Goal: Contribute content: Contribute content

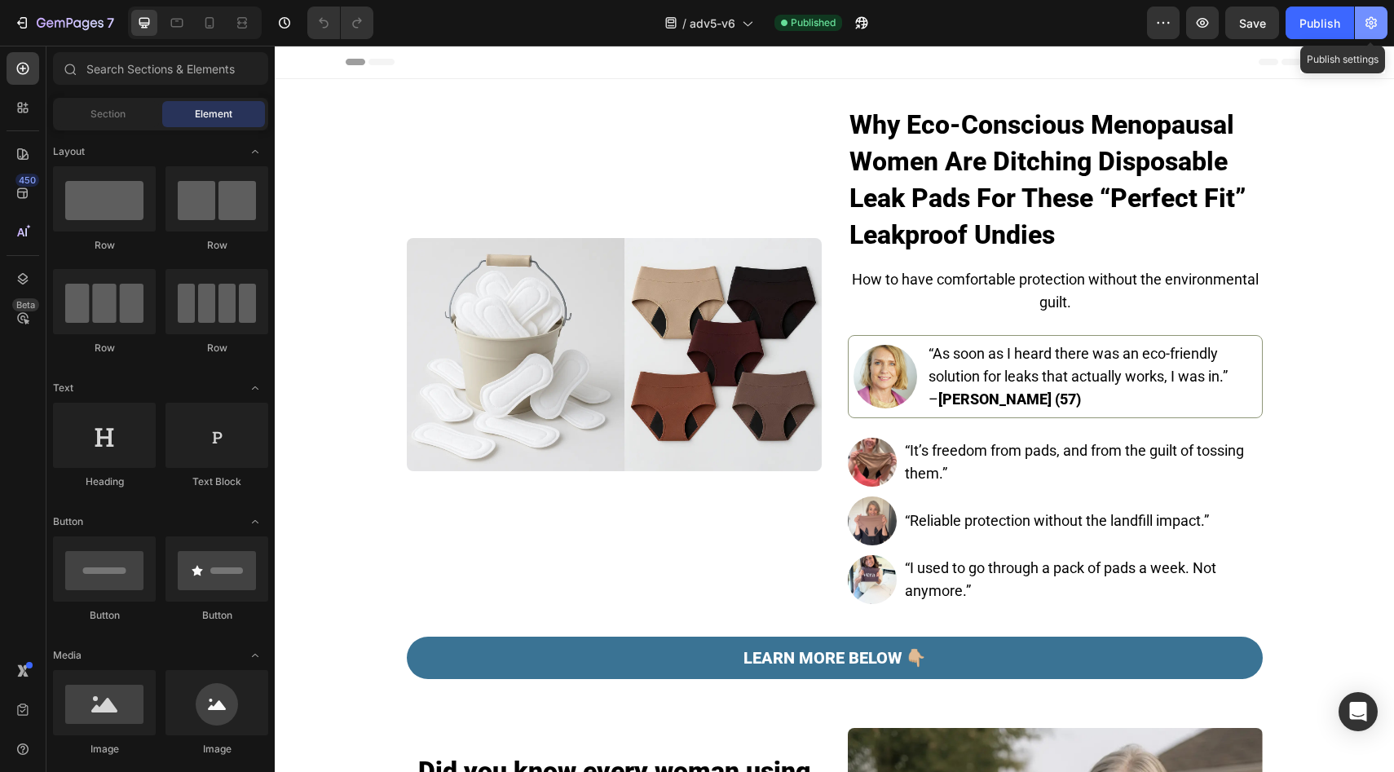
click at [1365, 24] on icon "button" at bounding box center [1370, 23] width 11 height 12
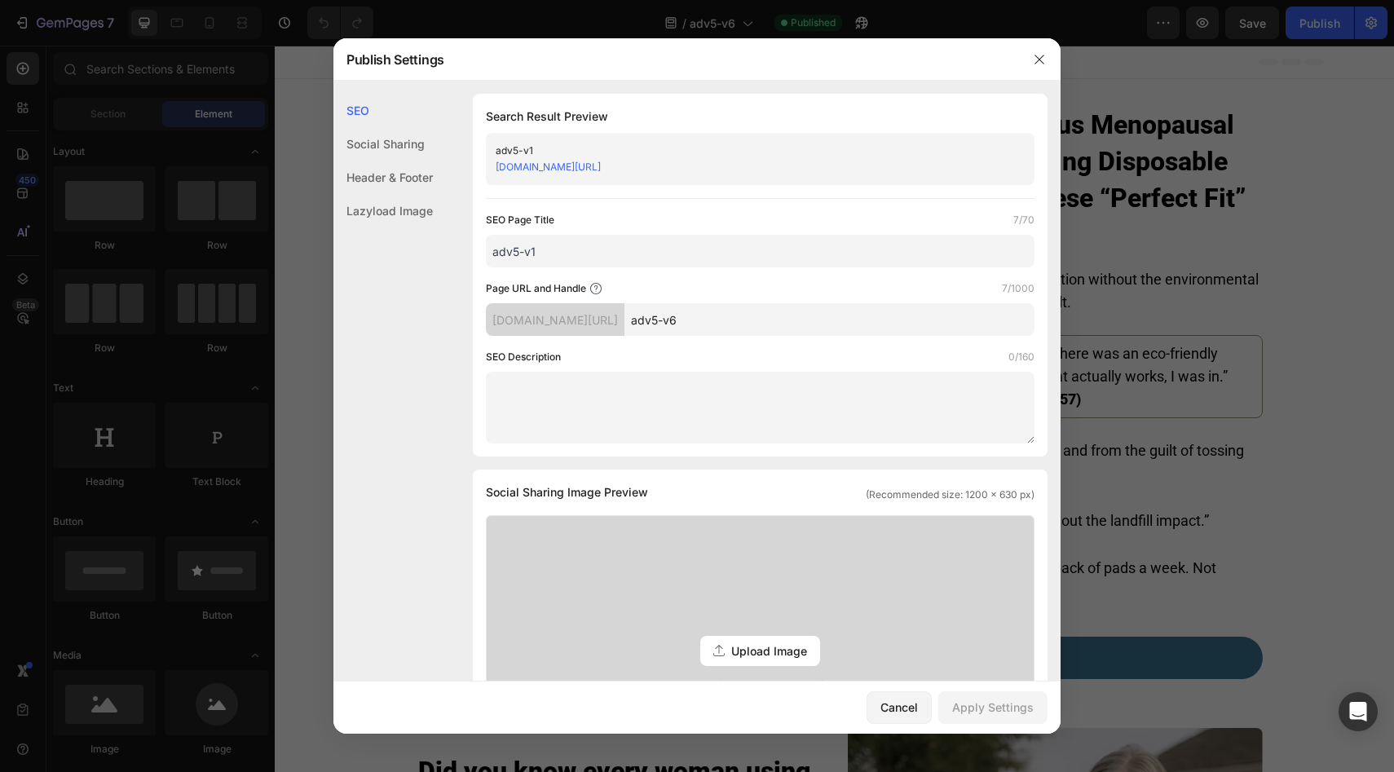
click at [724, 328] on input "adv5-v6" at bounding box center [829, 319] width 410 height 33
click at [725, 323] on input "adv5-v6" at bounding box center [829, 319] width 410 height 33
type input "adv5v6"
click at [534, 258] on input "adv5-v1" at bounding box center [760, 251] width 549 height 33
type input "adv5-v6"
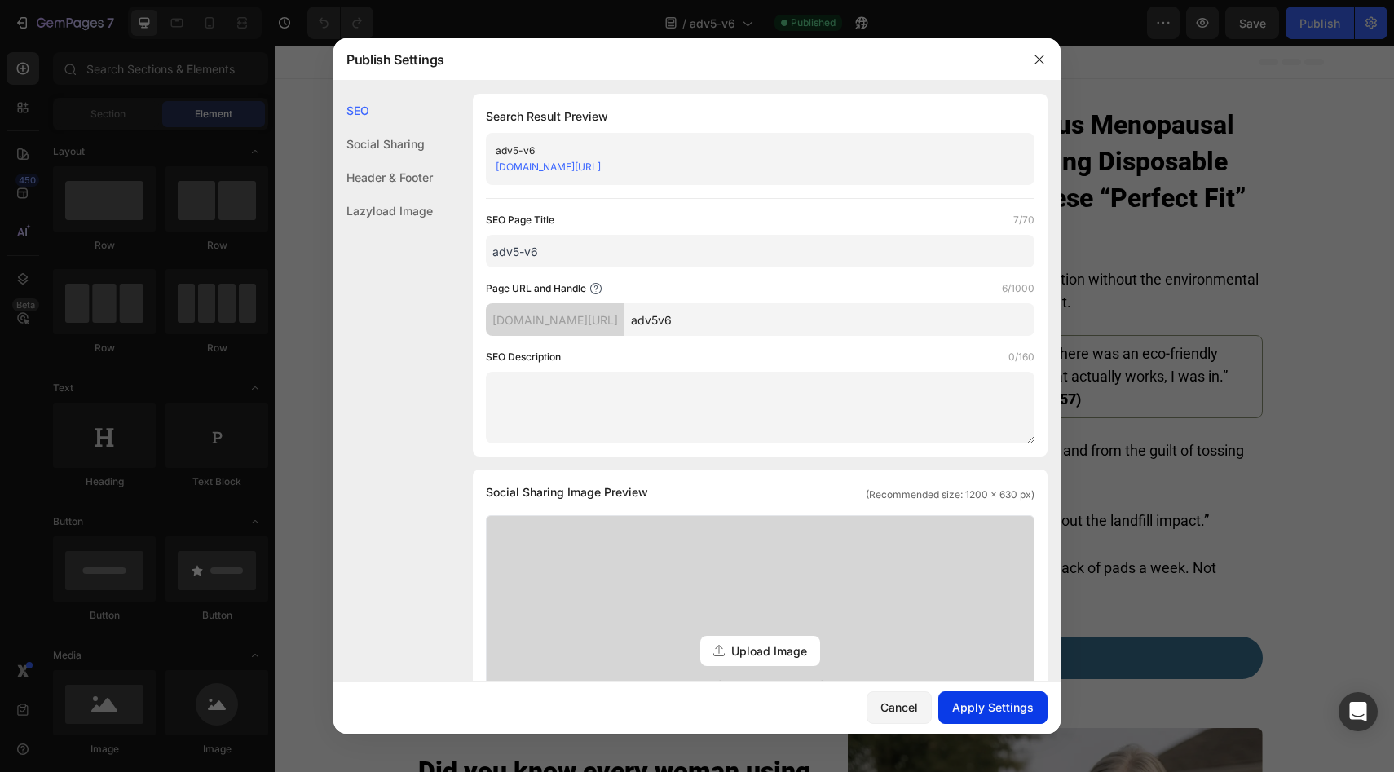
click at [985, 712] on div "Apply Settings" at bounding box center [993, 706] width 82 height 17
click at [1038, 59] on icon "button" at bounding box center [1038, 59] width 9 height 9
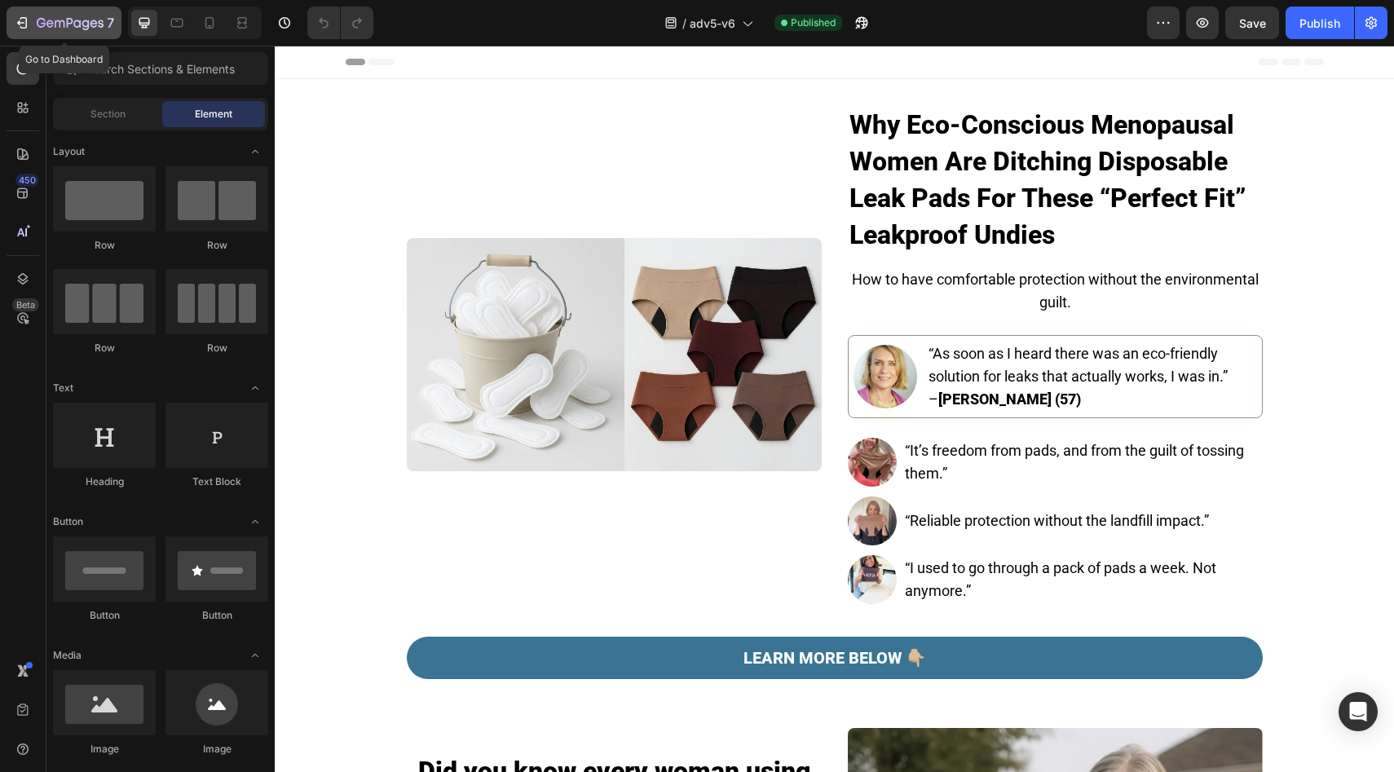
click at [29, 25] on icon "button" at bounding box center [22, 23] width 16 height 16
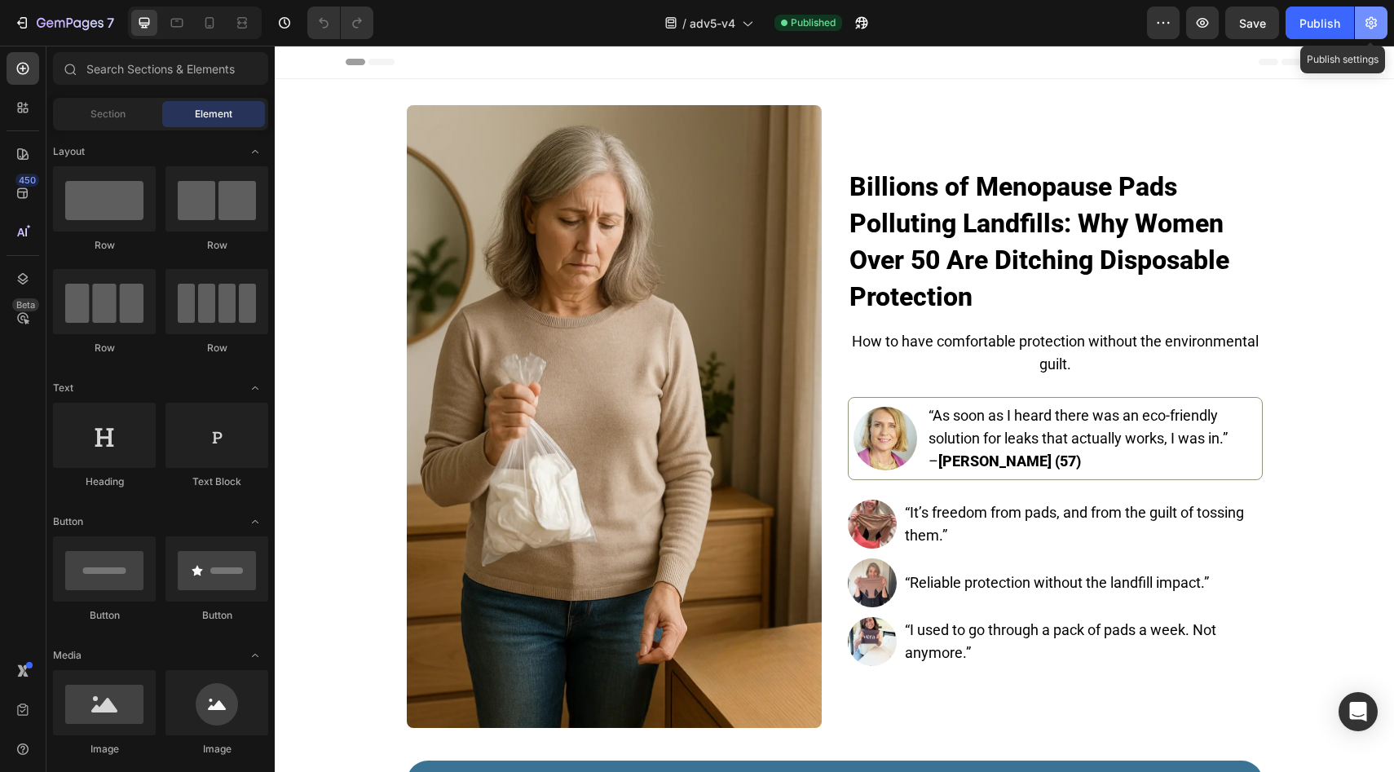
click at [1373, 23] on icon "button" at bounding box center [1371, 23] width 16 height 16
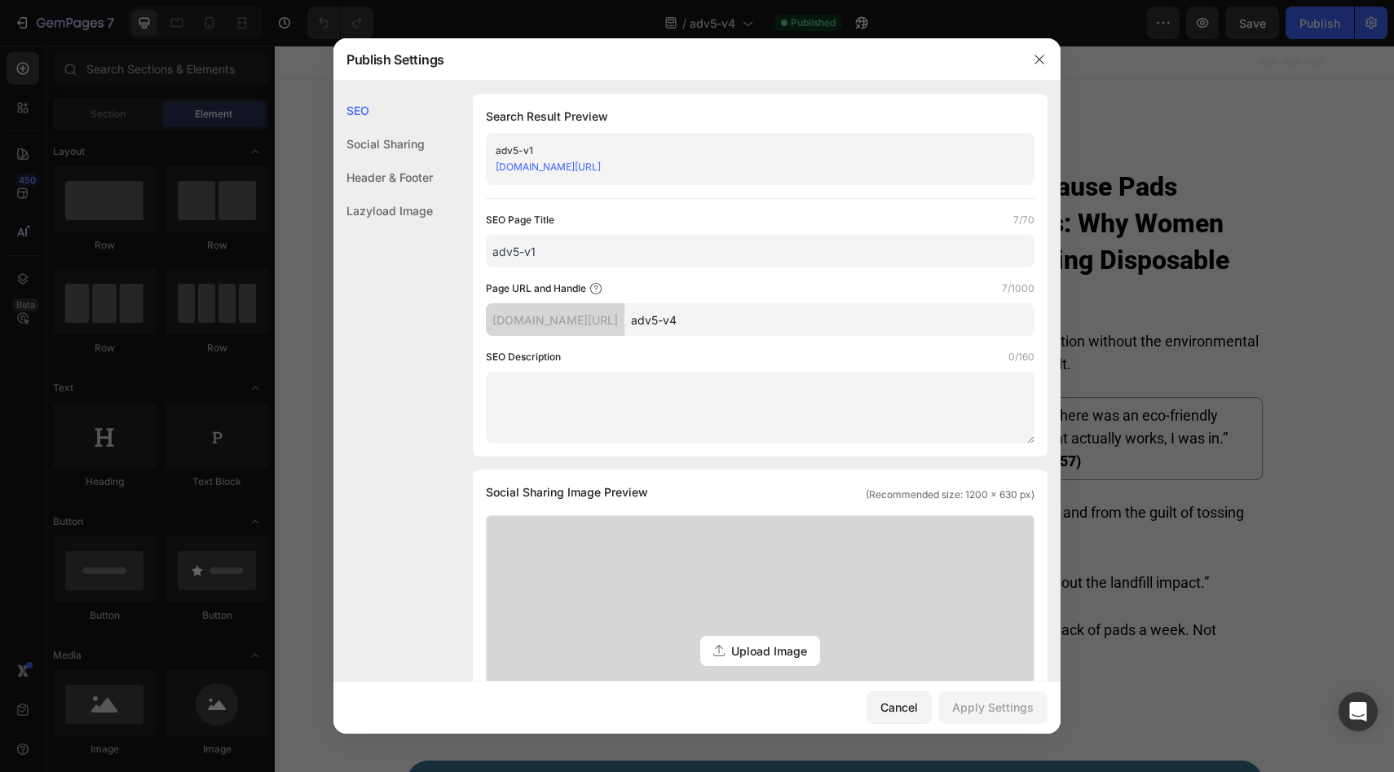
click at [648, 254] on input "adv5-v1" at bounding box center [760, 251] width 549 height 33
type input "adv5-v4"
click at [726, 327] on input "adv5-v4" at bounding box center [829, 319] width 410 height 33
click at [725, 323] on input "adv5-v4" at bounding box center [829, 319] width 410 height 33
type input "adv5v4"
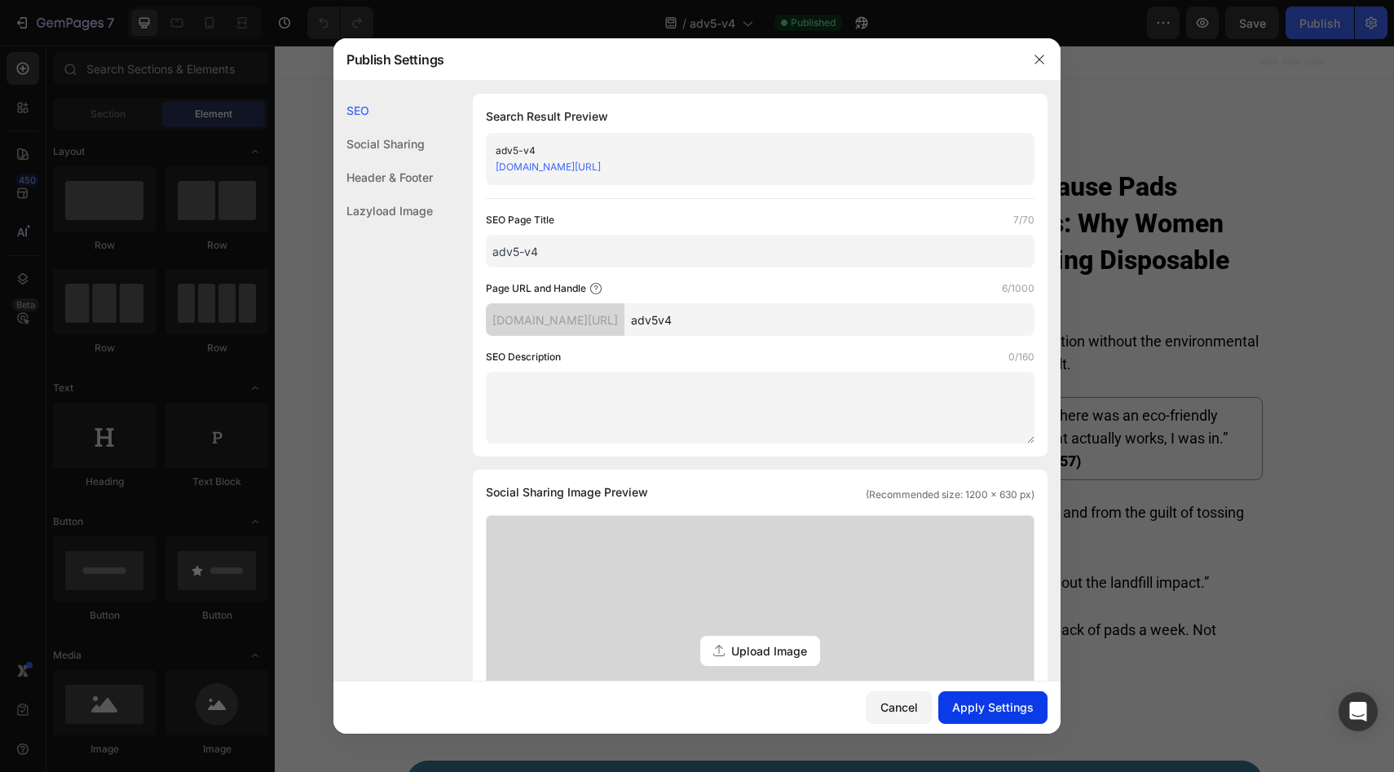
click at [983, 703] on div "Apply Settings" at bounding box center [993, 706] width 82 height 17
click at [1039, 61] on icon "button" at bounding box center [1039, 59] width 13 height 13
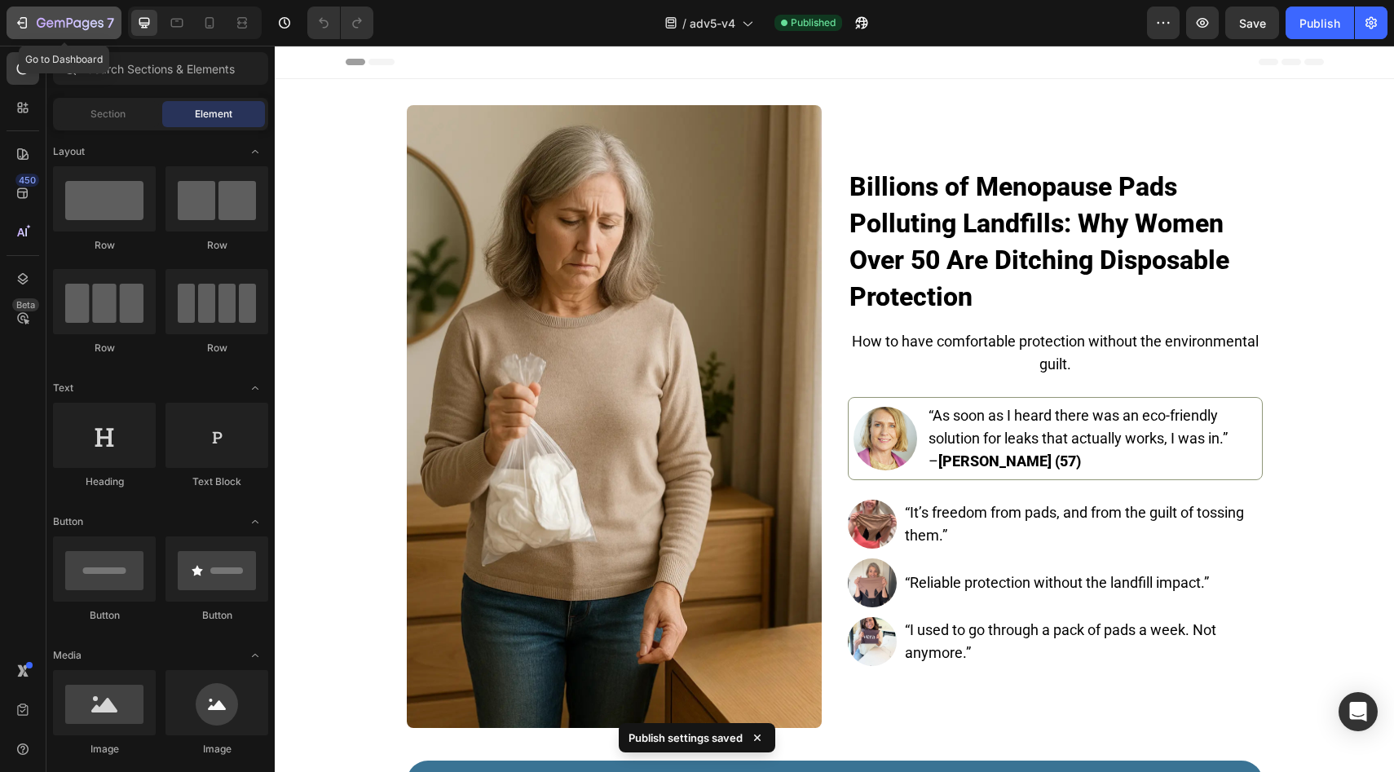
click at [55, 30] on icon "button" at bounding box center [70, 24] width 67 height 14
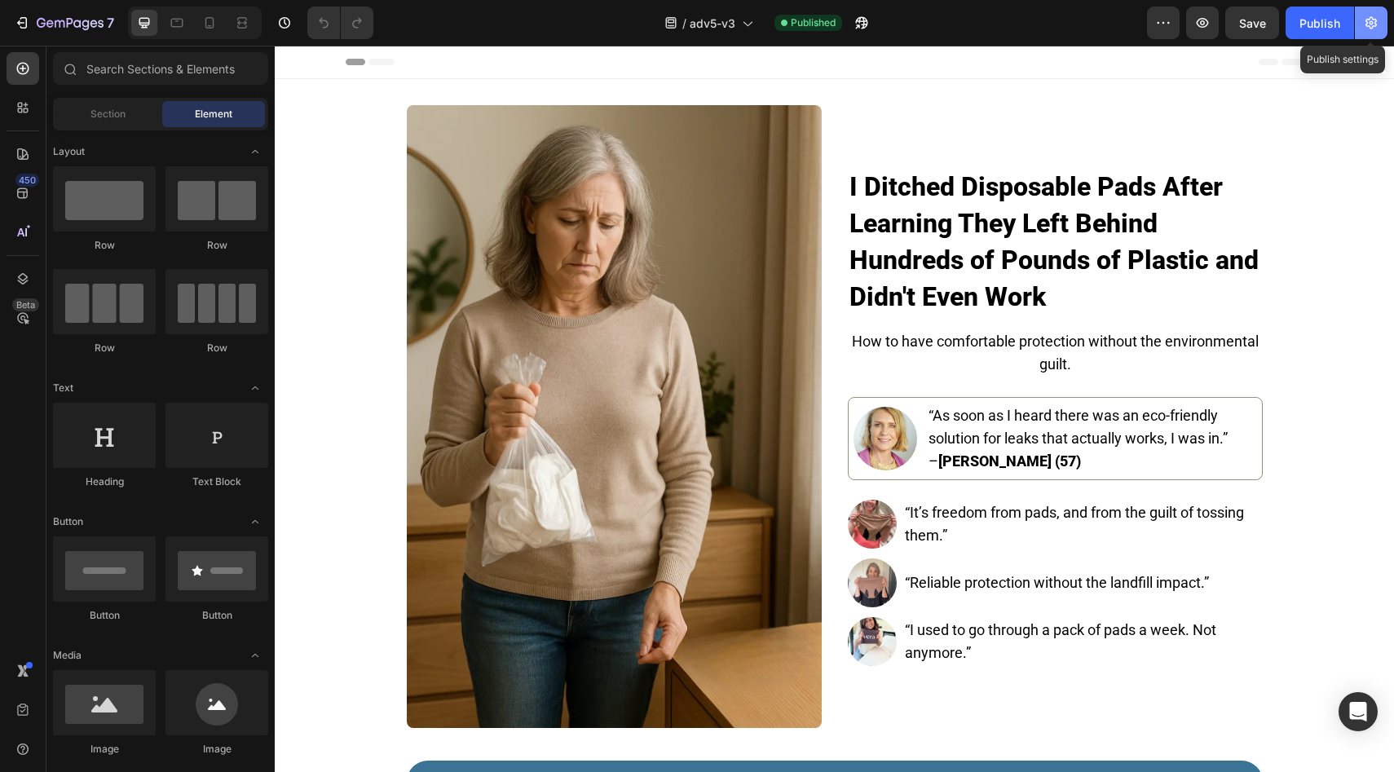
click at [1372, 24] on icon "button" at bounding box center [1370, 23] width 11 height 12
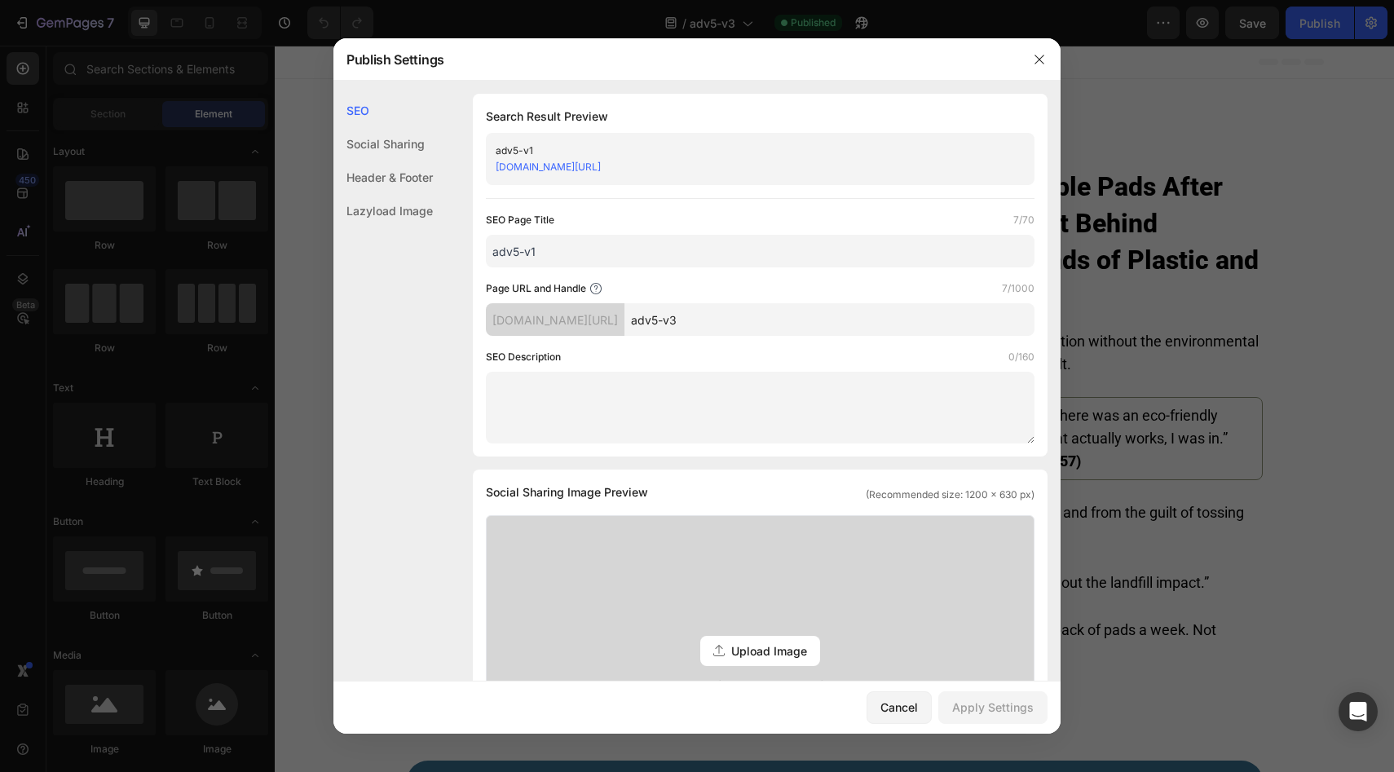
click at [597, 252] on input "adv5-v1" at bounding box center [760, 251] width 549 height 33
type input "adv5-v3"
click at [725, 325] on input "adv5-v3" at bounding box center [829, 319] width 410 height 33
type input "adv5v3"
click at [979, 698] on div "Apply Settings" at bounding box center [993, 706] width 82 height 17
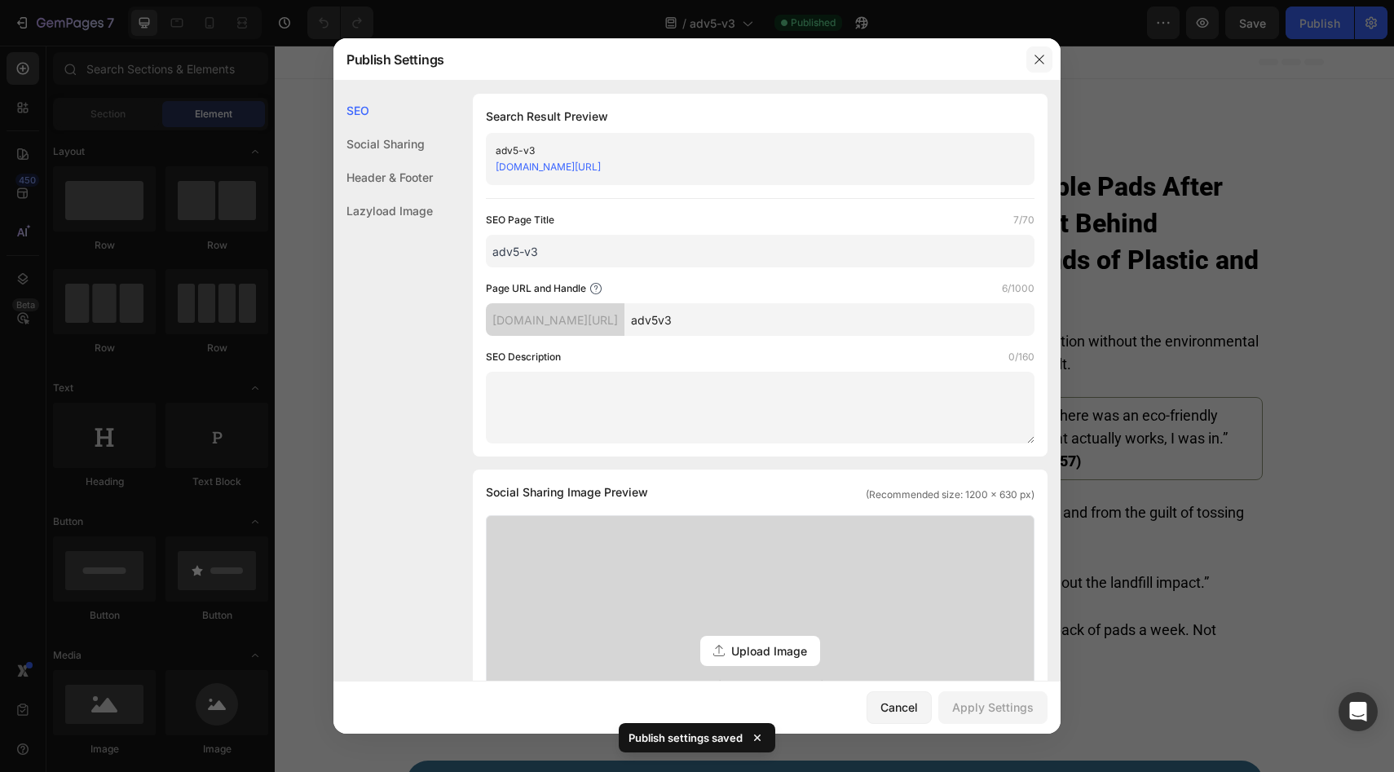
click at [1045, 47] on button "button" at bounding box center [1039, 59] width 26 height 26
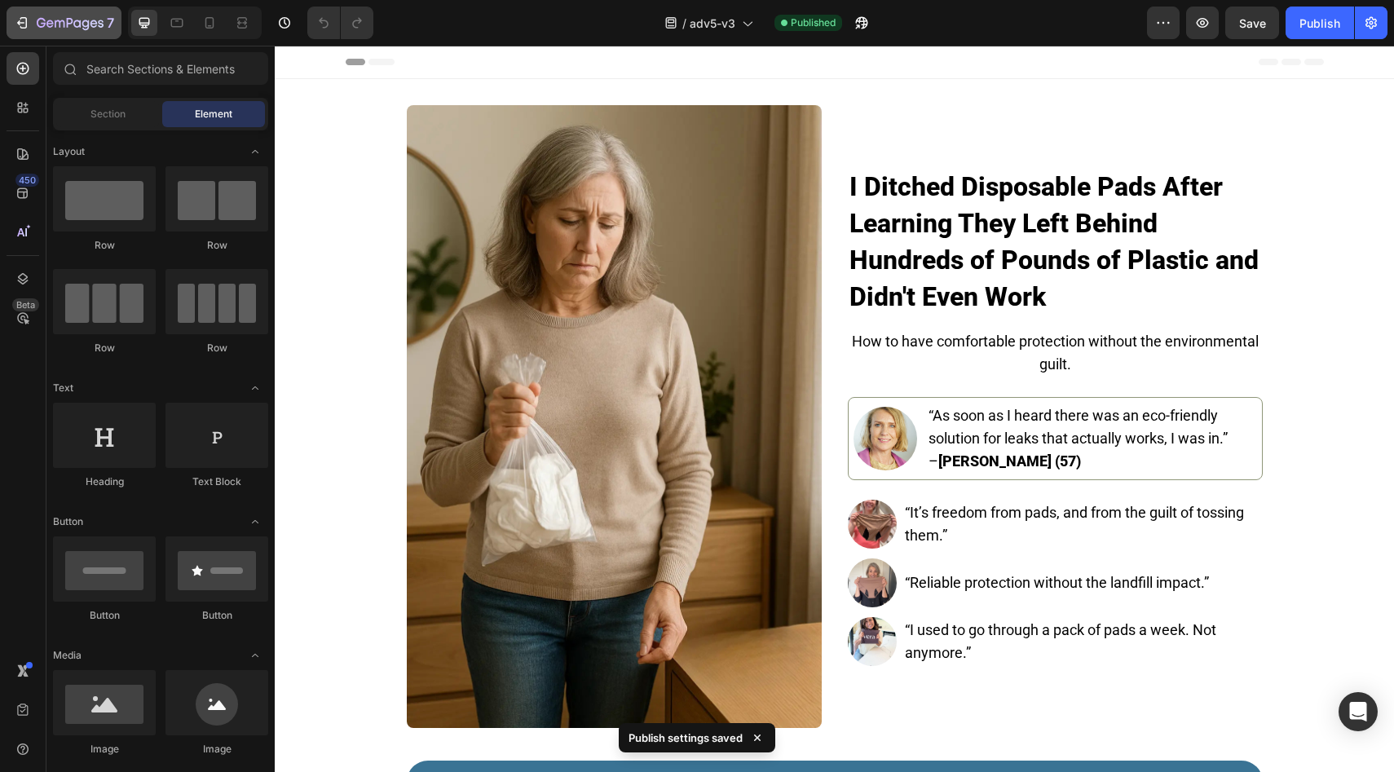
click at [73, 27] on icon "button" at bounding box center [70, 24] width 67 height 14
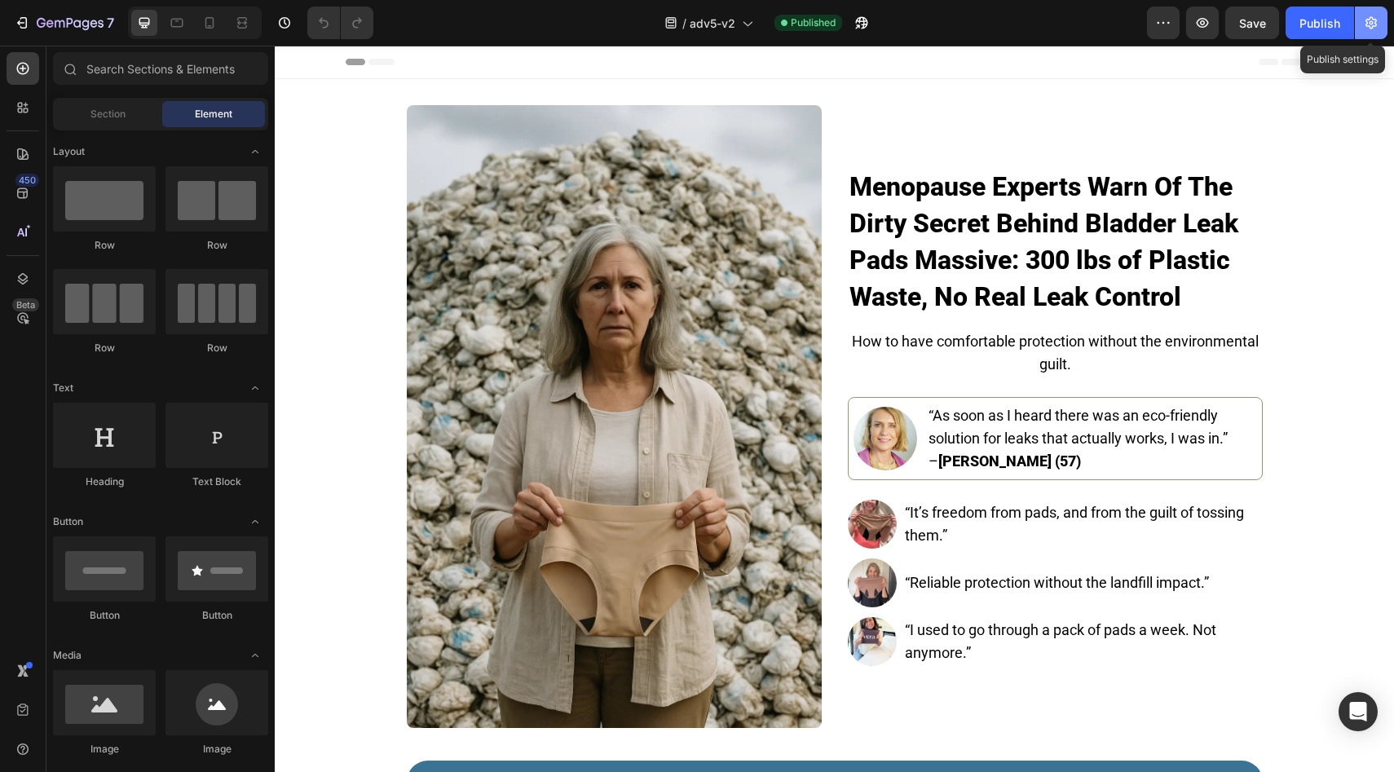
click at [1373, 22] on icon "button" at bounding box center [1371, 23] width 16 height 16
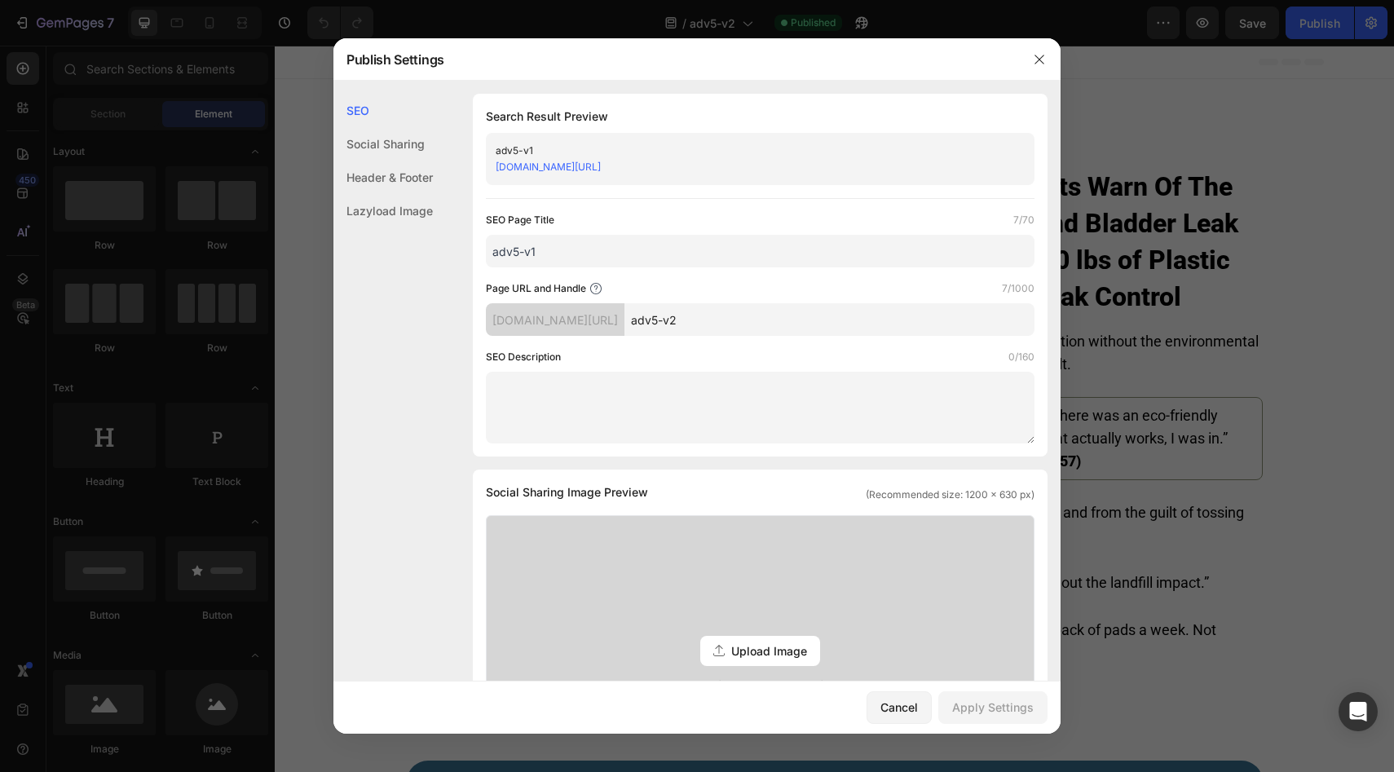
click at [725, 324] on input "adv5-v2" at bounding box center [829, 319] width 410 height 33
type input "adv5v2"
click at [546, 251] on input "adv5-v1" at bounding box center [760, 251] width 549 height 33
type input "adv5-v2"
click at [981, 712] on div "Apply Settings" at bounding box center [993, 706] width 82 height 17
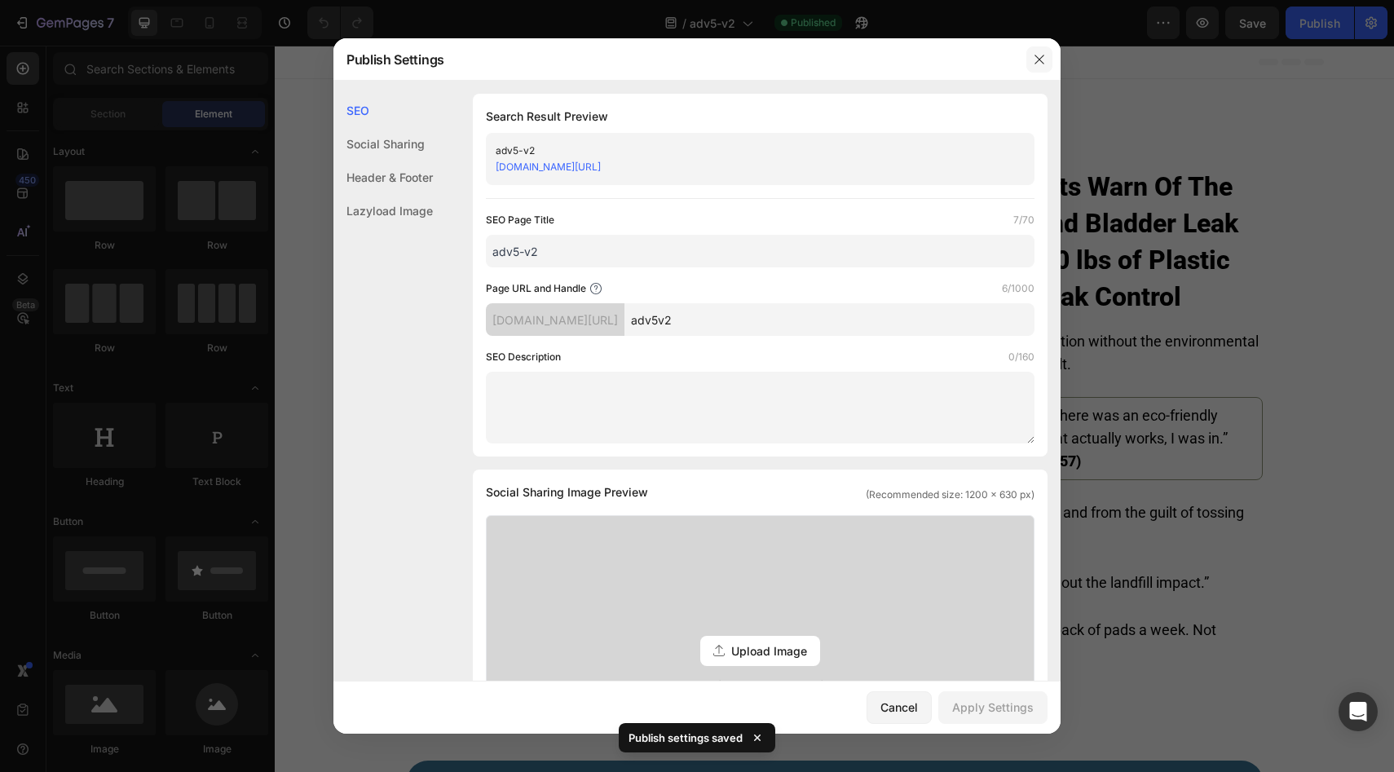
click at [1039, 59] on icon "button" at bounding box center [1038, 59] width 9 height 9
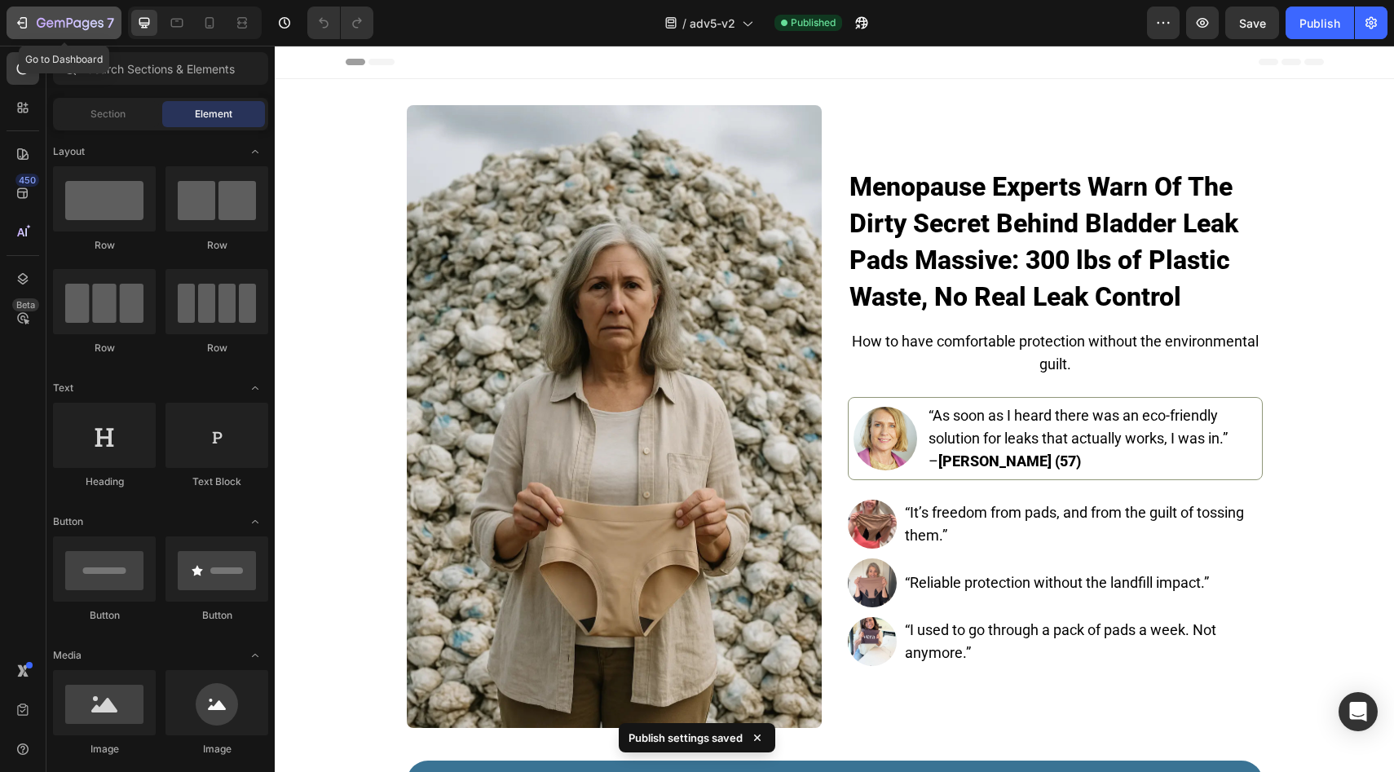
click at [28, 24] on icon "button" at bounding box center [22, 23] width 16 height 16
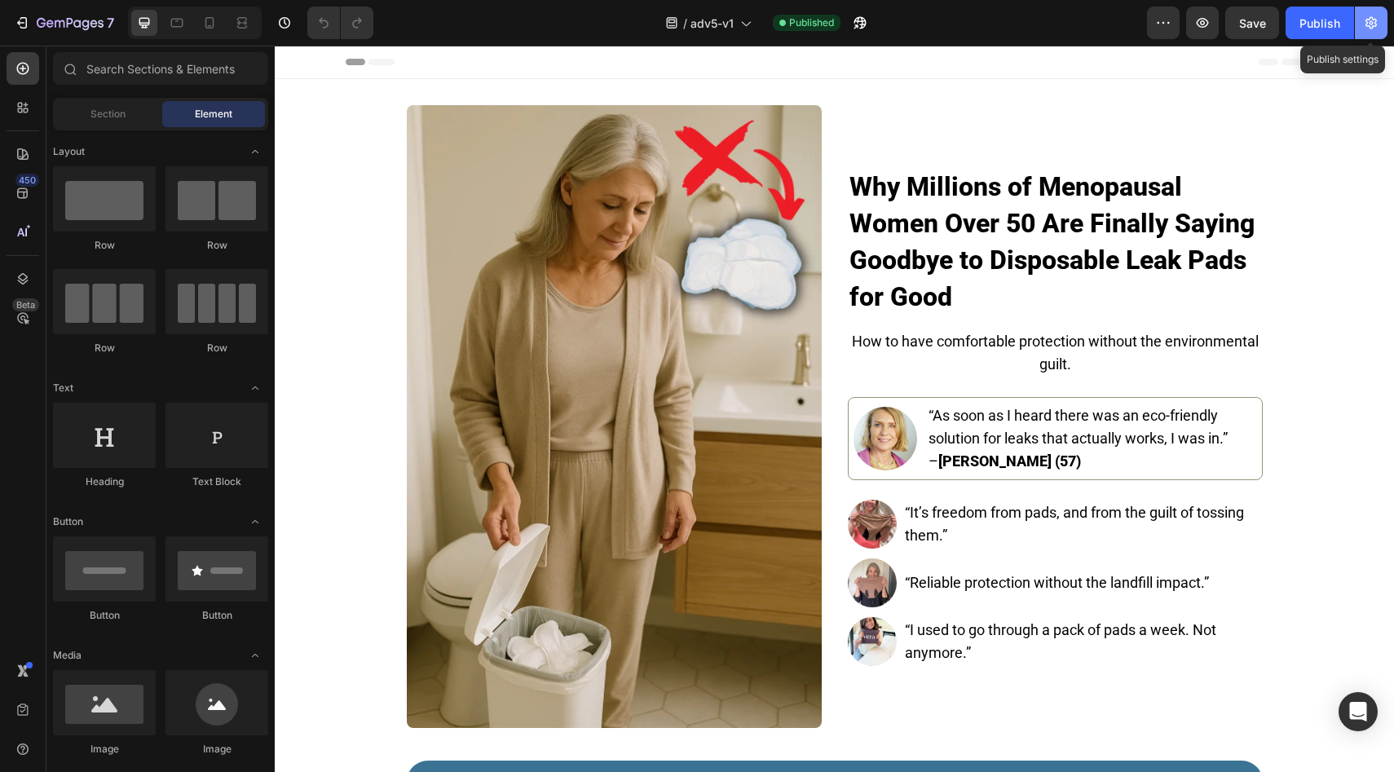
click at [1372, 24] on icon "button" at bounding box center [1370, 23] width 11 height 12
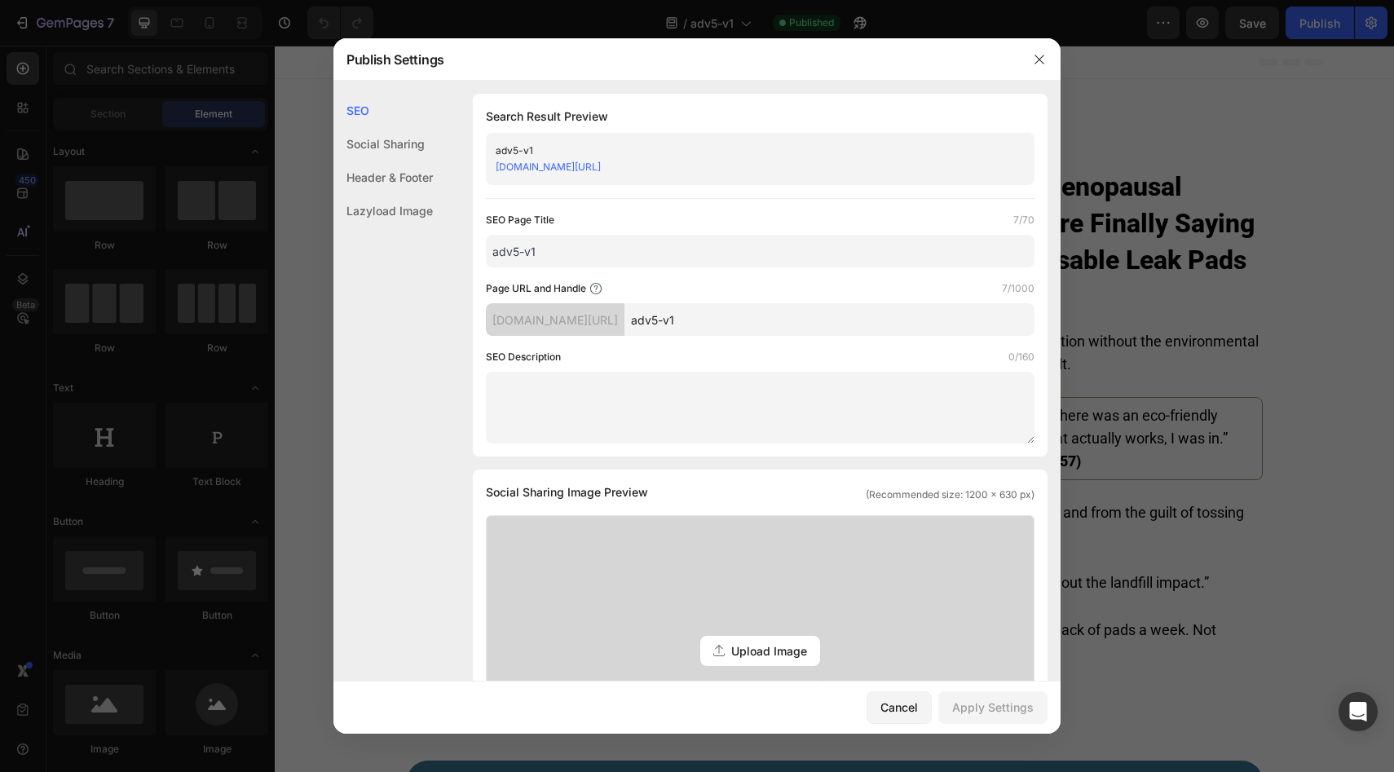
click at [723, 323] on input "adv5-v1" at bounding box center [829, 319] width 410 height 33
type input "adv5v1"
click at [524, 256] on input "adv5-v1" at bounding box center [760, 251] width 549 height 33
click at [608, 249] on input "adv5-v1" at bounding box center [760, 251] width 549 height 33
click at [1003, 706] on div "Apply Settings" at bounding box center [993, 706] width 82 height 17
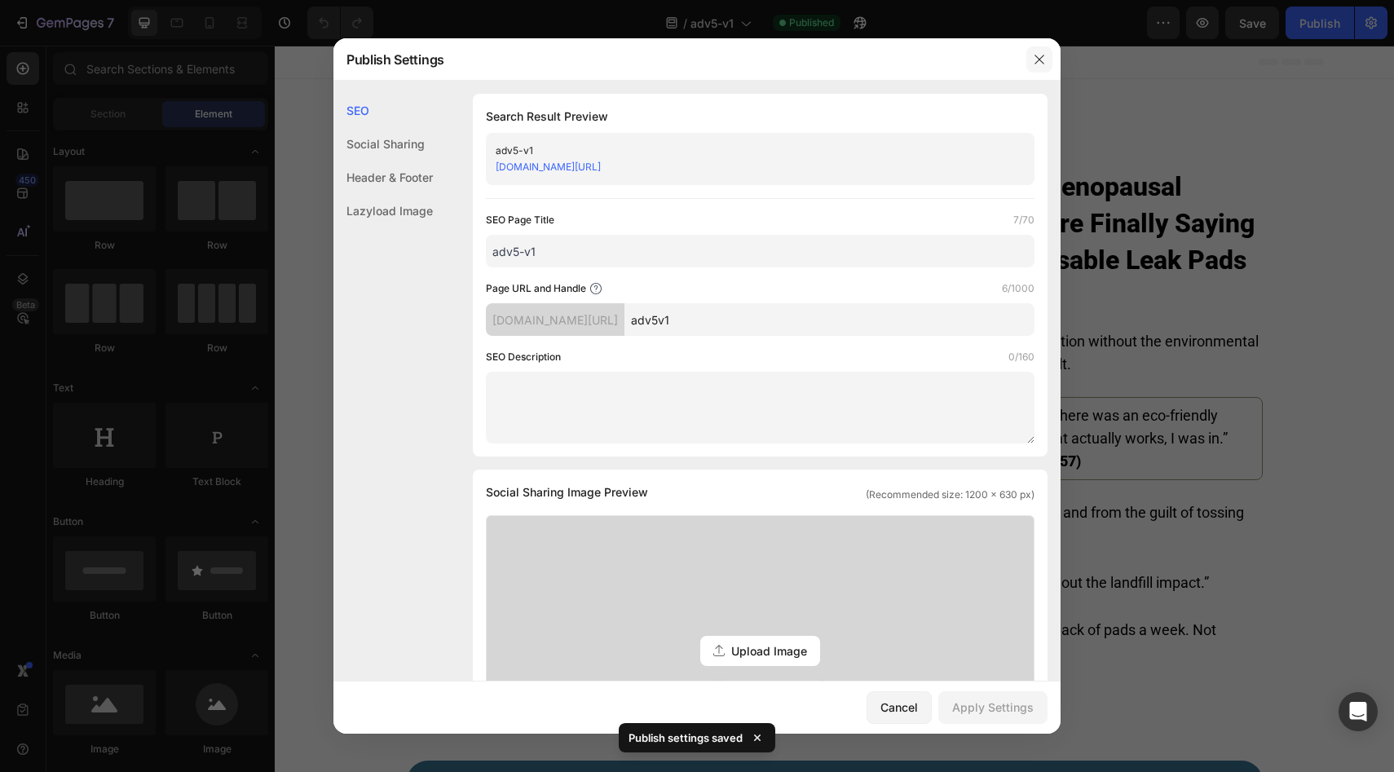
click at [1040, 57] on icon "button" at bounding box center [1038, 59] width 9 height 9
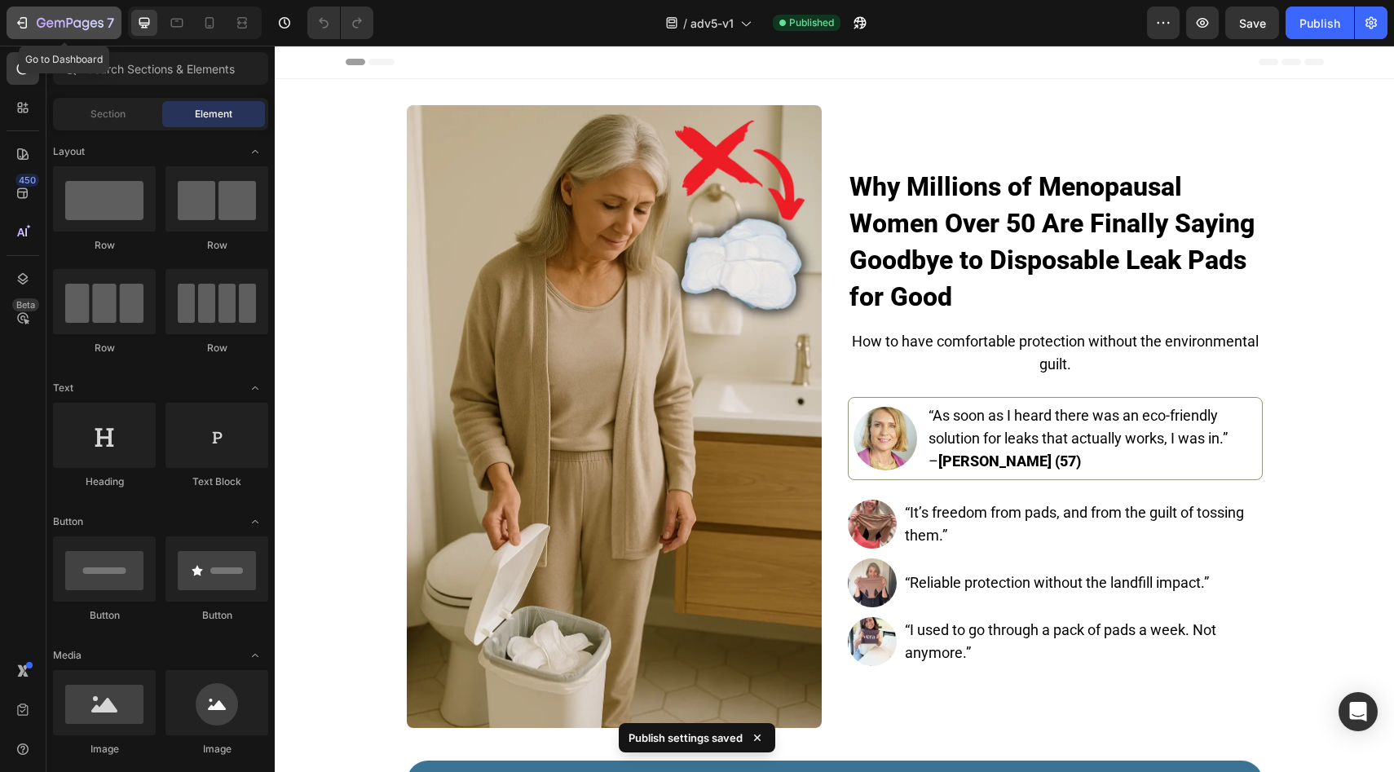
click at [78, 28] on icon "button" at bounding box center [70, 24] width 67 height 14
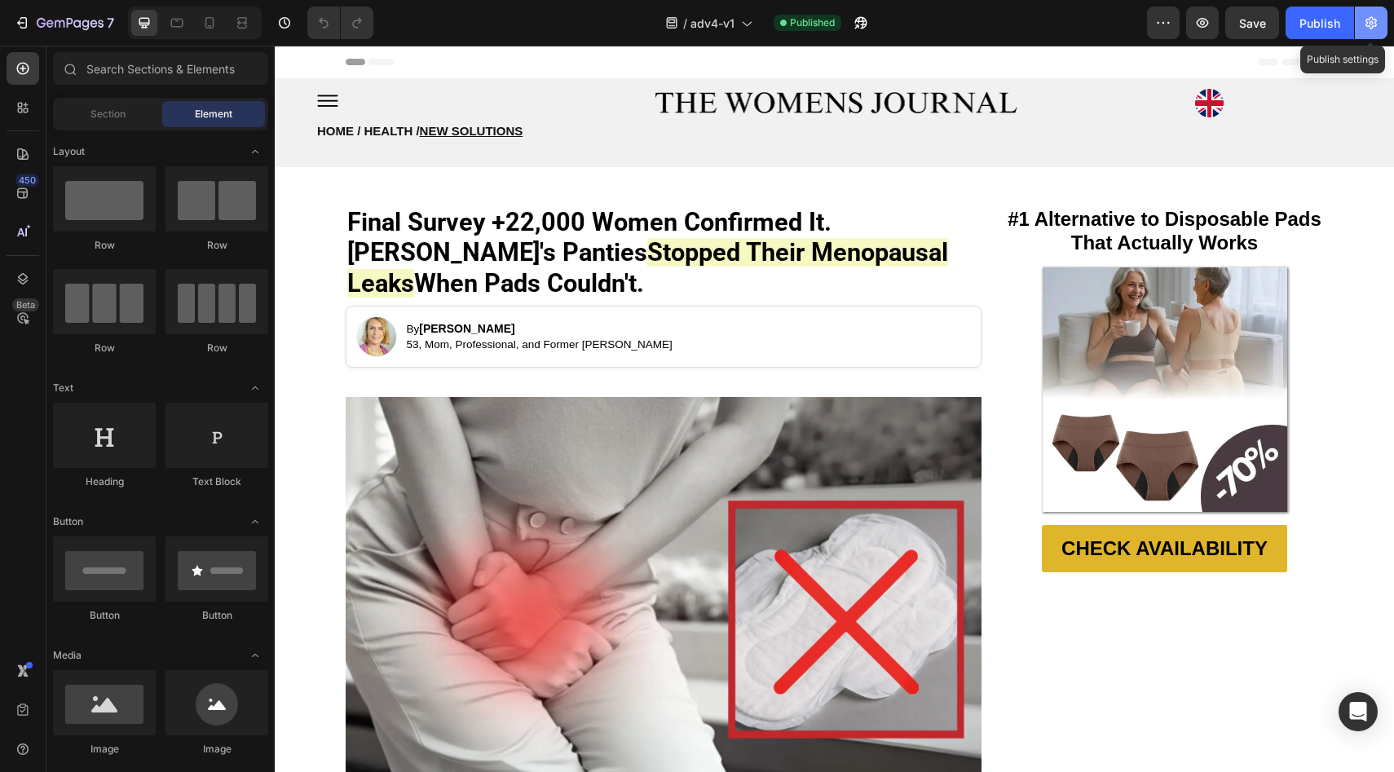
click at [1370, 24] on icon "button" at bounding box center [1370, 23] width 11 height 12
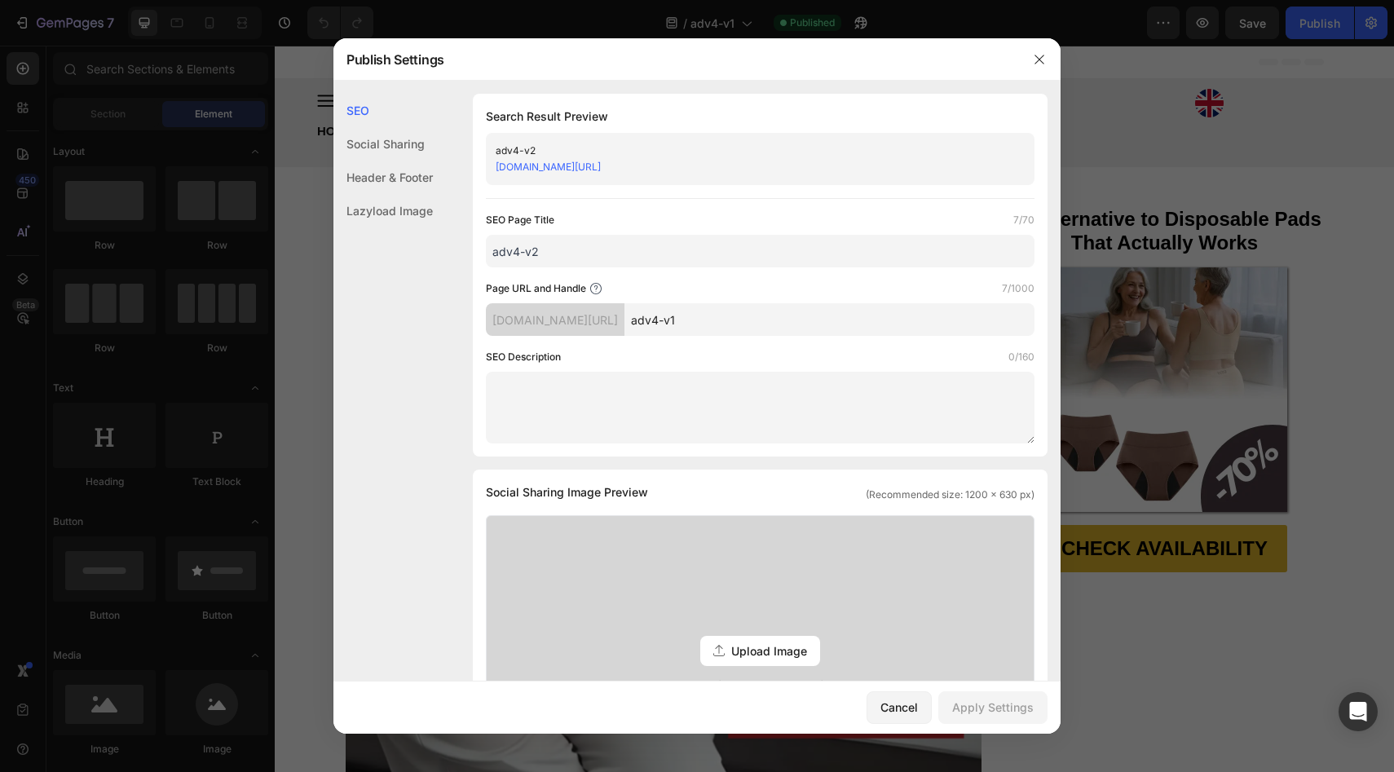
click at [723, 323] on input "adv4-v1" at bounding box center [829, 319] width 410 height 33
type input "adv4v1"
click at [704, 245] on input "adv4-v2" at bounding box center [760, 251] width 549 height 33
type input "adv4-v1"
click at [1035, 716] on button "Apply Settings" at bounding box center [992, 707] width 109 height 33
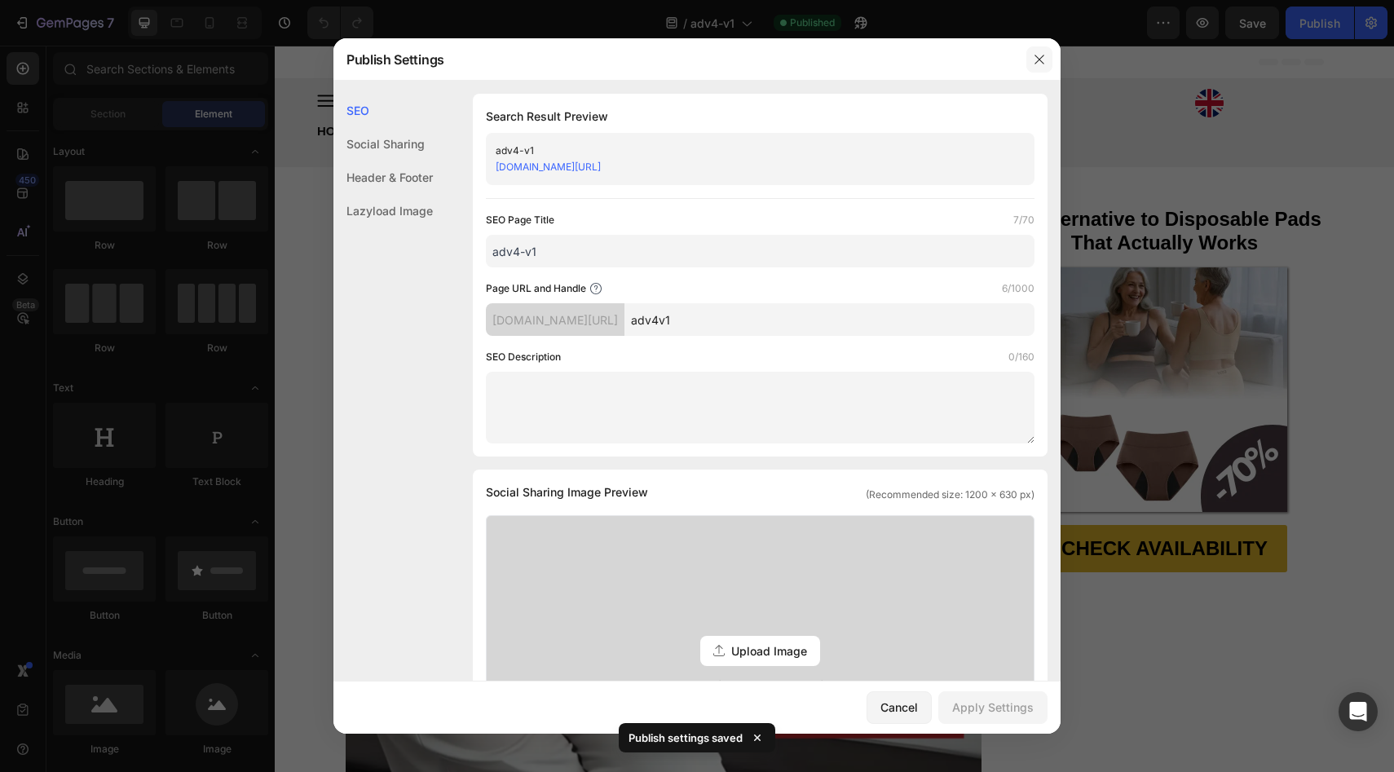
click at [1033, 59] on icon "button" at bounding box center [1039, 59] width 13 height 13
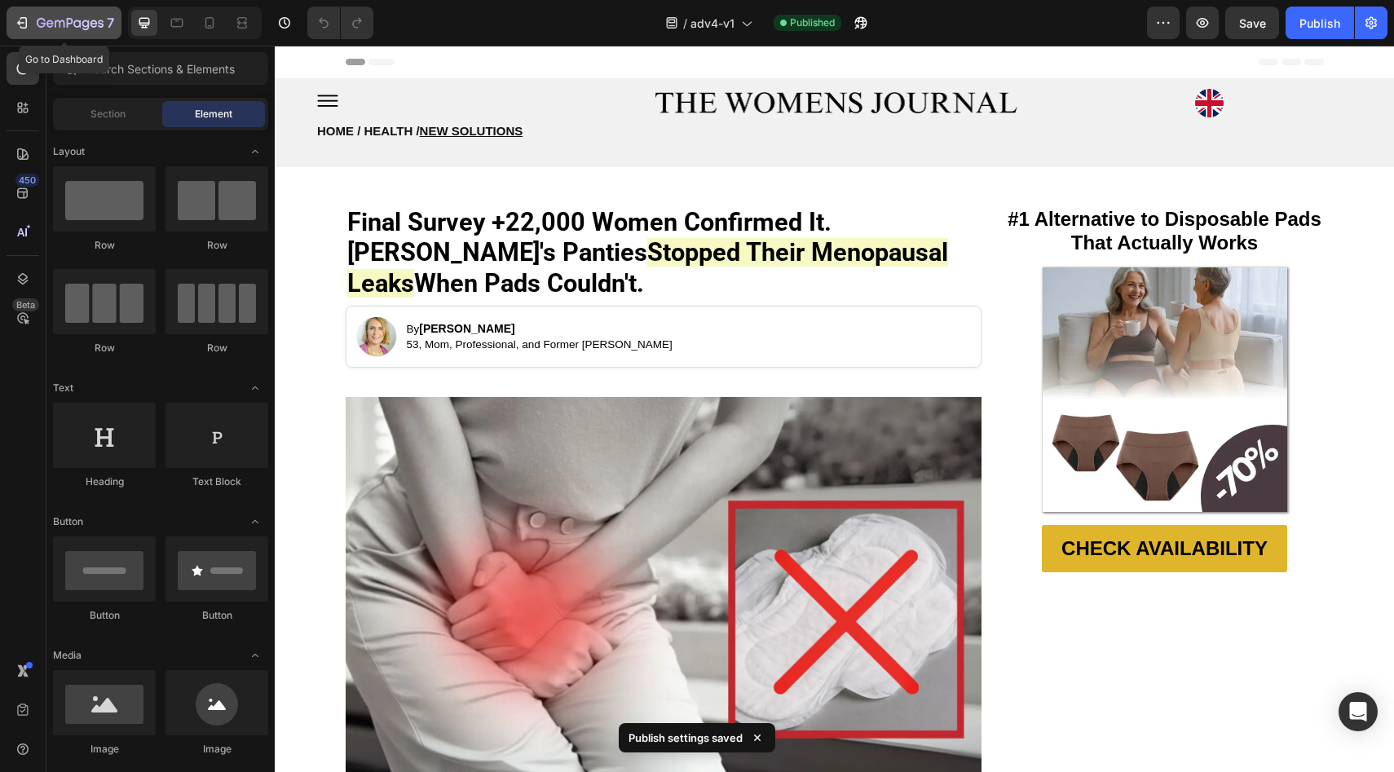
click at [46, 29] on icon "button" at bounding box center [70, 24] width 67 height 14
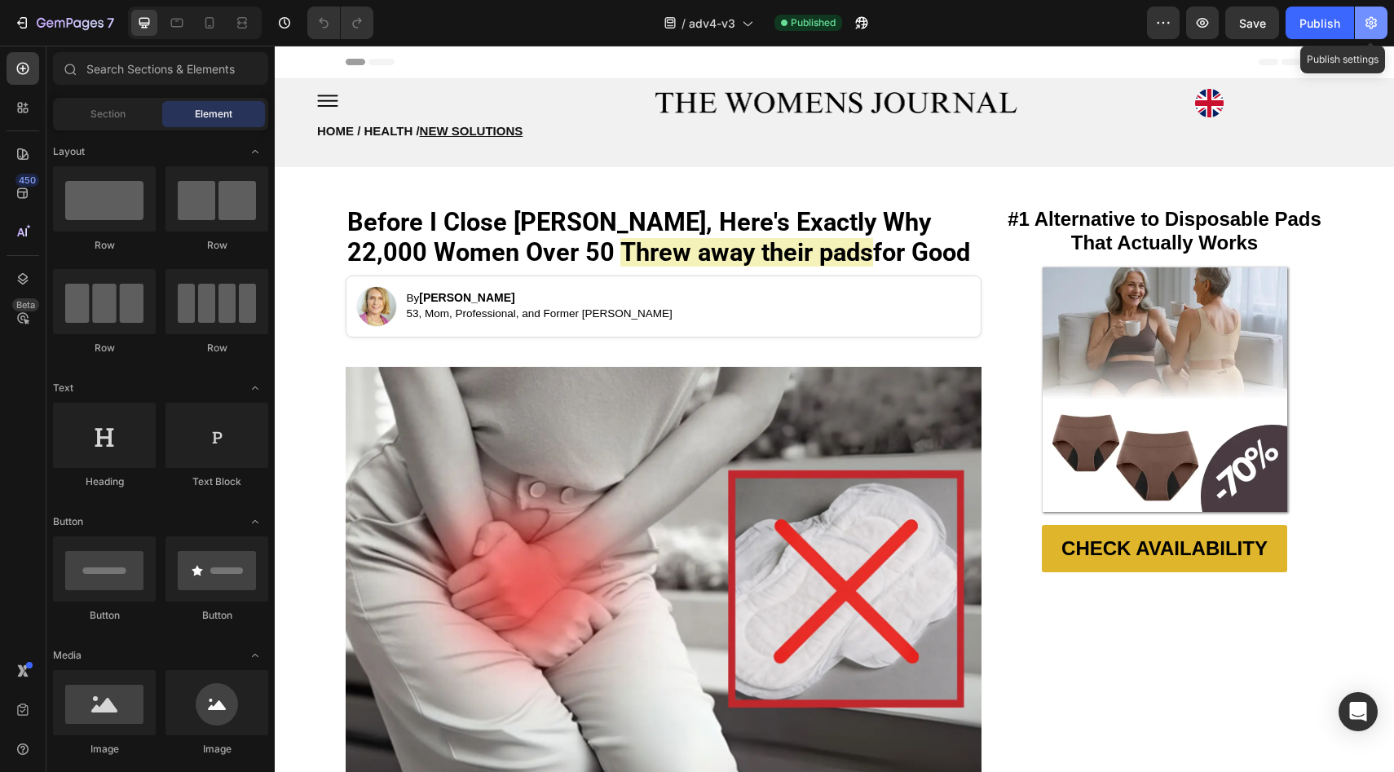
click at [1372, 35] on button "button" at bounding box center [1371, 23] width 33 height 33
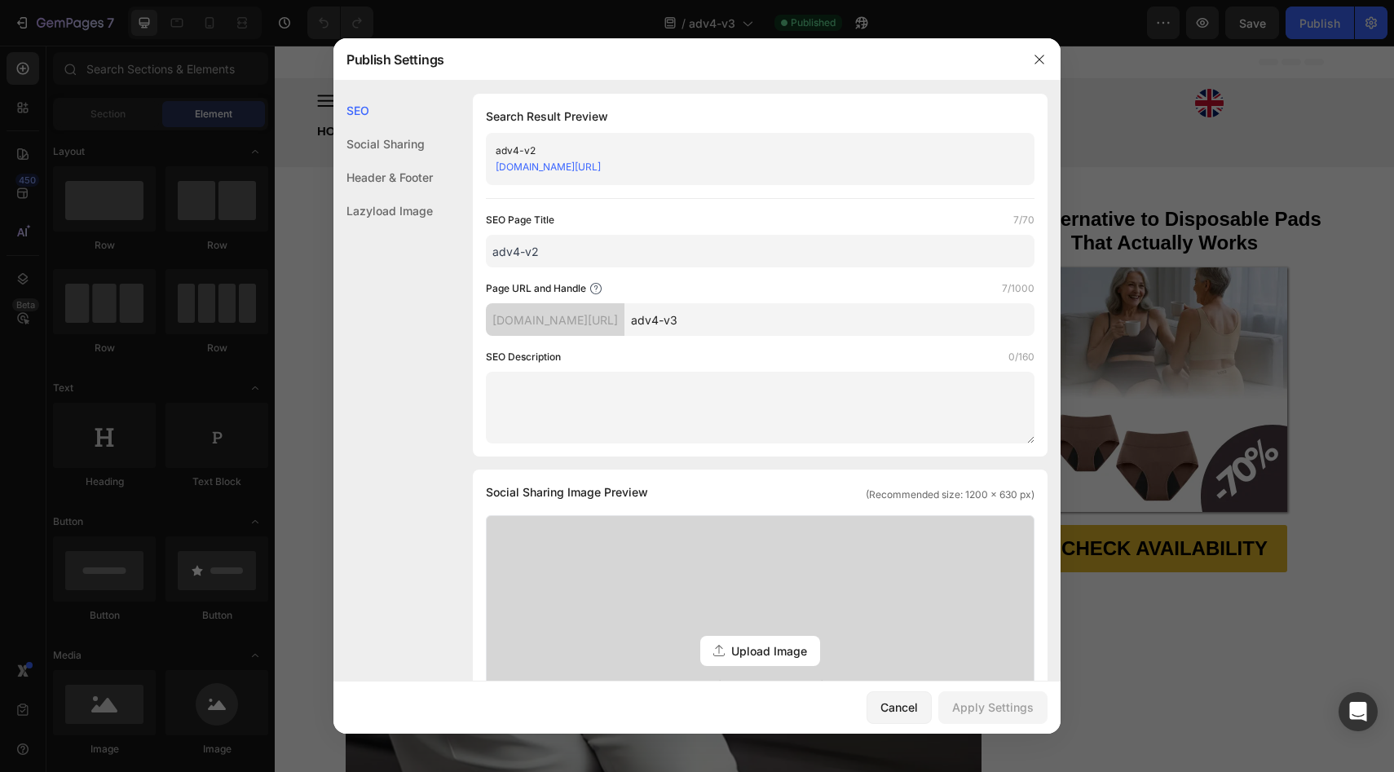
click at [723, 319] on input "adv4-v3" at bounding box center [829, 319] width 410 height 33
type input "adv4v3"
click at [630, 253] on input "adv4-v2" at bounding box center [760, 251] width 549 height 33
type input "adv4-v3"
click at [975, 697] on button "Apply Settings" at bounding box center [992, 707] width 109 height 33
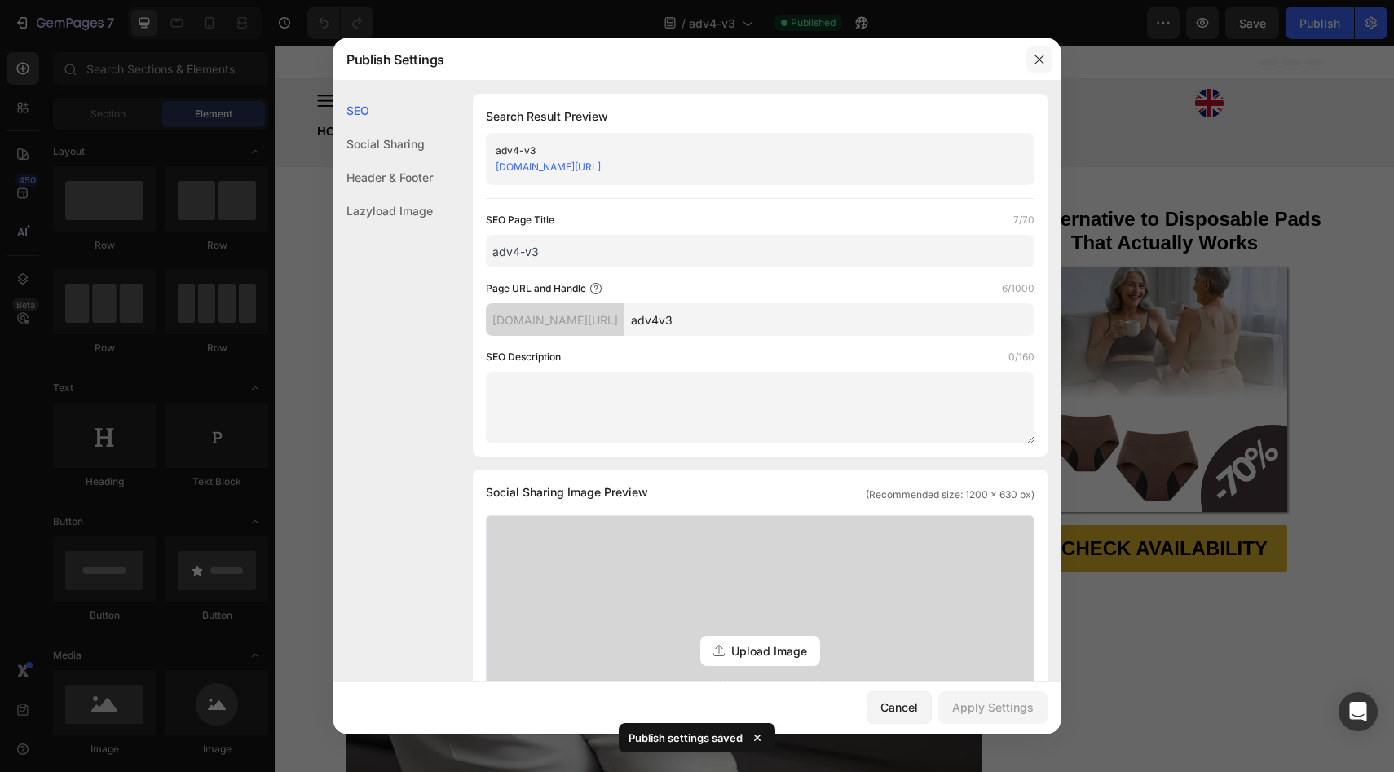
click at [1037, 64] on icon "button" at bounding box center [1039, 59] width 13 height 13
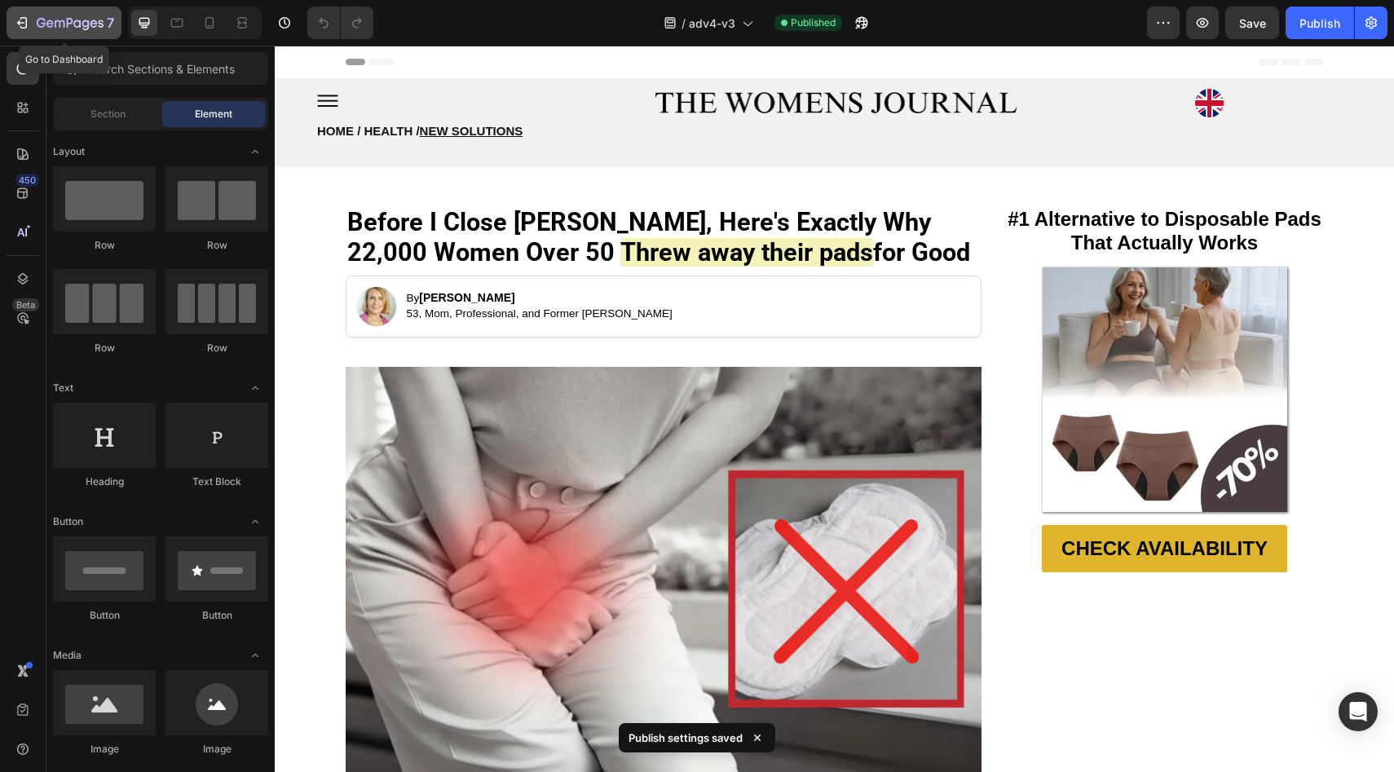
click at [32, 29] on div "7" at bounding box center [64, 23] width 100 height 20
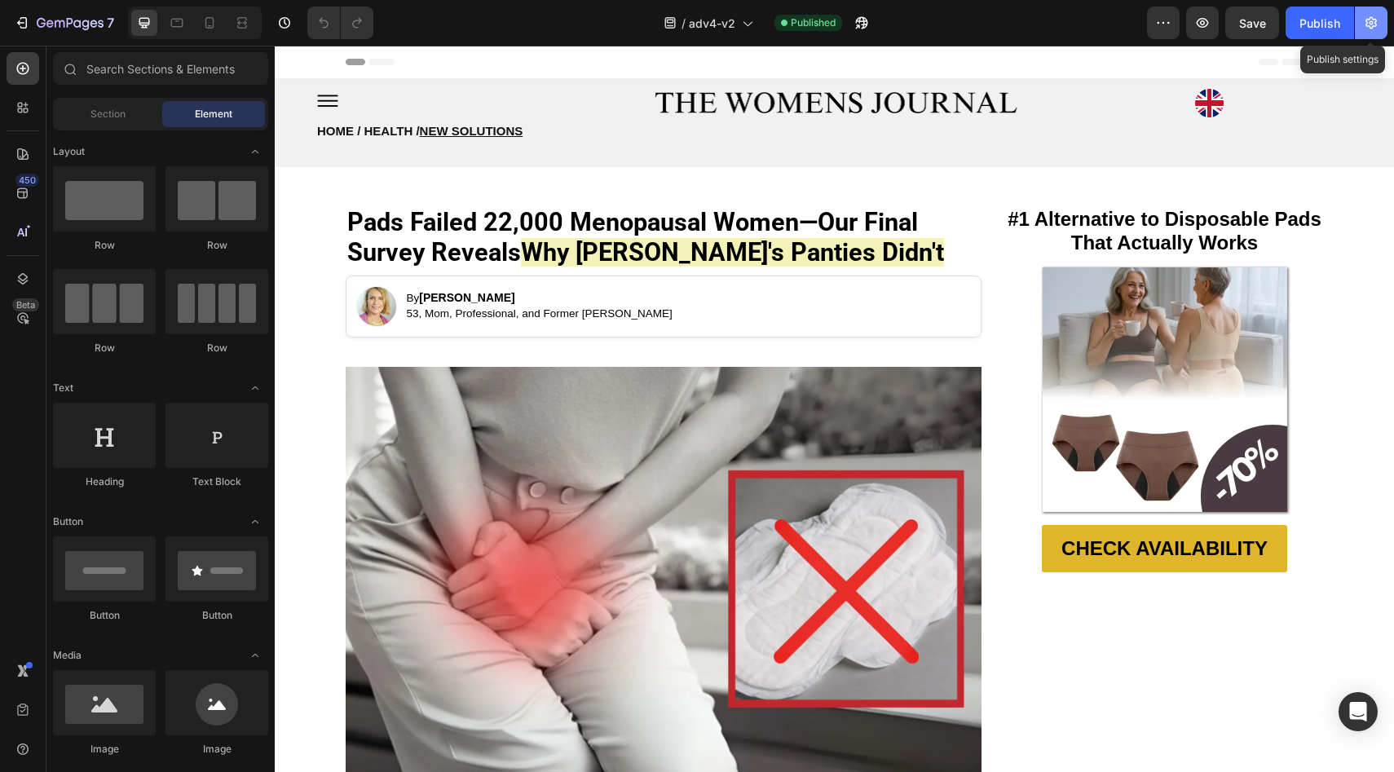
click at [1377, 24] on icon "button" at bounding box center [1371, 23] width 16 height 16
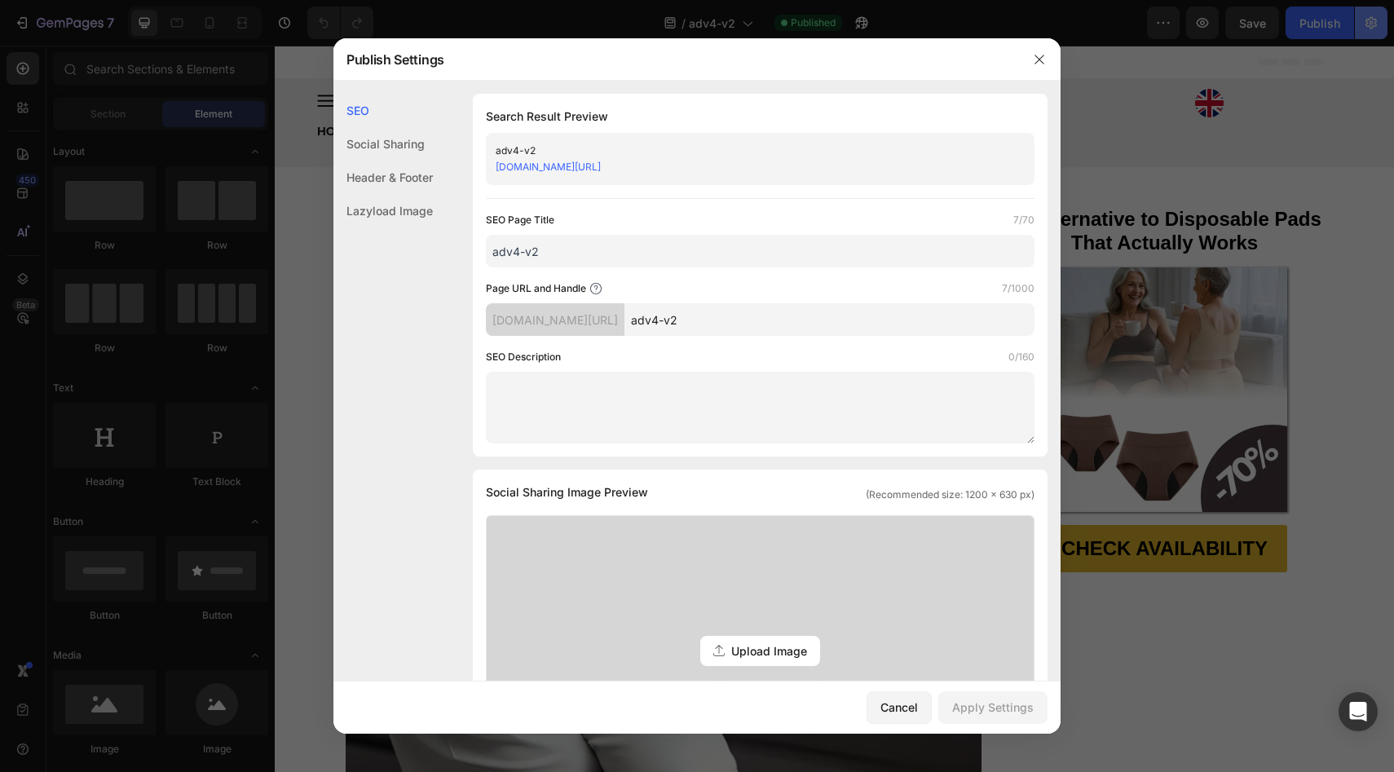
click at [1373, 25] on div at bounding box center [697, 386] width 1394 height 772
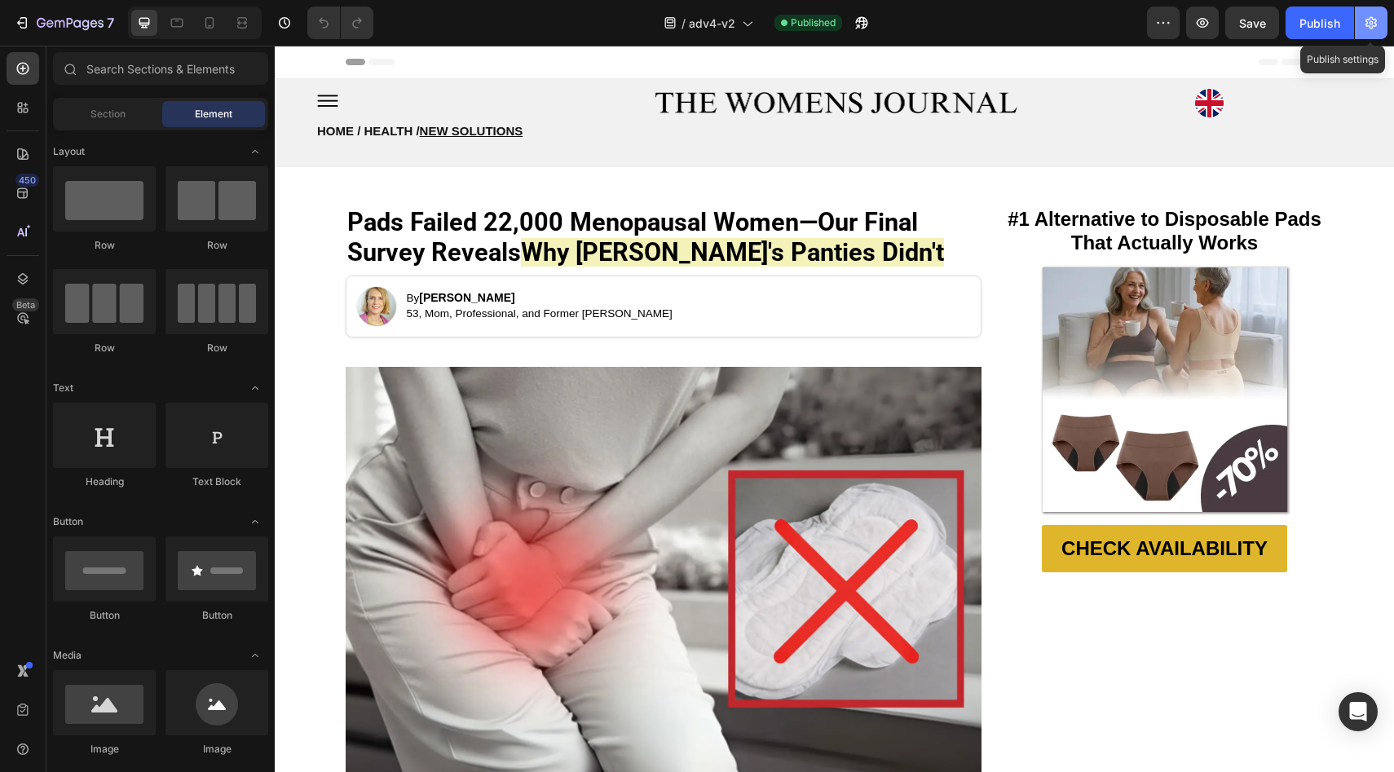
click at [1369, 33] on button "button" at bounding box center [1371, 23] width 33 height 33
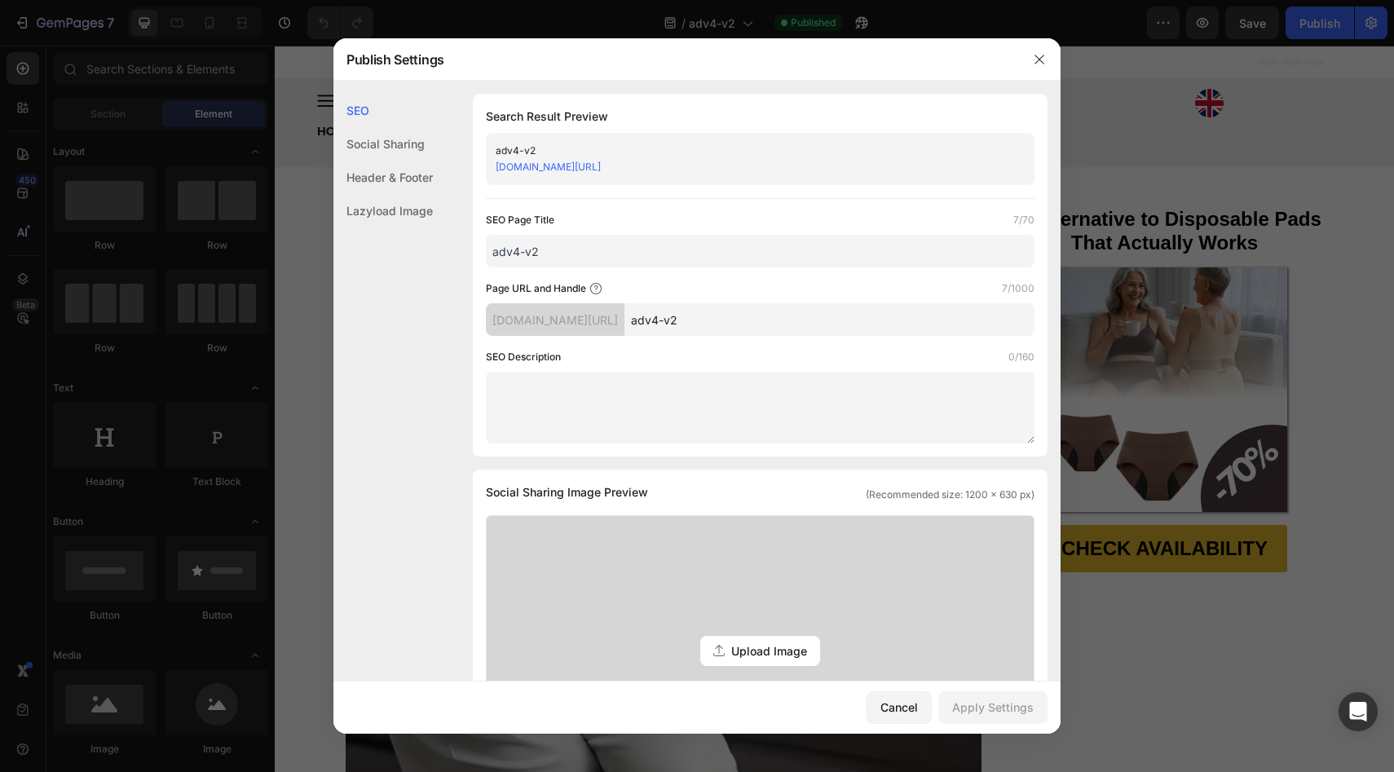
click at [727, 318] on input "adv4-v2" at bounding box center [829, 319] width 410 height 33
type input "adv4v2"
click at [997, 716] on button "Apply Settings" at bounding box center [992, 707] width 109 height 33
click at [1041, 66] on button "button" at bounding box center [1039, 59] width 26 height 26
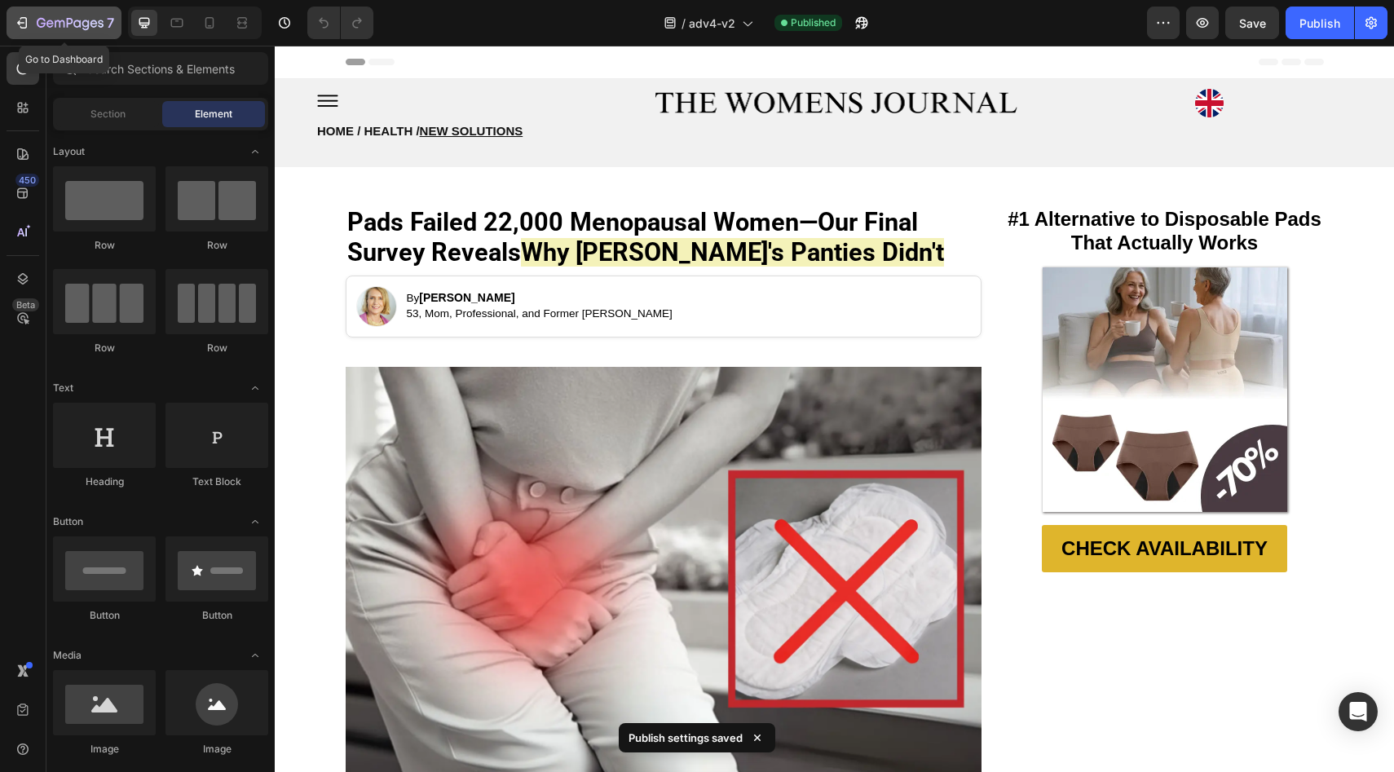
click at [37, 15] on div "7" at bounding box center [75, 23] width 77 height 20
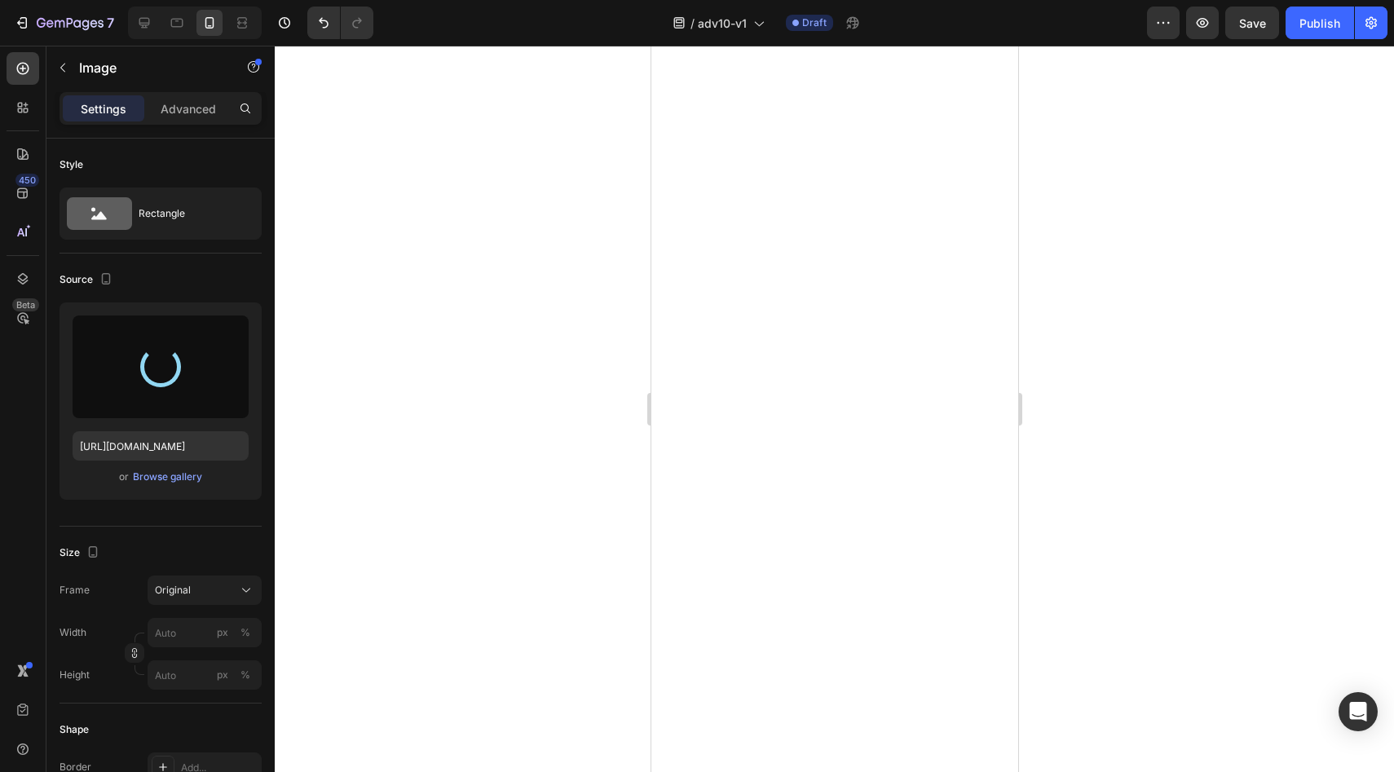
type input "https://cdn.shopify.com/s/files/1/0859/7979/1708/files/gempages_532940531508970…"
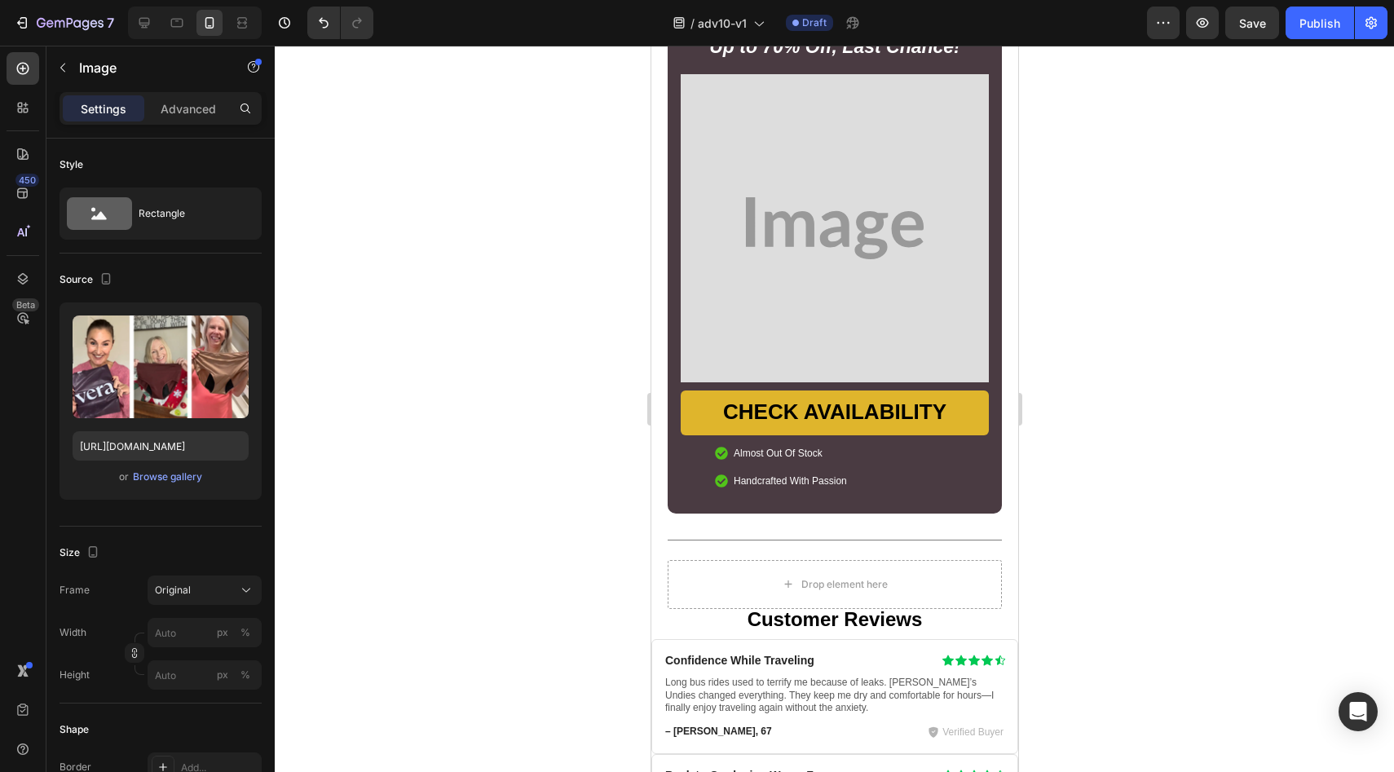
scroll to position [7317, 0]
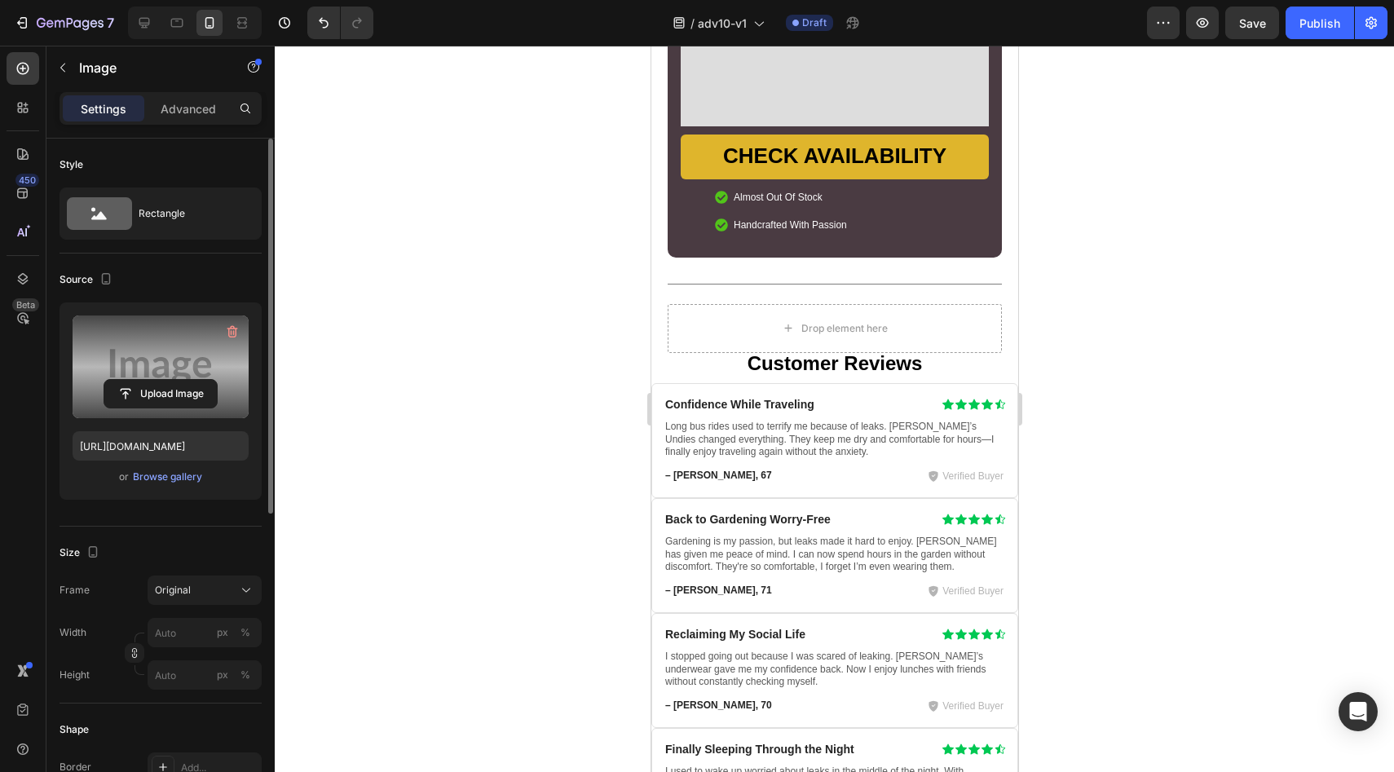
click at [122, 411] on label at bounding box center [161, 366] width 176 height 103
click at [122, 408] on input "file" at bounding box center [160, 394] width 112 height 28
click at [205, 386] on input "file" at bounding box center [160, 394] width 112 height 28
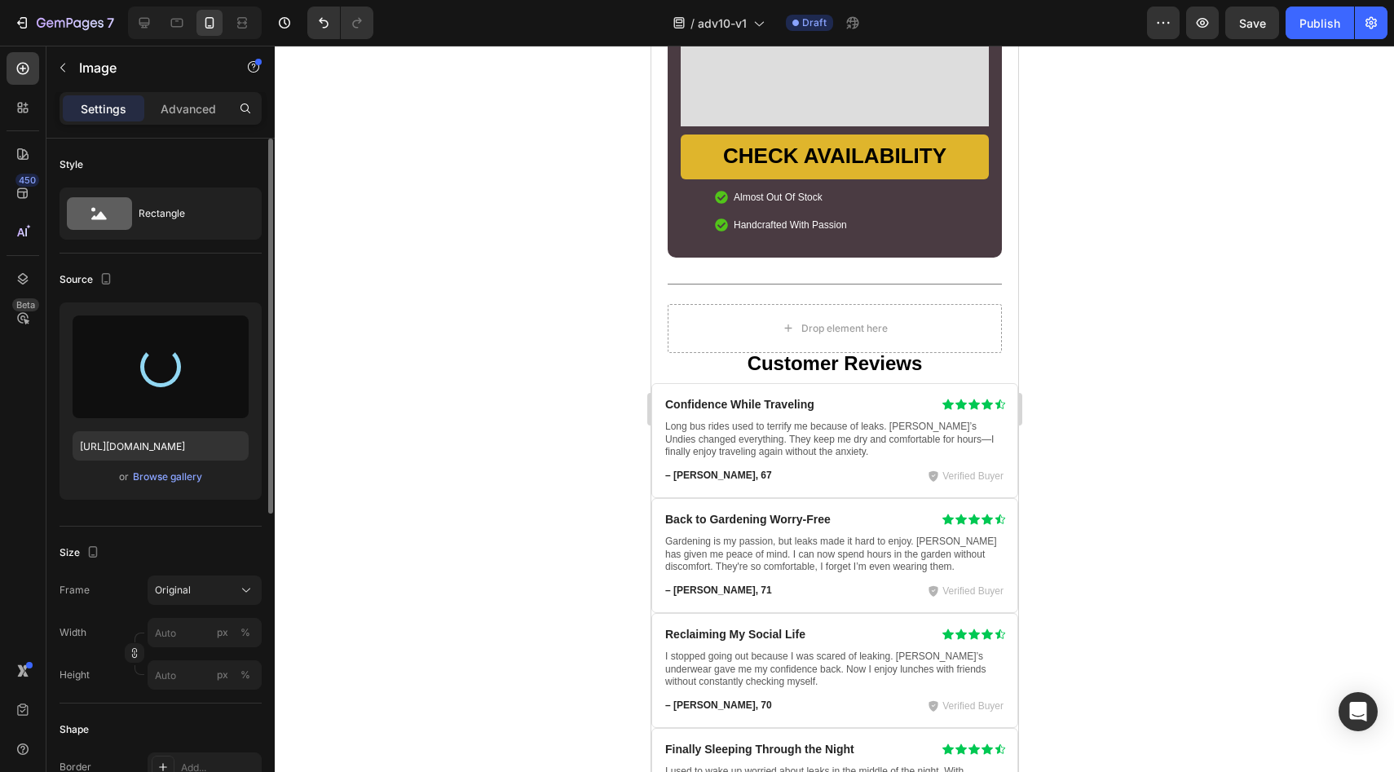
type input "https://cdn.shopify.com/s/files/1/0859/7979/1708/files/gempages_532940531508970…"
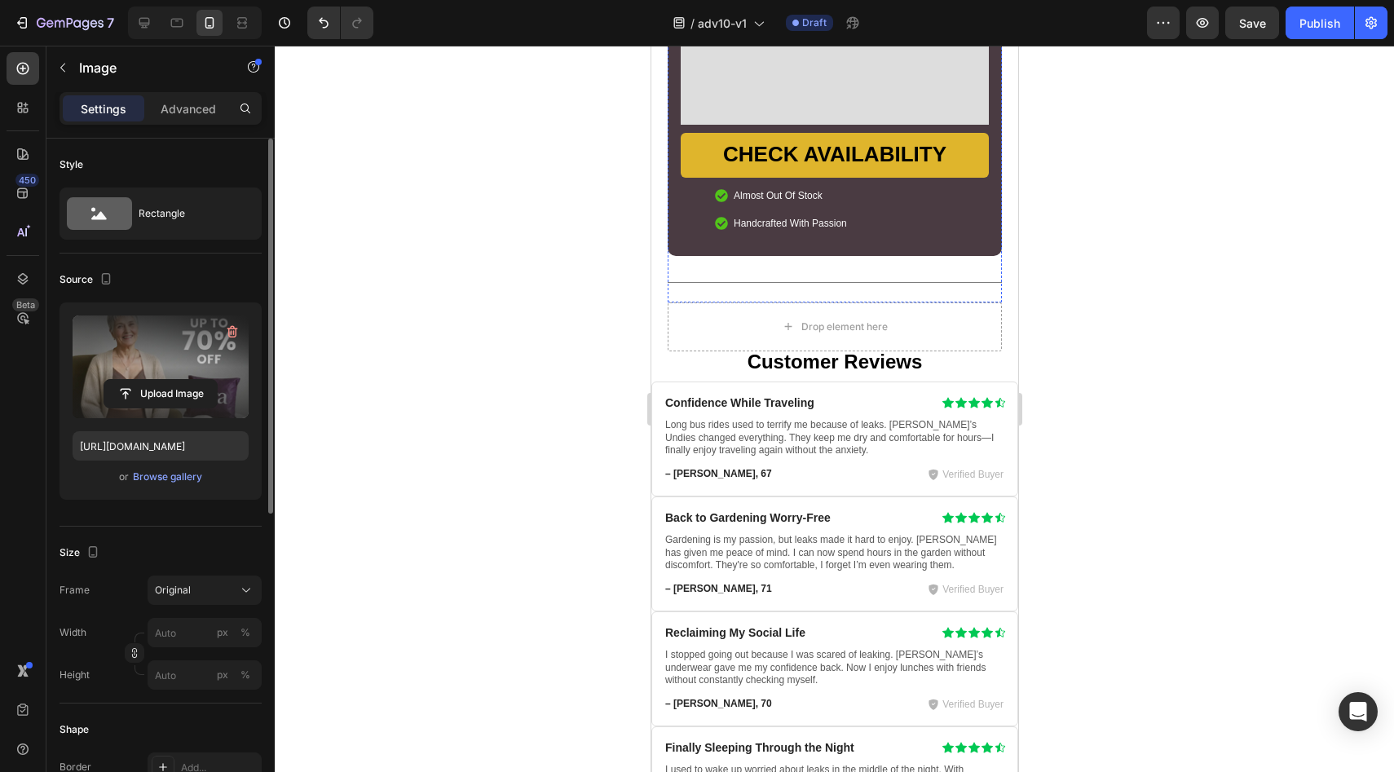
scroll to position [7851, 0]
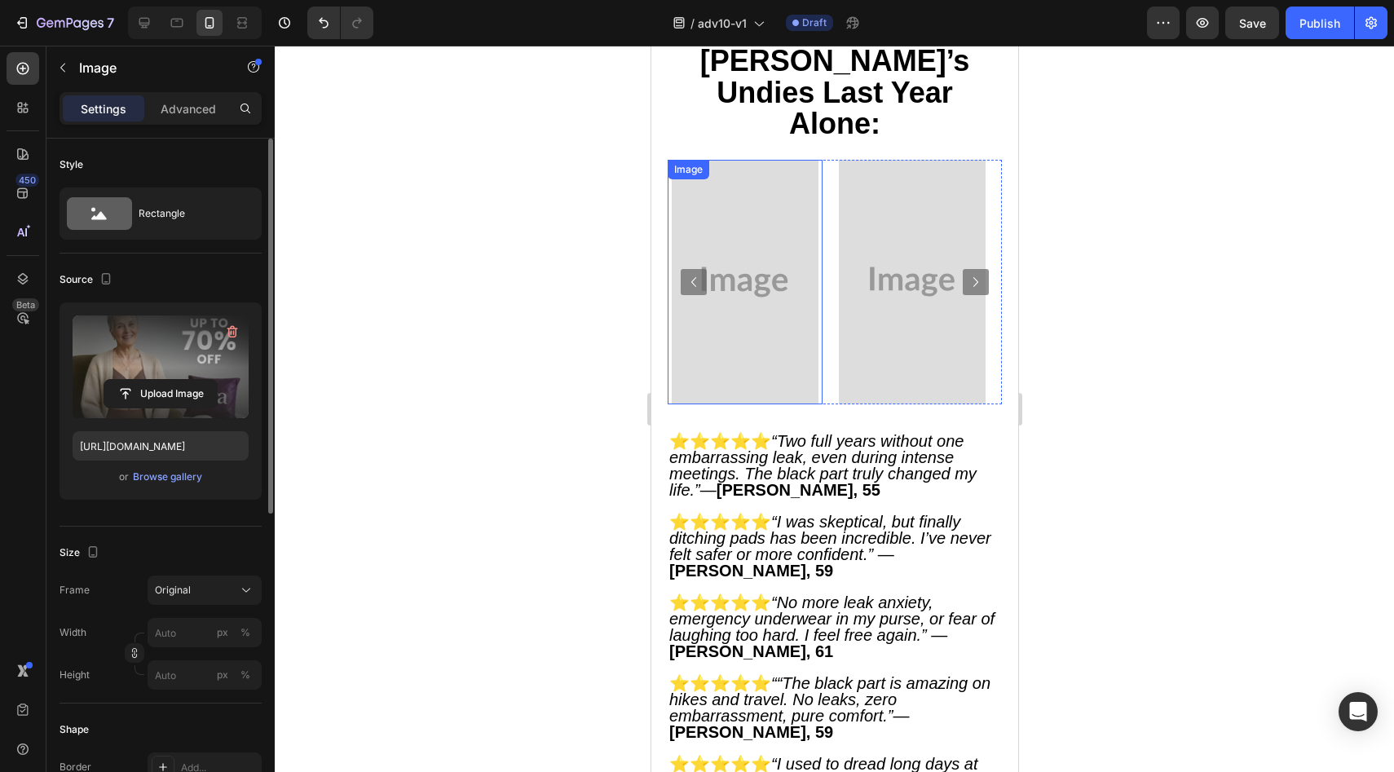
click at [772, 404] on img at bounding box center [744, 282] width 147 height 245
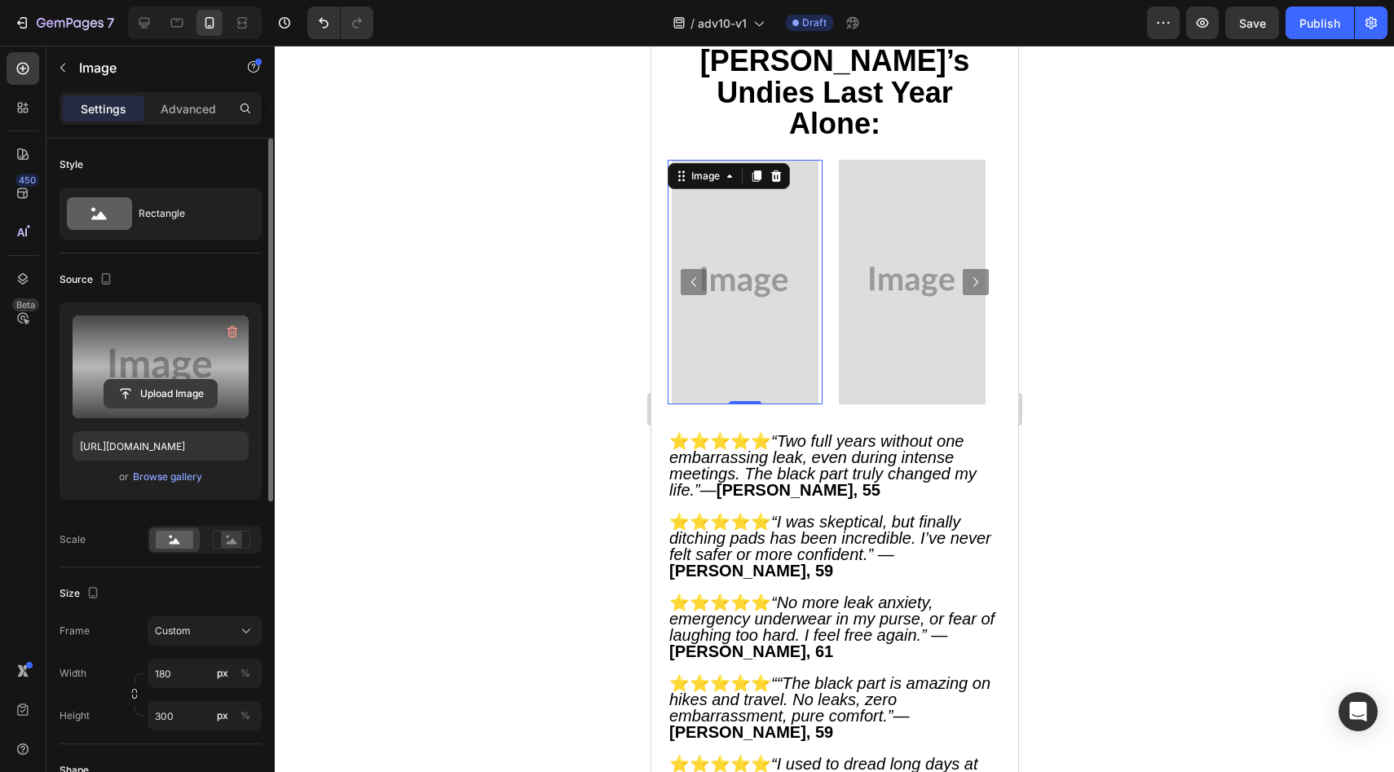
click at [187, 387] on input "file" at bounding box center [160, 394] width 112 height 28
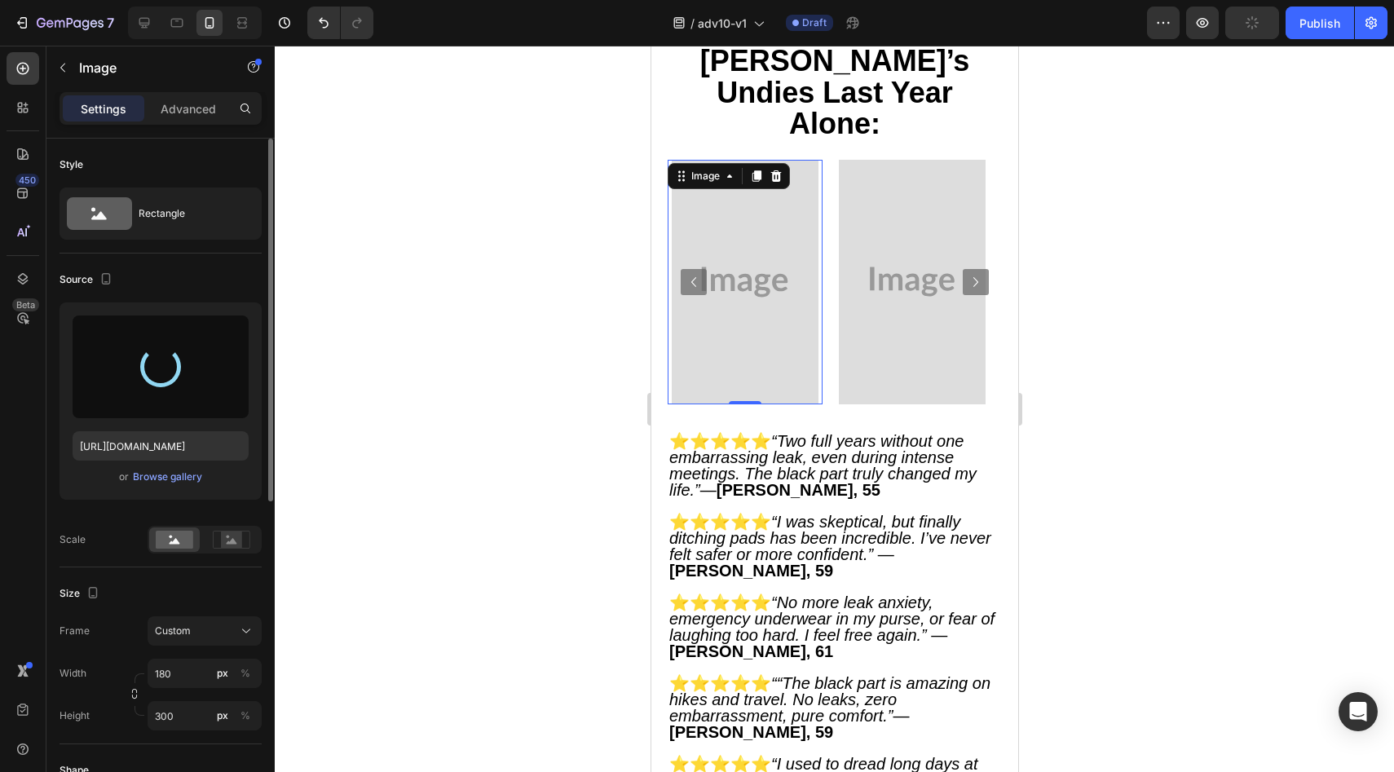
type input "https://cdn.shopify.com/s/files/1/0859/7979/1708/files/gempages_532940531508970…"
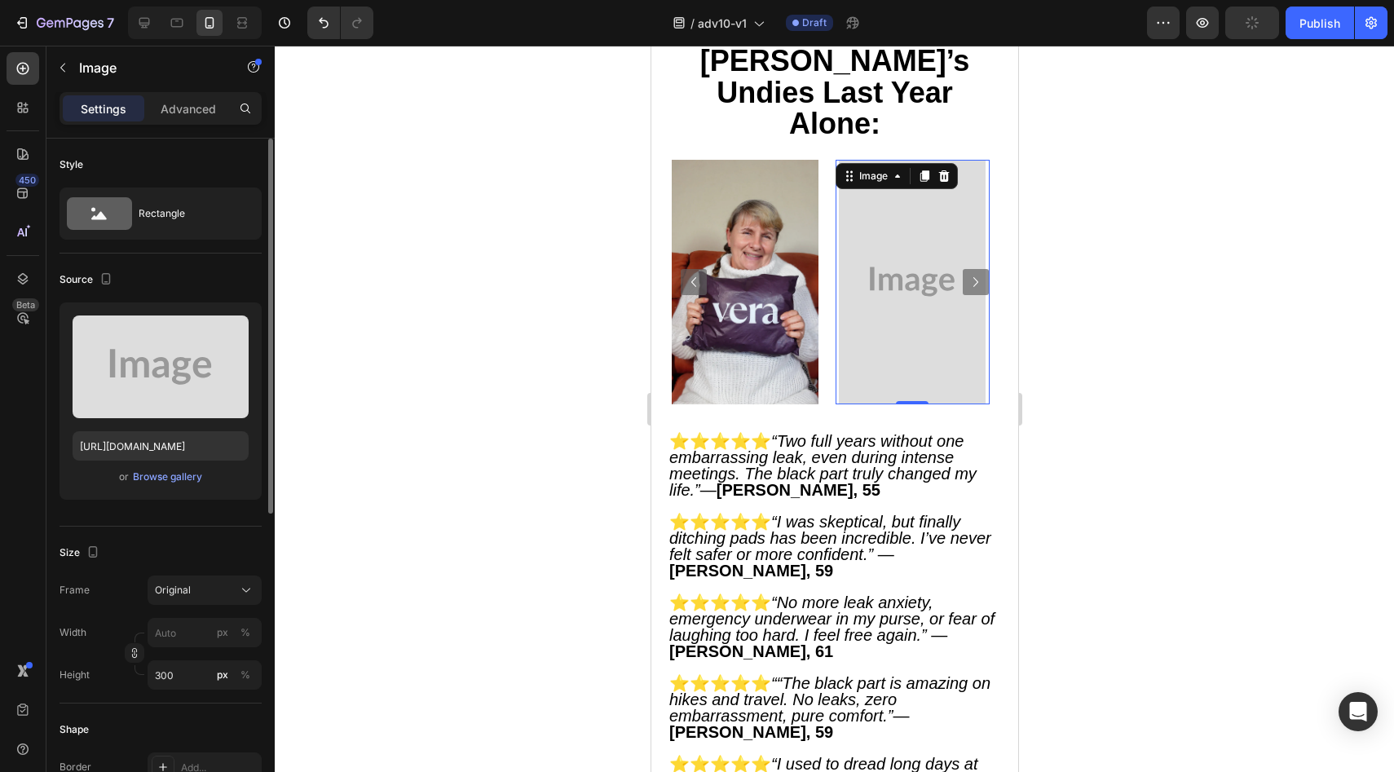
click at [875, 404] on img at bounding box center [911, 282] width 147 height 245
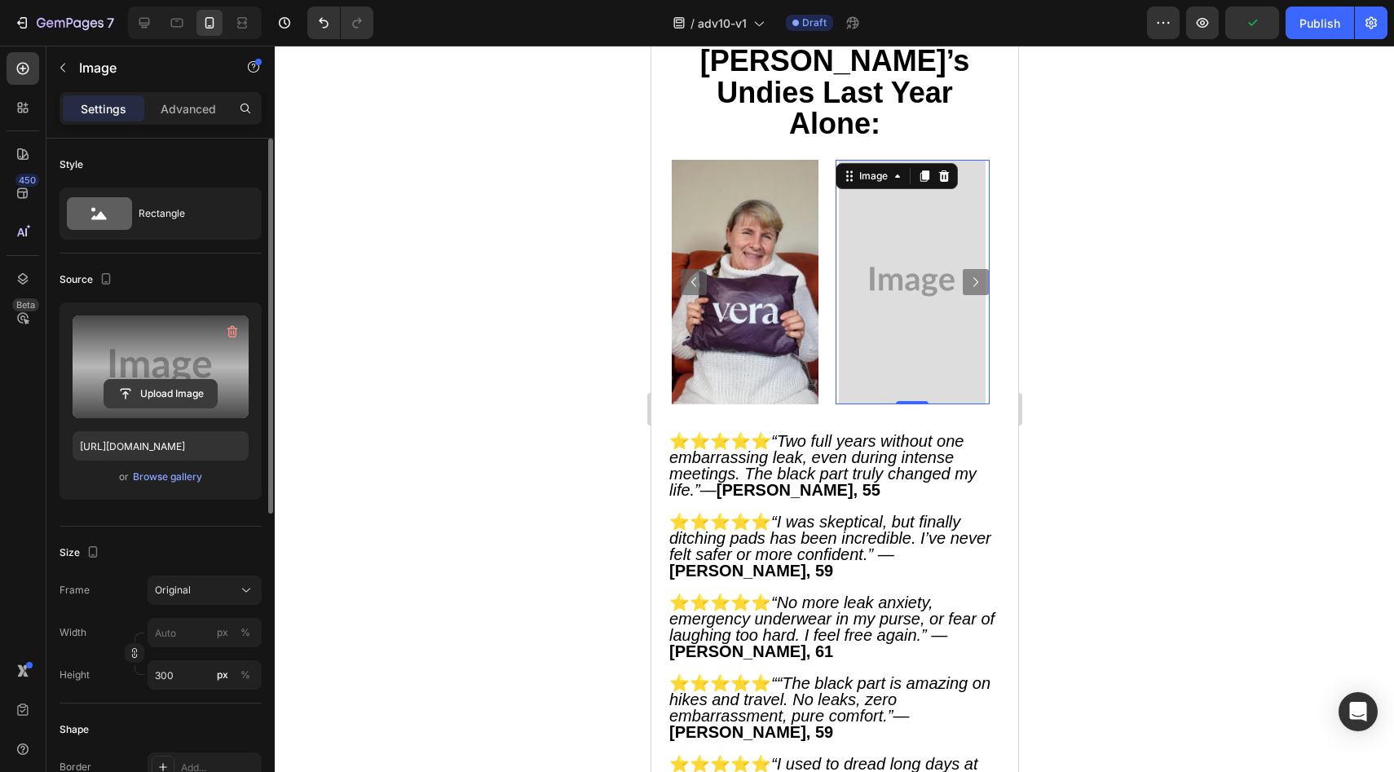
click at [193, 395] on input "file" at bounding box center [160, 394] width 112 height 28
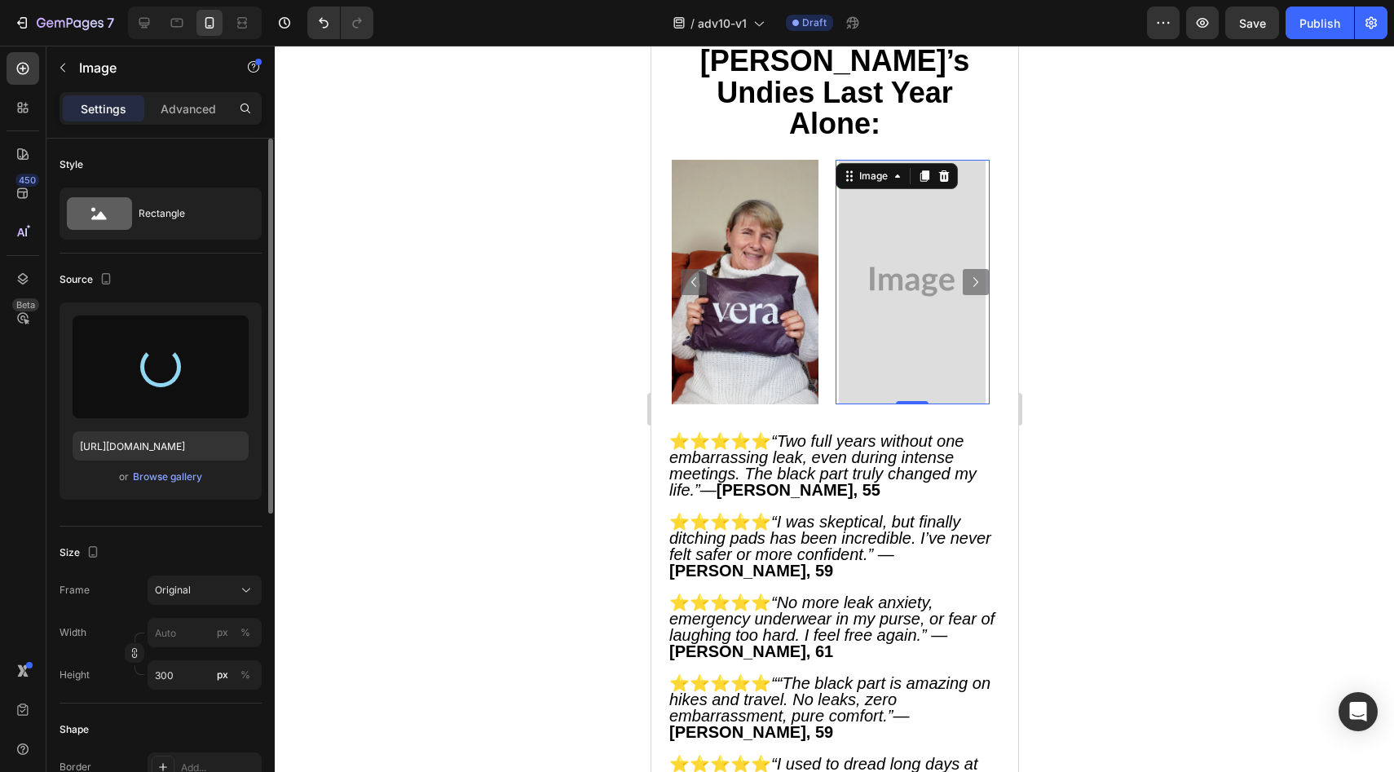
type input "https://cdn.shopify.com/s/files/1/0859/7979/1708/files/gempages_532940531508970…"
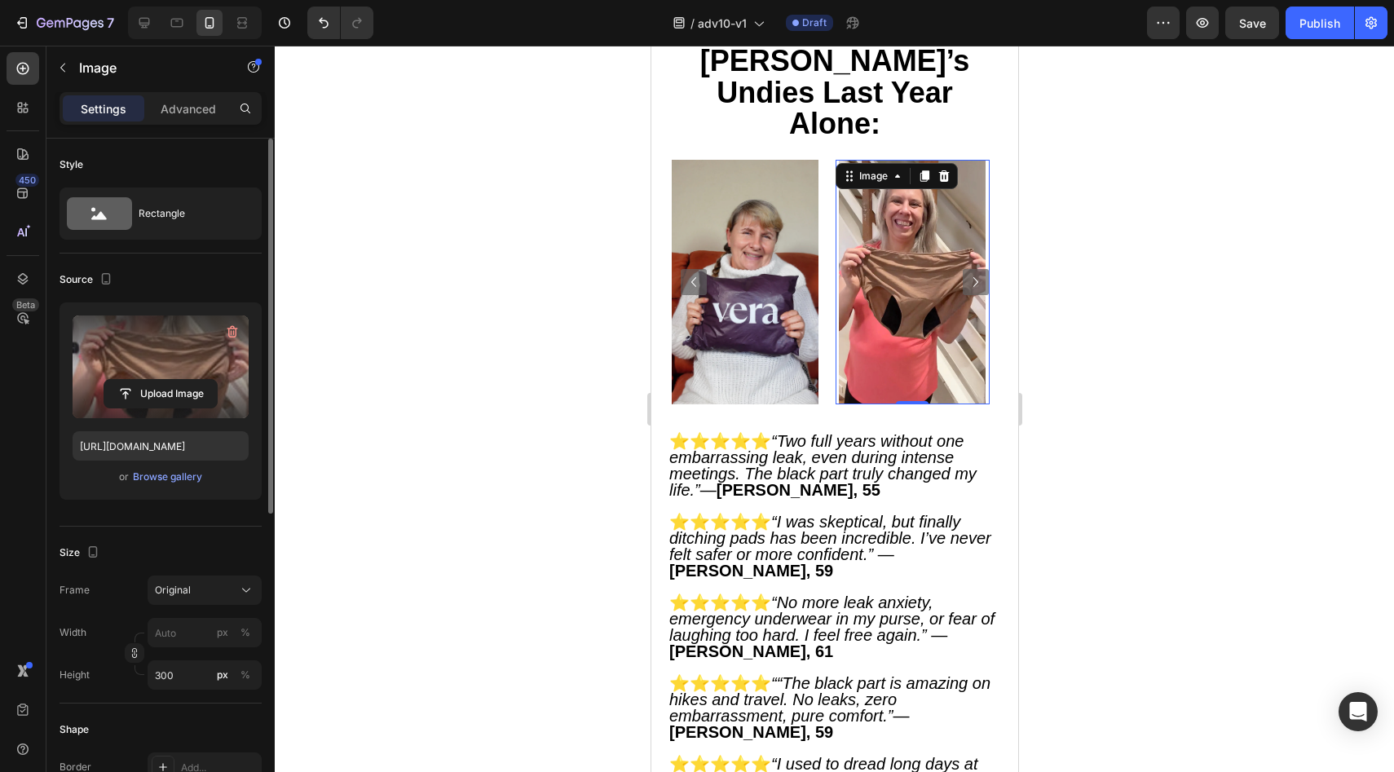
drag, startPoint x: 722, startPoint y: 465, endPoint x: 659, endPoint y: 471, distance: 63.0
click at [686, 404] on div "Image Image 0 Image Image Image Image" at bounding box center [834, 282] width 334 height 245
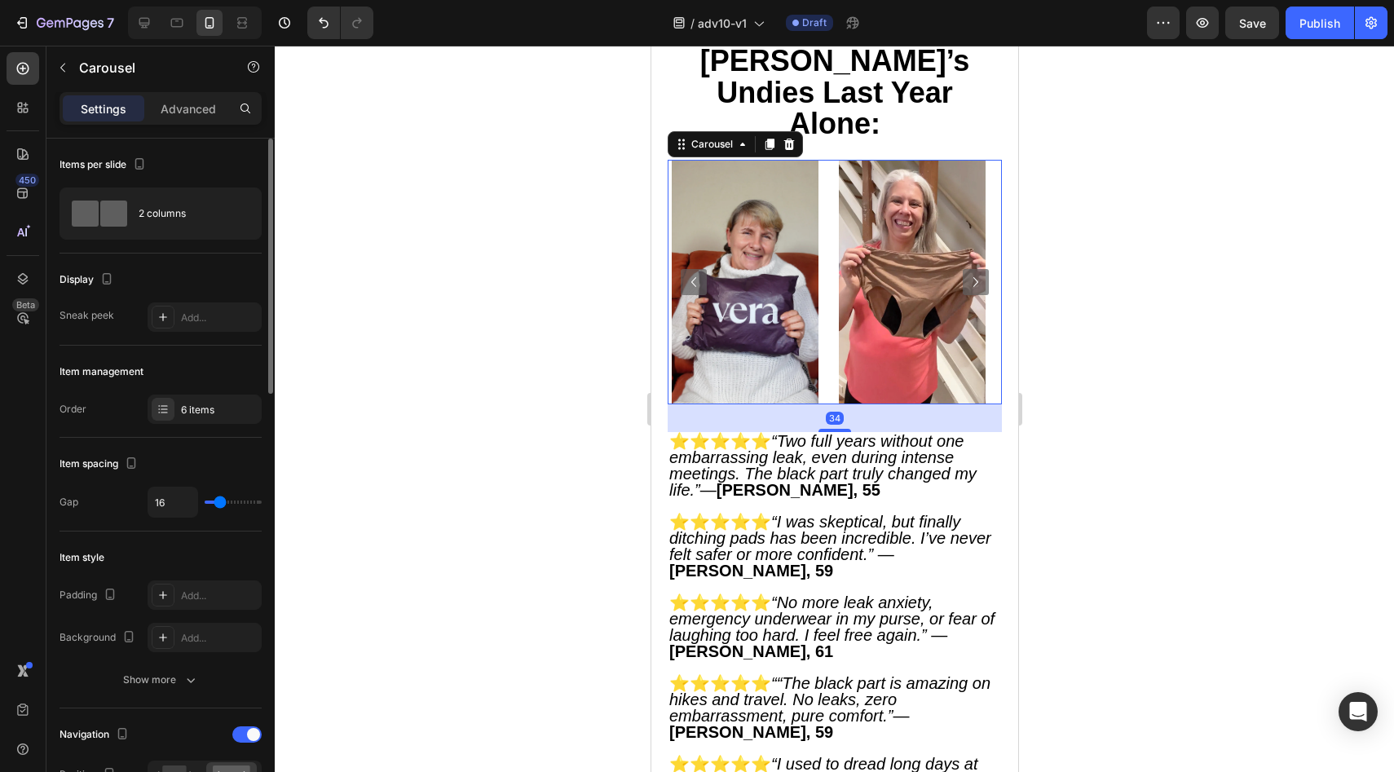
click at [965, 292] on icon "Carousel Next Arrow" at bounding box center [975, 282] width 20 height 20
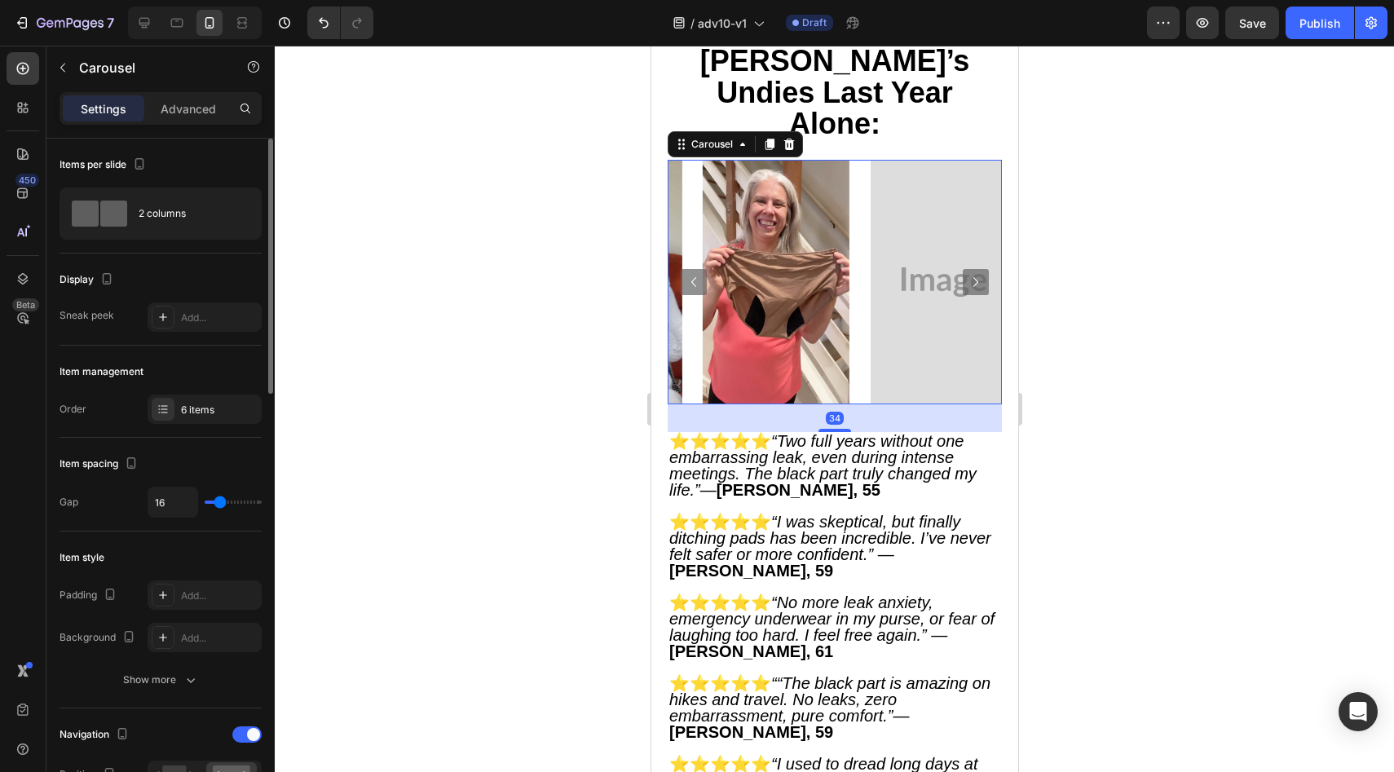
click at [965, 292] on icon "Carousel Next Arrow" at bounding box center [975, 282] width 20 height 20
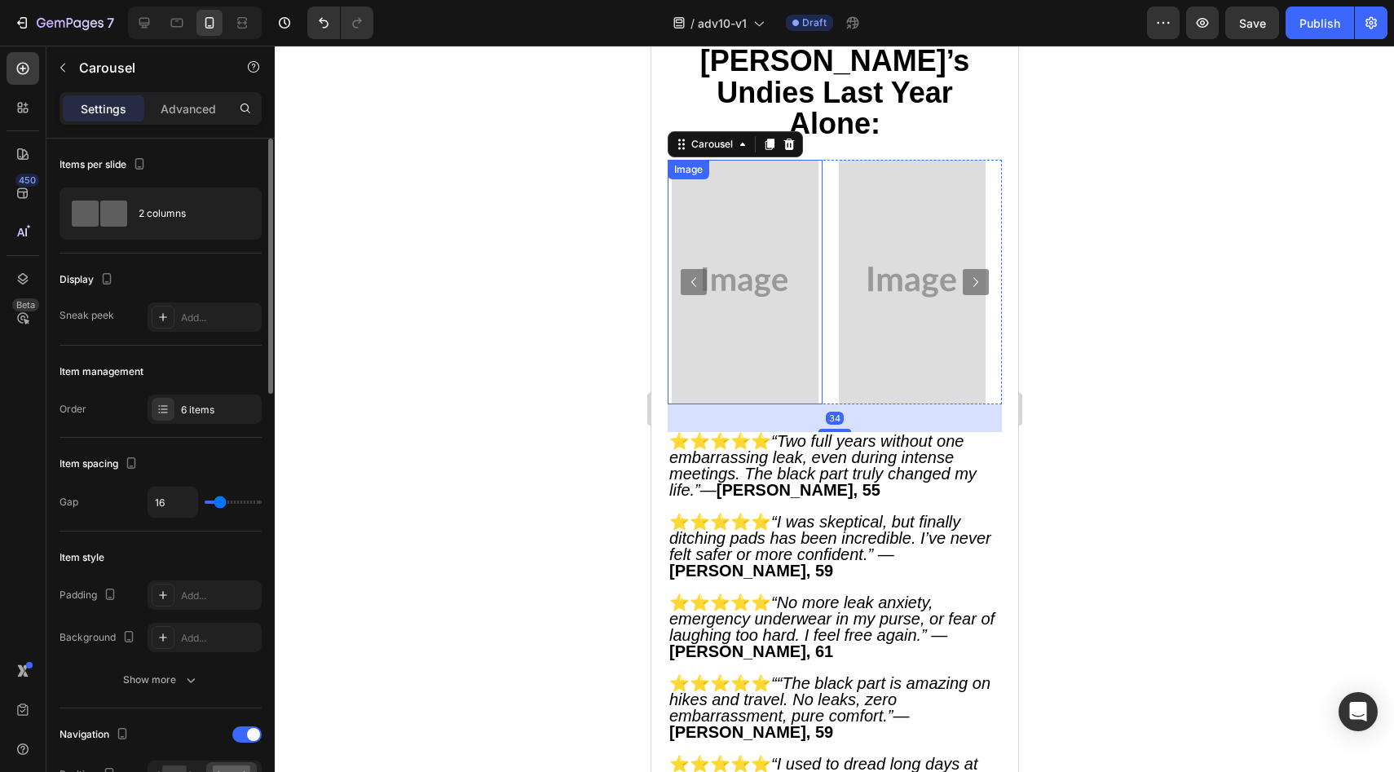
click at [740, 404] on img at bounding box center [744, 282] width 147 height 245
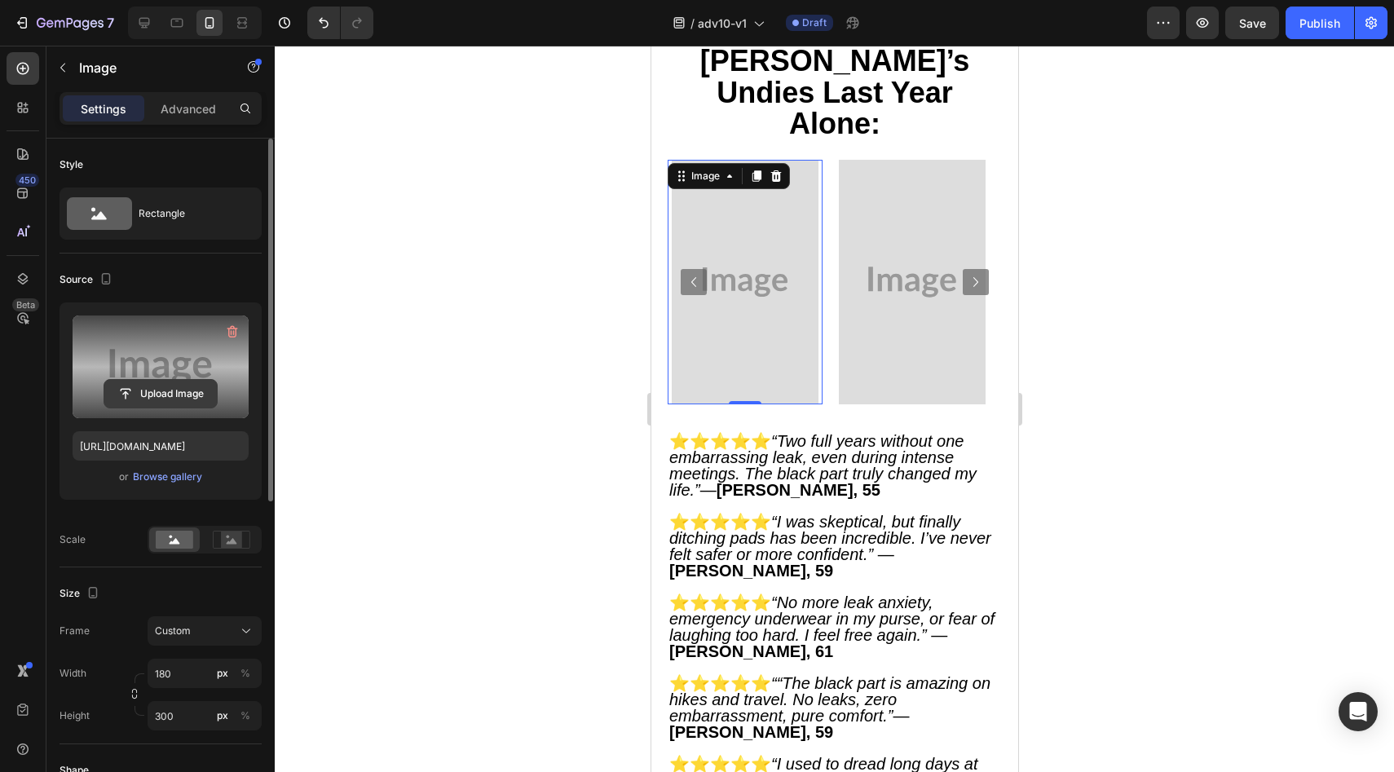
click at [181, 381] on input "file" at bounding box center [160, 394] width 112 height 28
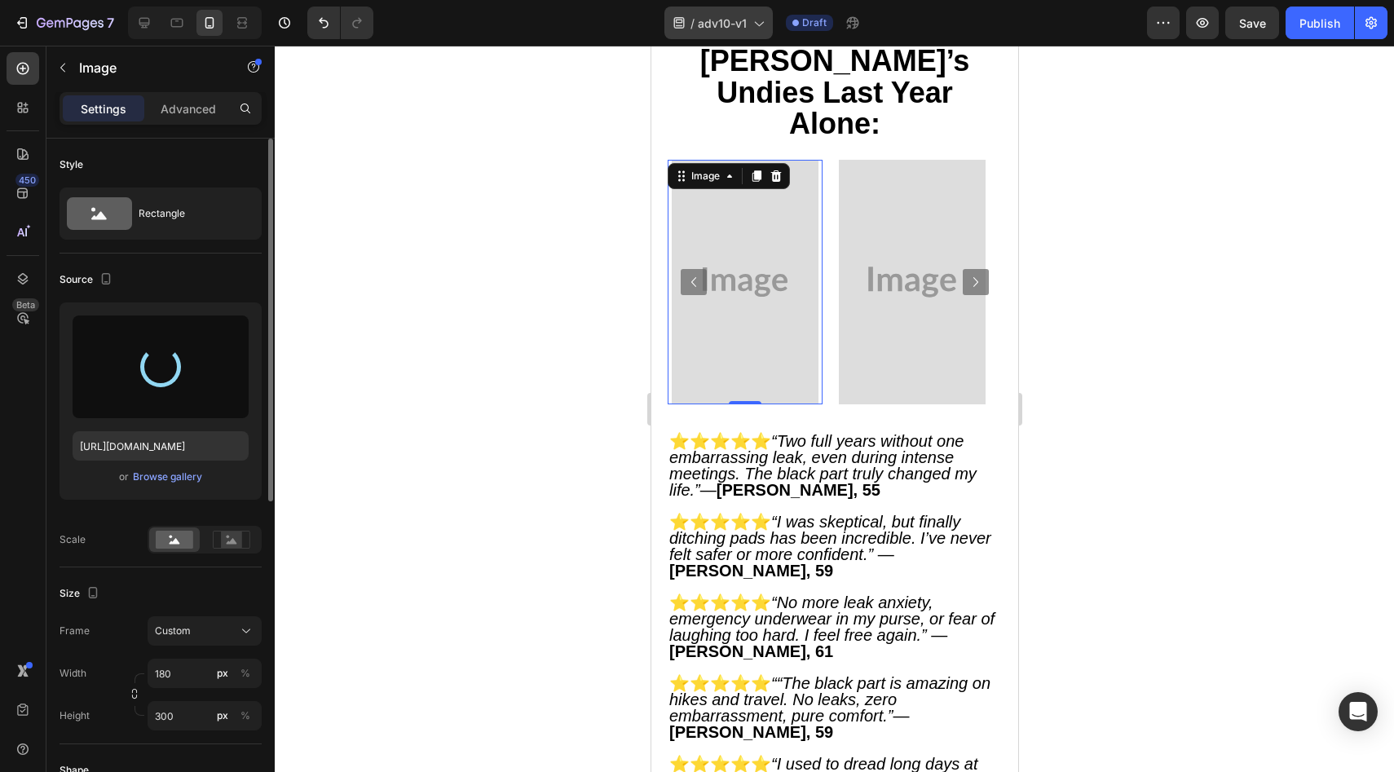
type input "https://cdn.shopify.com/s/files/1/0859/7979/1708/files/gempages_532940531508970…"
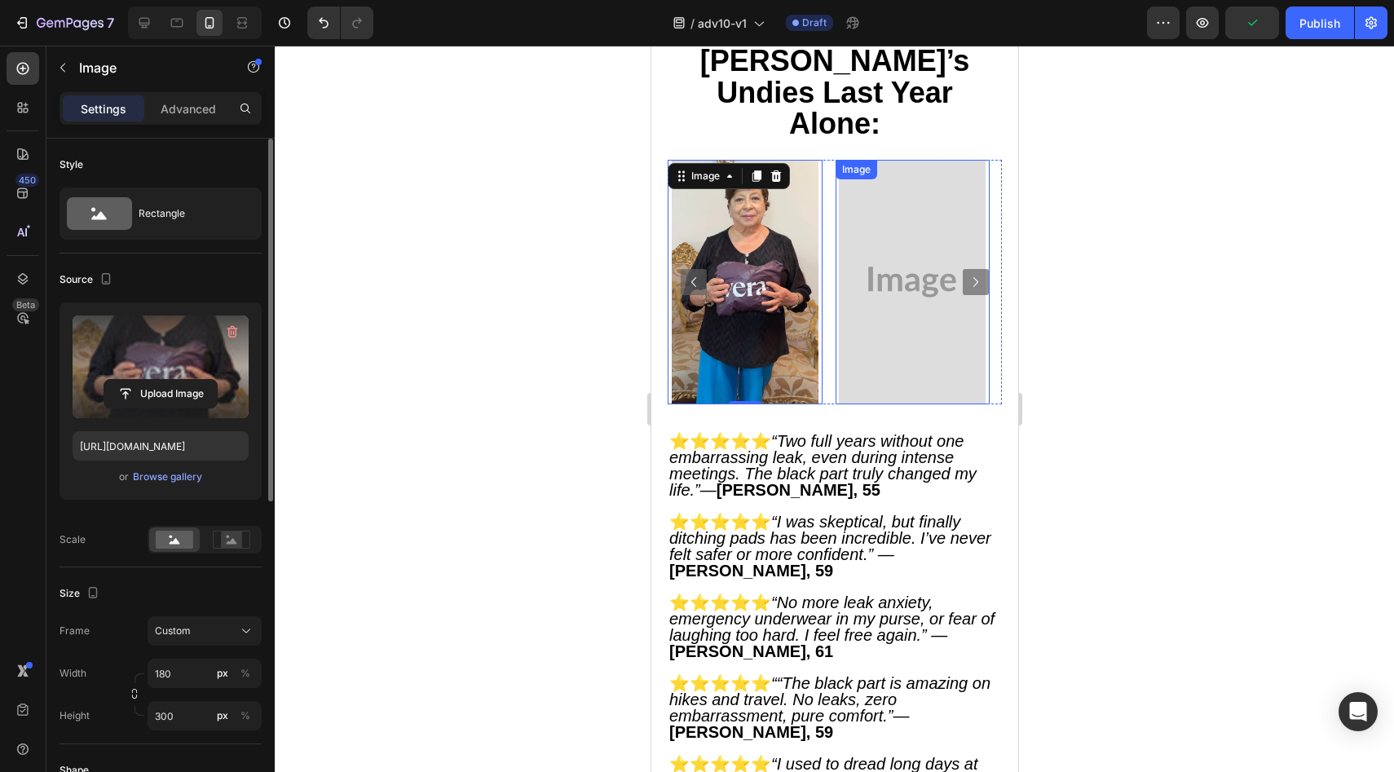
click at [810, 404] on img at bounding box center [744, 282] width 147 height 245
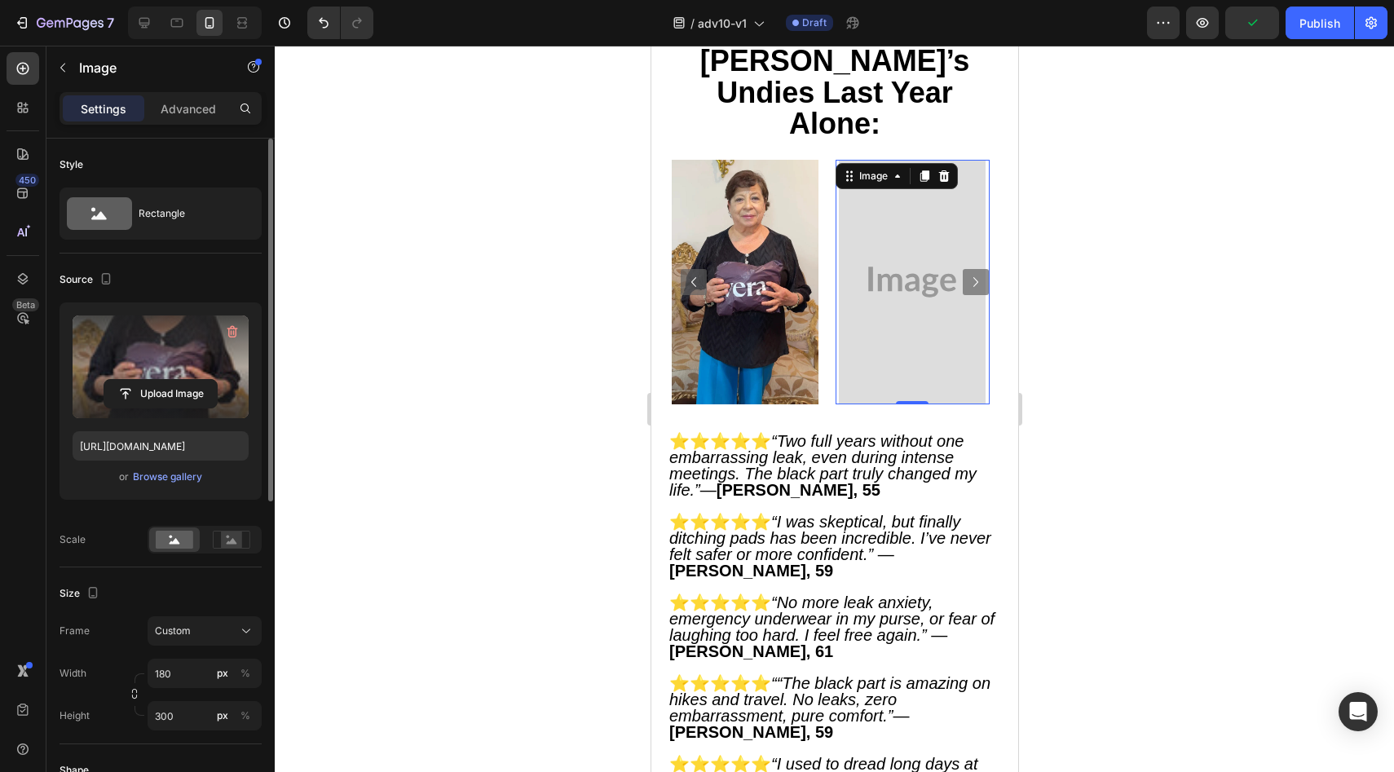
click at [891, 404] on img at bounding box center [911, 282] width 147 height 245
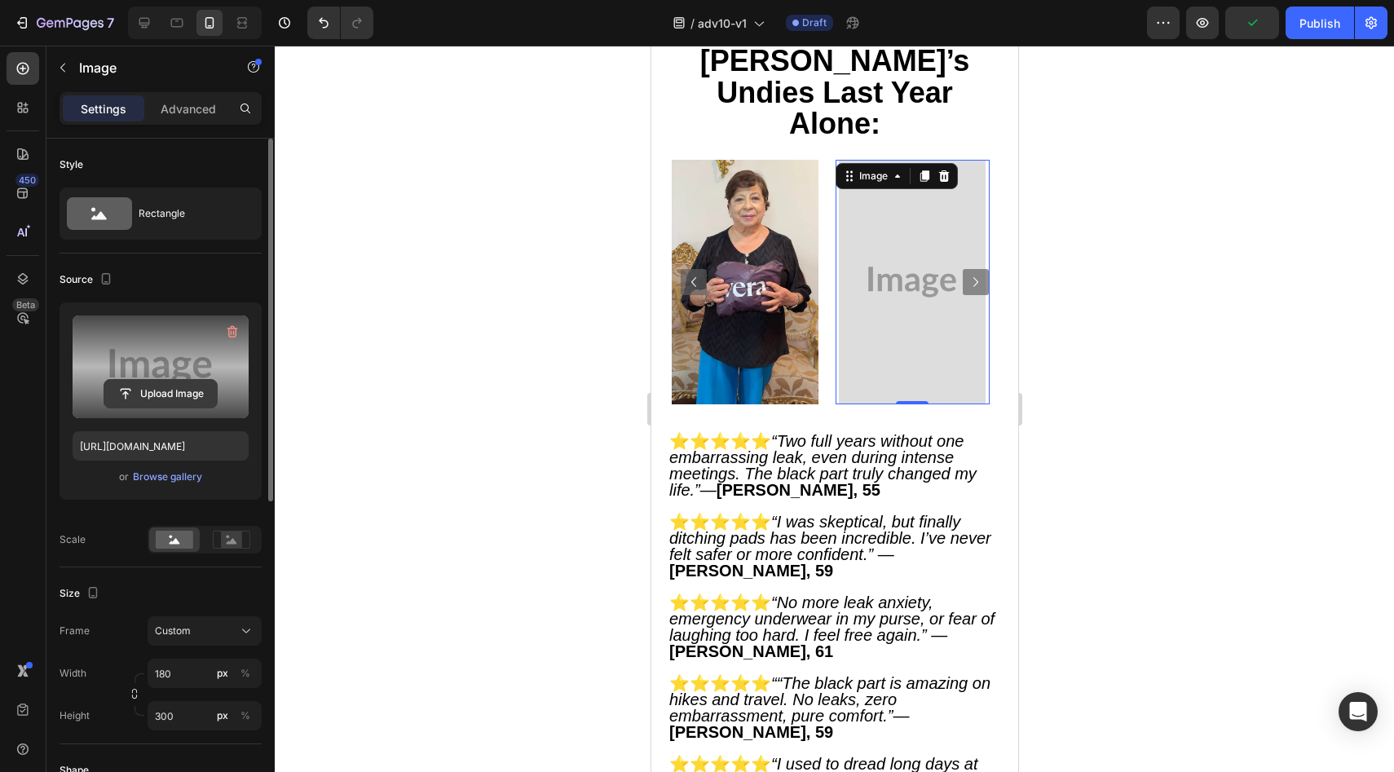
click at [170, 388] on input "file" at bounding box center [160, 394] width 112 height 28
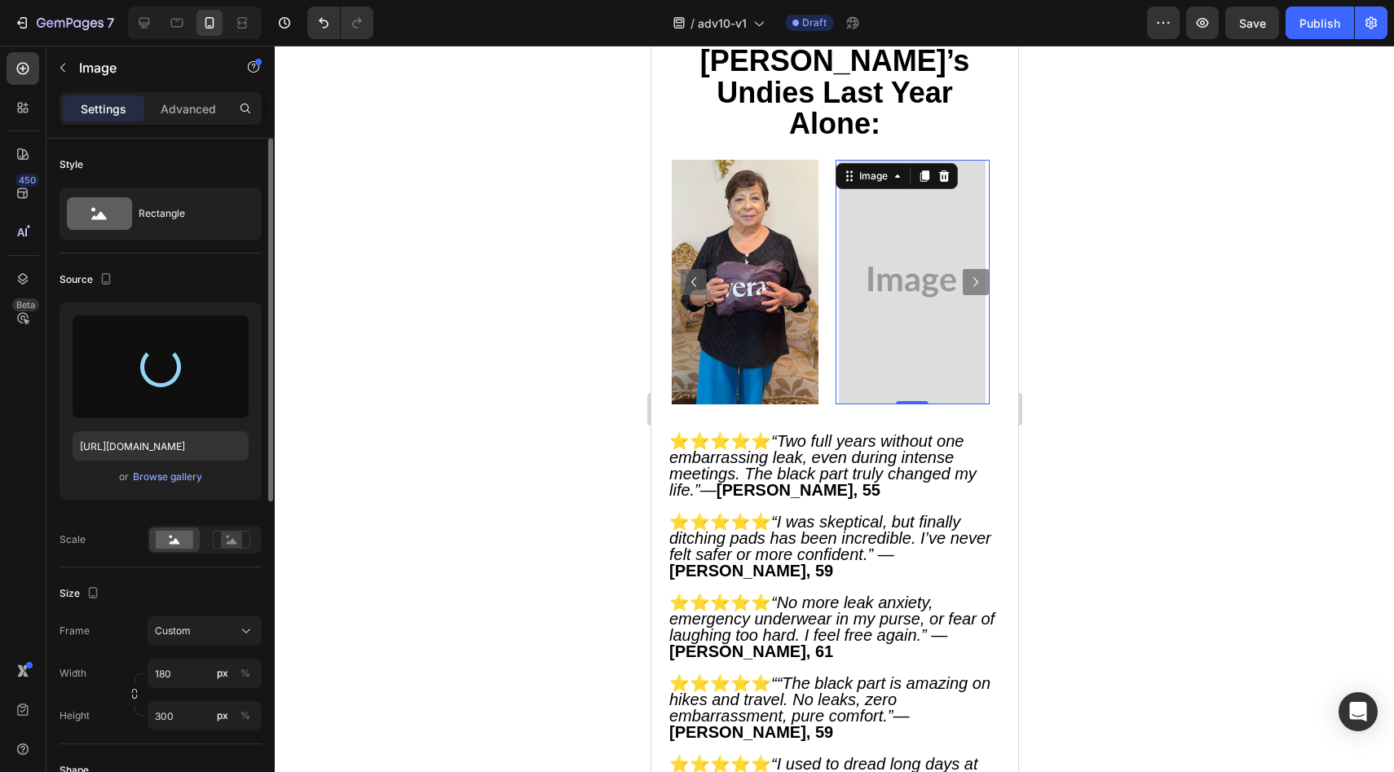
type input "https://cdn.shopify.com/s/files/1/0859/7979/1708/files/gempages_532940531508970…"
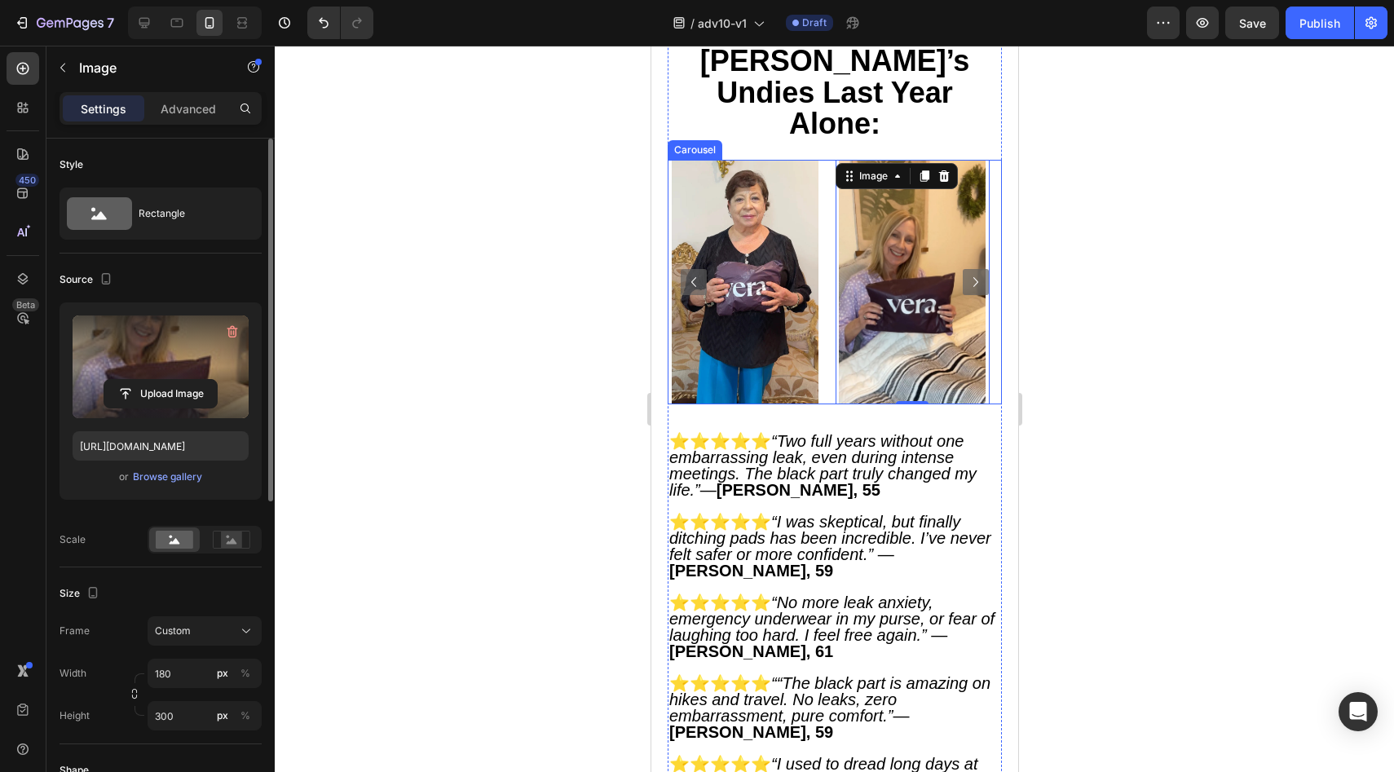
click at [965, 292] on icon "Carousel Next Arrow" at bounding box center [975, 282] width 20 height 20
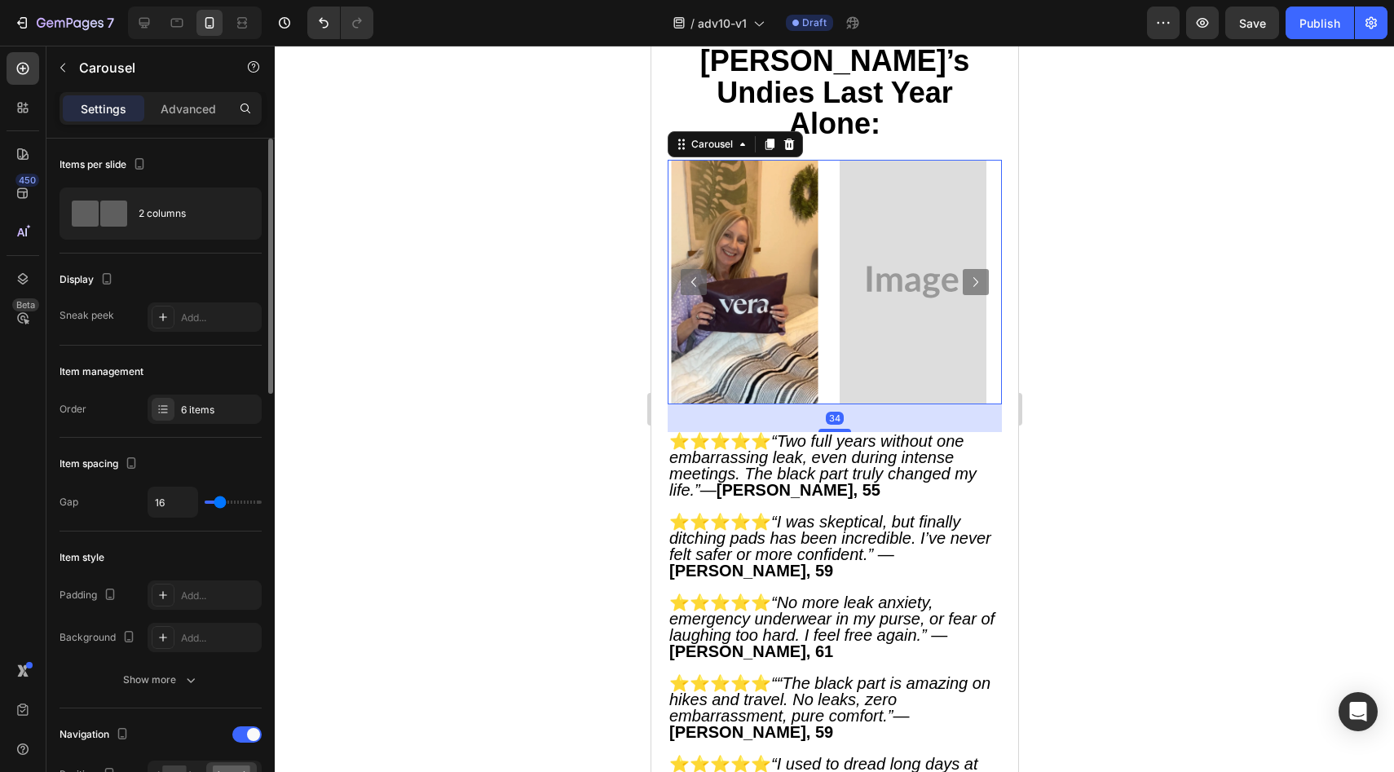
click at [965, 292] on icon "Carousel Next Arrow" at bounding box center [975, 282] width 20 height 20
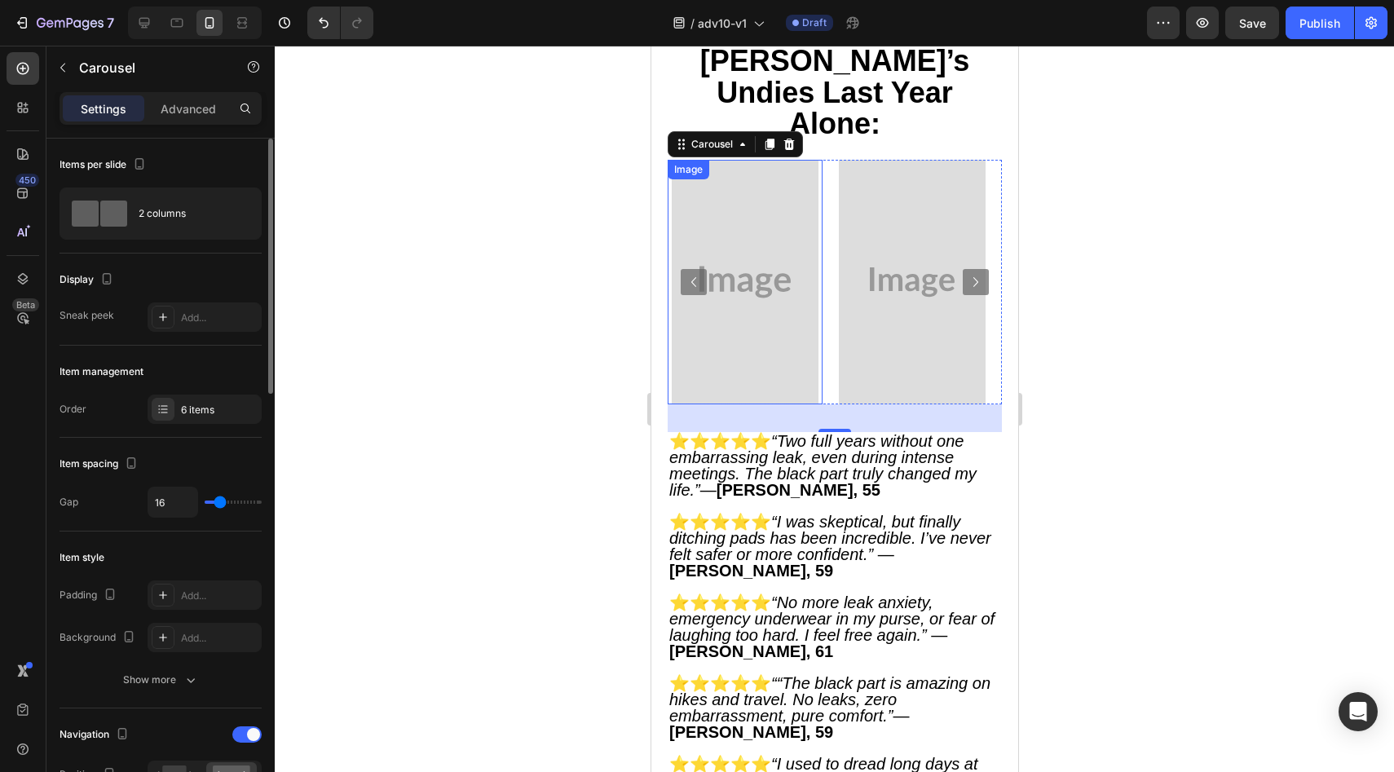
click at [735, 404] on img at bounding box center [744, 282] width 147 height 245
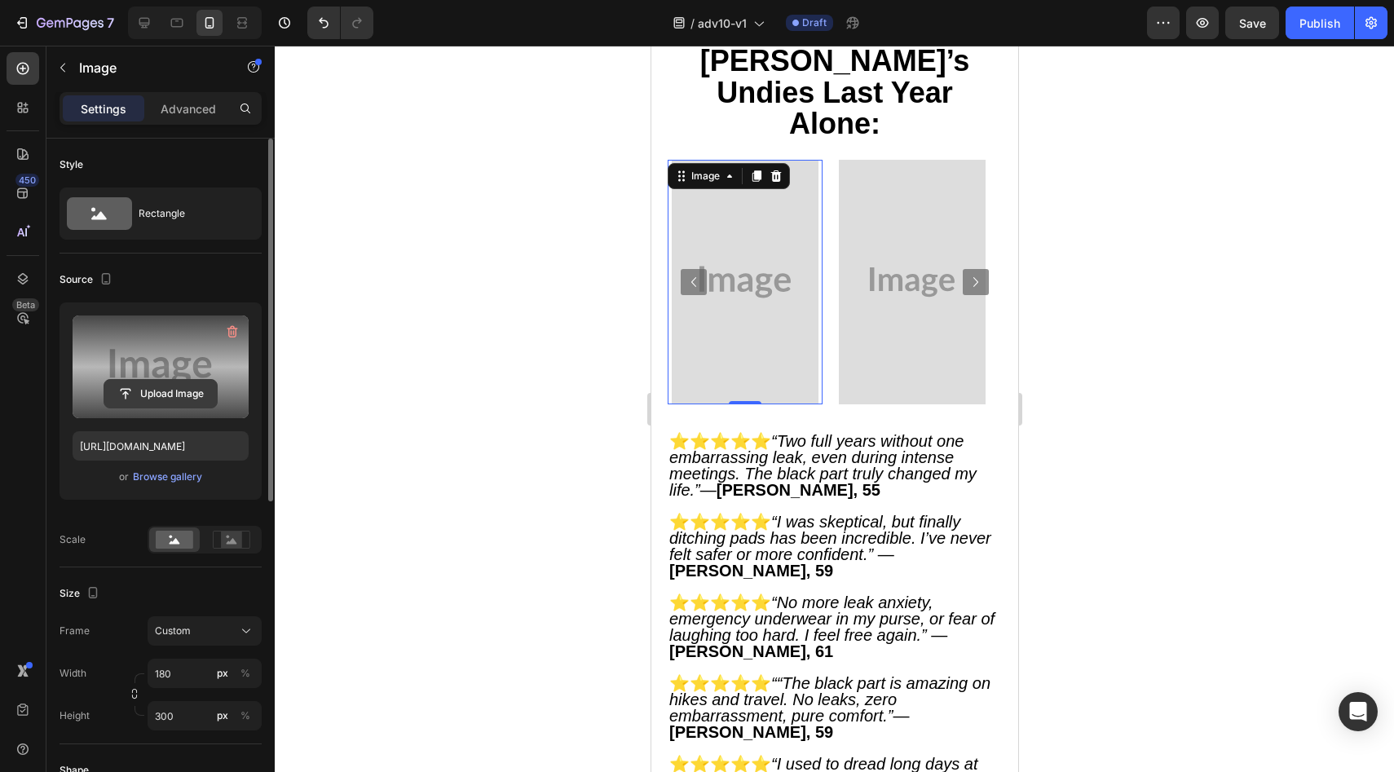
click at [144, 394] on input "file" at bounding box center [160, 394] width 112 height 28
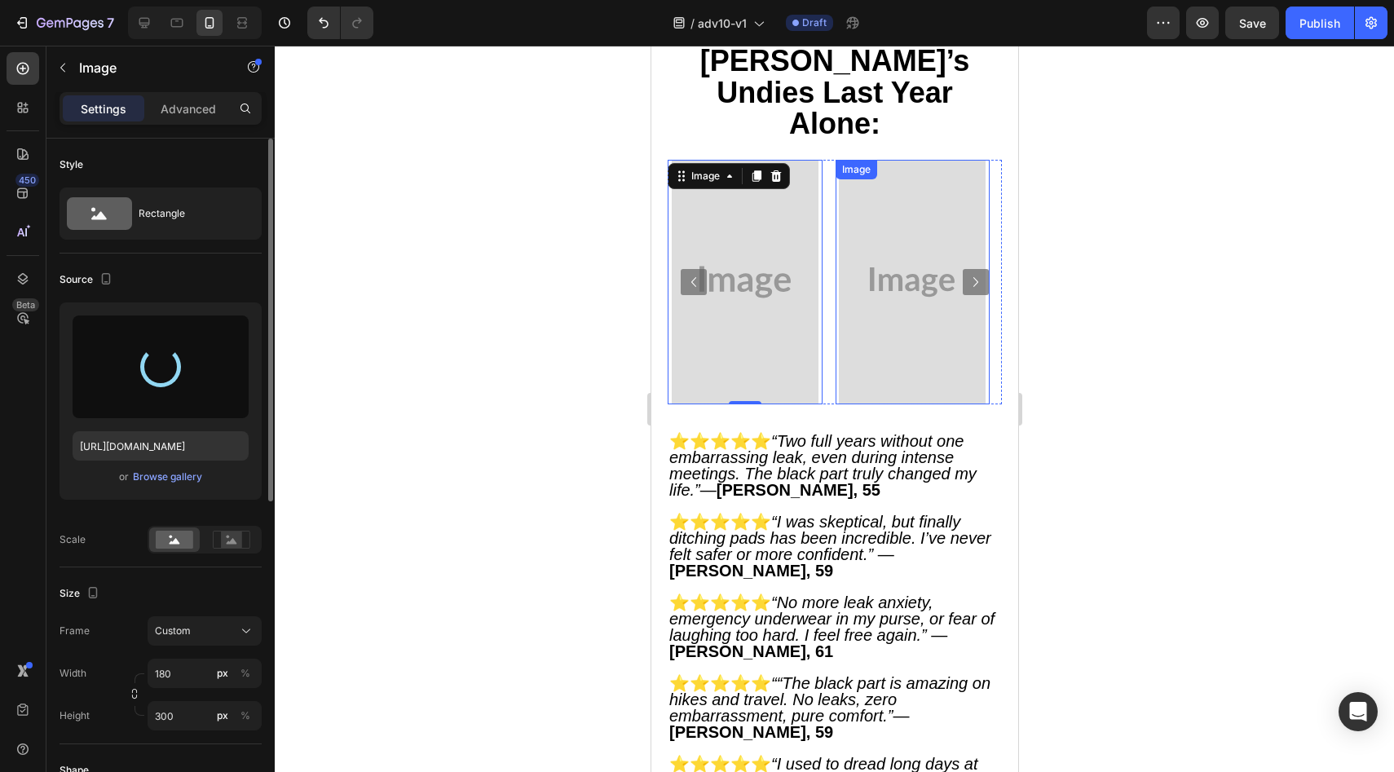
type input "https://cdn.shopify.com/s/files/1/0859/7979/1708/files/gempages_532940531508970…"
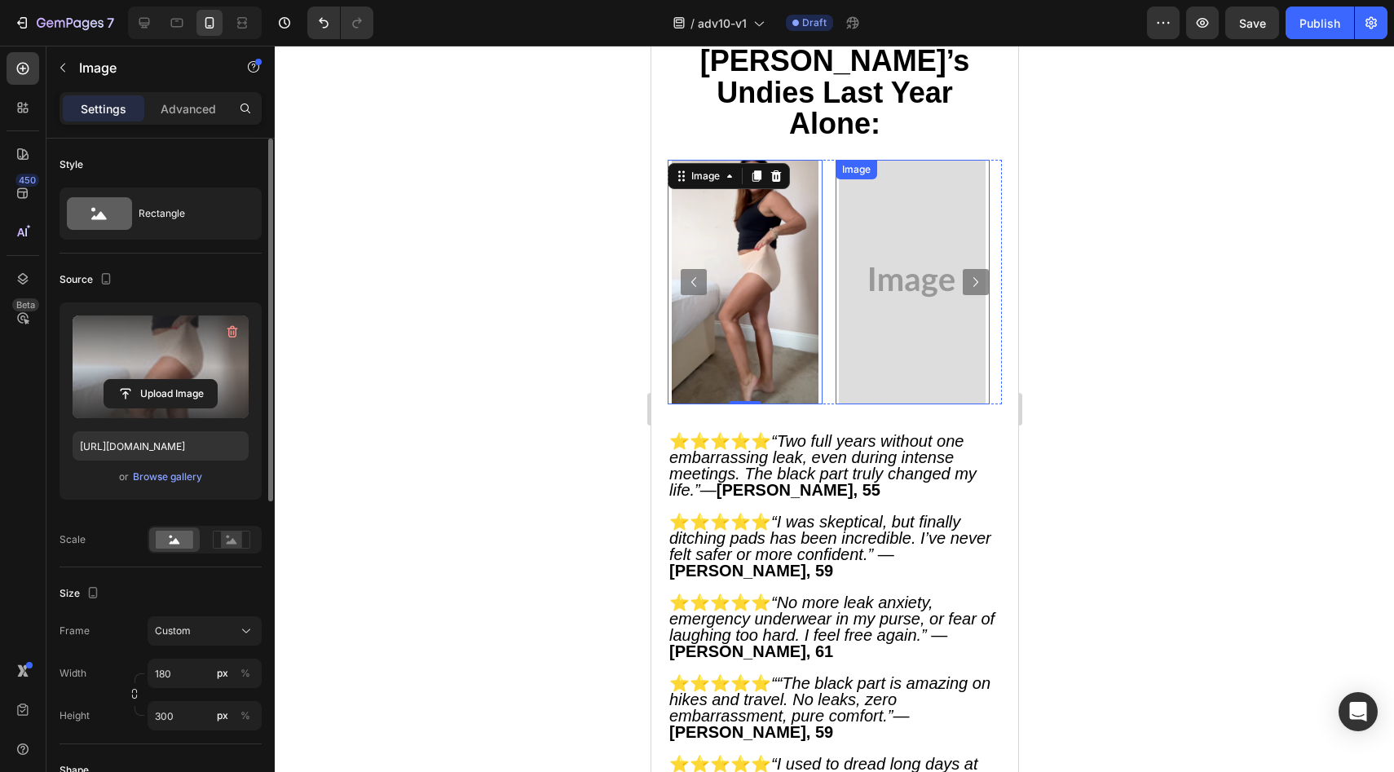
click at [884, 404] on img at bounding box center [911, 282] width 147 height 245
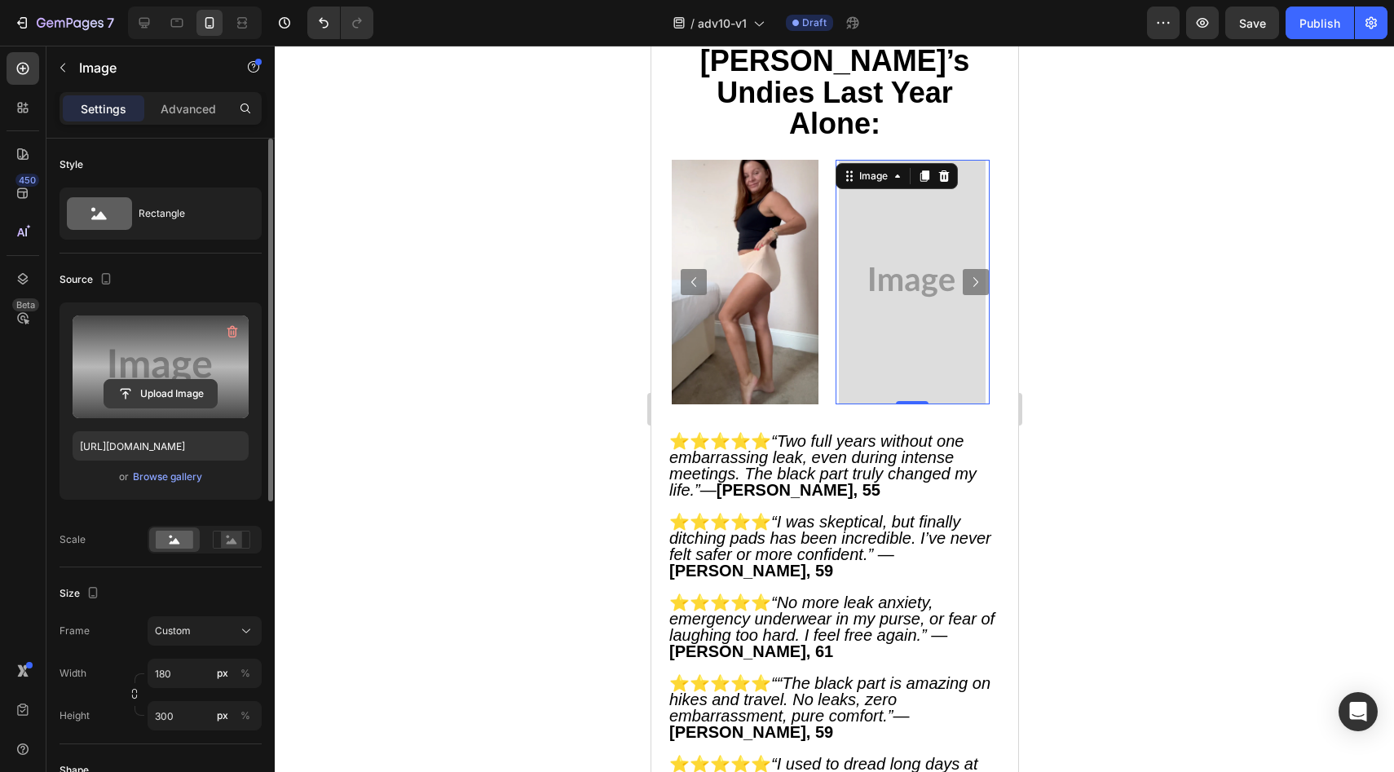
click at [151, 386] on input "file" at bounding box center [160, 394] width 112 height 28
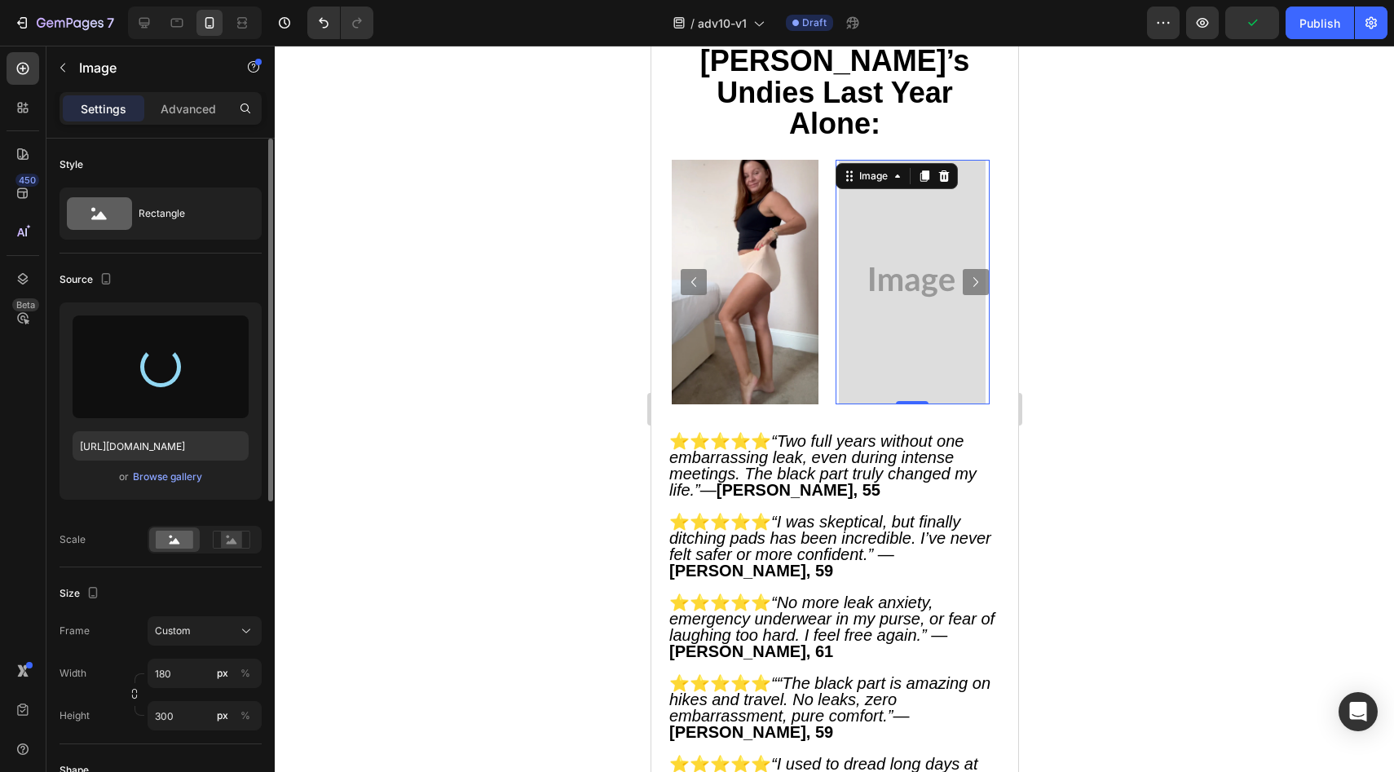
type input "https://cdn.shopify.com/s/files/1/0859/7979/1708/files/gempages_532940531508970…"
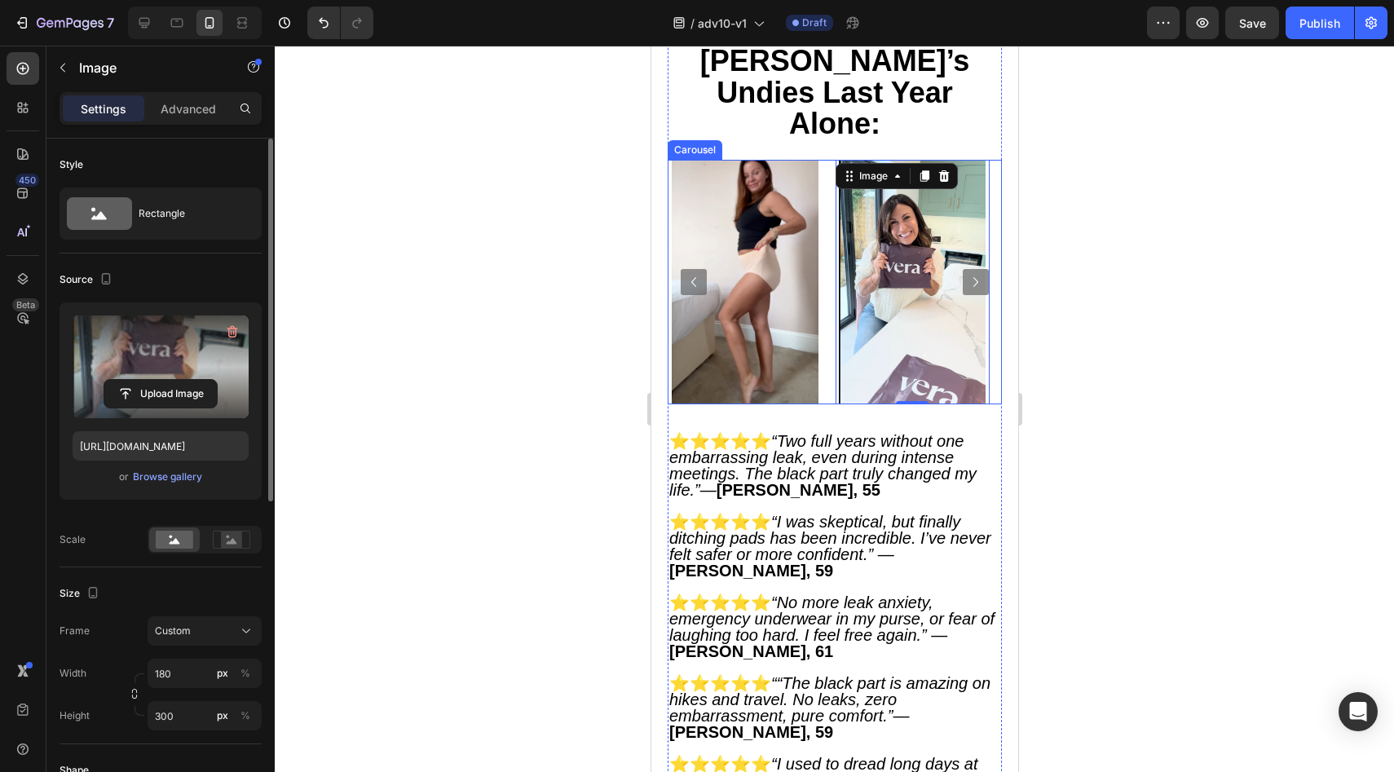
click at [962, 295] on button "Carousel Next Arrow" at bounding box center [975, 282] width 26 height 26
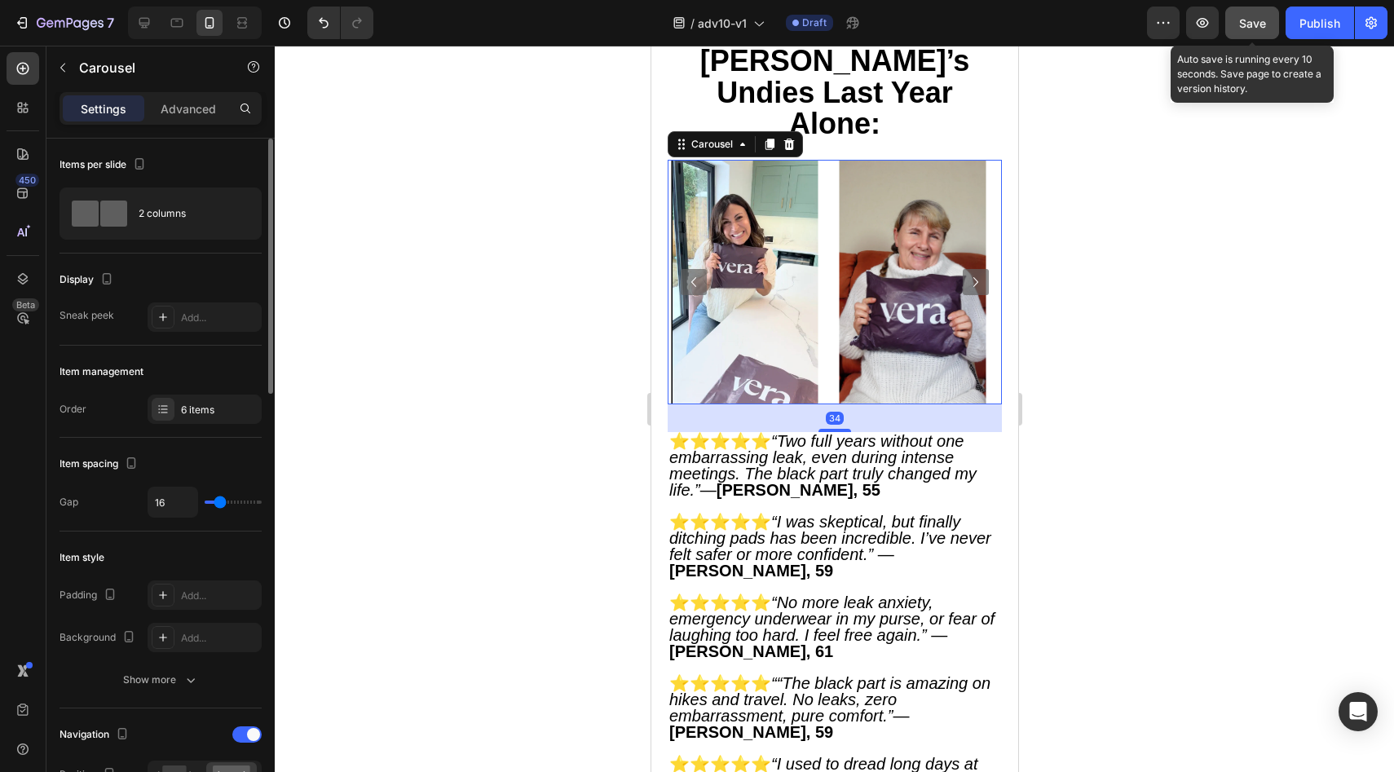
click at [1266, 16] on span "Save" at bounding box center [1252, 23] width 27 height 14
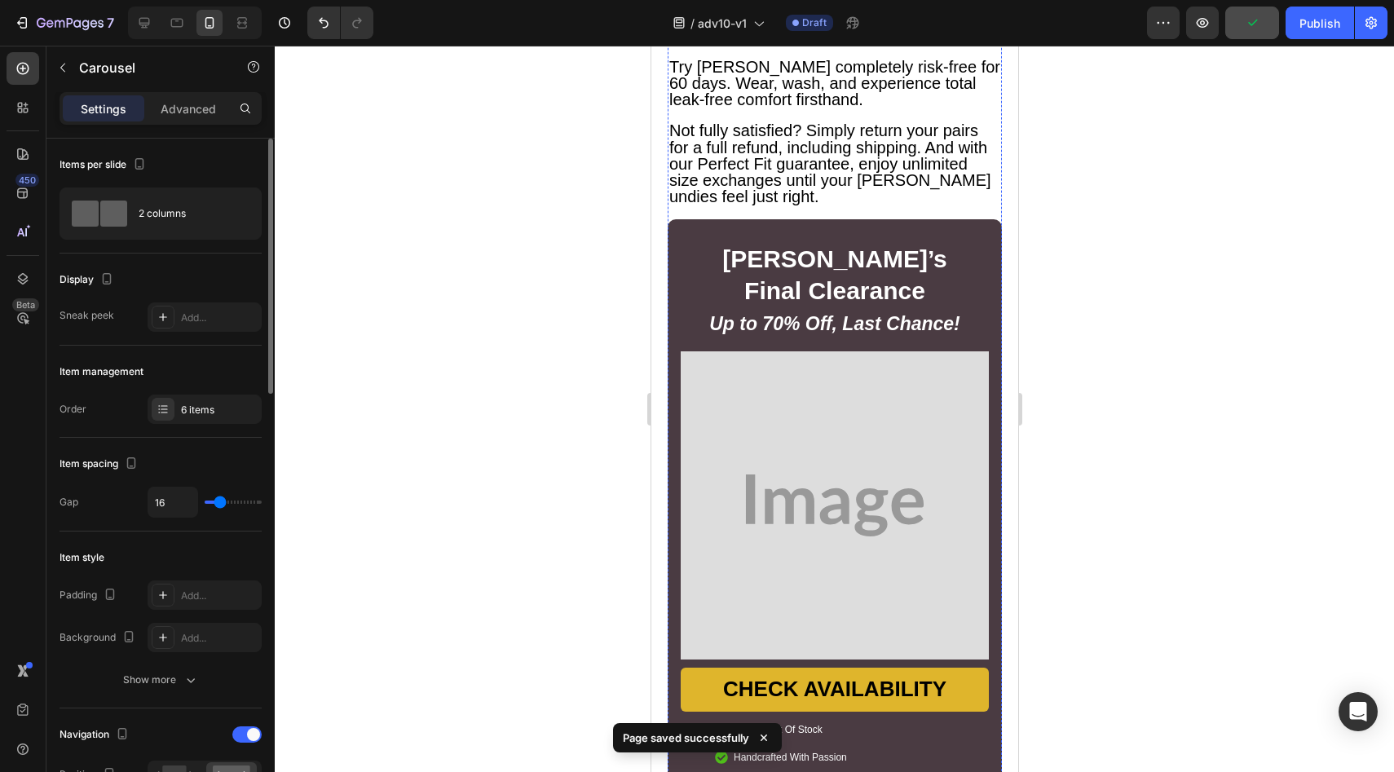
scroll to position [9205, 0]
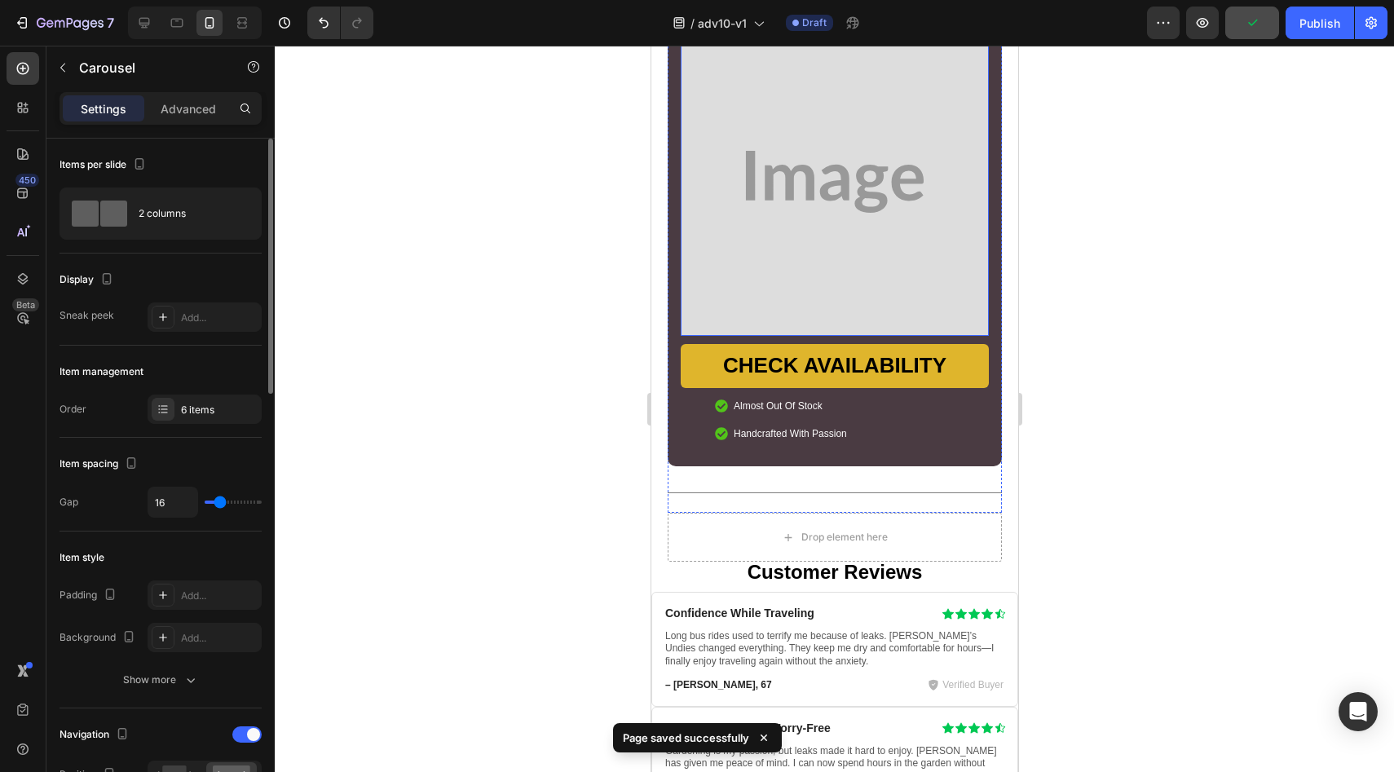
click at [816, 283] on img at bounding box center [834, 182] width 308 height 308
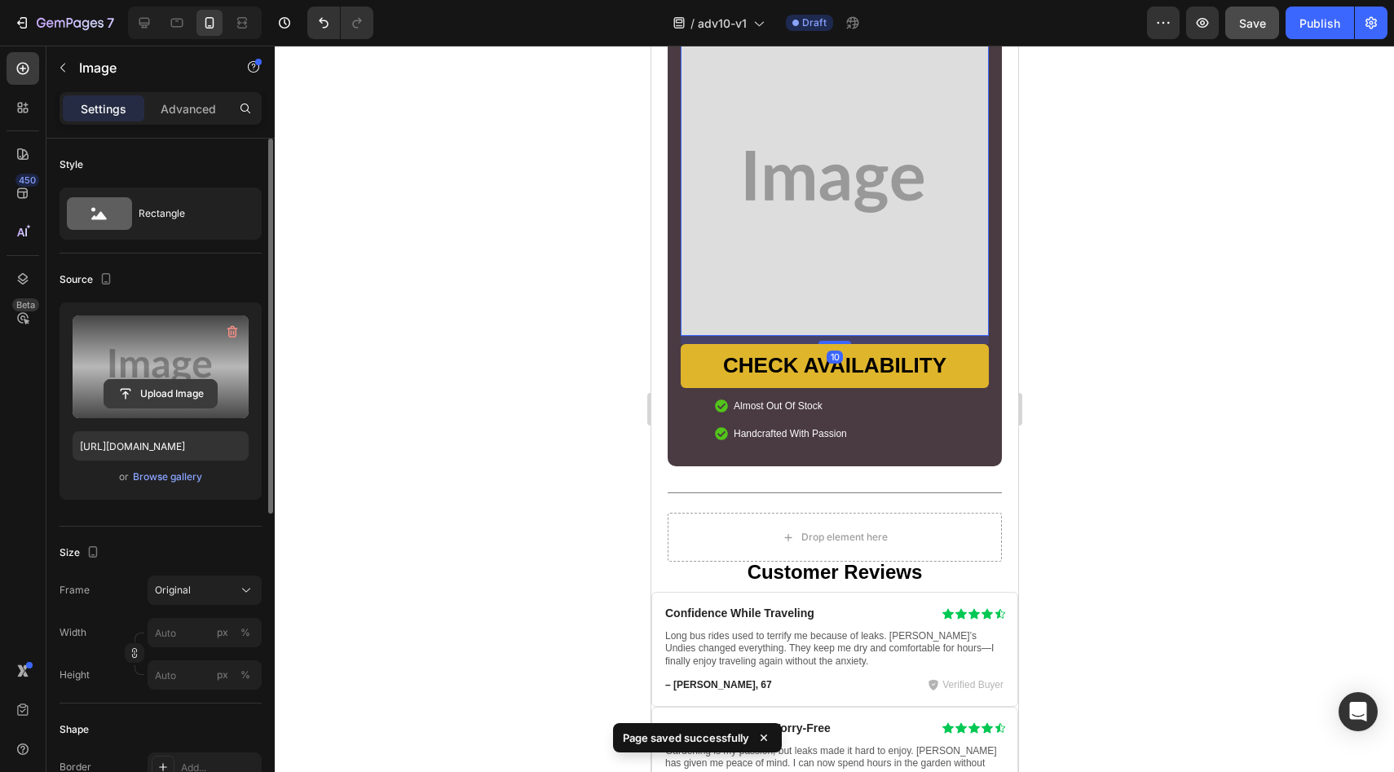
click at [156, 396] on input "file" at bounding box center [160, 394] width 112 height 28
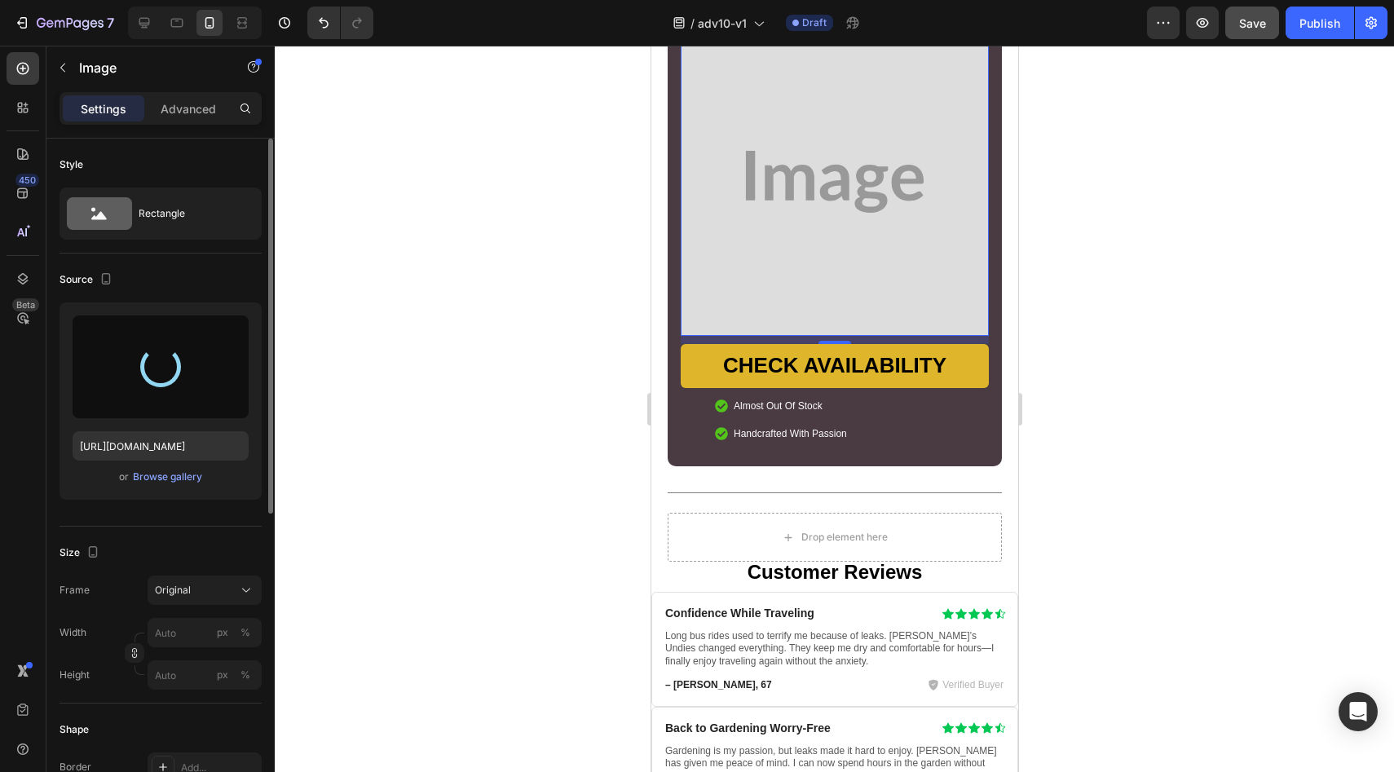
type input "https://cdn.shopify.com/s/files/1/0859/7979/1708/files/gempages_532940531508970…"
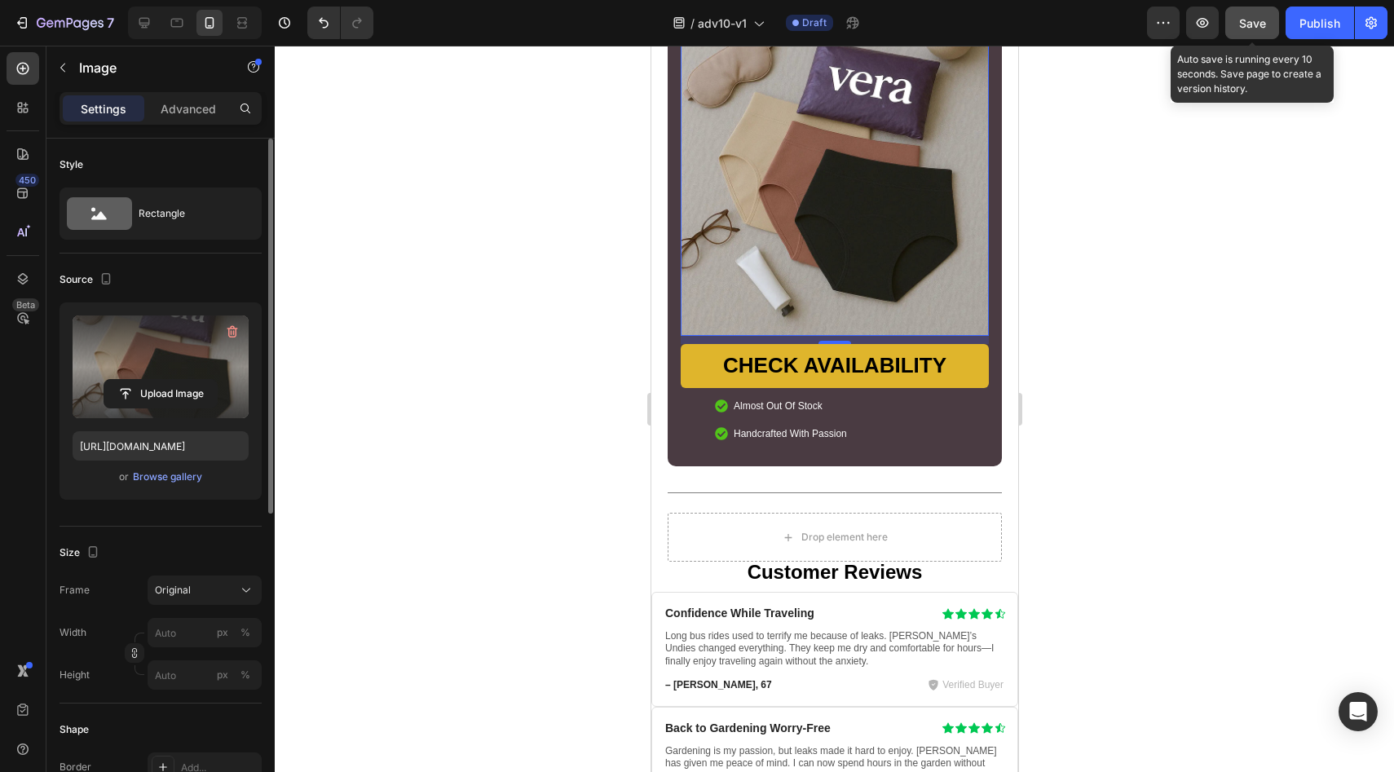
click at [1249, 33] on button "Save" at bounding box center [1252, 23] width 54 height 33
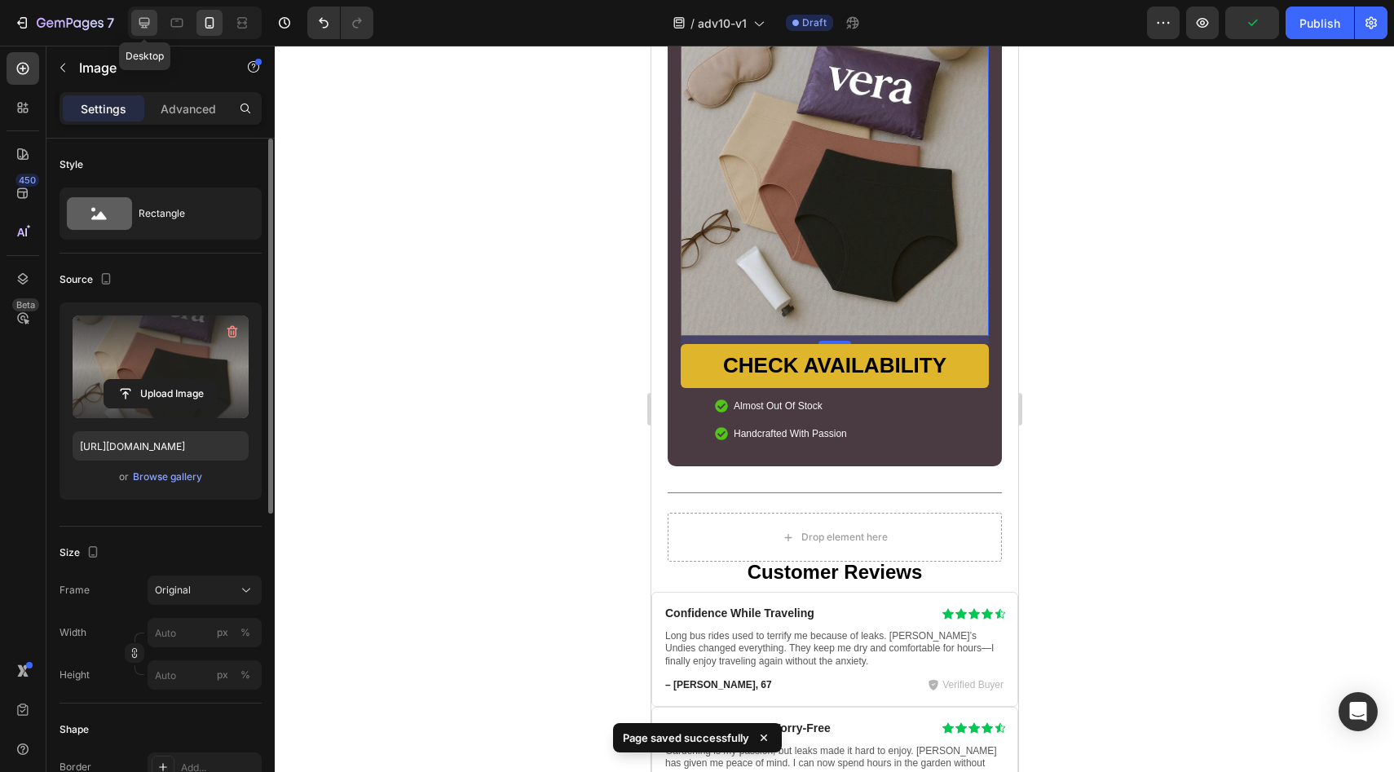
click at [145, 22] on icon at bounding box center [144, 23] width 11 height 11
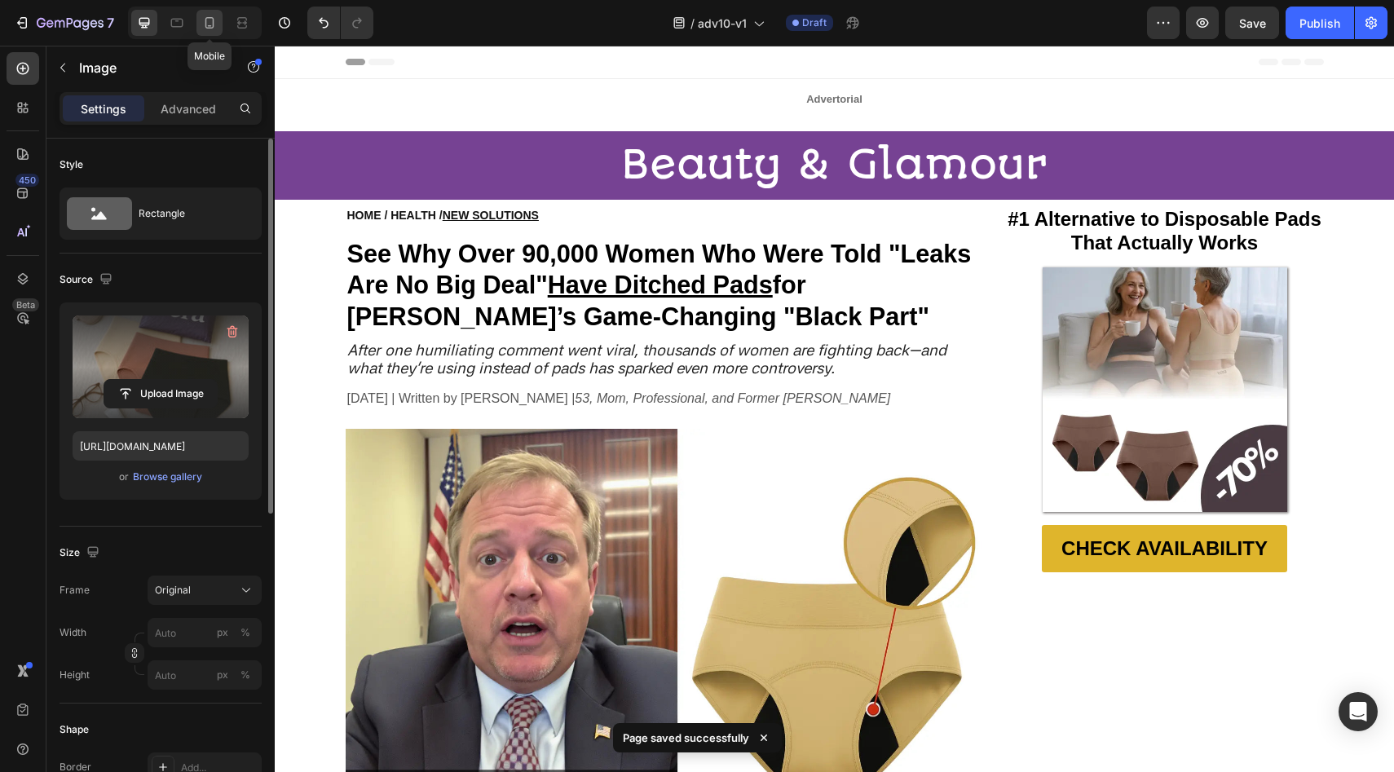
click at [196, 19] on div at bounding box center [209, 23] width 26 height 26
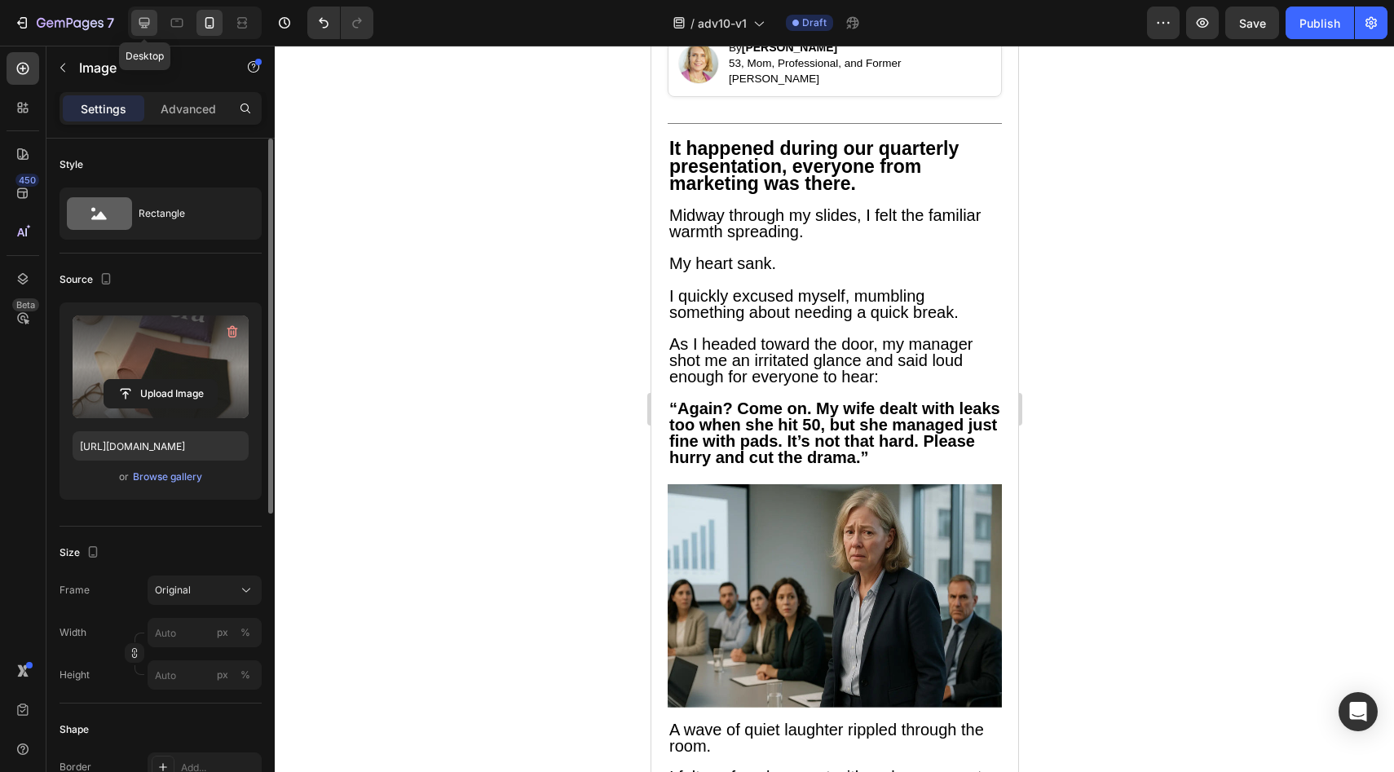
click at [137, 23] on icon at bounding box center [144, 23] width 16 height 16
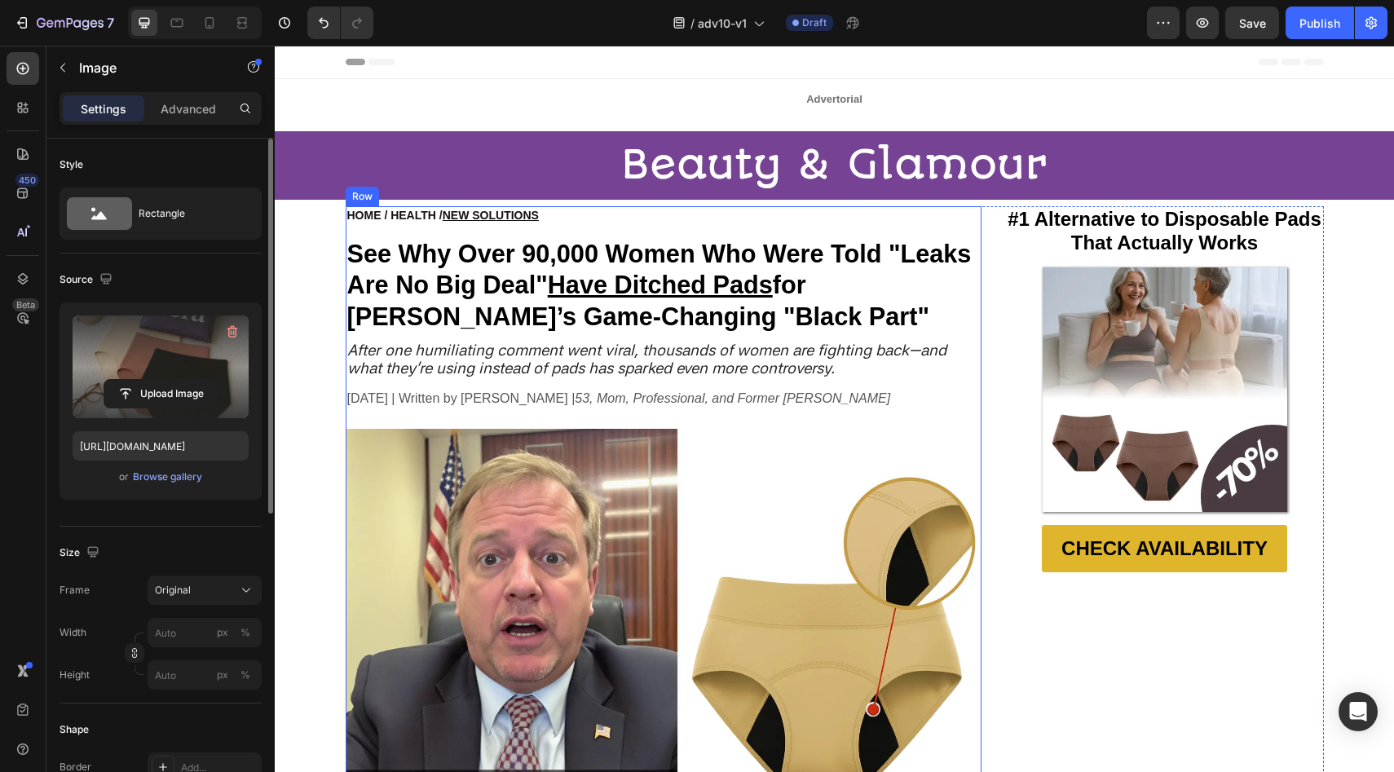
scroll to position [3, 0]
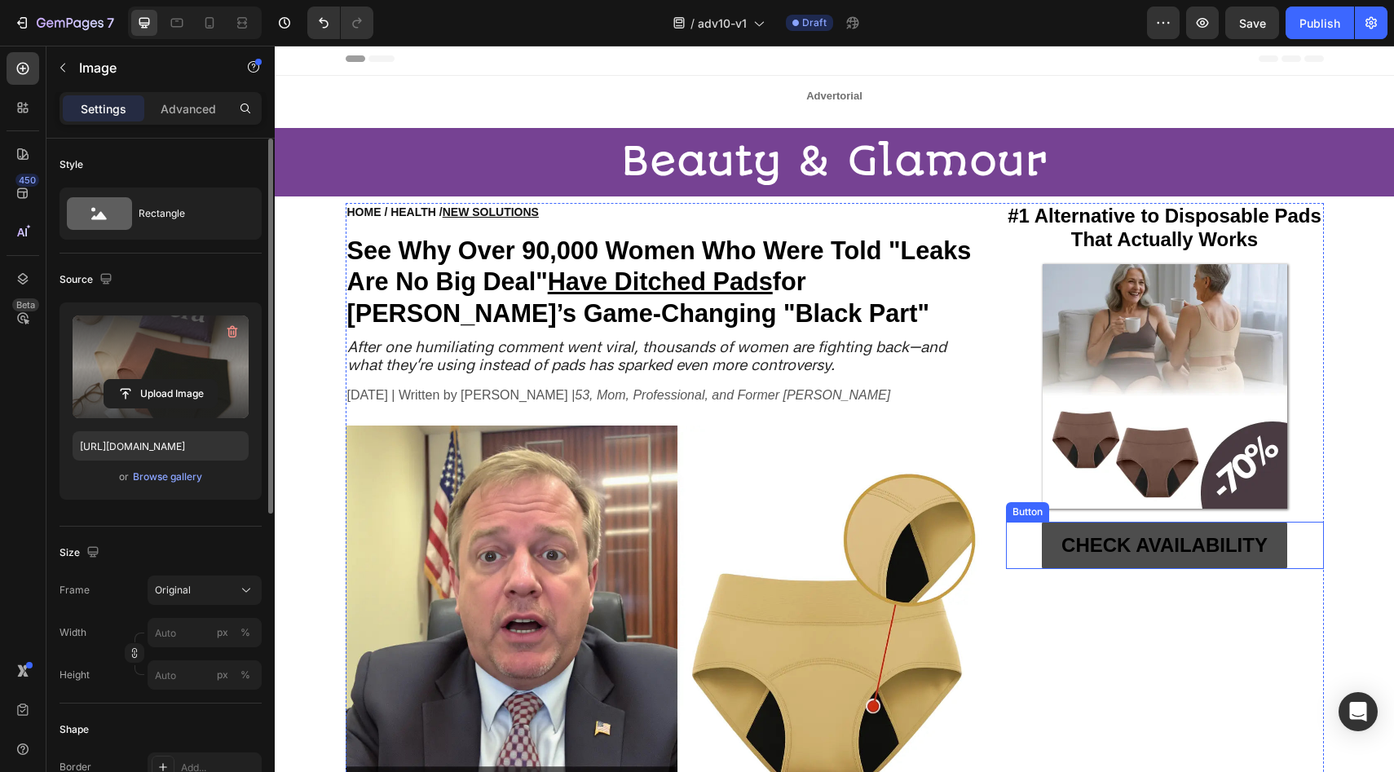
click at [1050, 541] on link "CHECK AVAILABILITY" at bounding box center [1164, 545] width 245 height 47
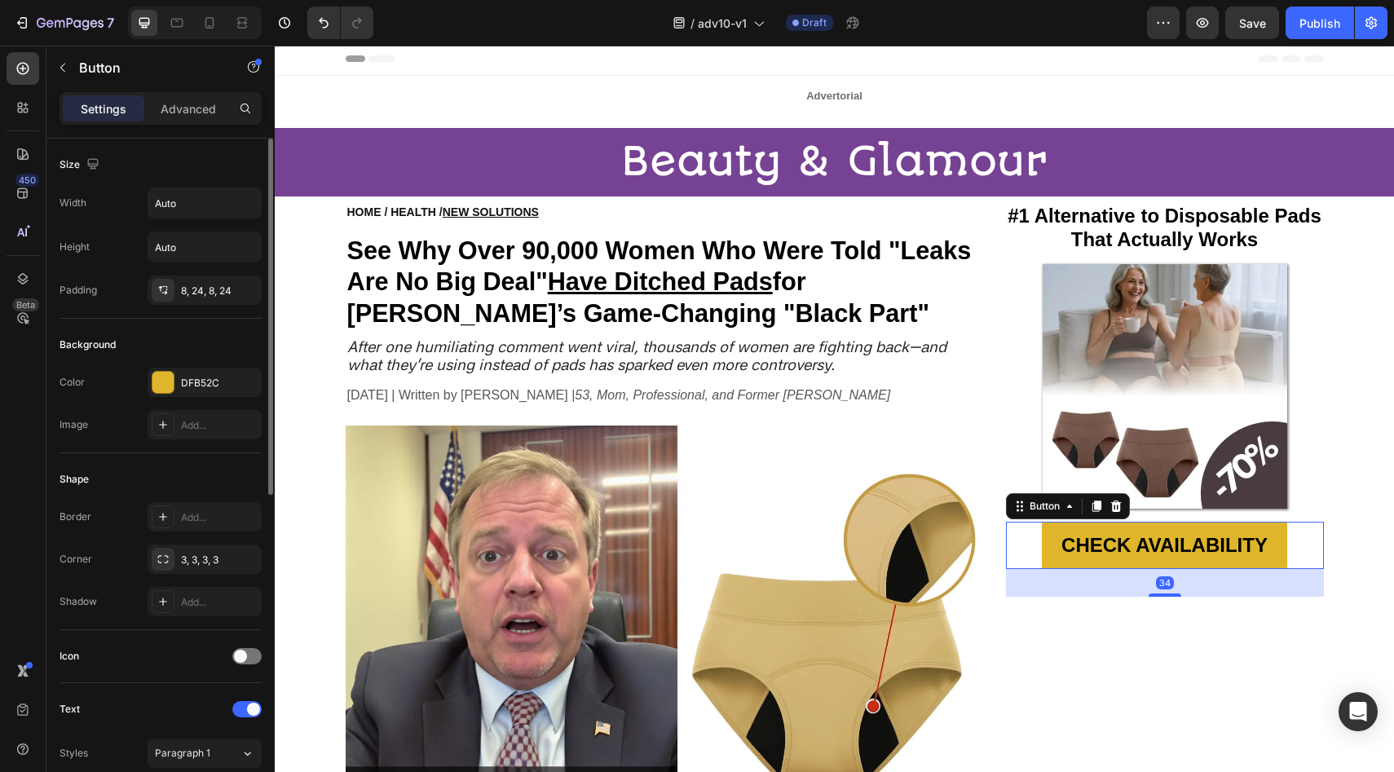
scroll to position [543, 0]
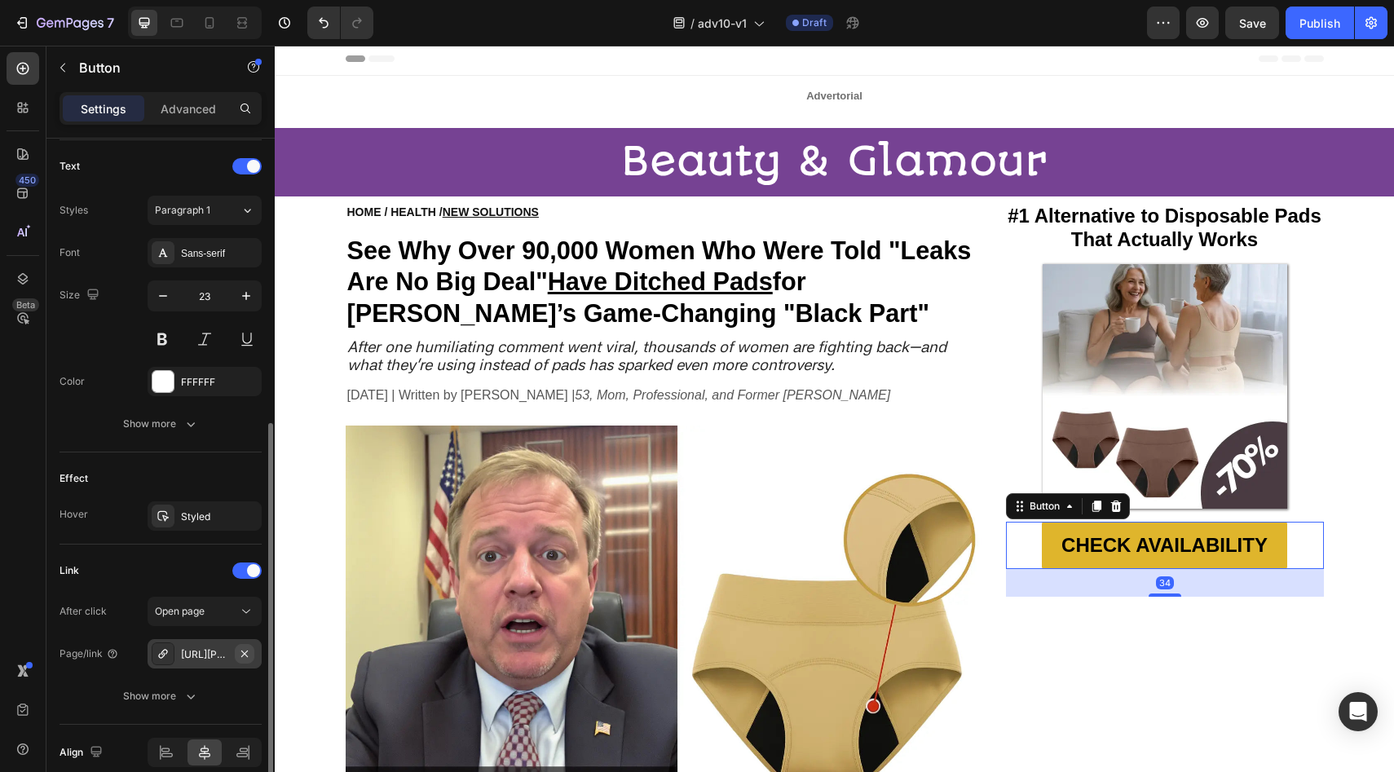
click at [248, 657] on icon "button" at bounding box center [244, 653] width 13 height 13
click at [229, 656] on div "Add..." at bounding box center [219, 654] width 77 height 15
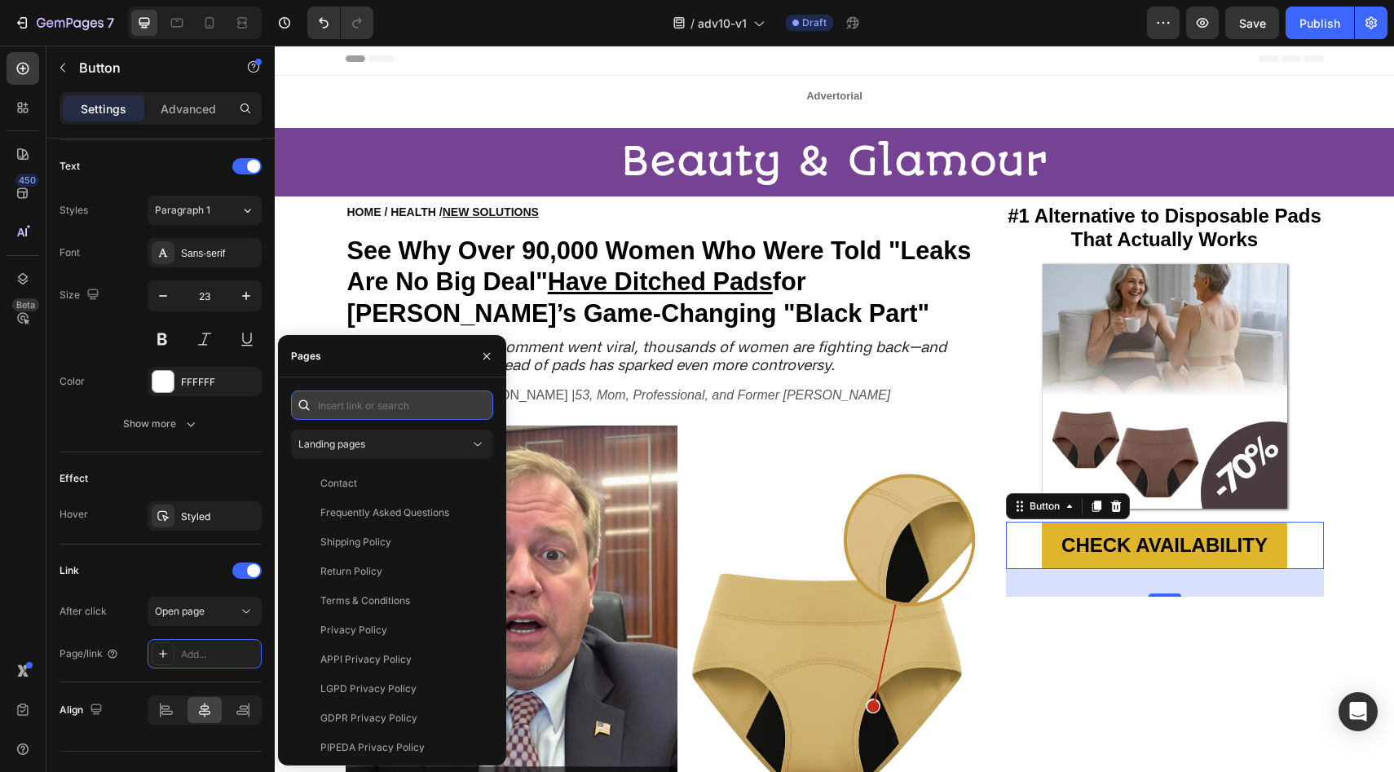
click at [363, 400] on input "text" at bounding box center [392, 404] width 202 height 29
paste input "https://vera-underwear.com/products/veras-signature-leakproof-underwear-5-pack2"
type input "https://vera-underwear.com/products/veras-signature-leakproof-underwear-5-pack2"
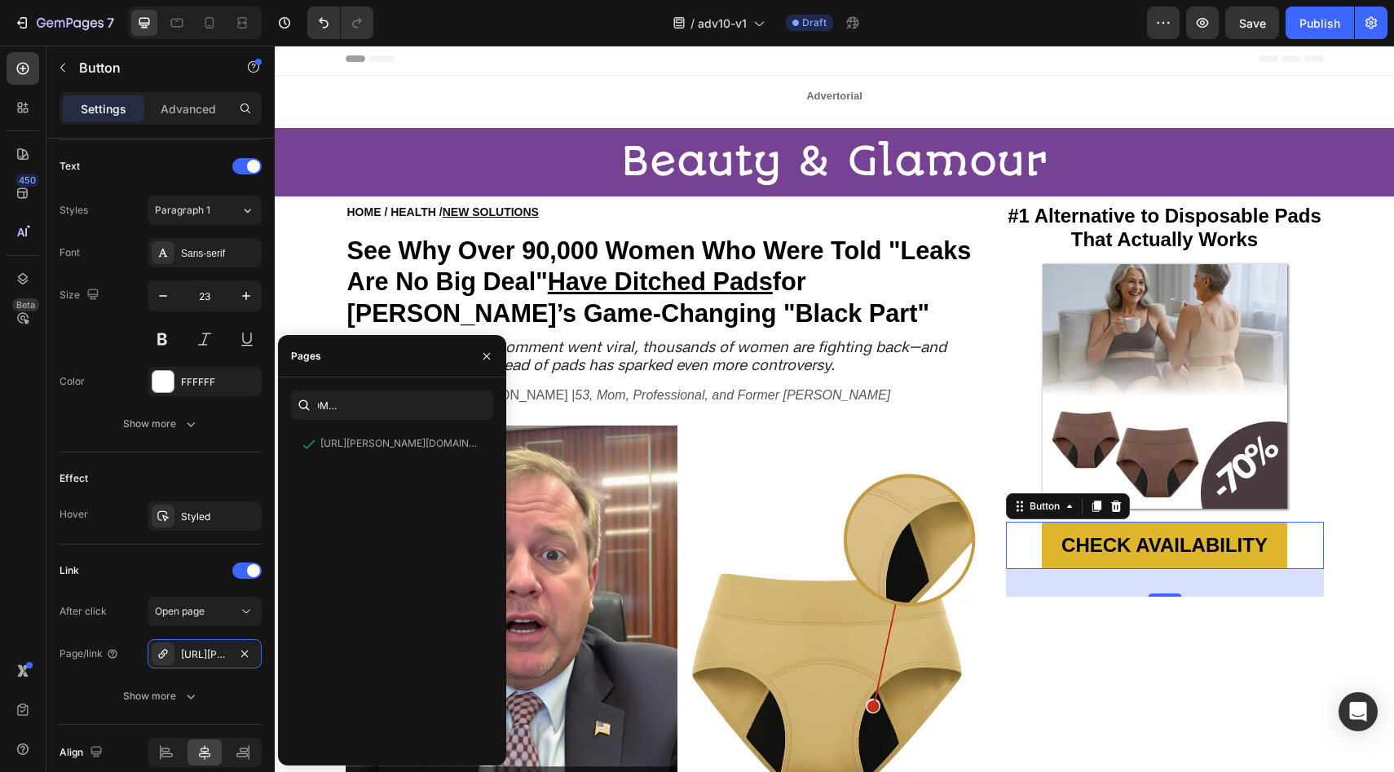
scroll to position [0, 0]
click at [205, 466] on div "Effect" at bounding box center [160, 478] width 202 height 26
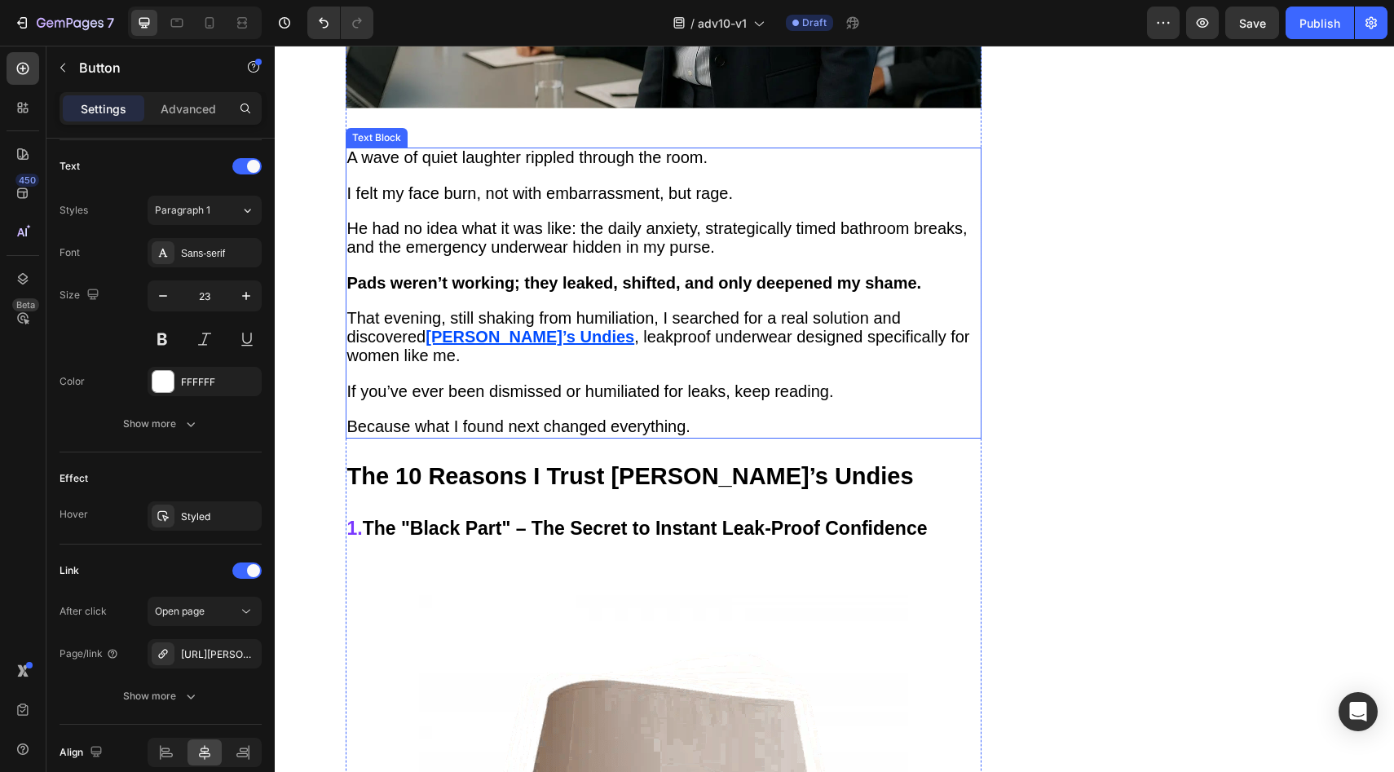
scroll to position [1611, 0]
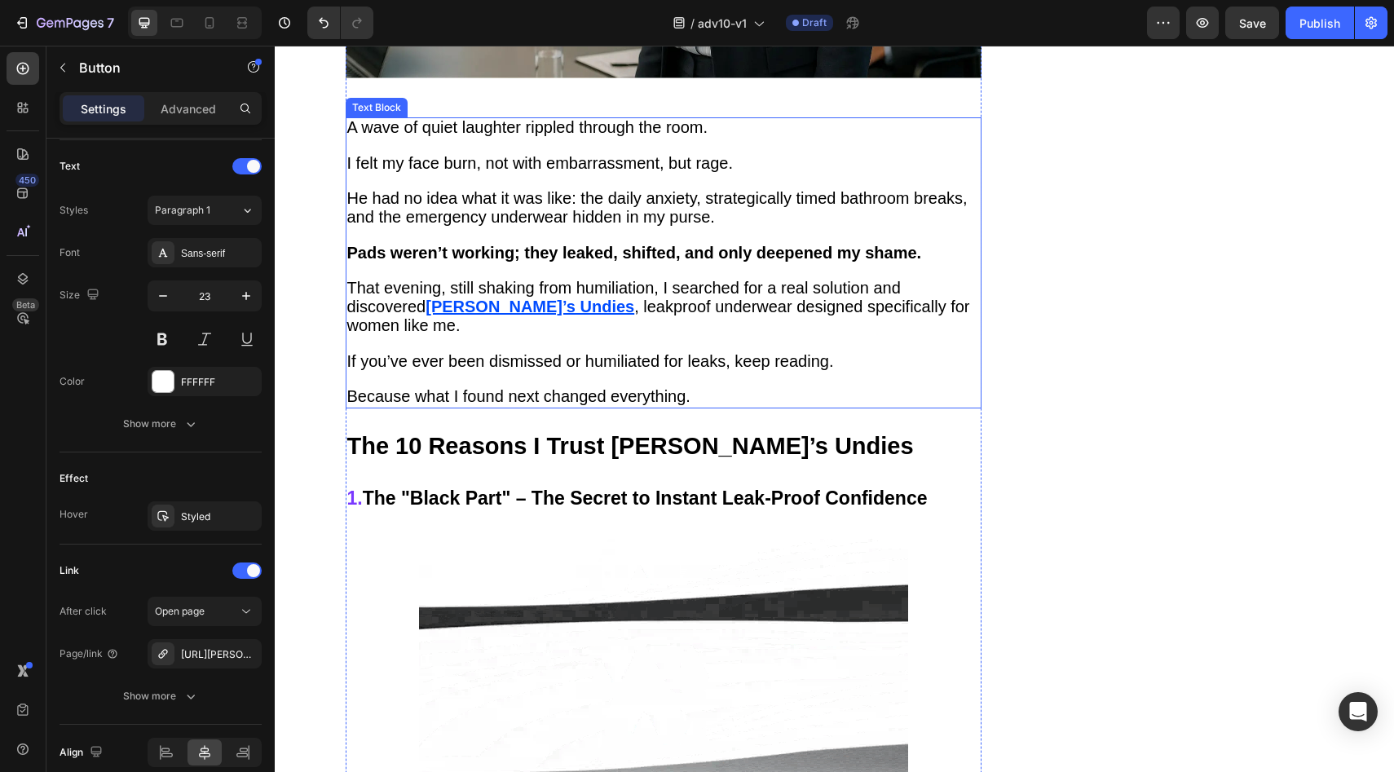
click at [468, 297] on u "Vera’s Undies" at bounding box center [529, 306] width 209 height 18
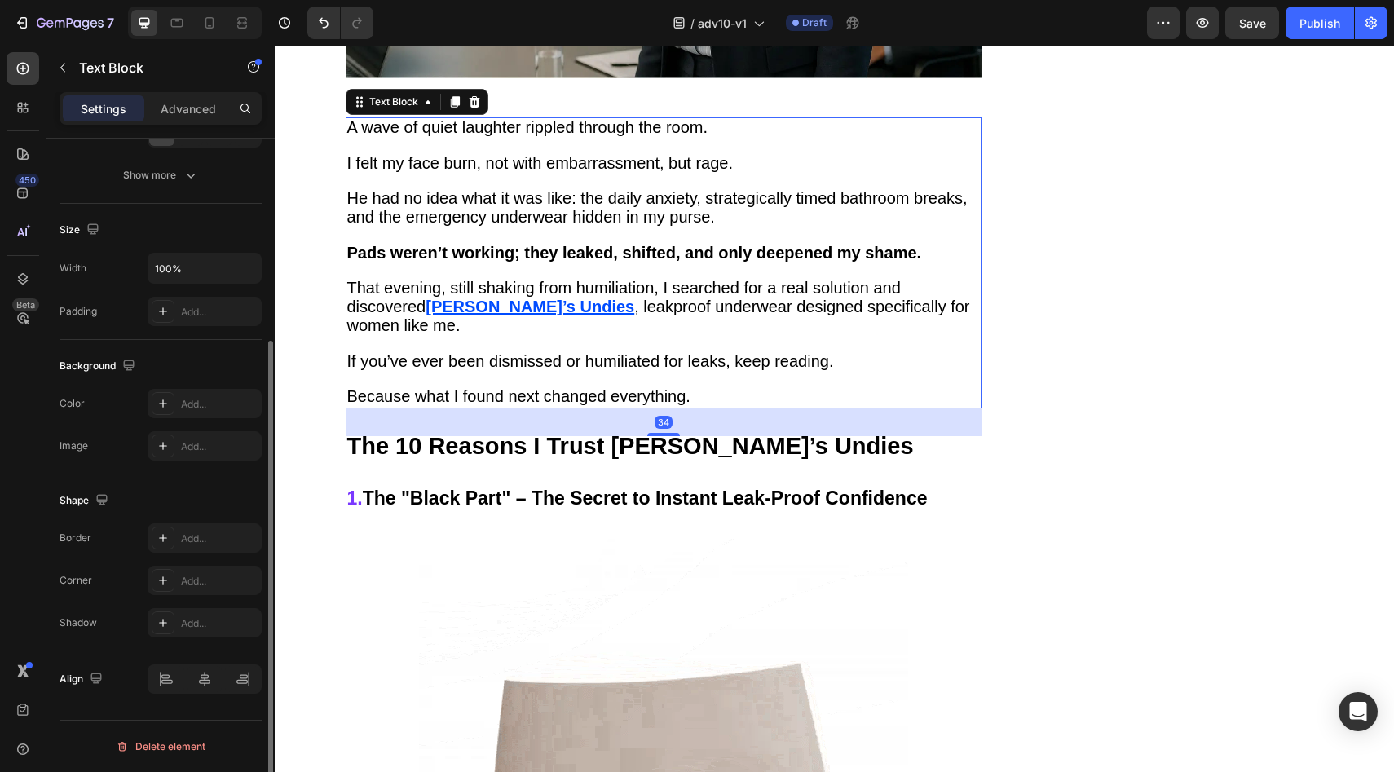
scroll to position [0, 0]
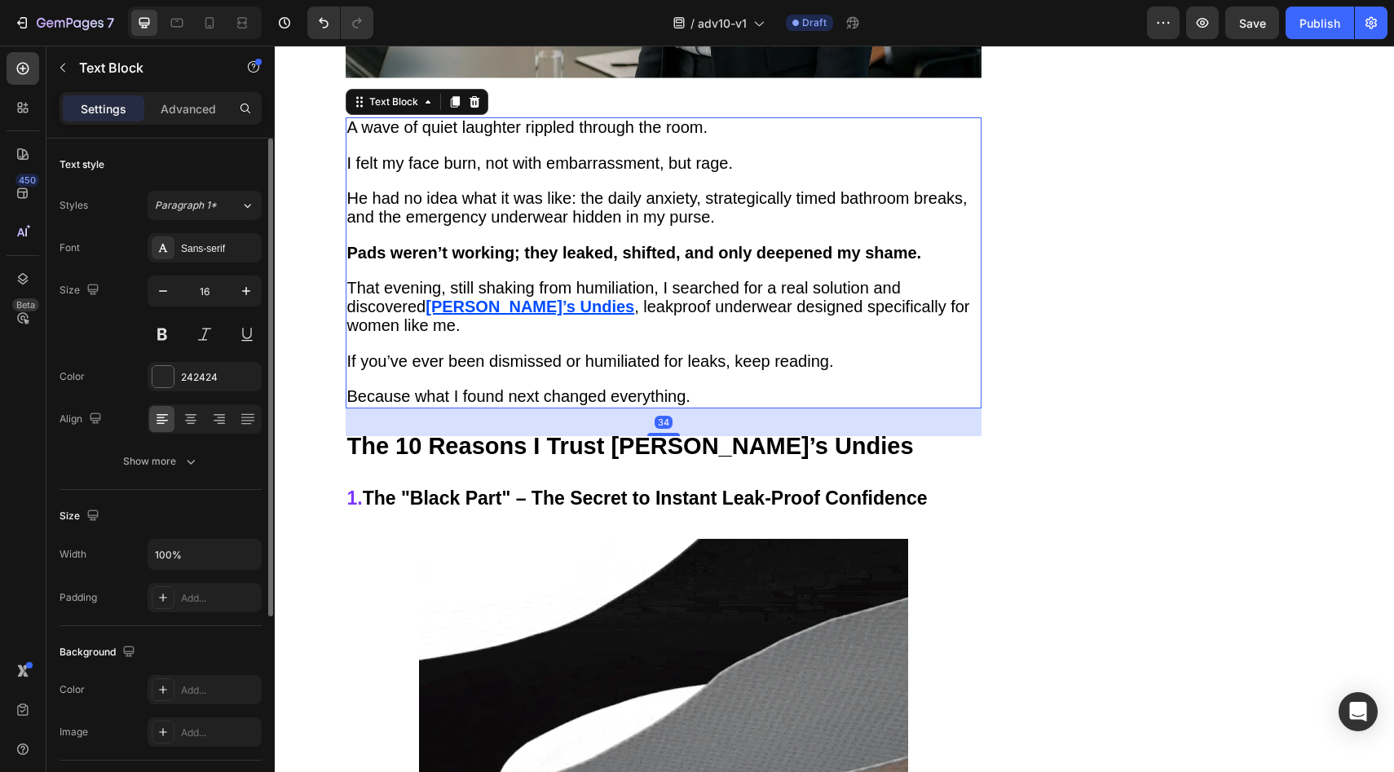
click at [461, 297] on u "Vera’s Undies" at bounding box center [529, 306] width 209 height 18
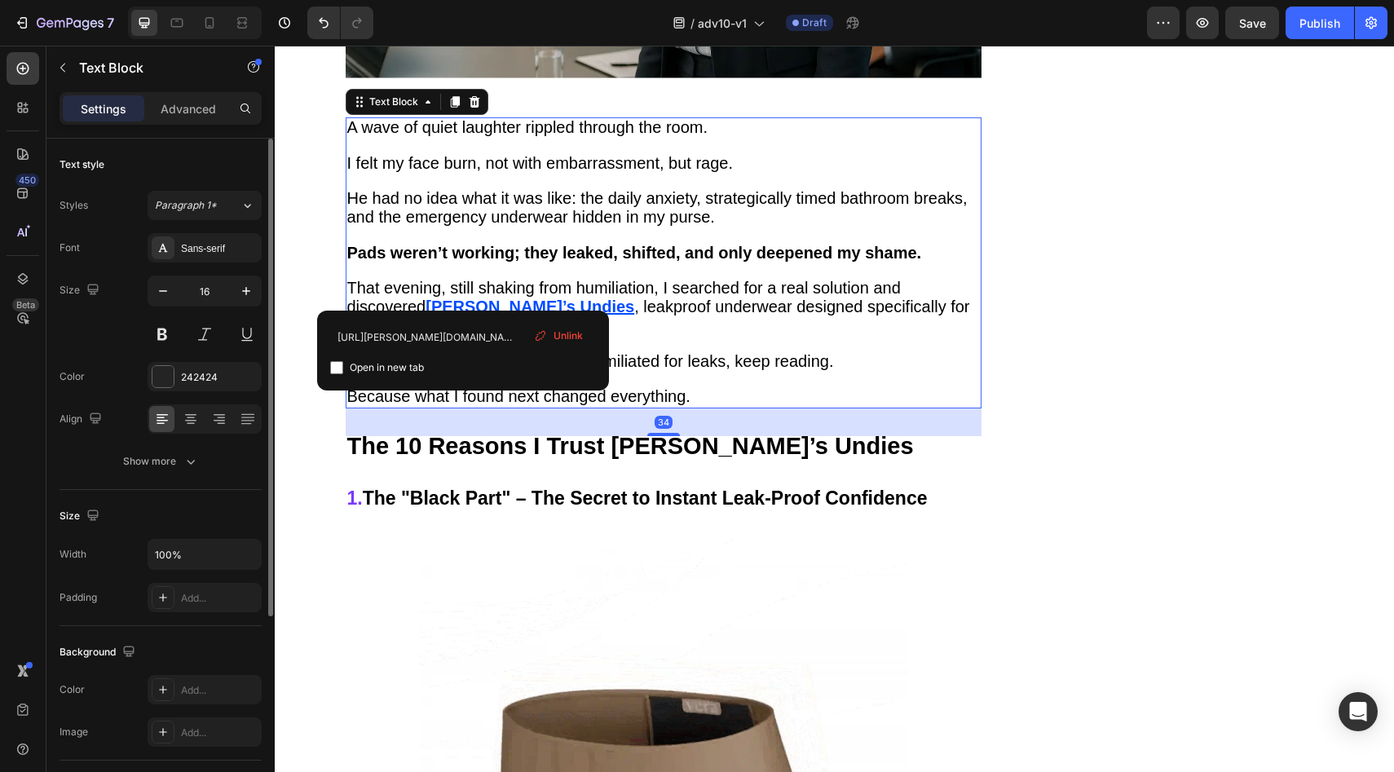
click at [555, 325] on div "Unlink" at bounding box center [558, 335] width 62 height 21
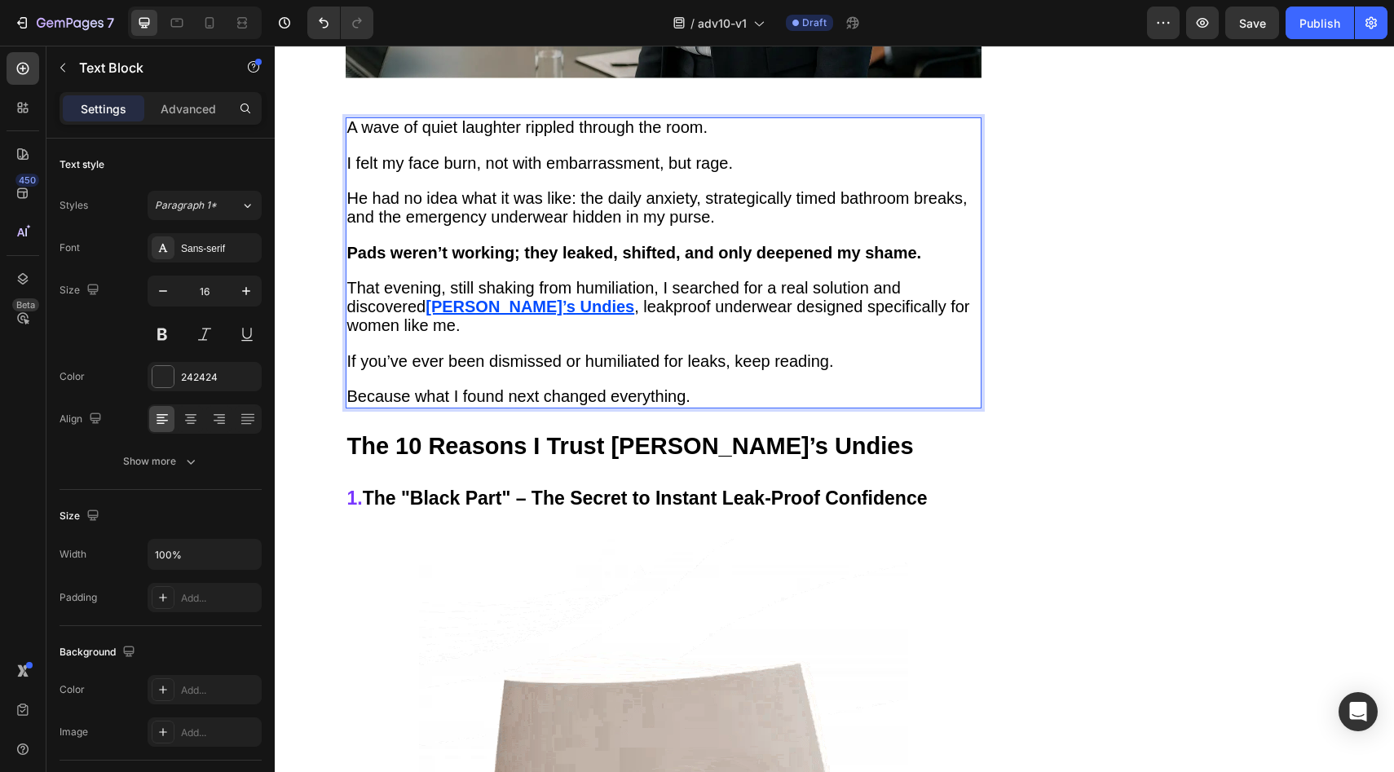
click at [456, 297] on u "Vera’" at bounding box center [495, 306] width 141 height 18
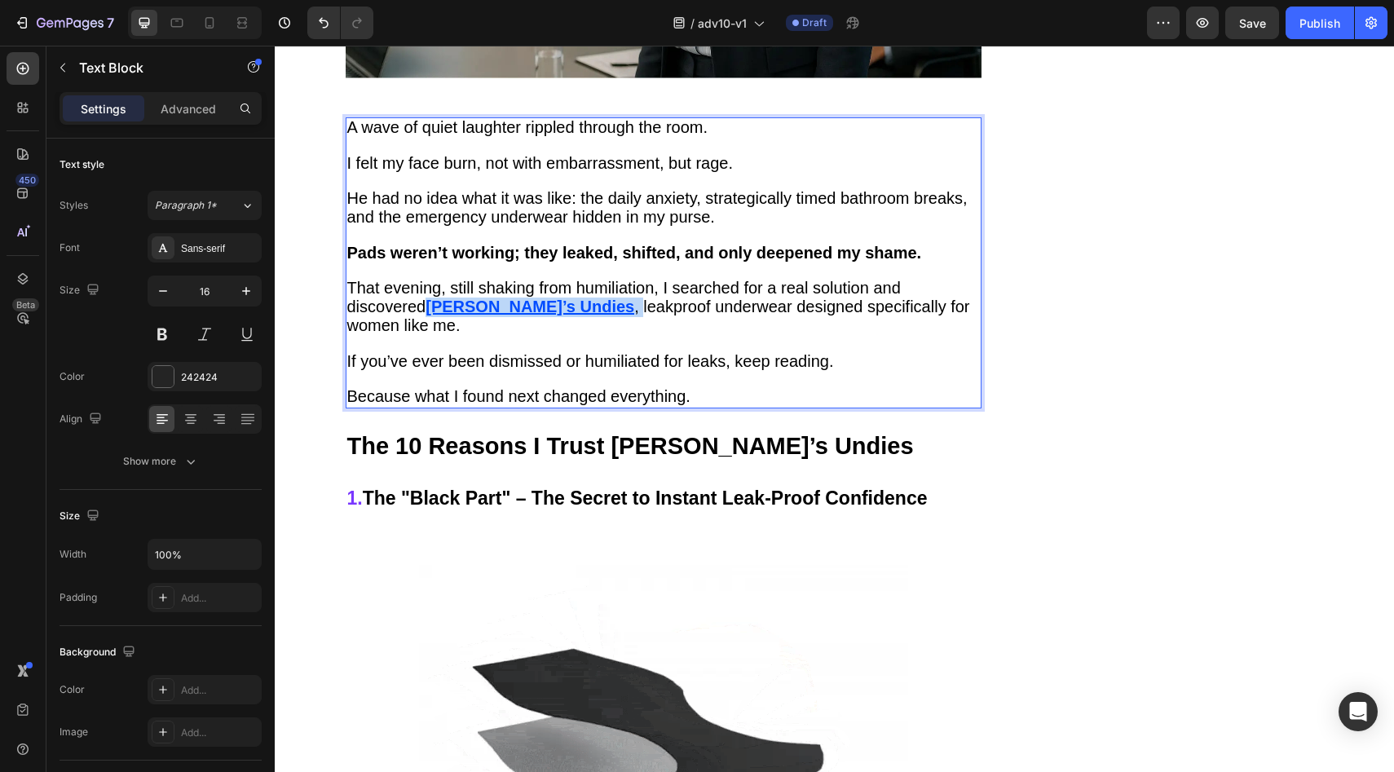
drag, startPoint x: 456, startPoint y: 287, endPoint x: 534, endPoint y: 294, distance: 78.6
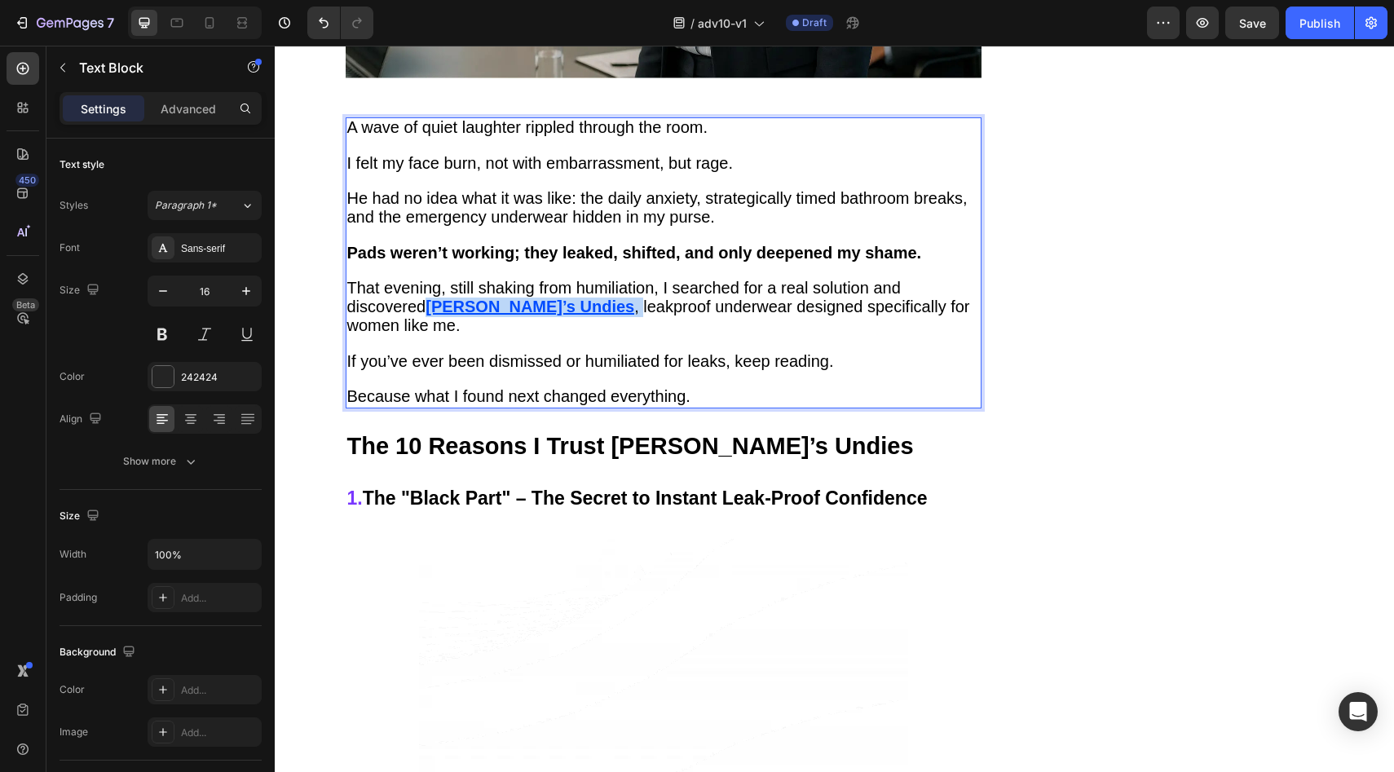
click at [534, 294] on p "That evening, still shaking from humiliation, I searched for a real solution an…" at bounding box center [663, 307] width 632 height 55
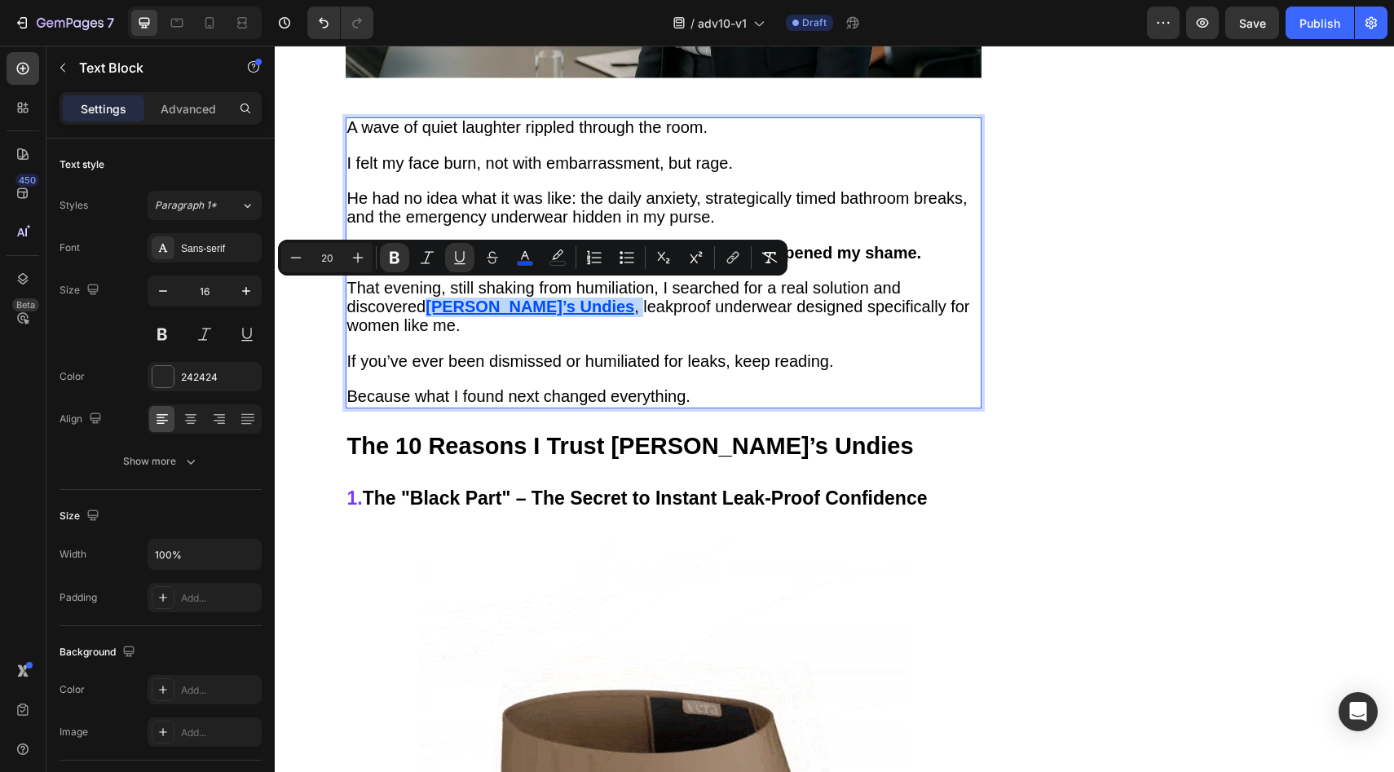
click at [525, 297] on u "Vera’s Undies" at bounding box center [529, 306] width 209 height 18
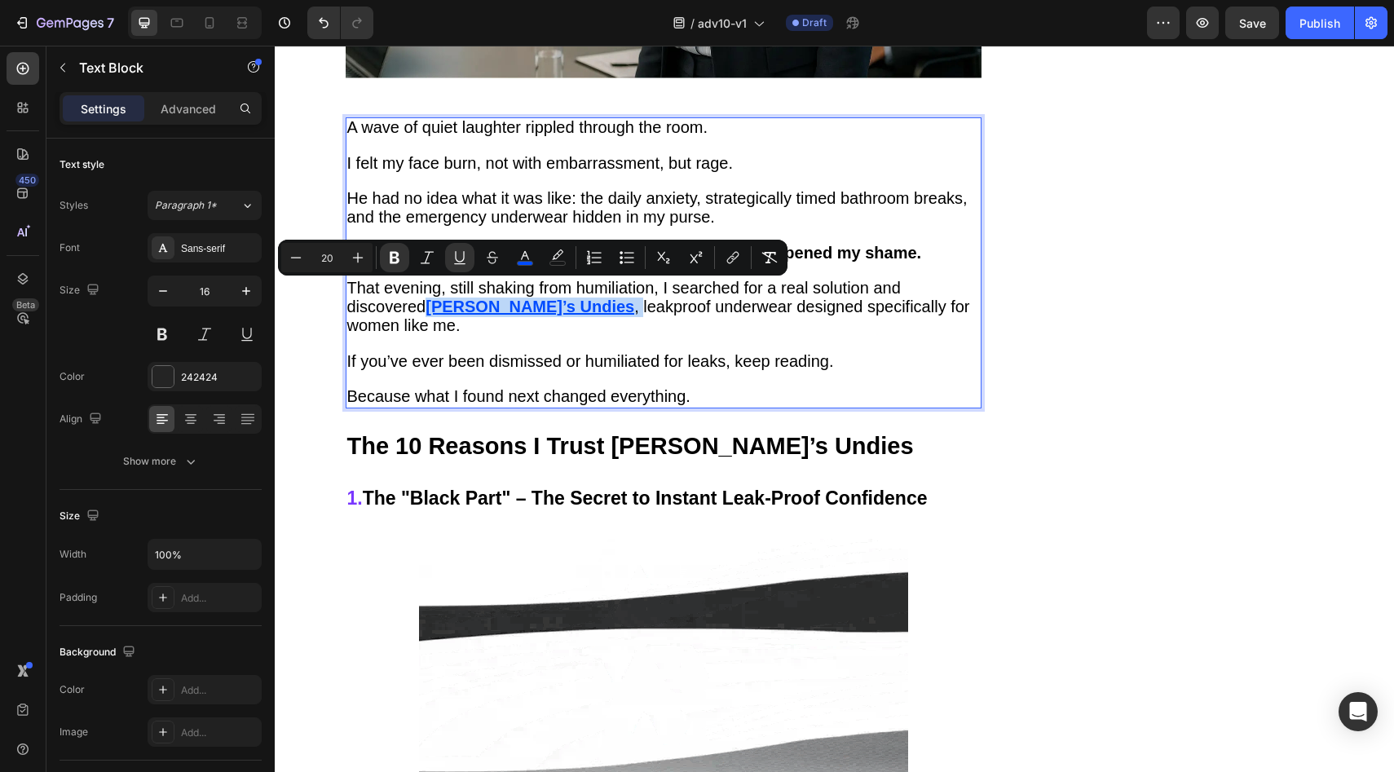
click at [533, 297] on span ", leakproof underwear designed specifically for women like me." at bounding box center [658, 315] width 623 height 37
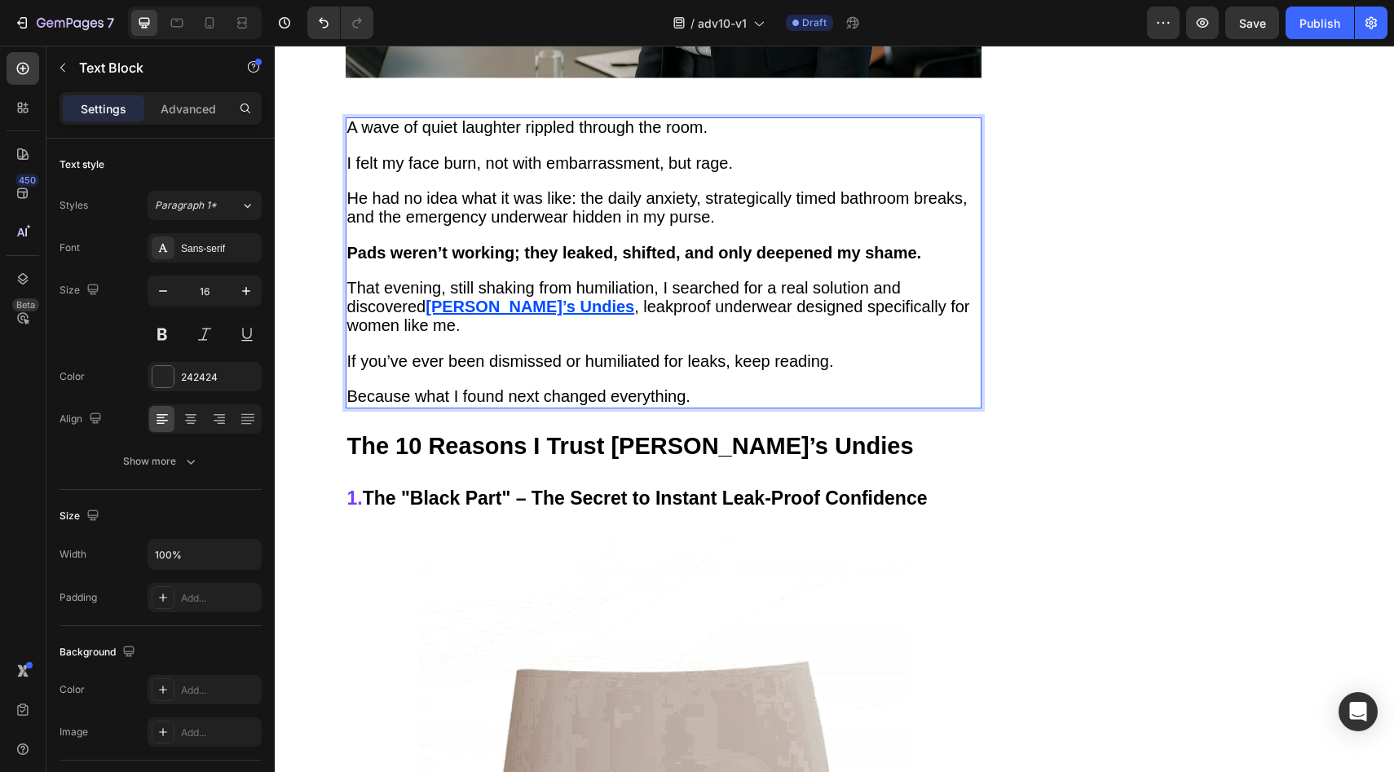
click at [528, 297] on u "Vera’s Undies" at bounding box center [529, 306] width 209 height 18
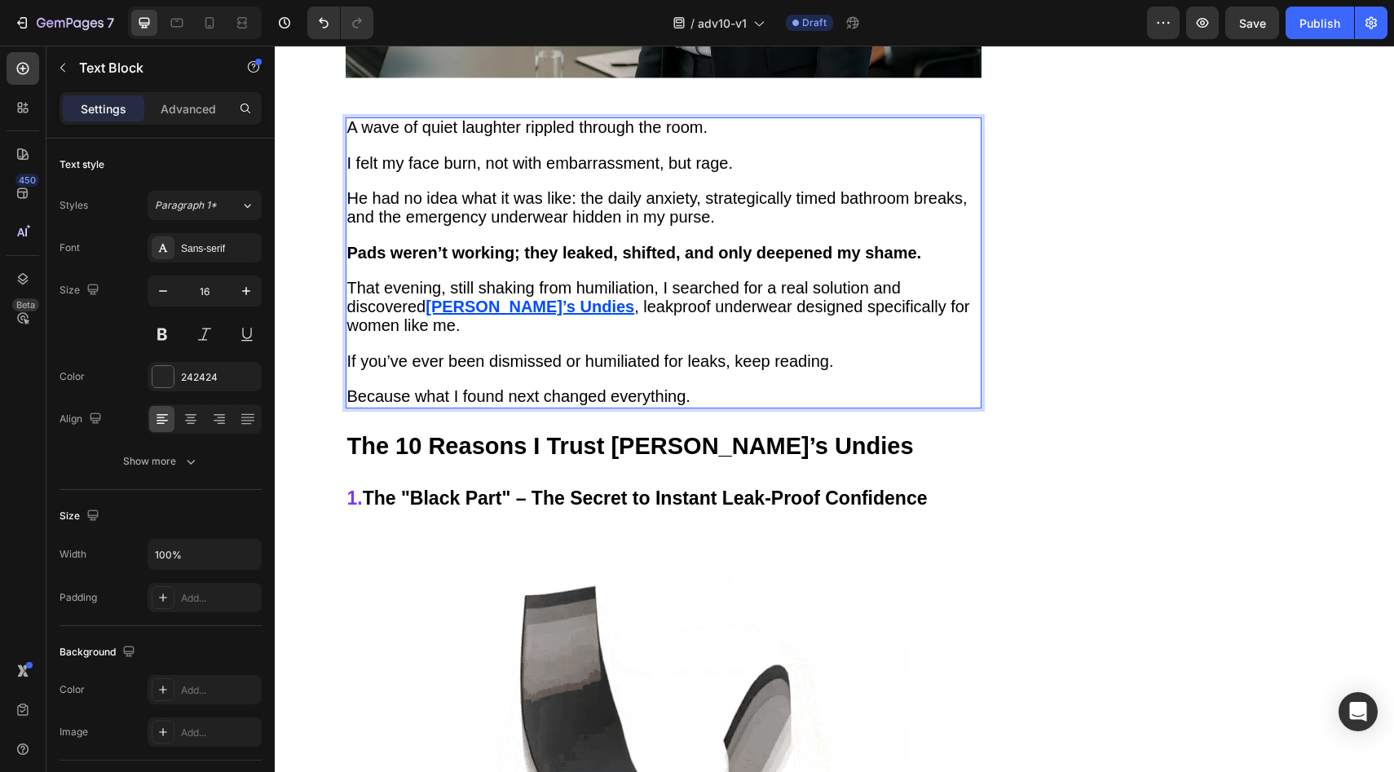
click at [443, 297] on u "Vera’s Undies" at bounding box center [529, 306] width 209 height 18
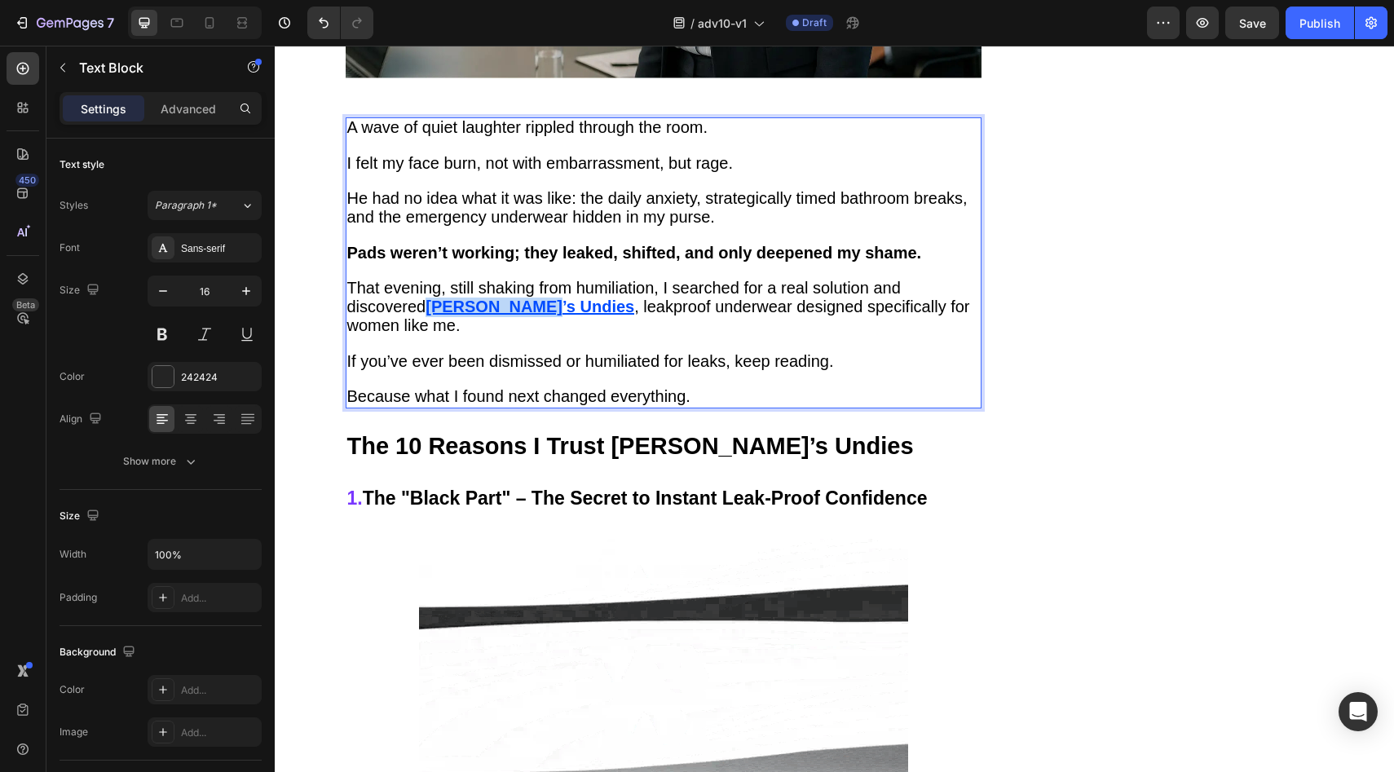
drag, startPoint x: 443, startPoint y: 292, endPoint x: 500, endPoint y: 296, distance: 57.2
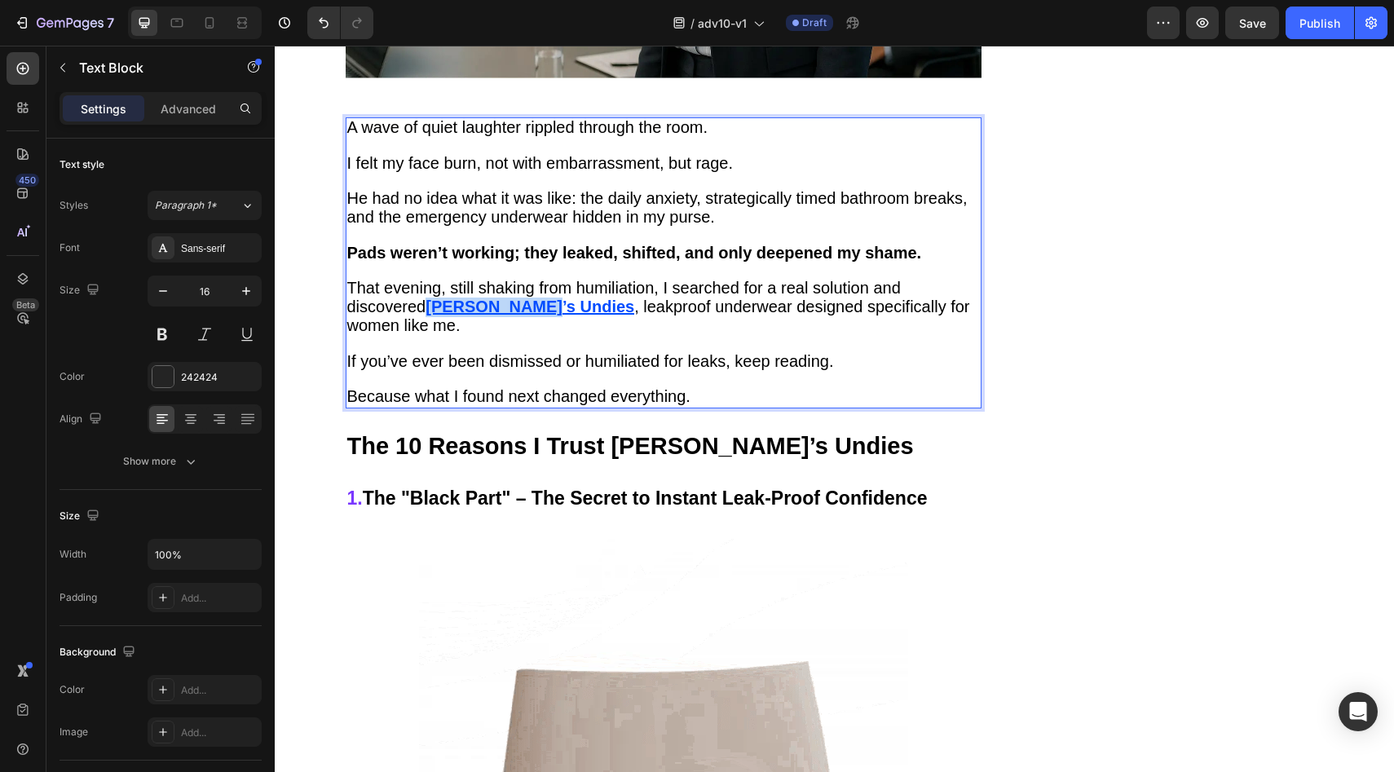
click at [500, 297] on u "Vera’s Undies" at bounding box center [529, 306] width 209 height 18
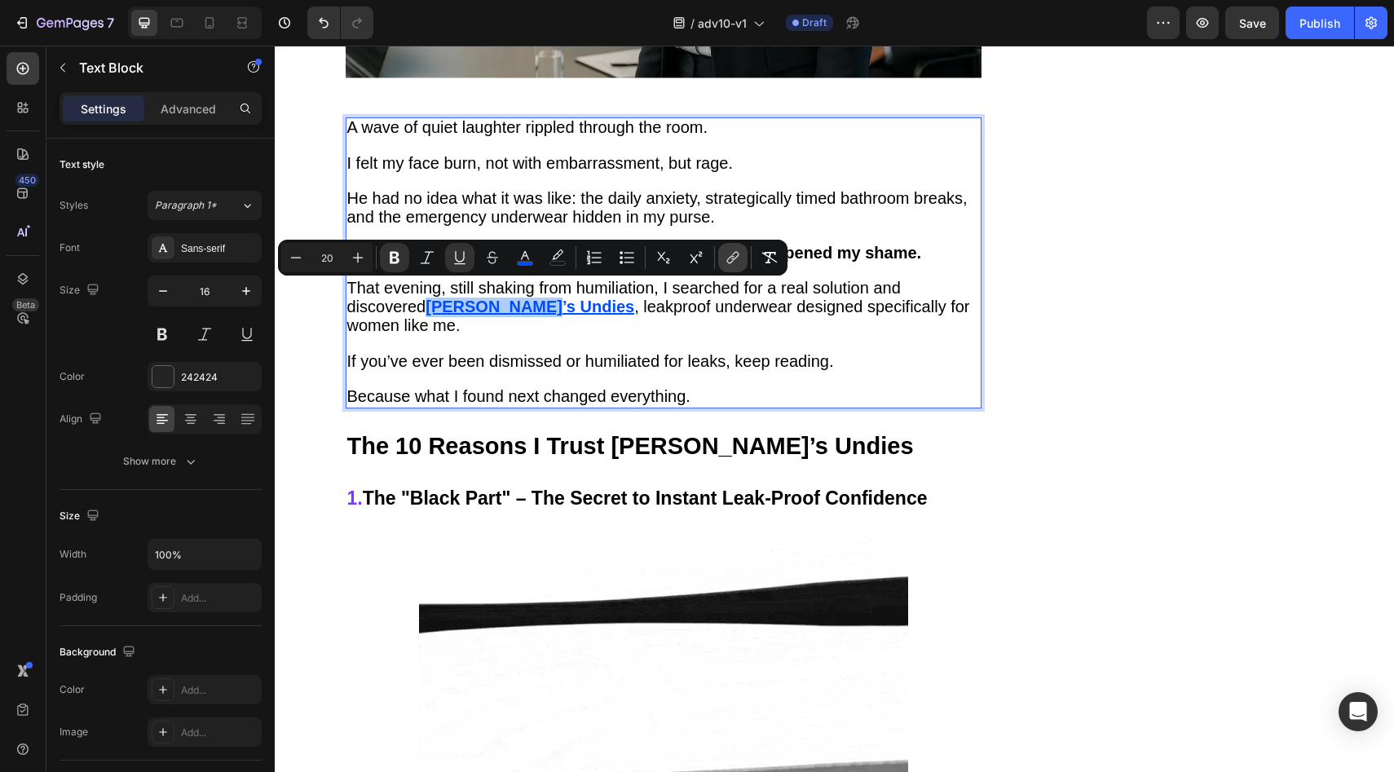
click at [726, 258] on icon "Editor contextual toolbar" at bounding box center [733, 257] width 16 height 16
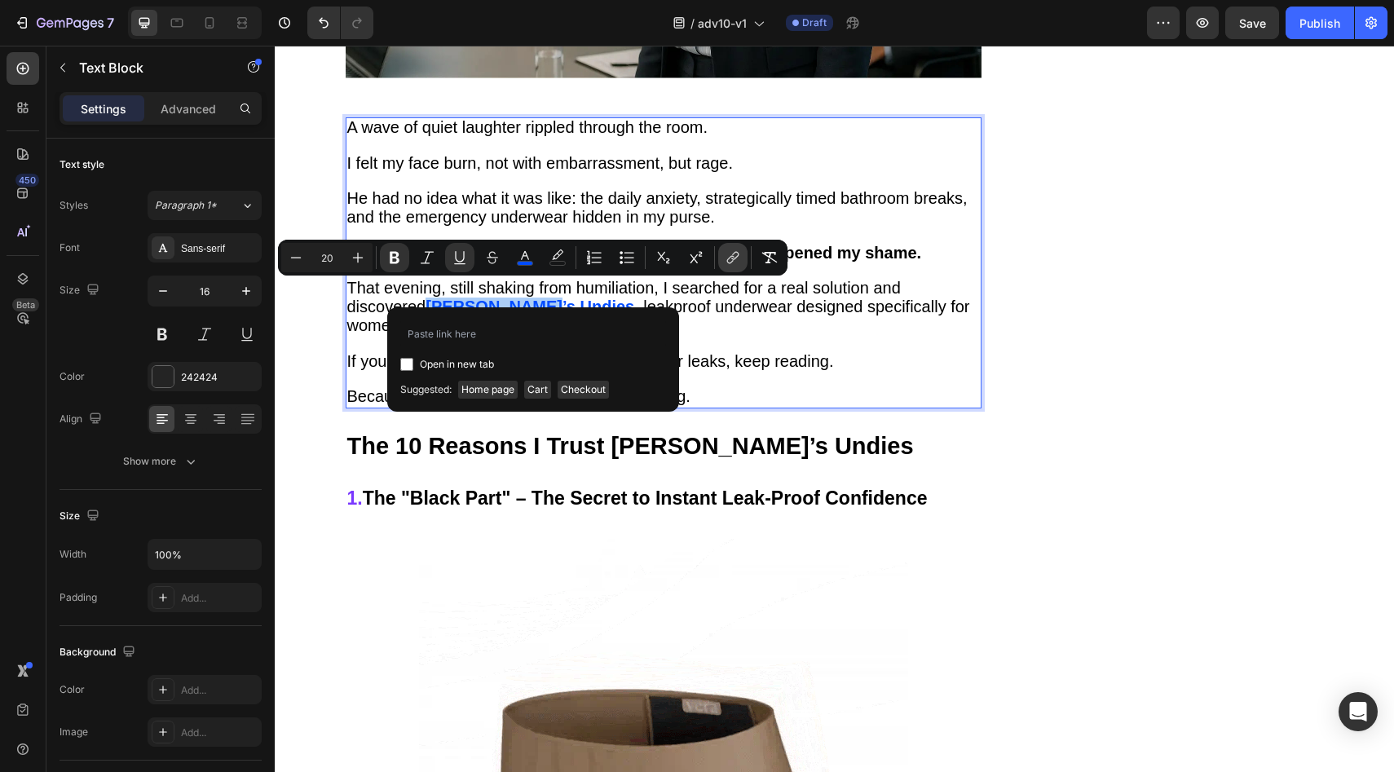
type input "https://vera-underwear.com/products/veras-signature-leakproof-underwear-5-pack2"
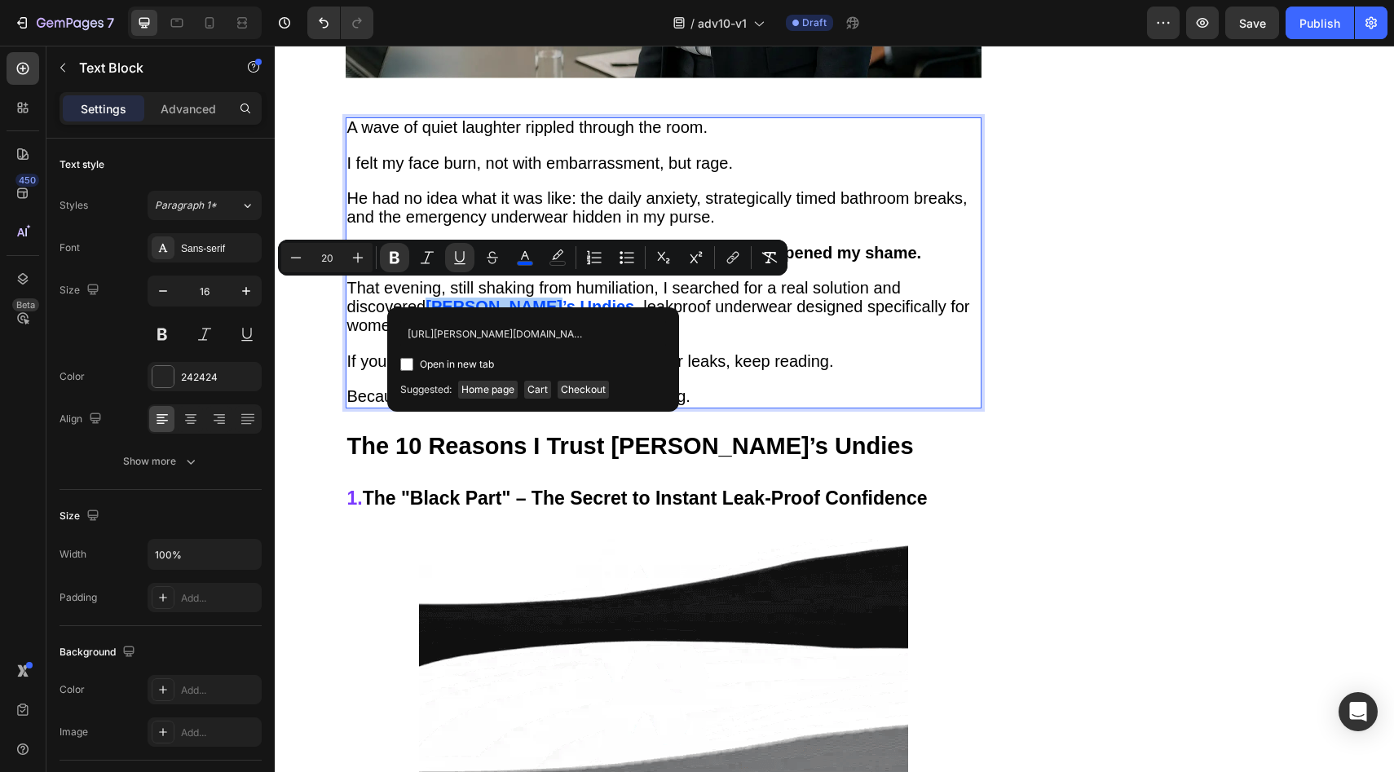
scroll to position [0, 214]
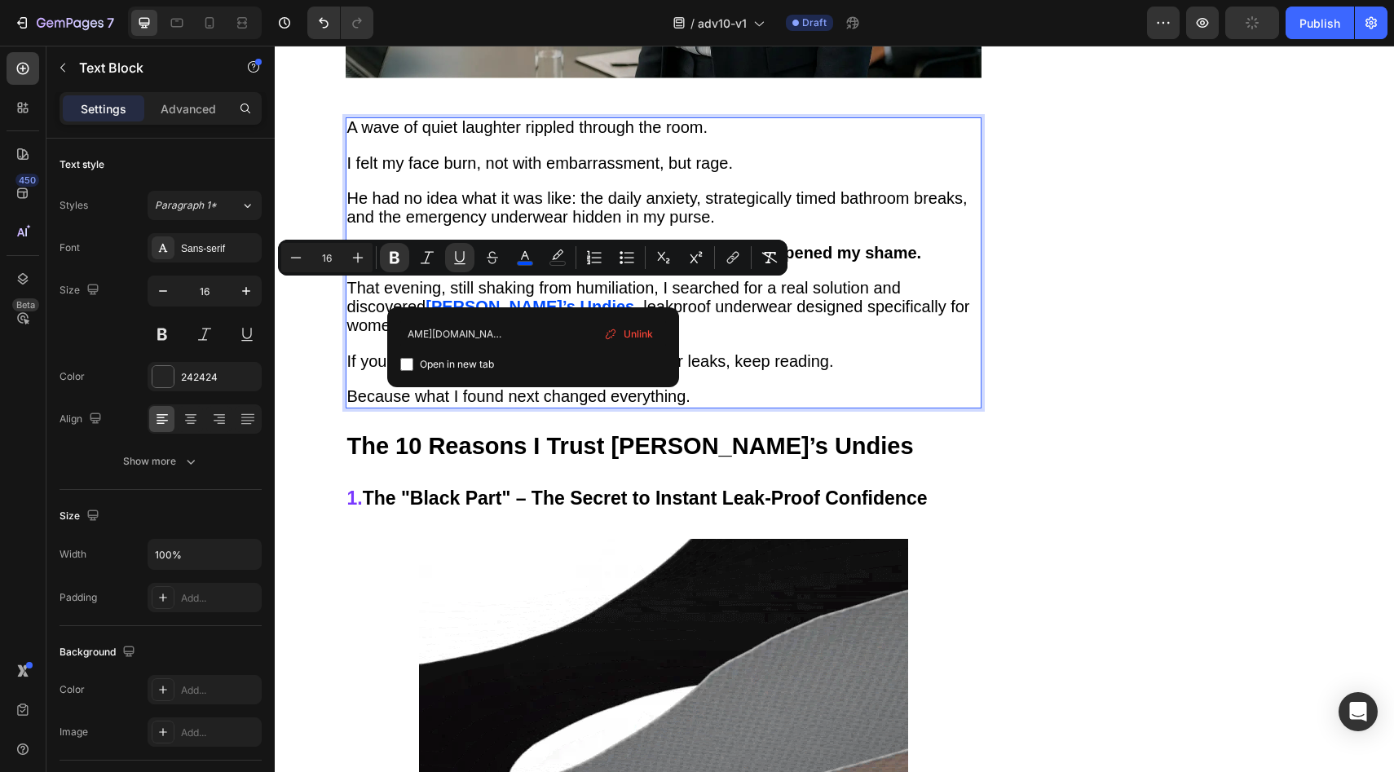
click at [716, 336] on p "Rich Text Editor. Editing area: main" at bounding box center [663, 344] width 632 height 17
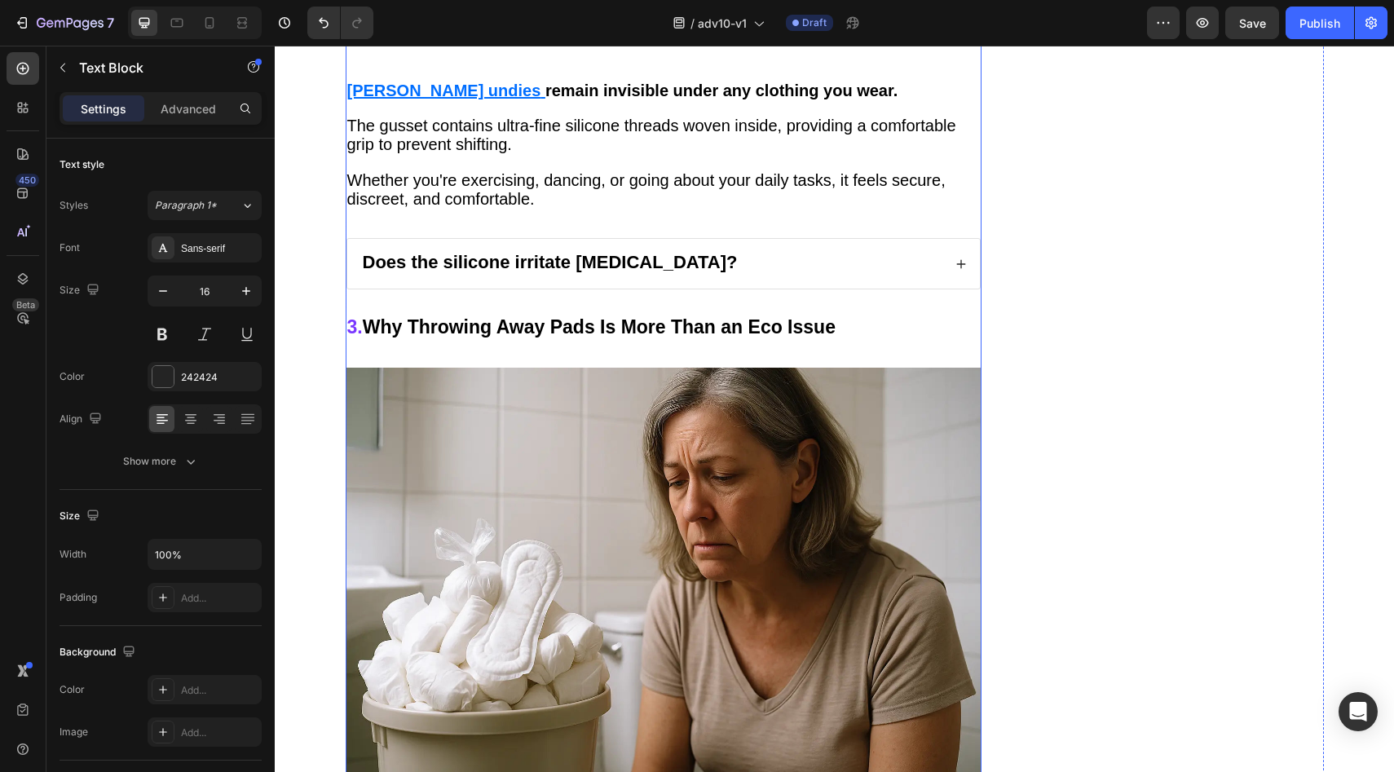
scroll to position [3648, 0]
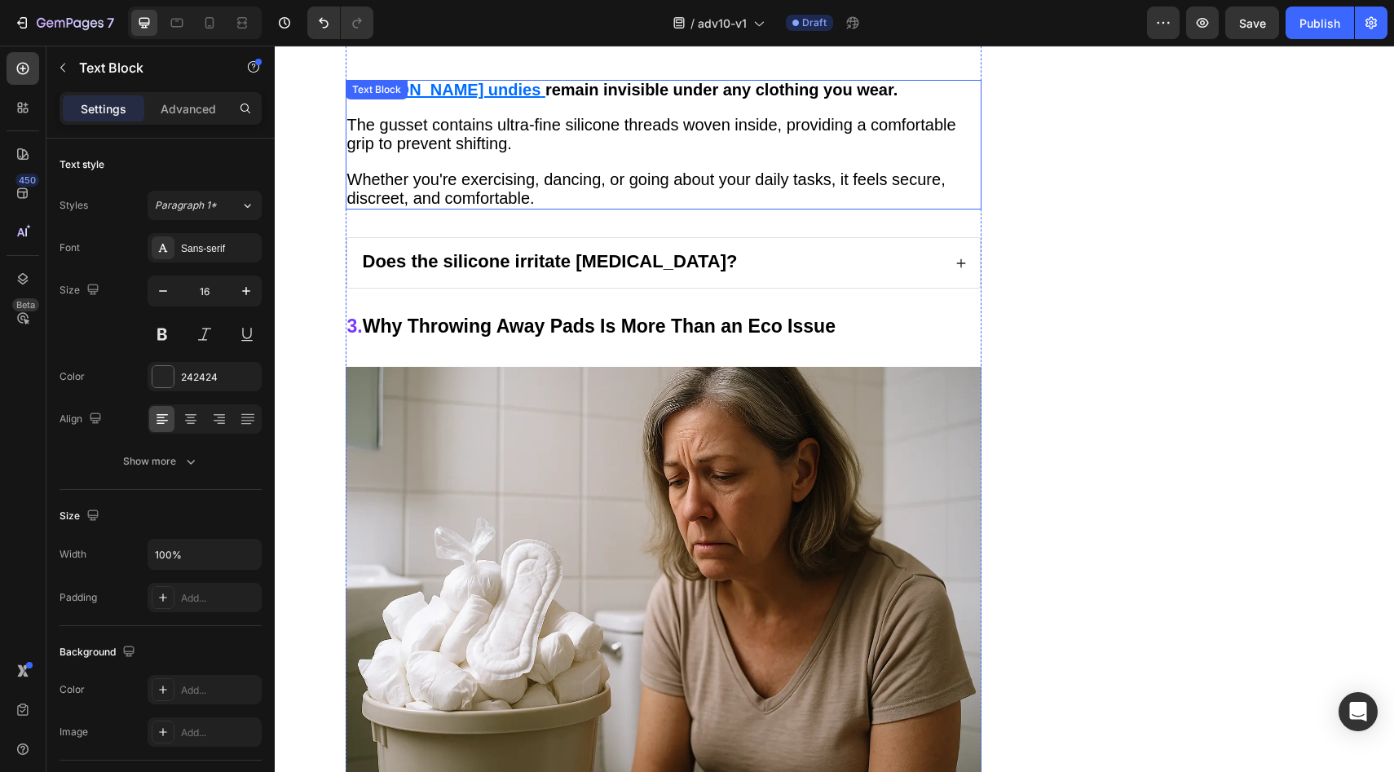
click at [418, 80] on div "Vera undies remain invisible under any clothing you wear. The gusset contains u…" at bounding box center [664, 145] width 636 height 130
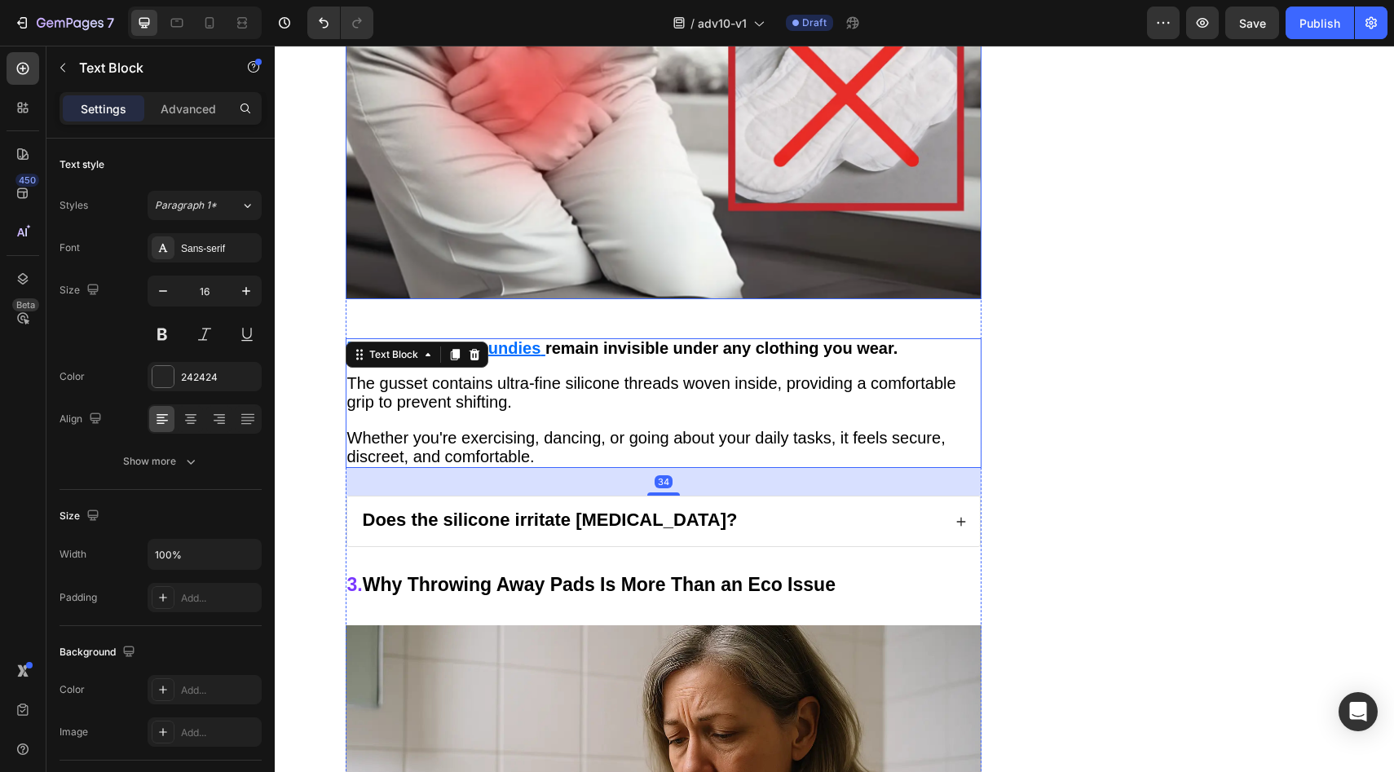
scroll to position [3311, 0]
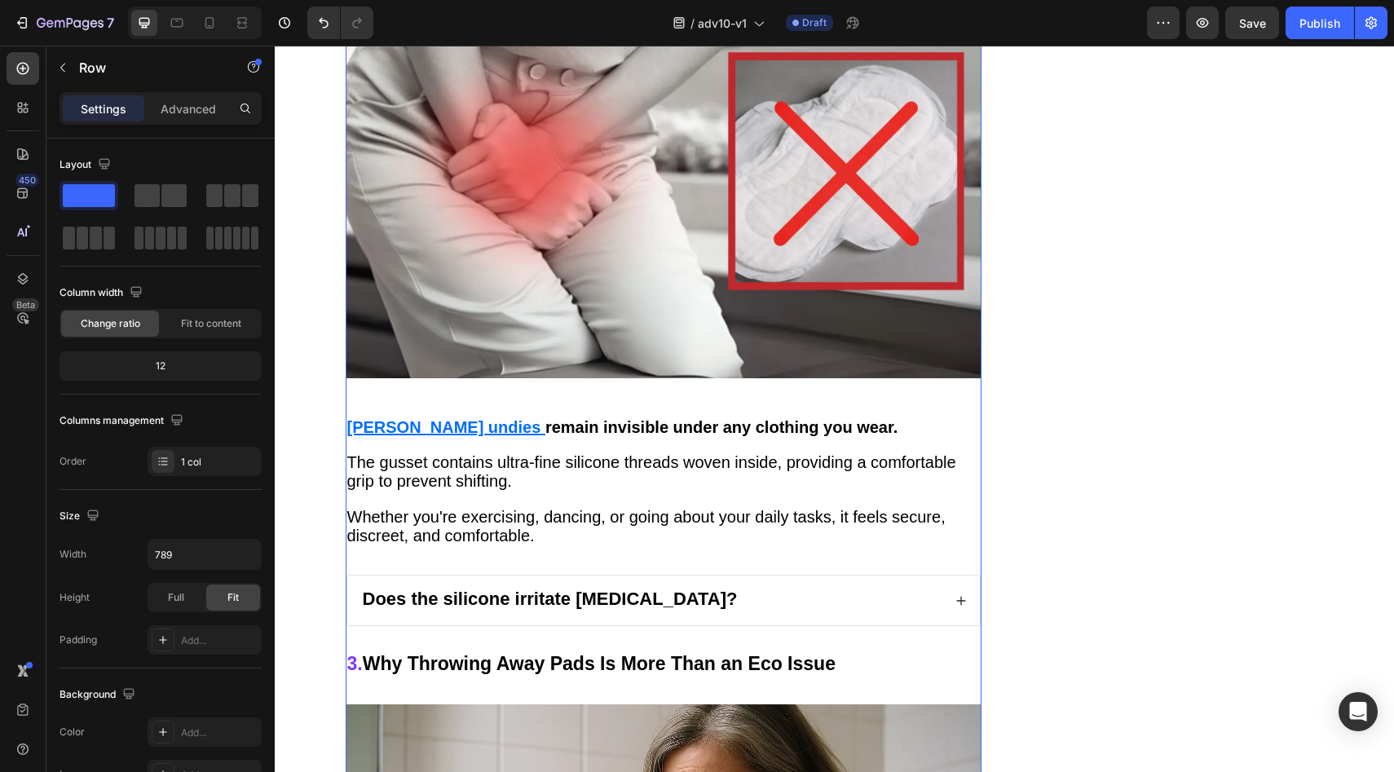
click at [383, 418] on u "Vera undies" at bounding box center [444, 427] width 194 height 18
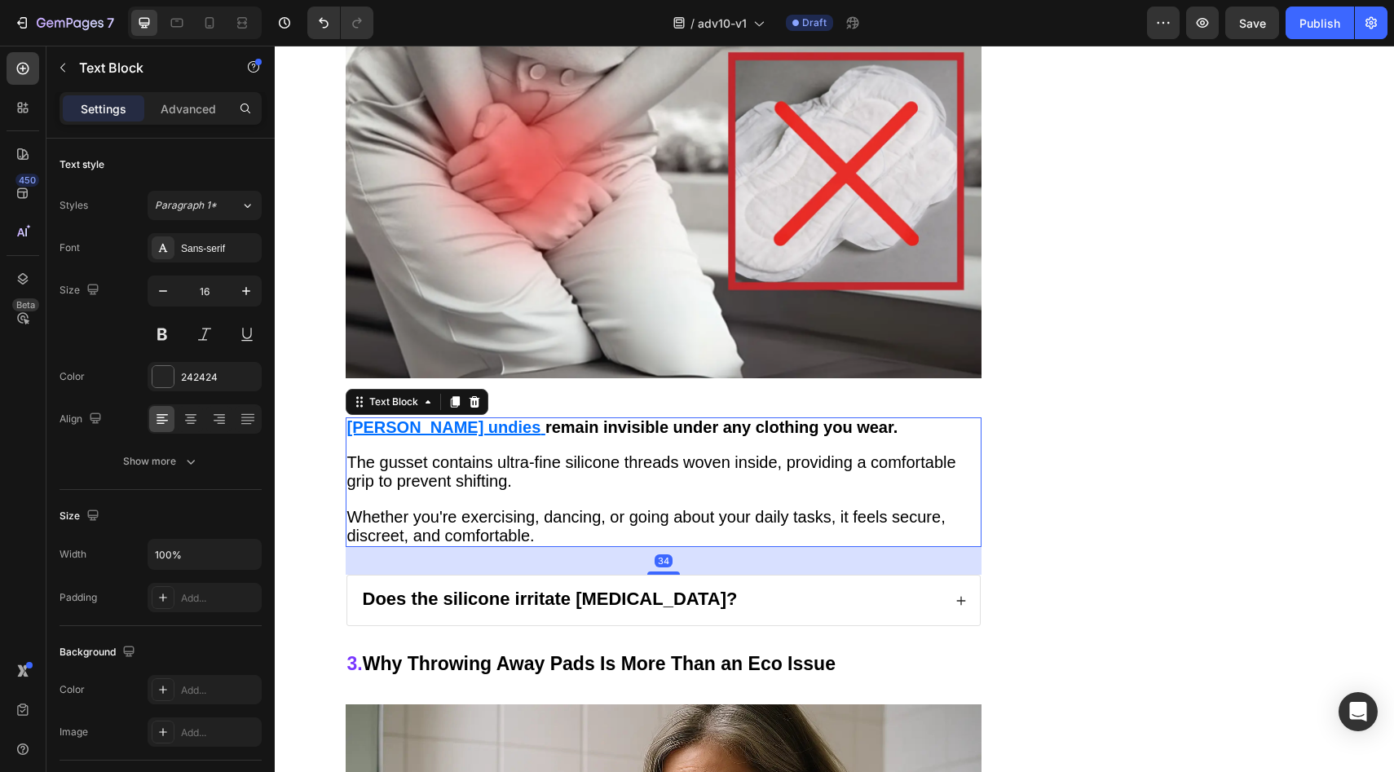
click at [384, 418] on u "Vera undies" at bounding box center [444, 427] width 194 height 18
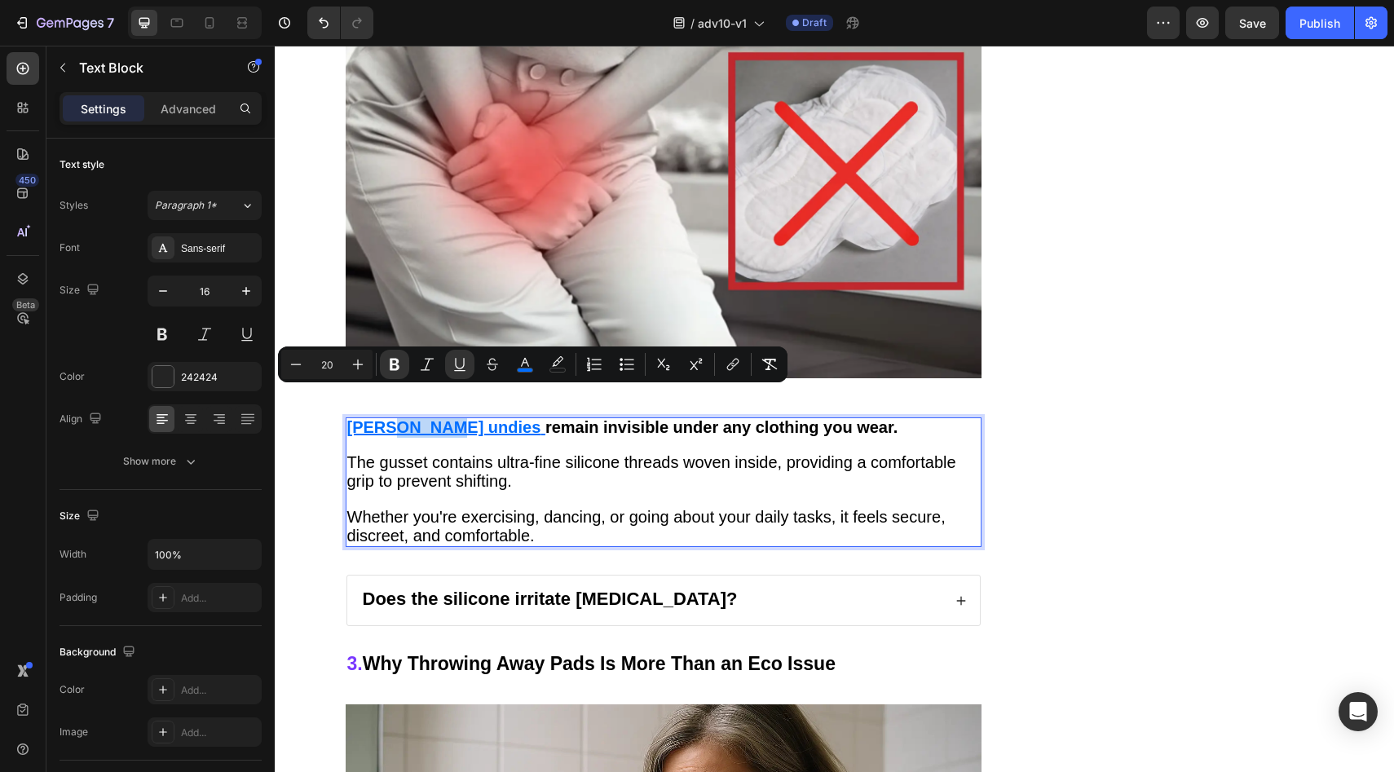
click at [422, 418] on u "Vera undies" at bounding box center [444, 427] width 194 height 18
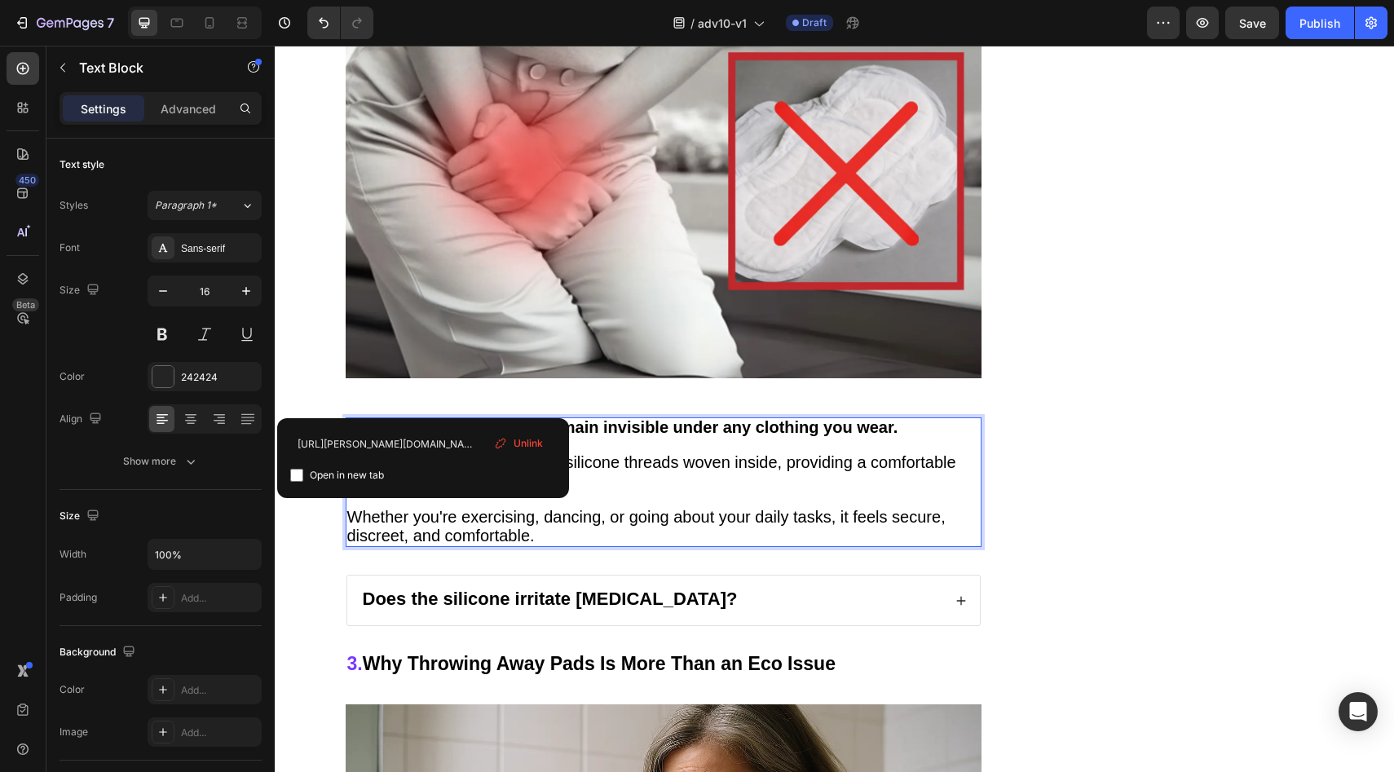
click at [526, 439] on span "Unlink" at bounding box center [527, 443] width 29 height 15
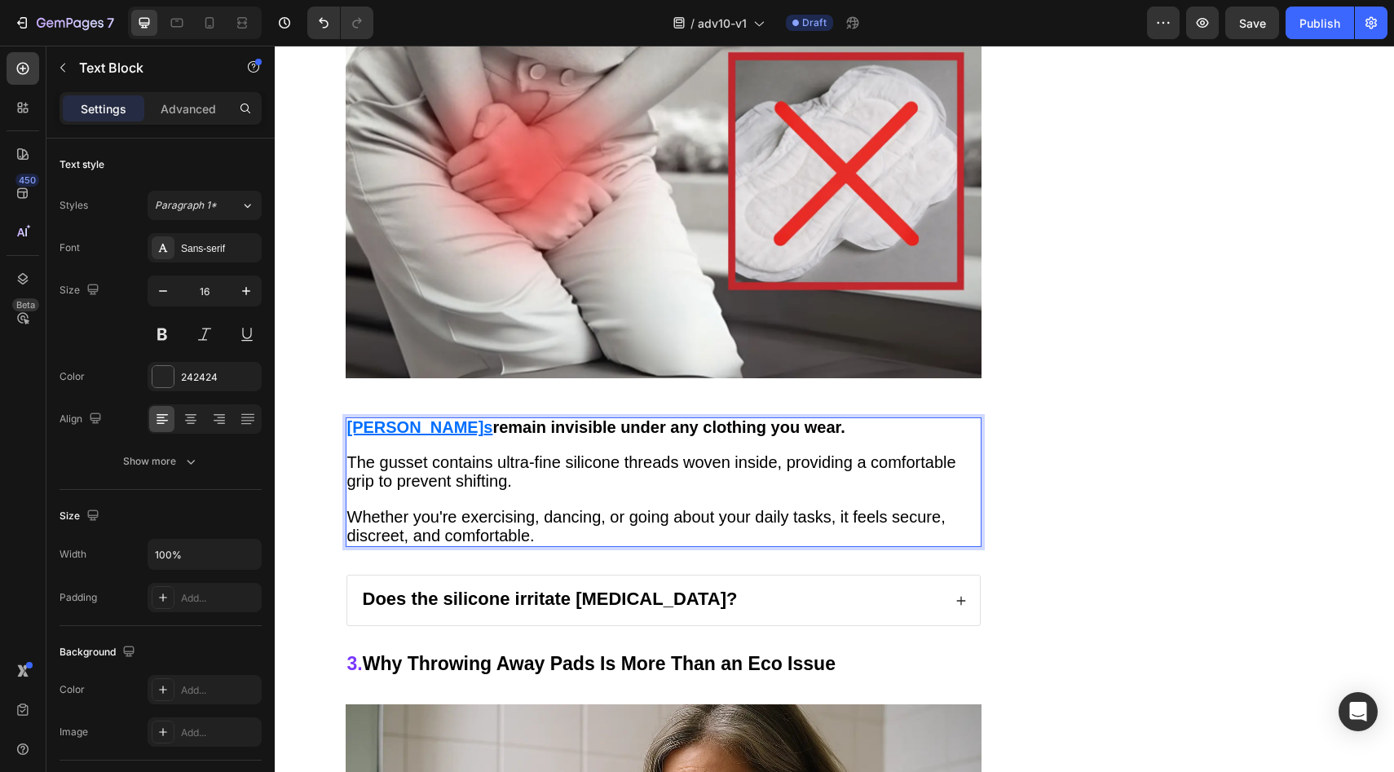
click at [359, 418] on u "Vera undie" at bounding box center [415, 427] width 137 height 18
drag, startPoint x: 359, startPoint y: 395, endPoint x: 412, endPoint y: 403, distance: 54.3
click at [412, 418] on u "Vera undies" at bounding box center [444, 427] width 194 height 18
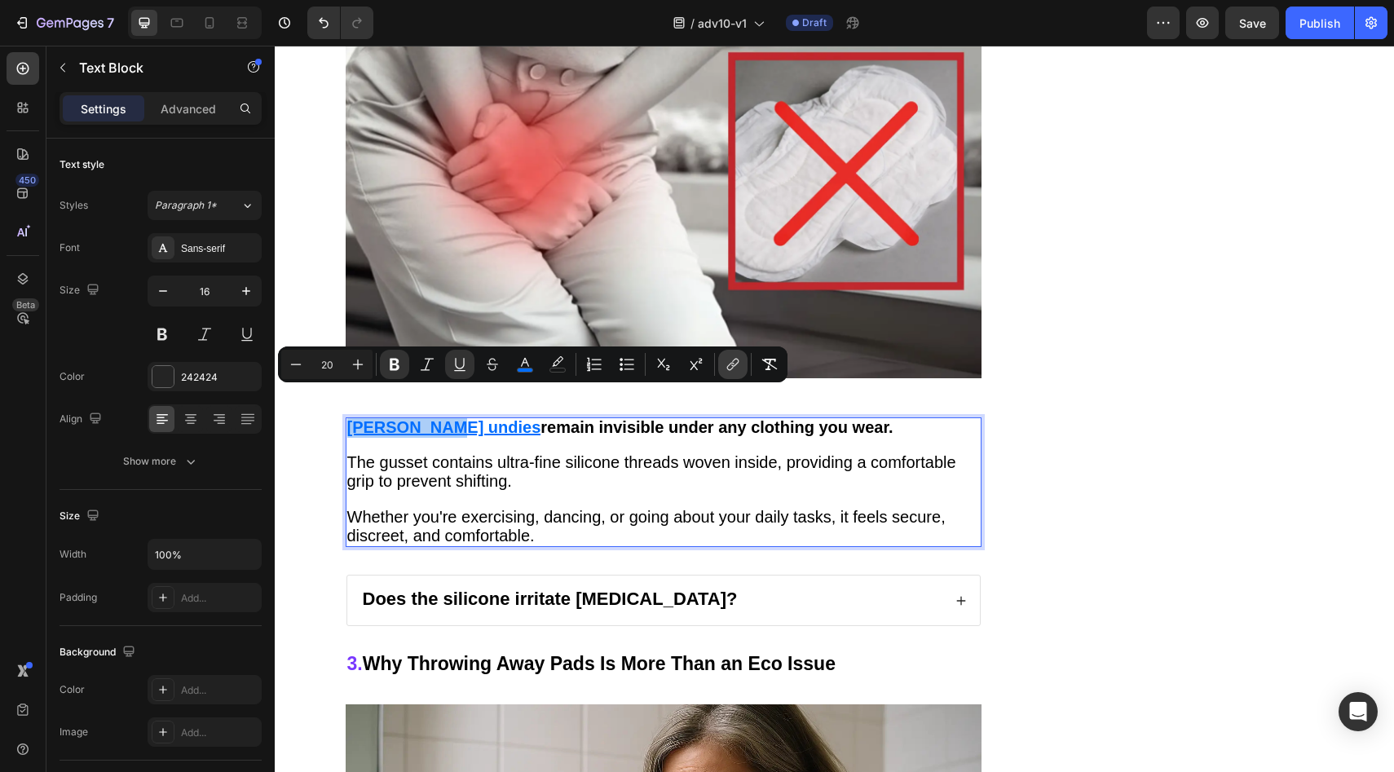
click at [721, 365] on button "link" at bounding box center [732, 364] width 29 height 29
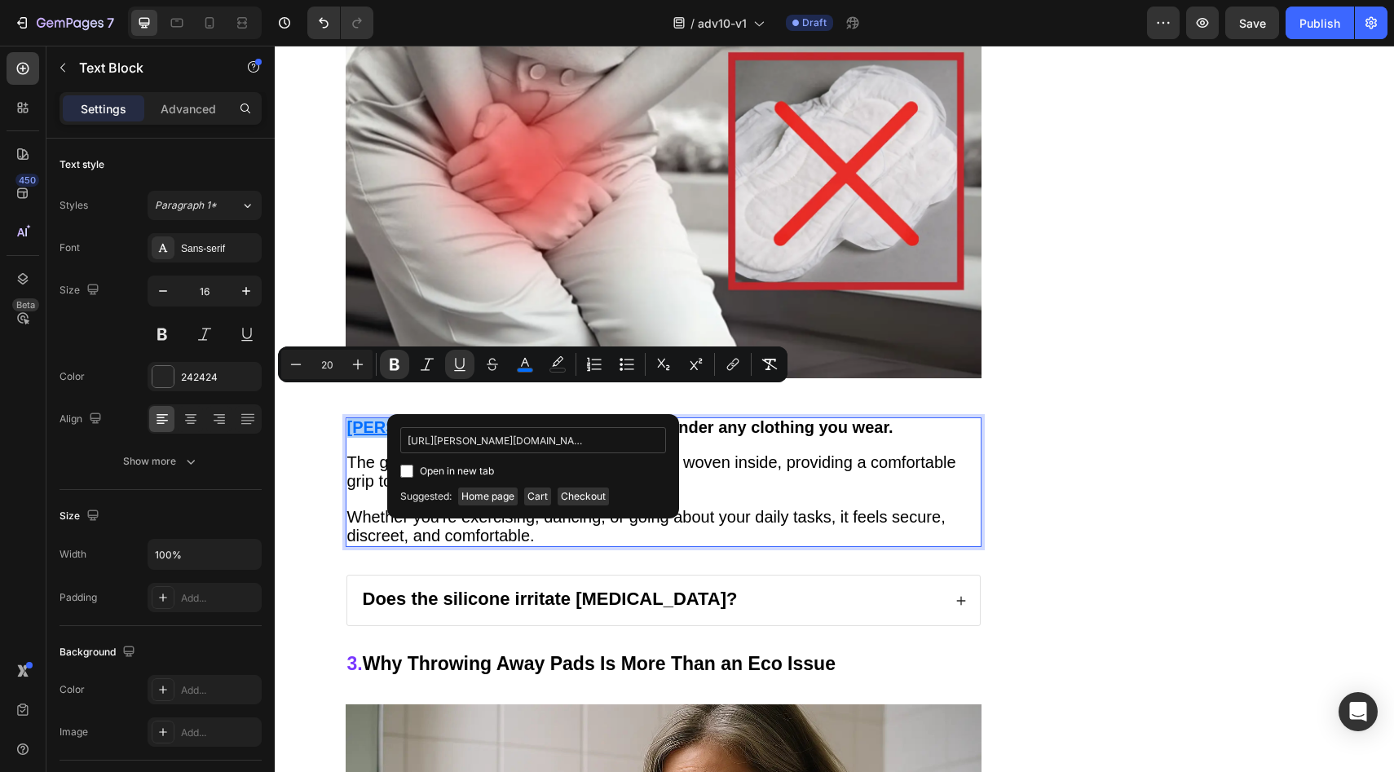
scroll to position [0, 214]
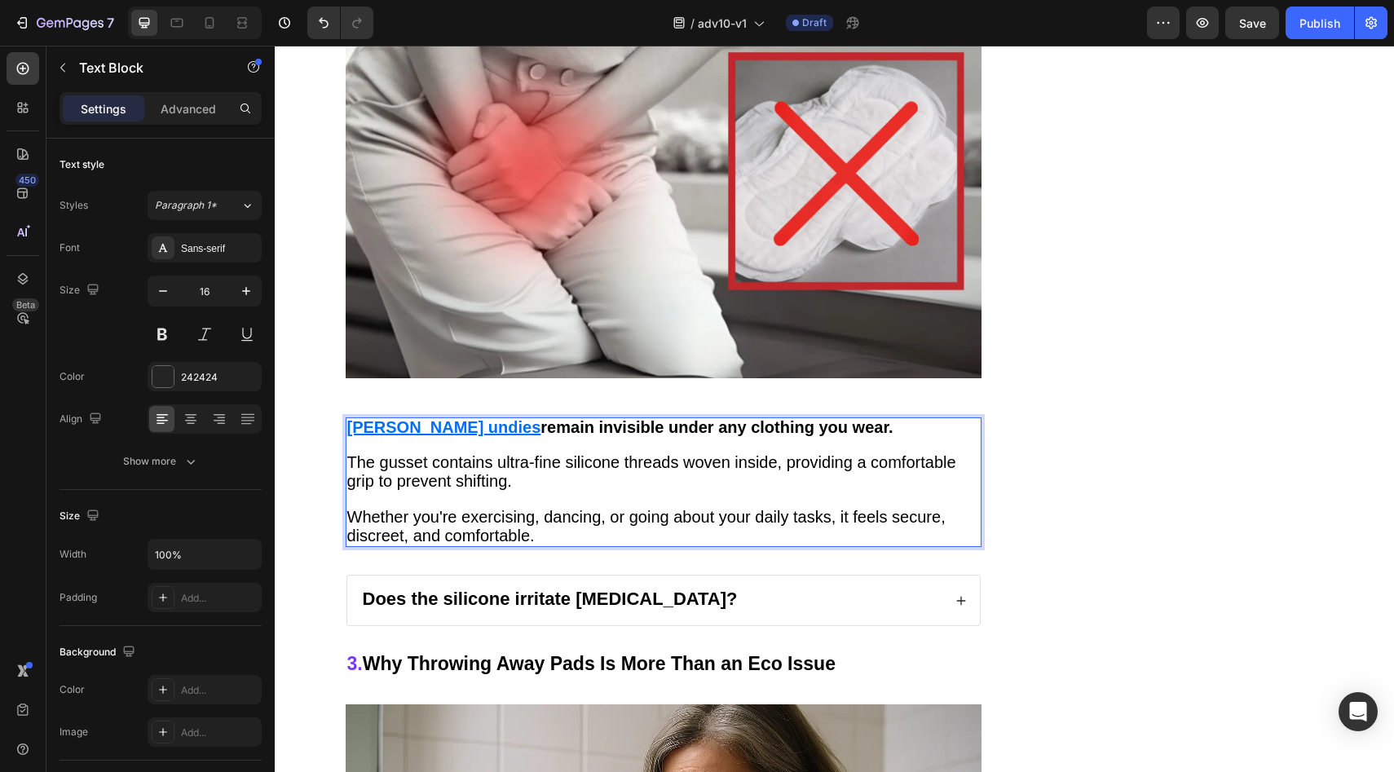
click at [773, 491] on p "Rich Text Editor. Editing area: main" at bounding box center [663, 499] width 632 height 17
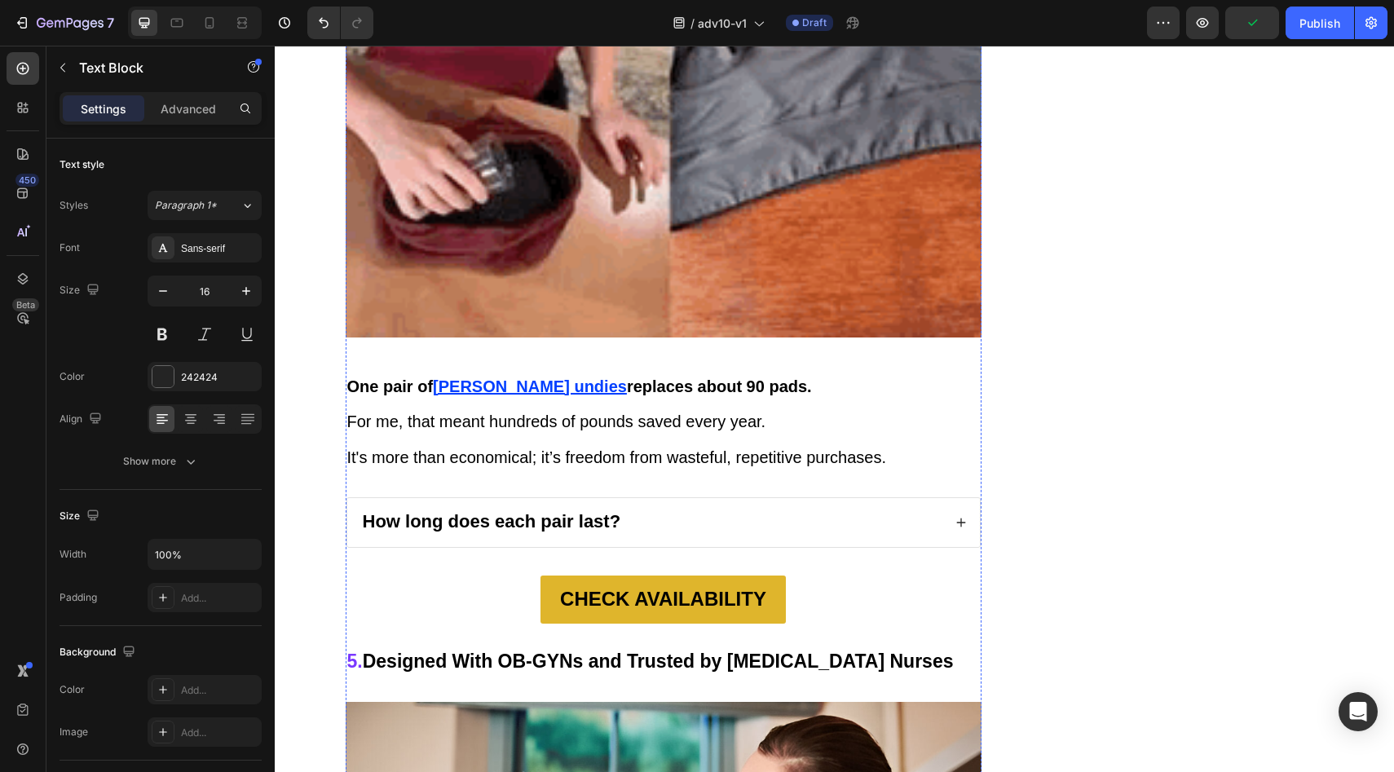
scroll to position [5444, 0]
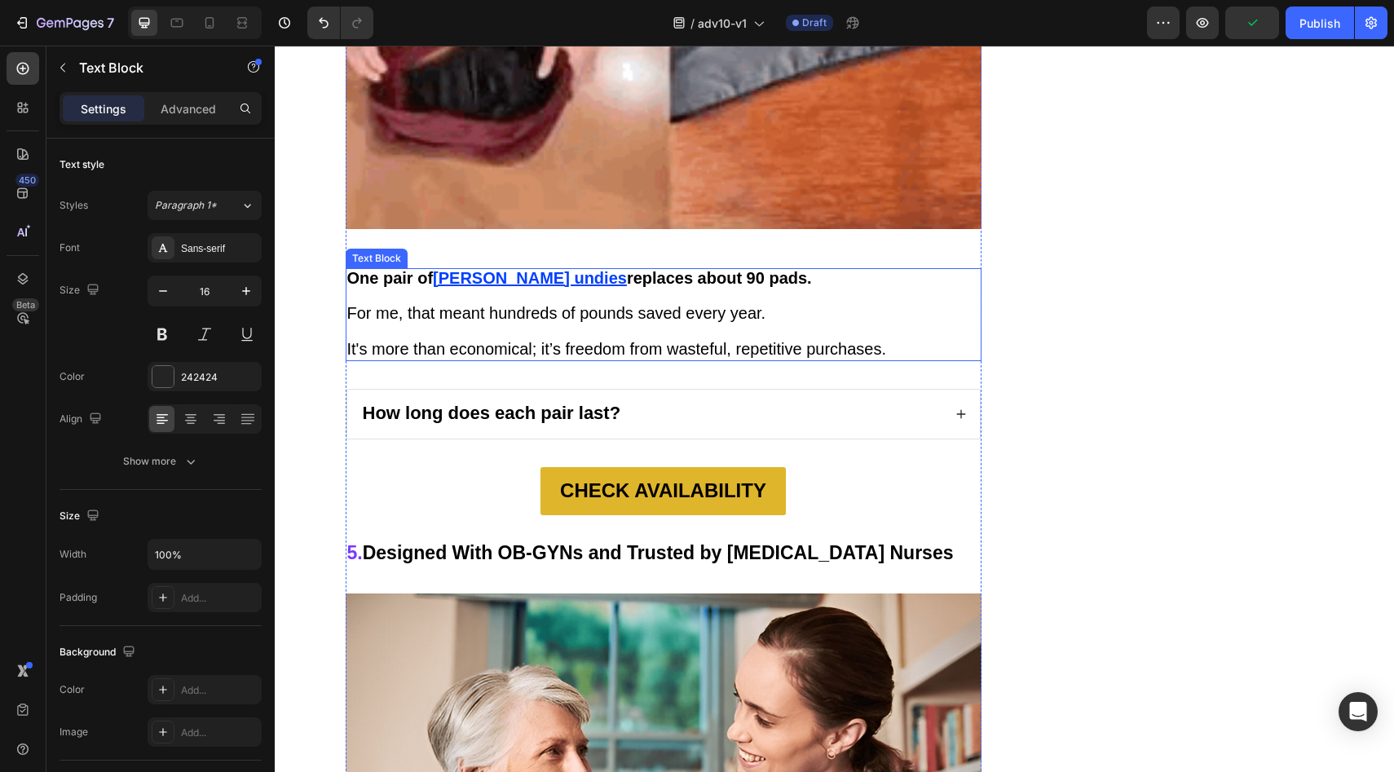
click at [458, 269] on u "Vera undies" at bounding box center [530, 278] width 194 height 18
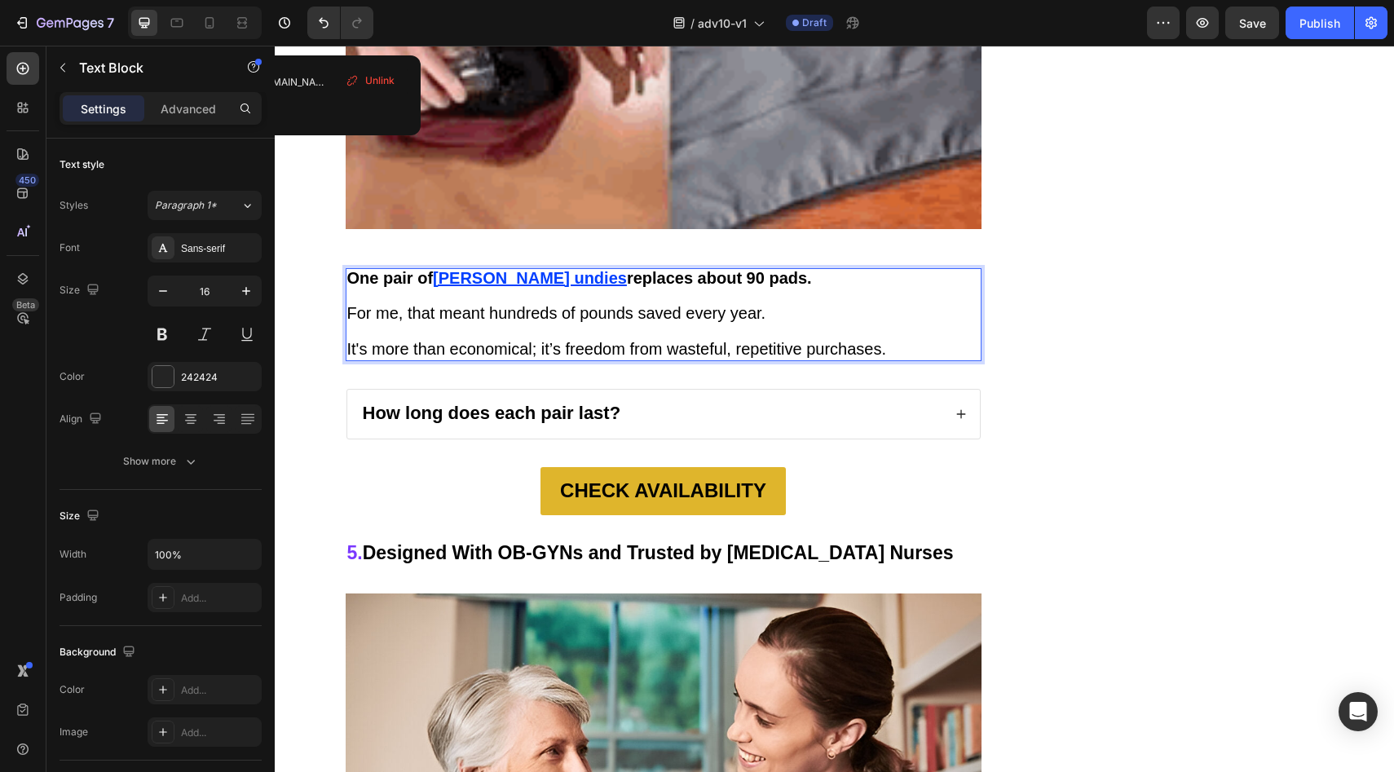
click at [460, 269] on u "Vera undies" at bounding box center [530, 278] width 194 height 18
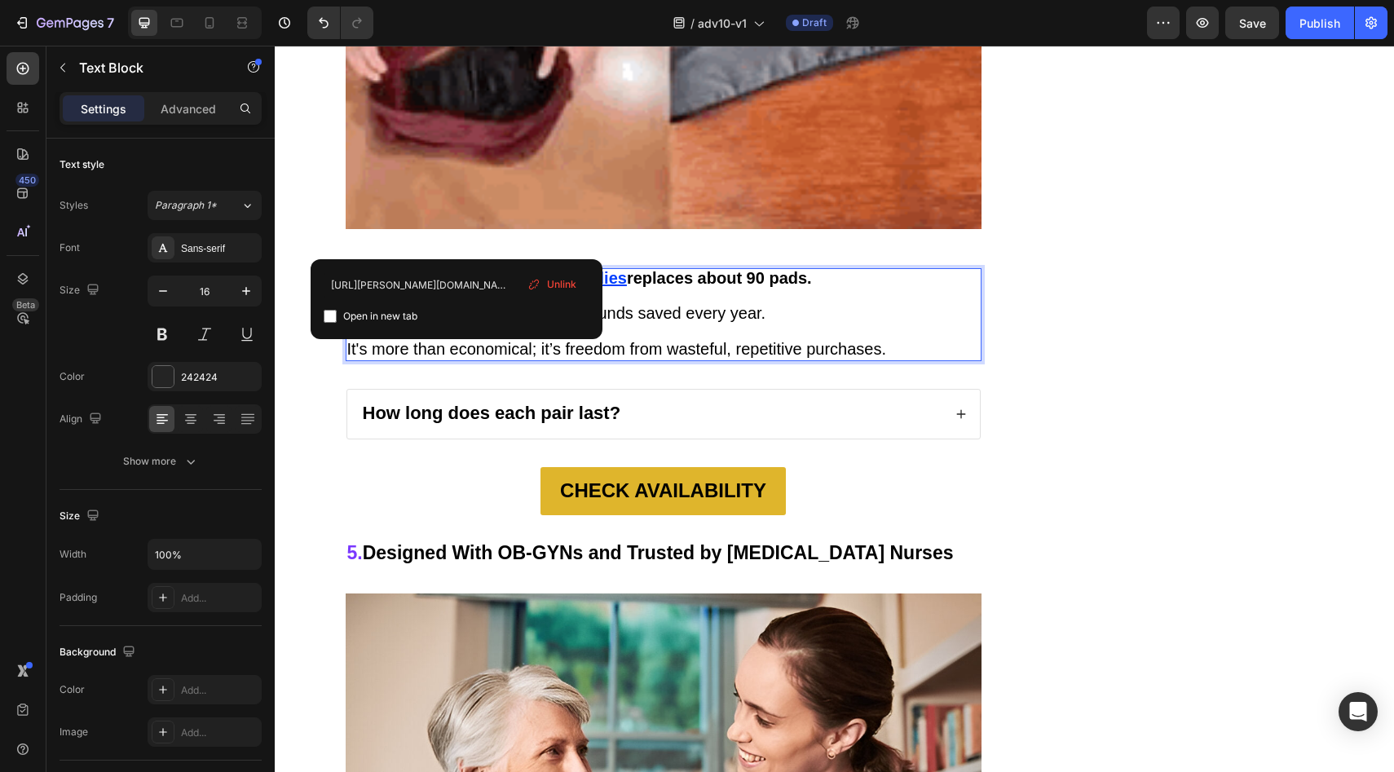
click at [544, 286] on div "Unlink" at bounding box center [552, 284] width 62 height 21
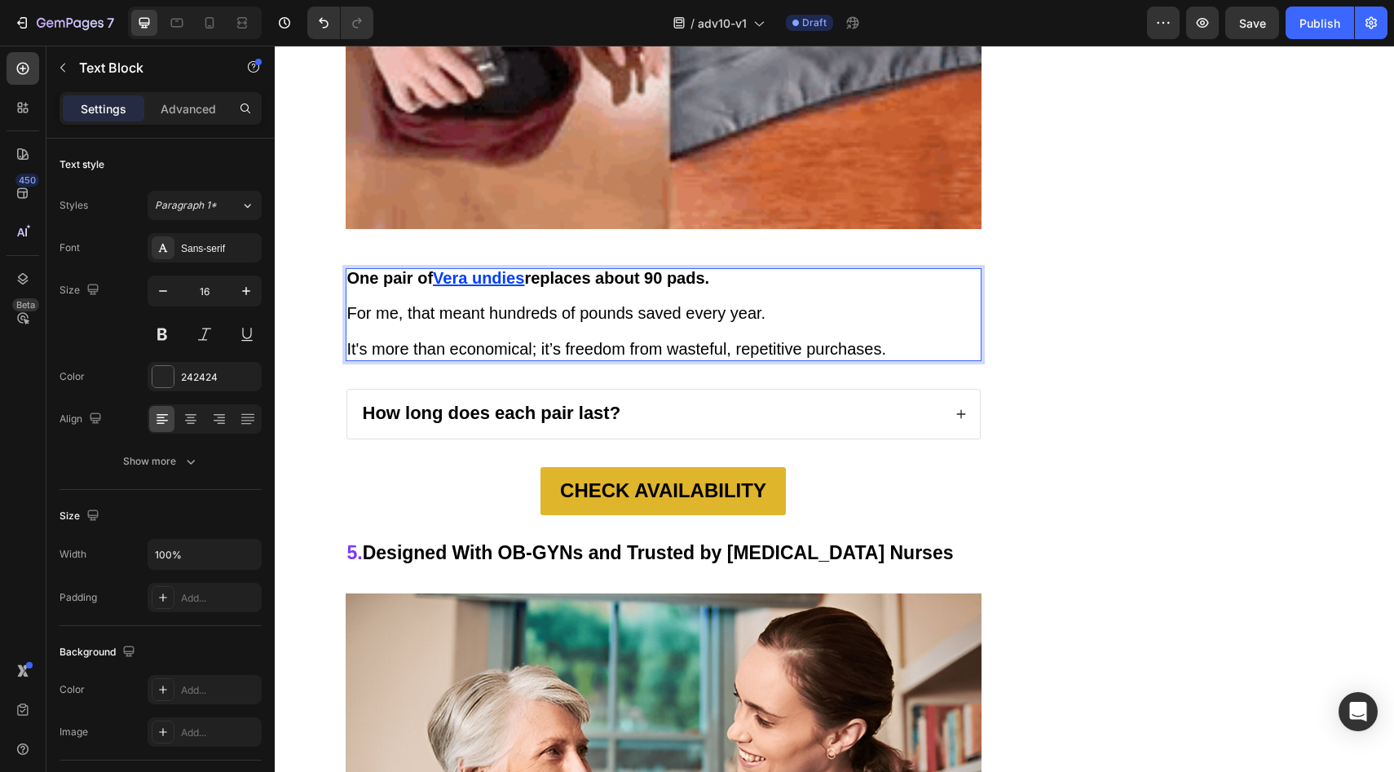
click at [448, 269] on u "Ver" at bounding box center [445, 278] width 25 height 18
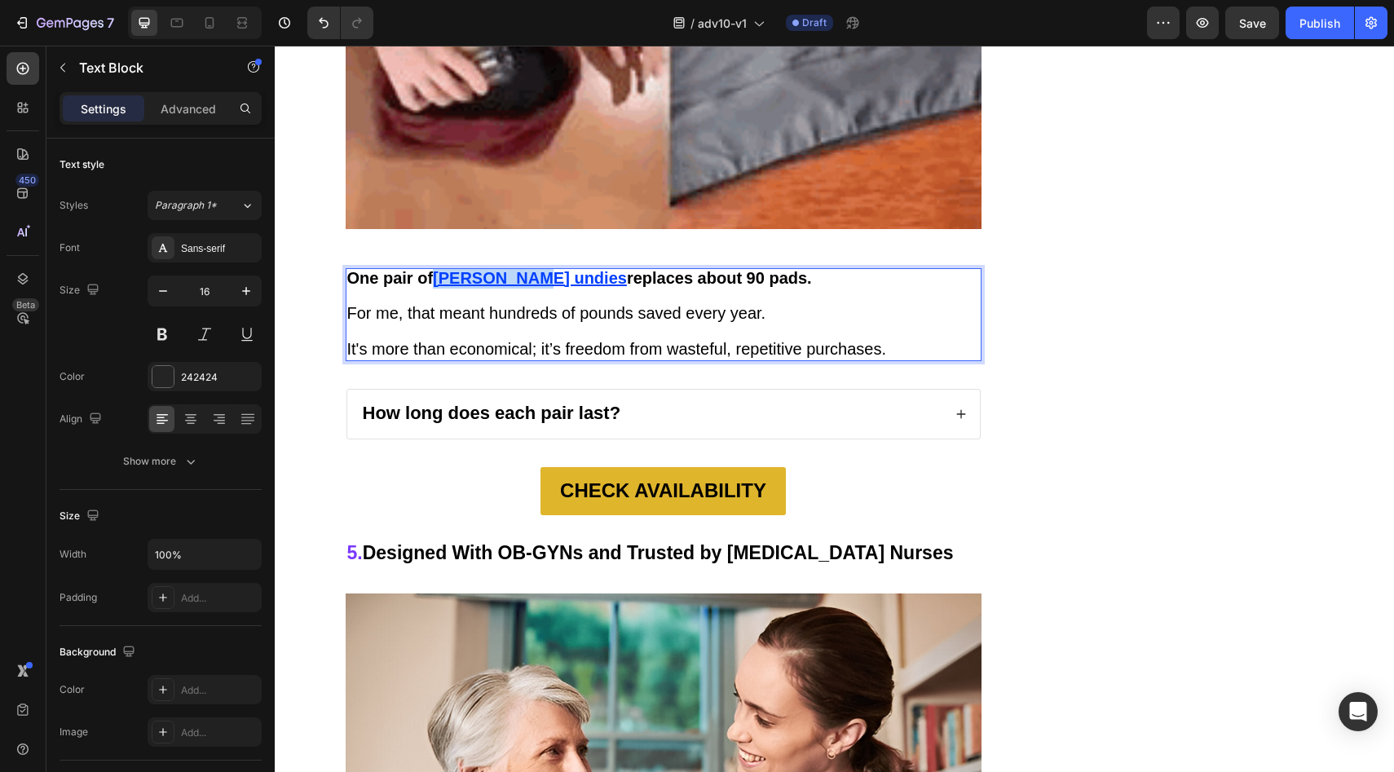
drag, startPoint x: 448, startPoint y: 237, endPoint x: 500, endPoint y: 245, distance: 52.7
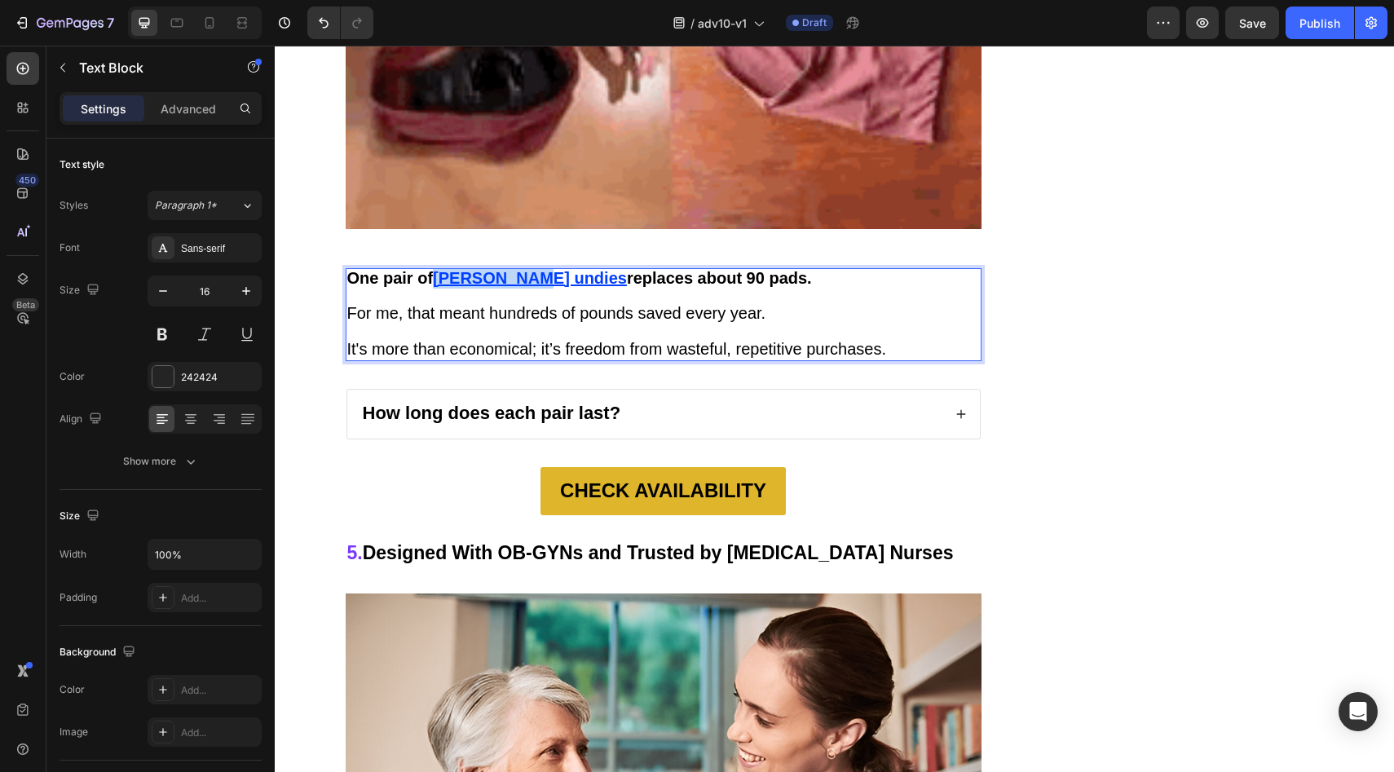
click at [500, 269] on u "Vera undies" at bounding box center [530, 278] width 194 height 18
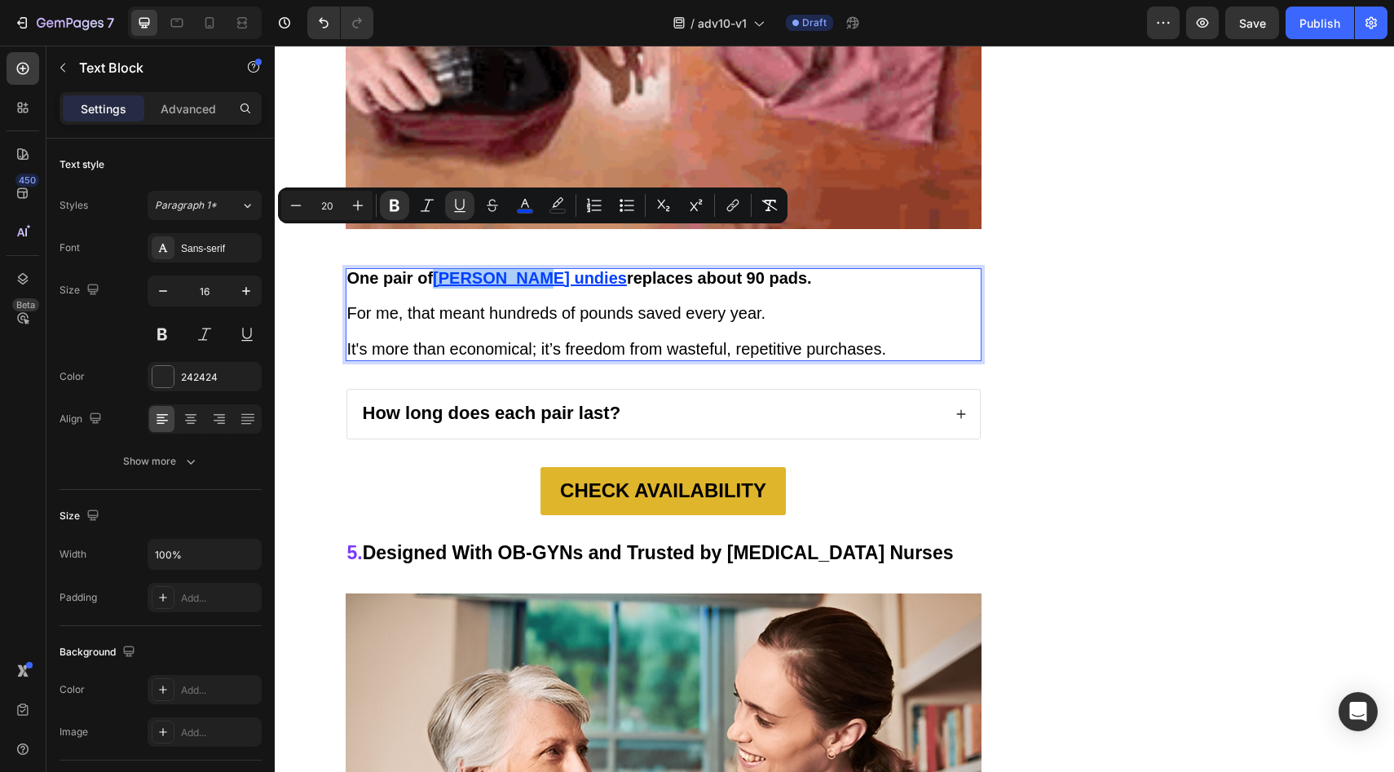
click at [716, 201] on div "Minus 20 Plus Bold Italic Underline Strikethrough color color Numbered List Bul…" at bounding box center [532, 205] width 503 height 29
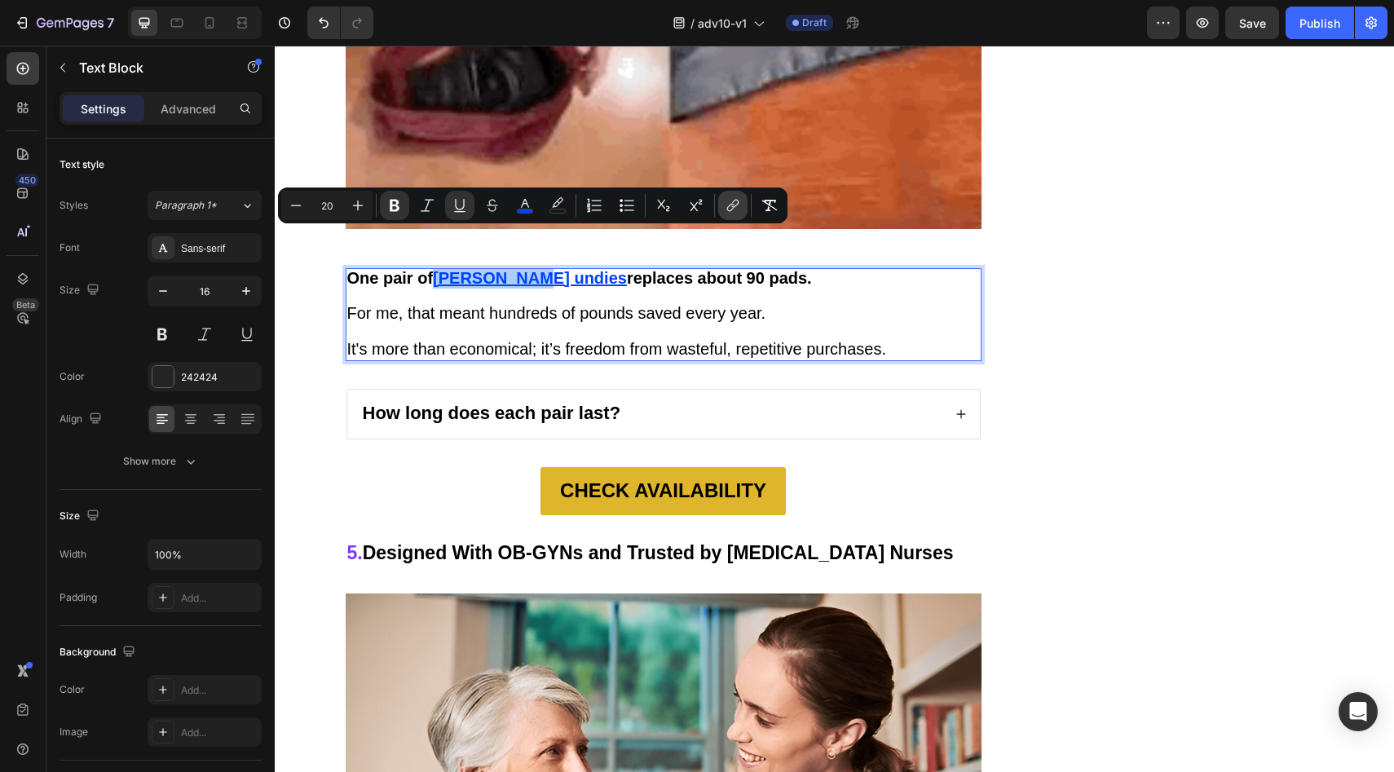
click at [729, 207] on icon "Editor contextual toolbar" at bounding box center [733, 205] width 16 height 16
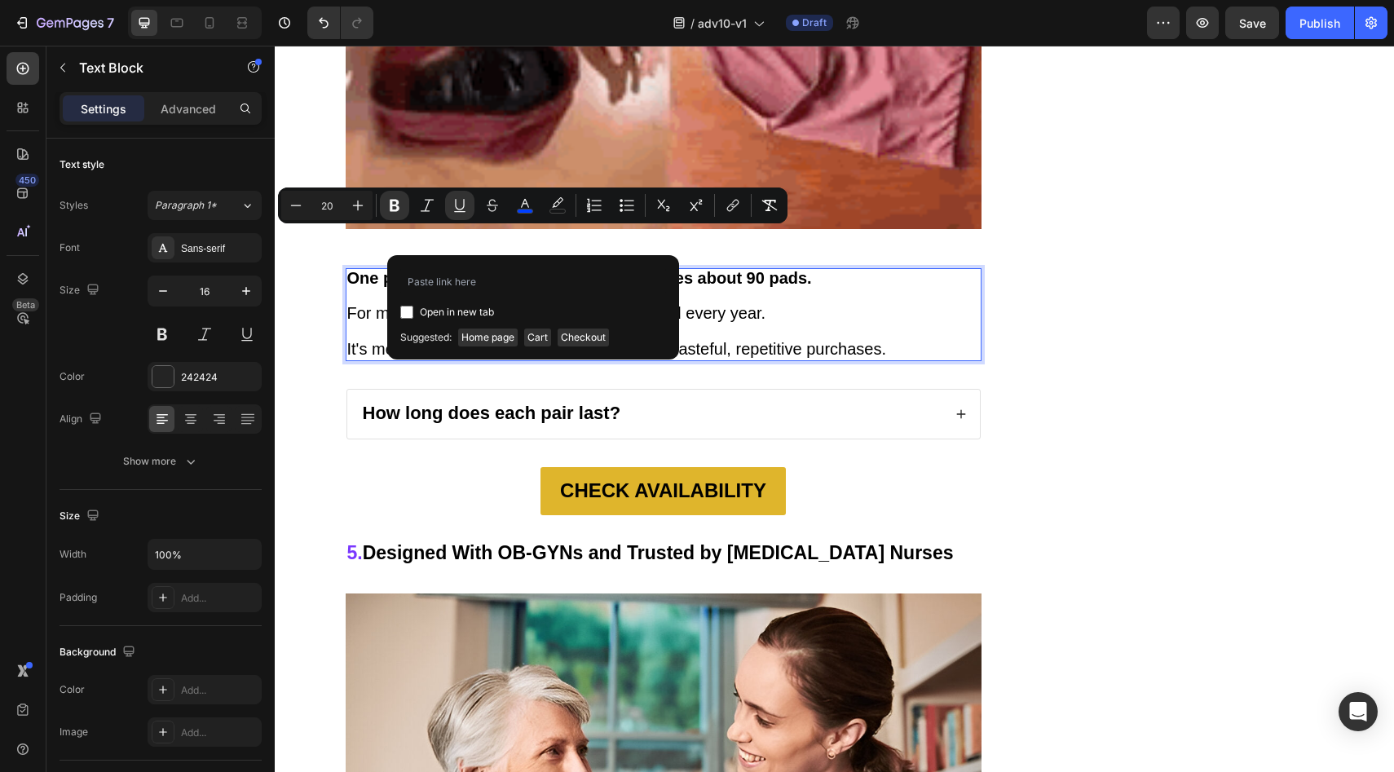
type input "https://vera-underwear.com/products/veras-signature-leakproof-underwear-5-pack2"
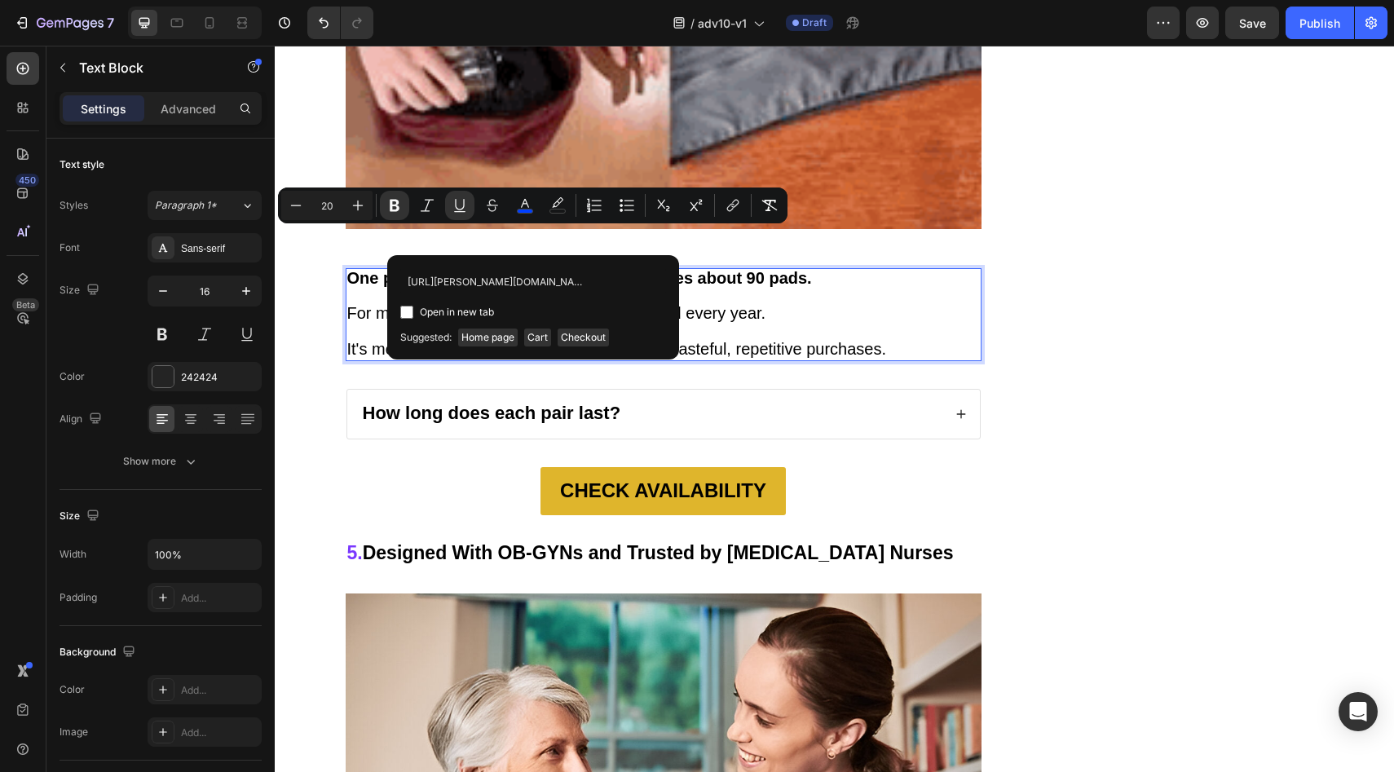
scroll to position [0, 214]
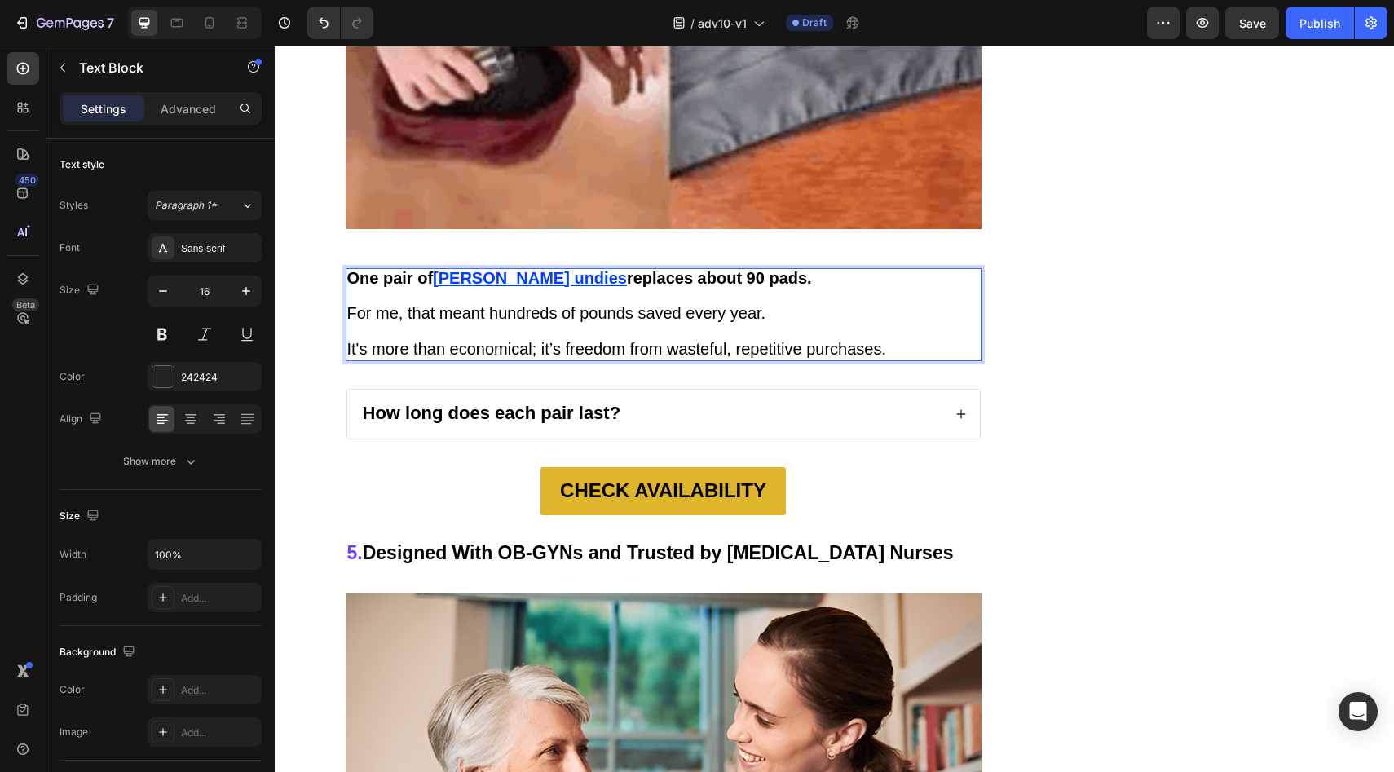
click at [721, 340] on span "It's more than economical; it’s freedom from wasteful, repetitive purchases." at bounding box center [617, 349] width 540 height 18
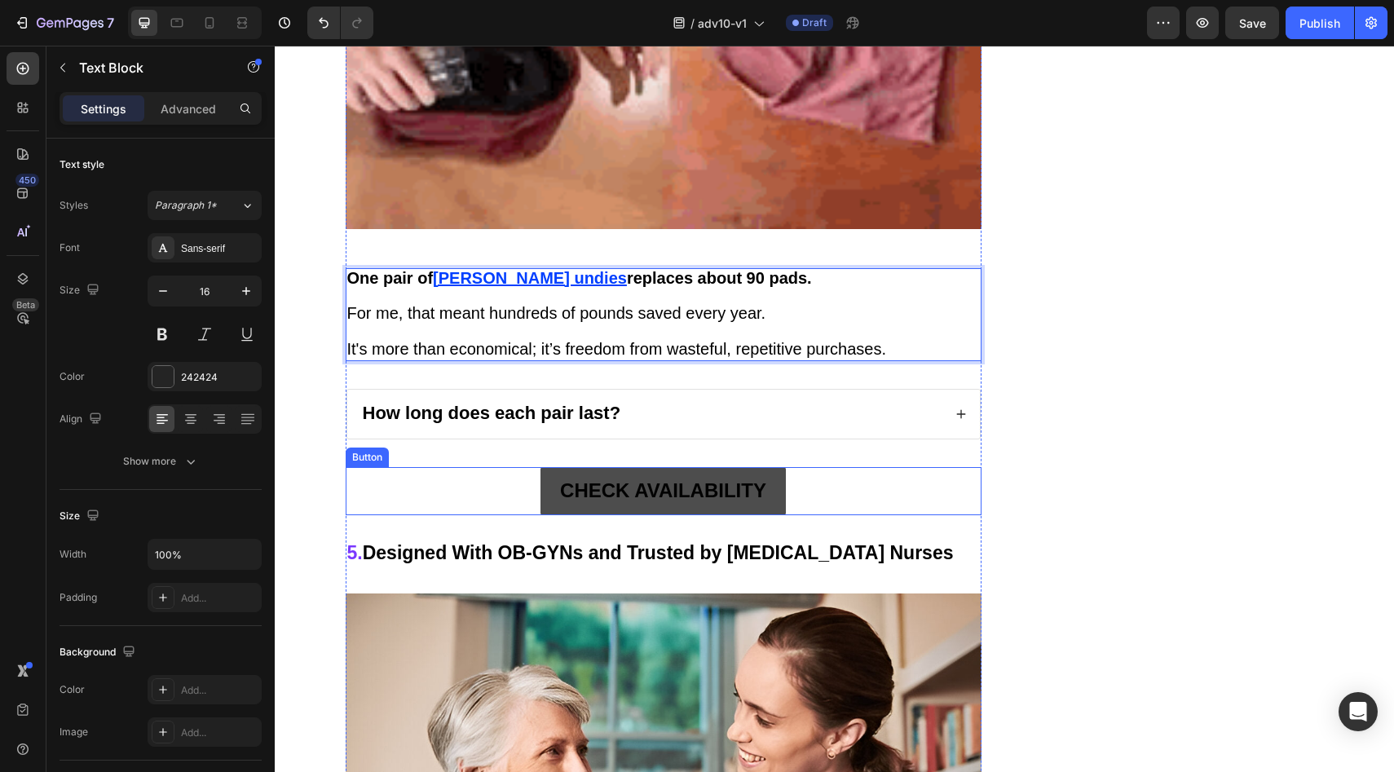
click at [540, 467] on link "CHECK AVAILABILITY" at bounding box center [662, 490] width 245 height 47
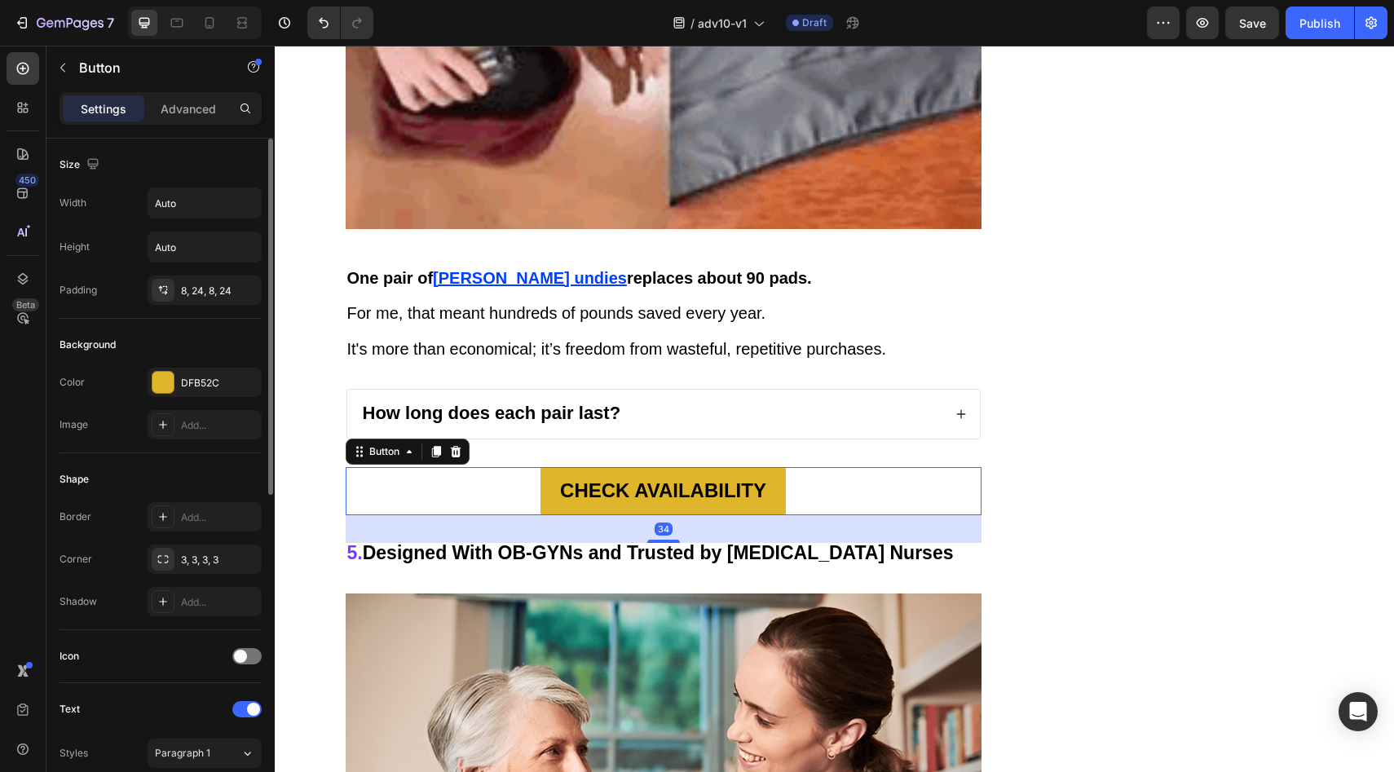
scroll to position [616, 0]
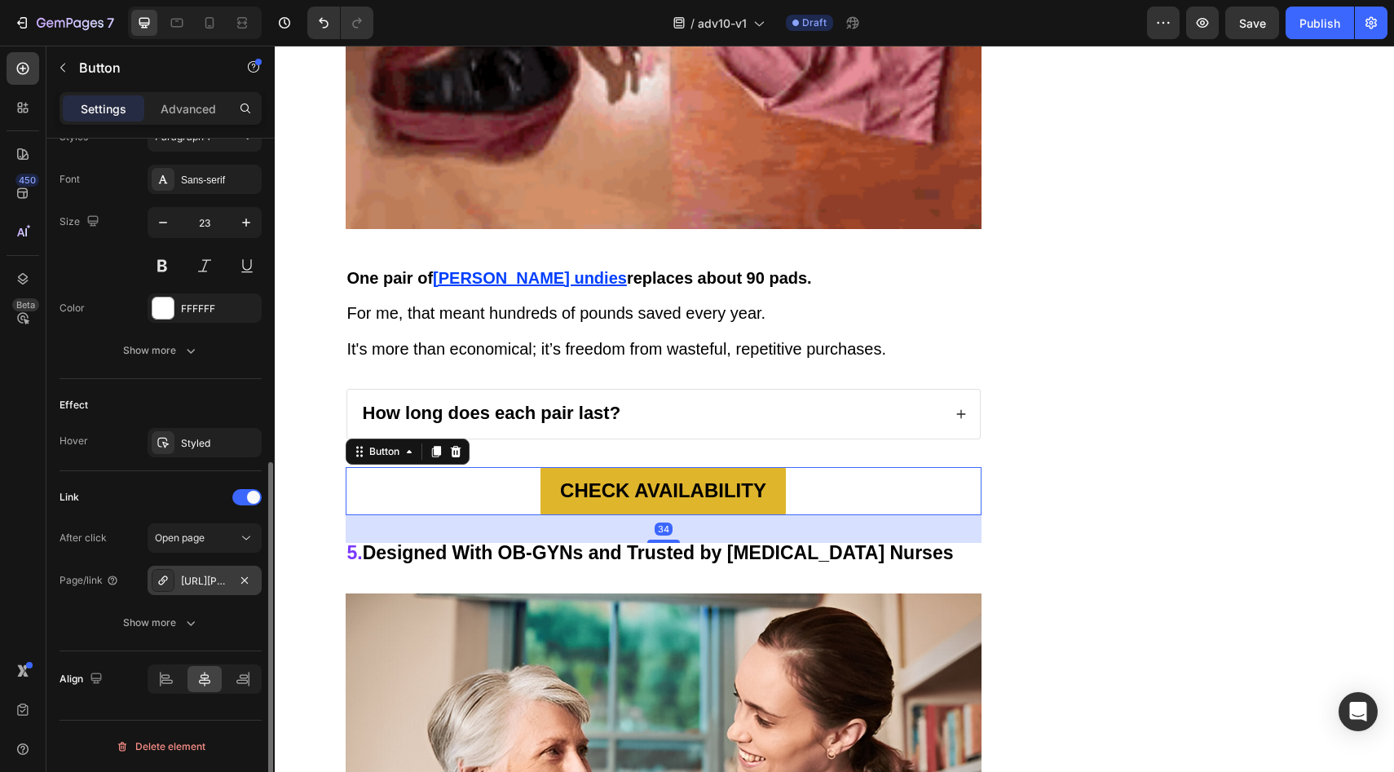
click at [249, 592] on div "https://vera-underwear.com/veras-signature-leakproof-underwear-5-pack2" at bounding box center [205, 580] width 114 height 29
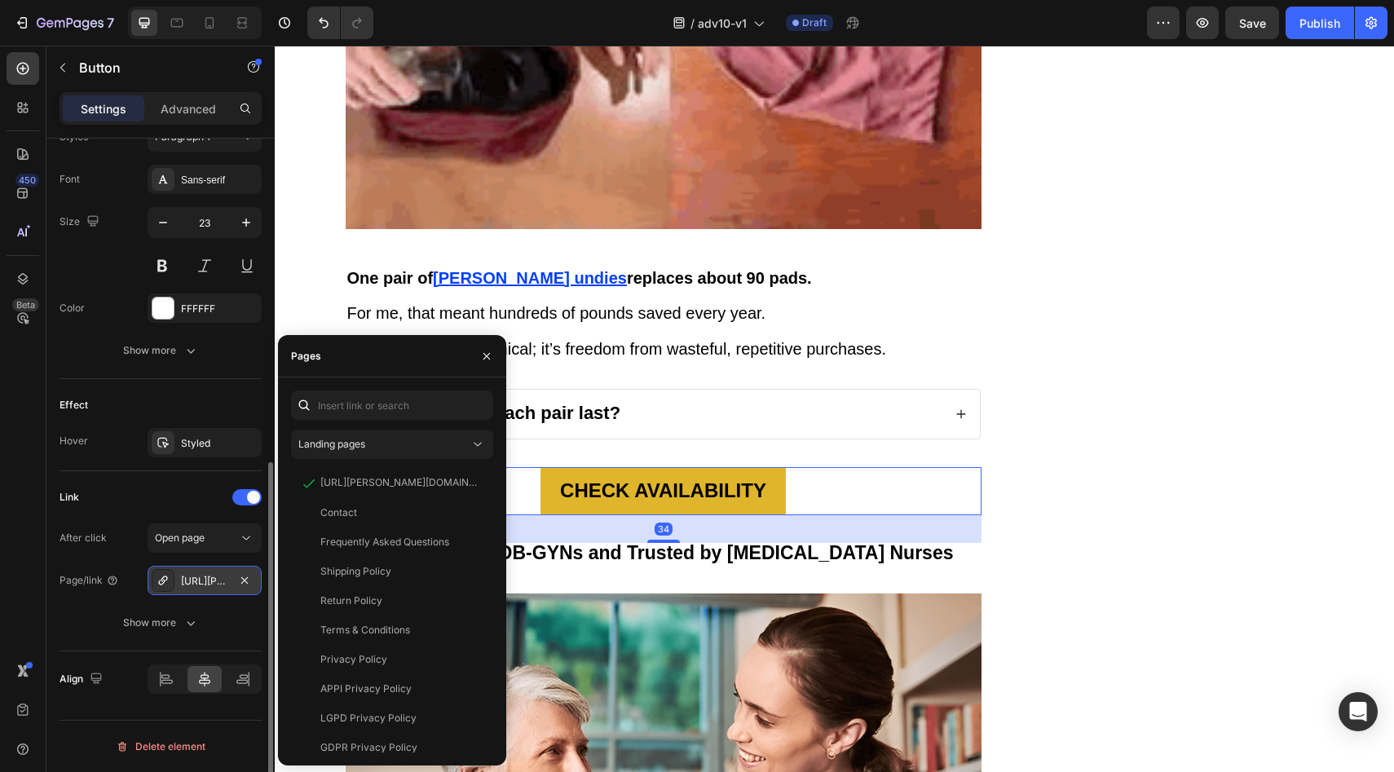
click at [245, 593] on div "https://vera-underwear.com/veras-signature-leakproof-underwear-5-pack2" at bounding box center [205, 580] width 114 height 29
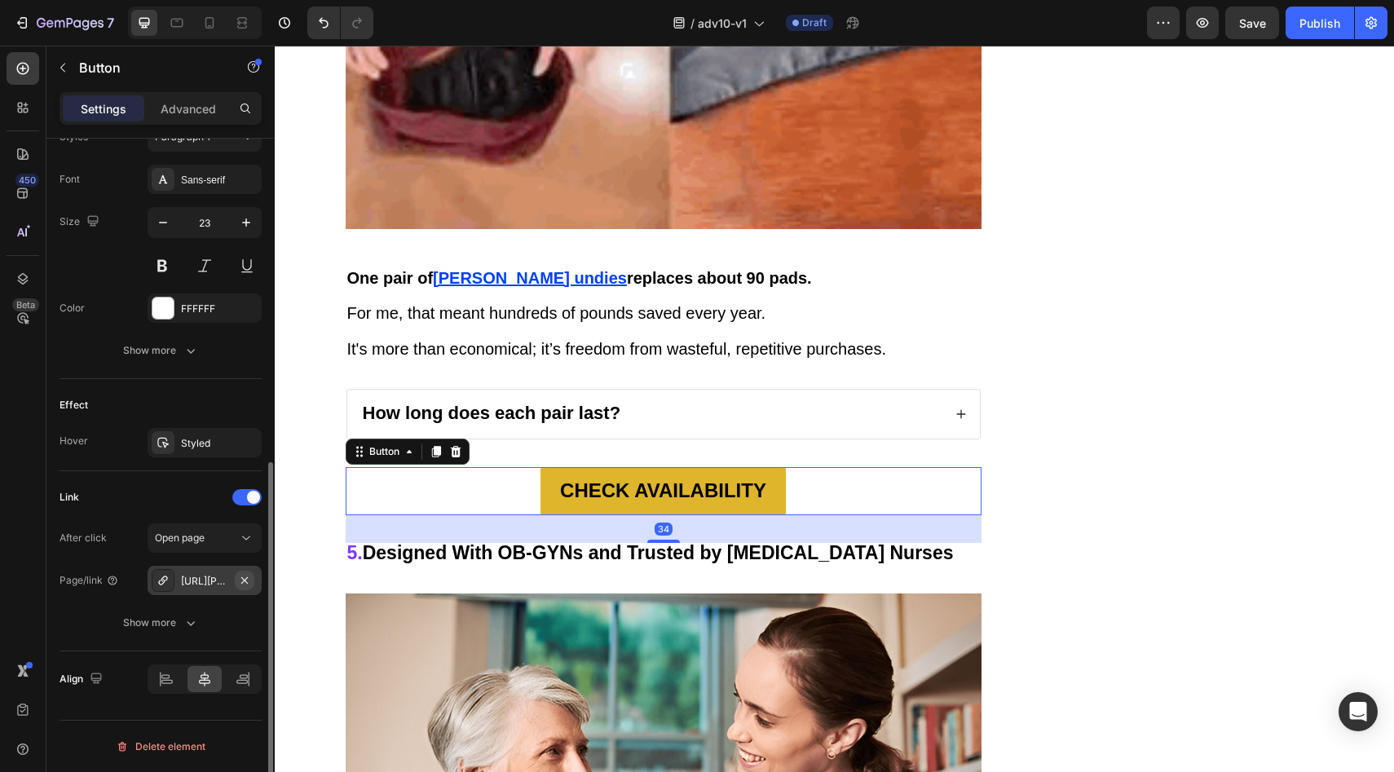
click at [248, 578] on icon "button" at bounding box center [244, 580] width 13 height 13
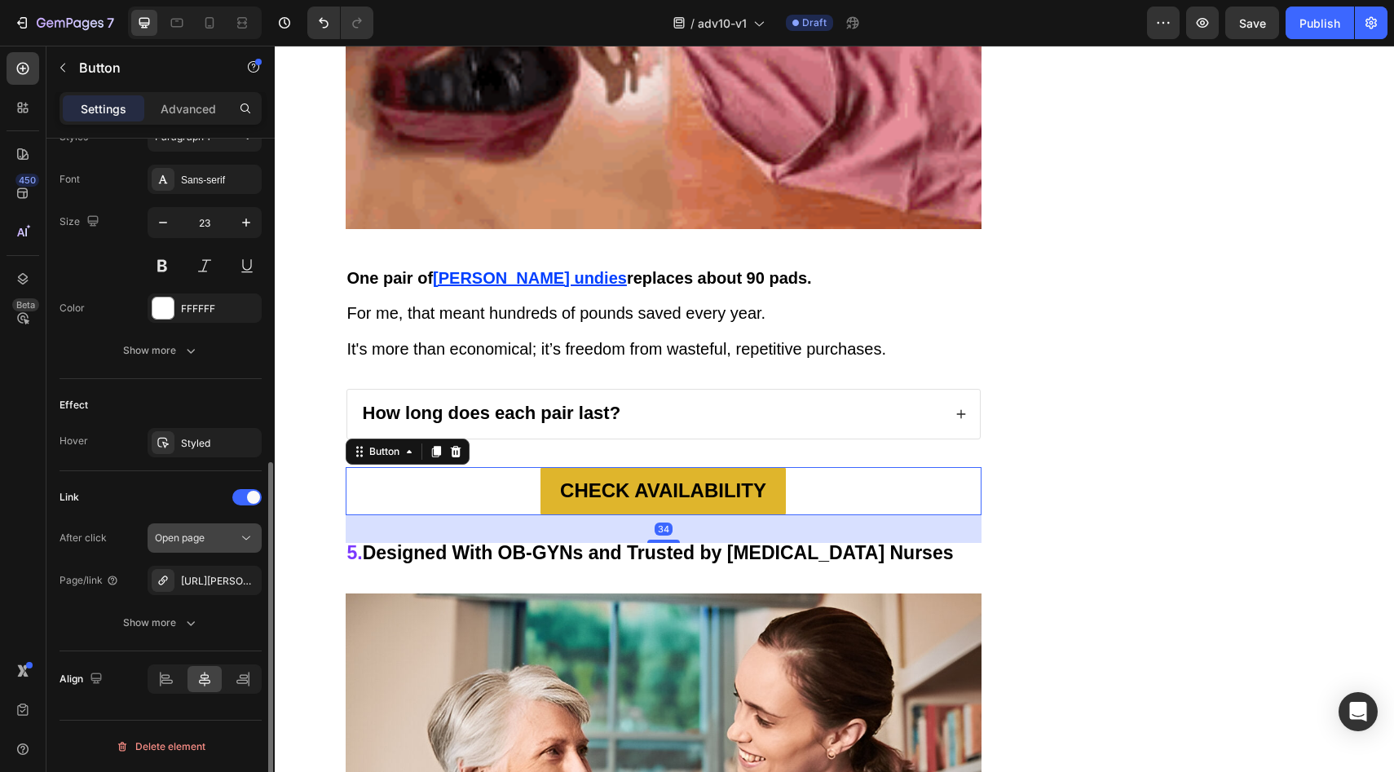
scroll to position [574, 0]
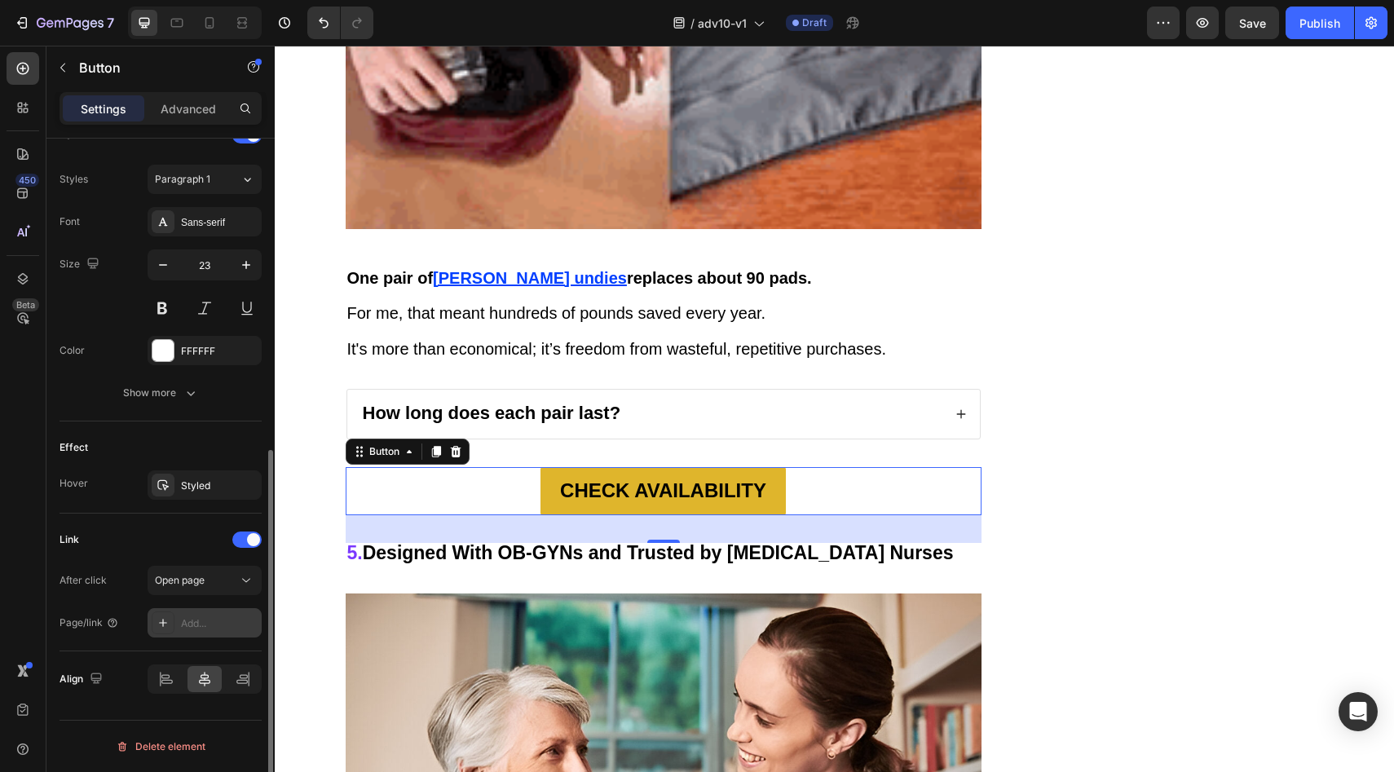
click at [228, 618] on div "Add..." at bounding box center [219, 623] width 77 height 15
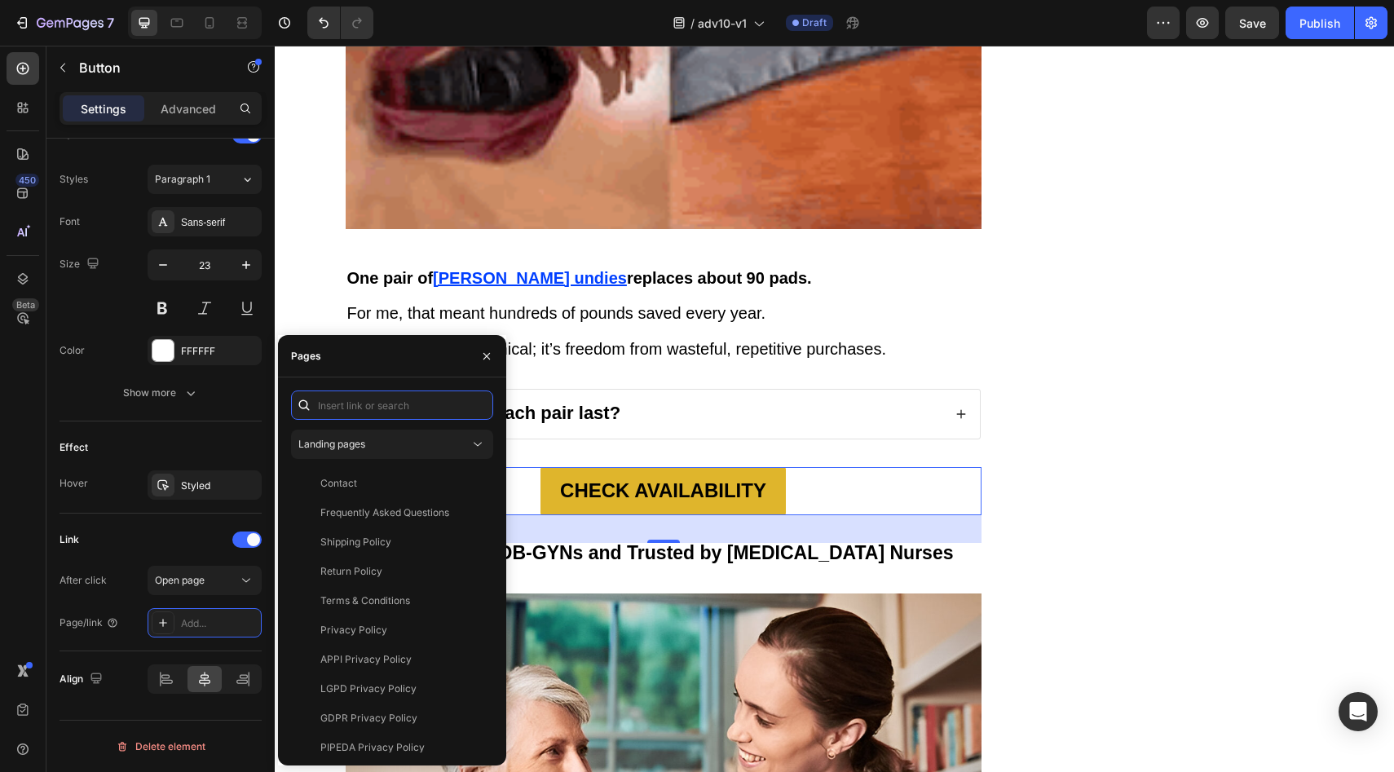
paste input "https://vera-underwear.com/products/veras-signature-leakproof-underwear-5-pack2"
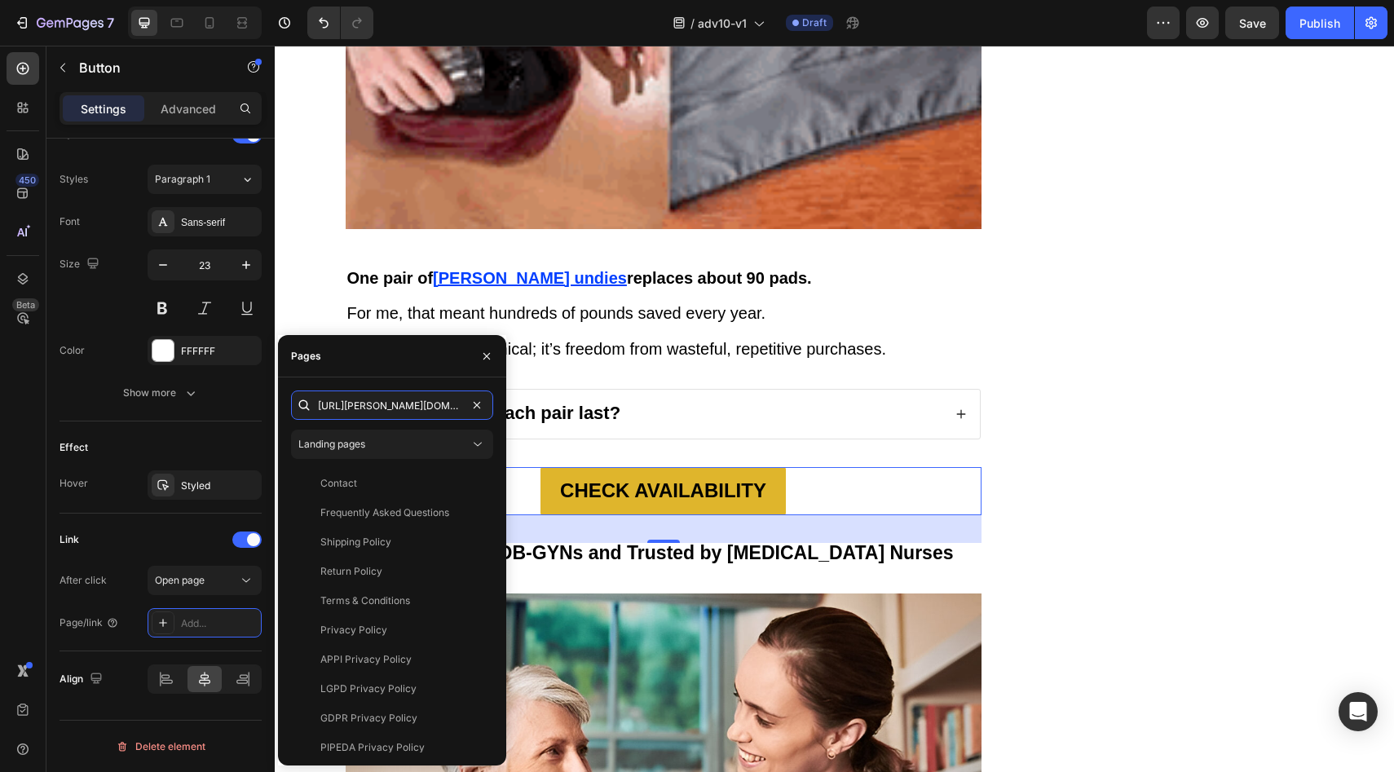
scroll to position [0, 254]
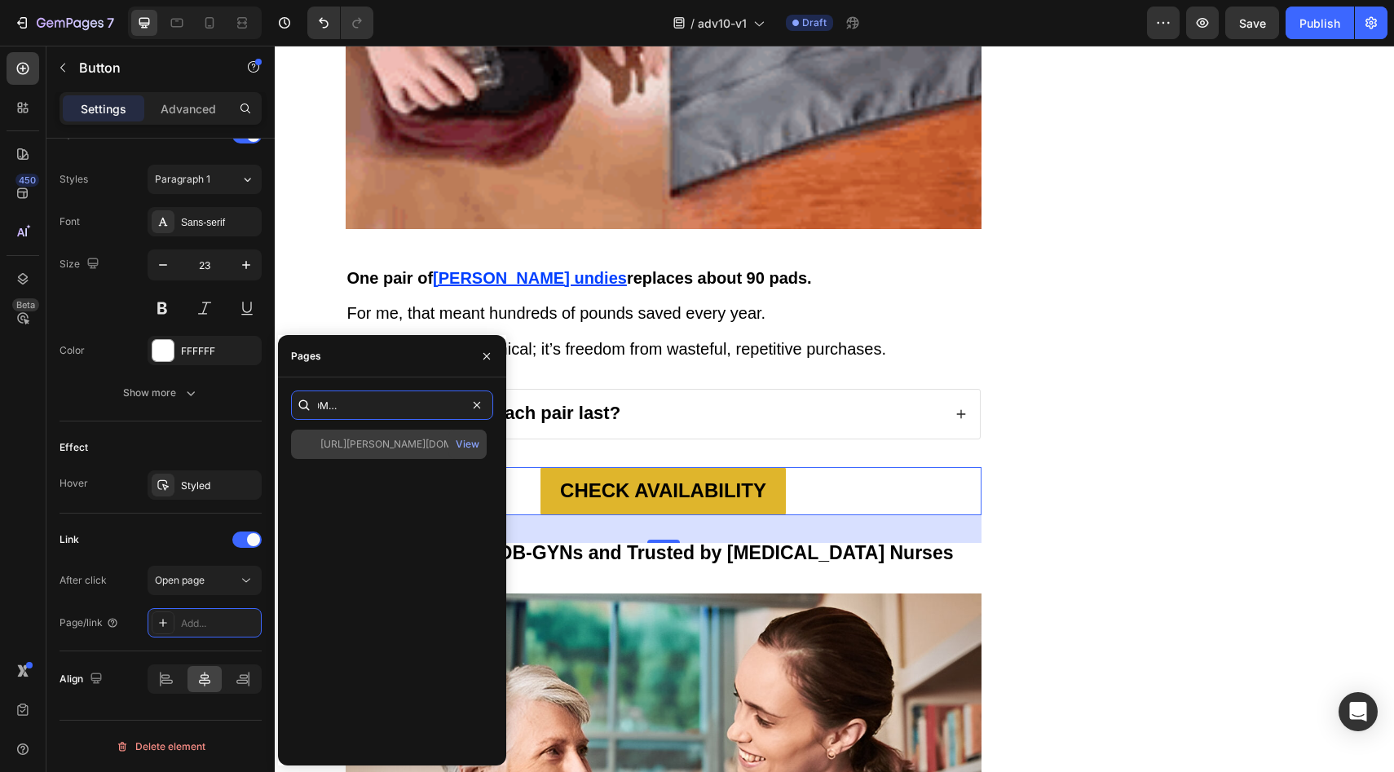
type input "https://vera-underwear.com/products/veras-signature-leakproof-underwear-5-pack2"
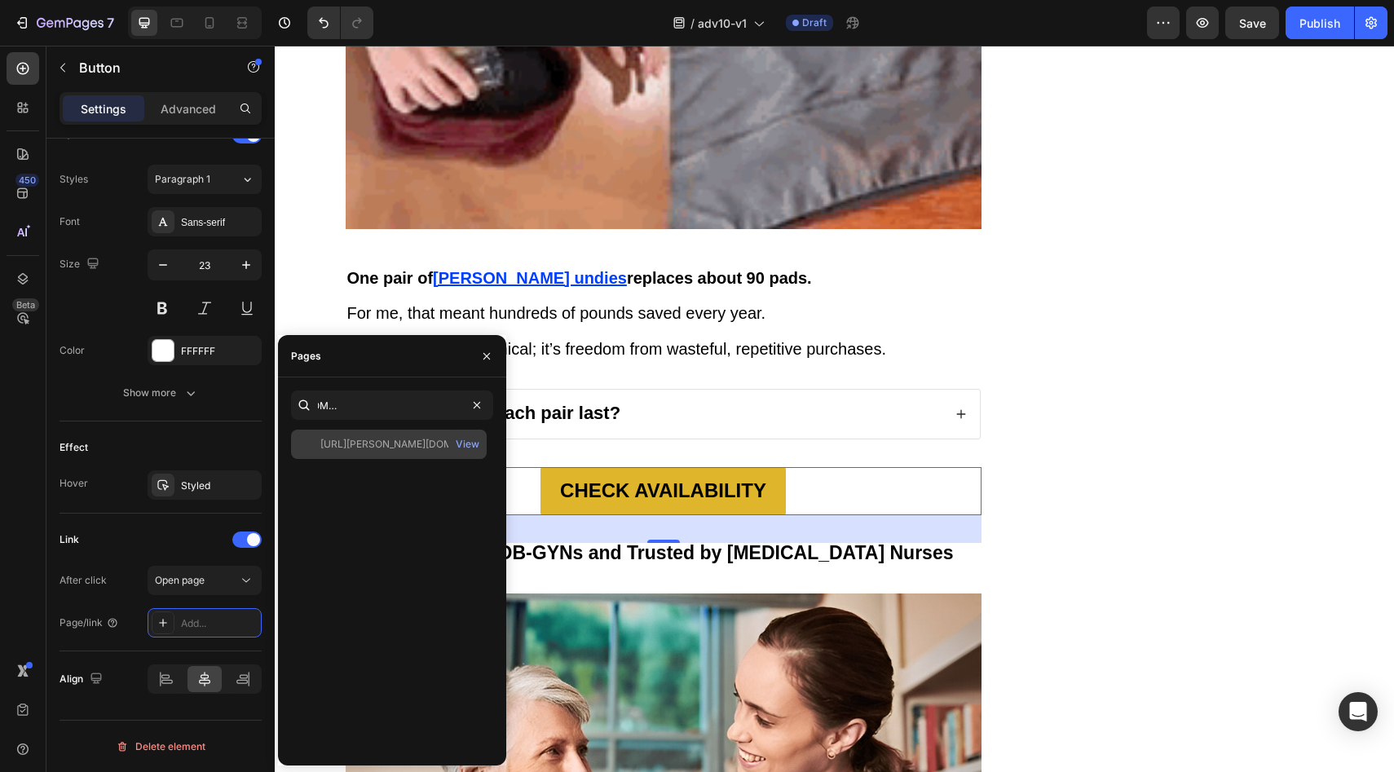
click at [357, 450] on div "https://vera-underwear.com/products/veras-signature-leakproof-underwear-5-pack2" at bounding box center [398, 444] width 156 height 15
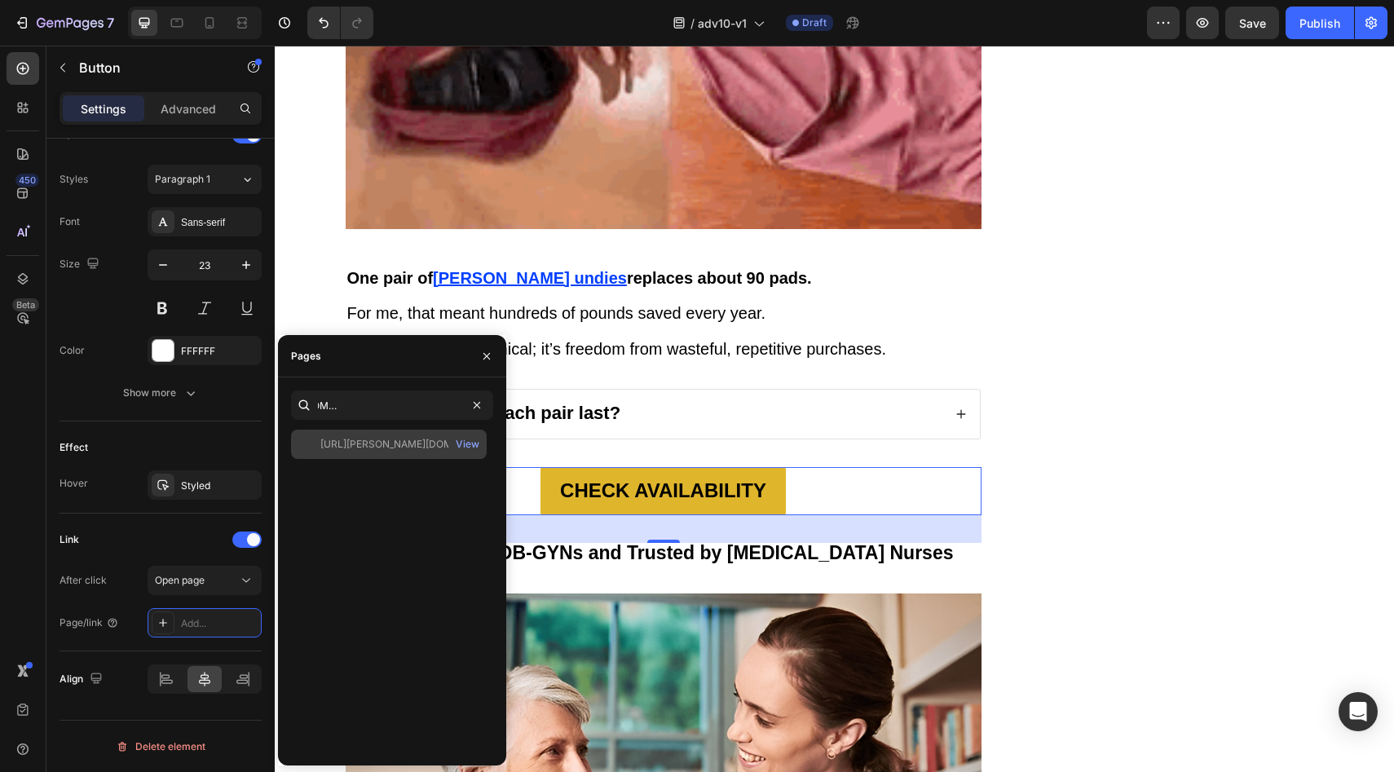
scroll to position [0, 0]
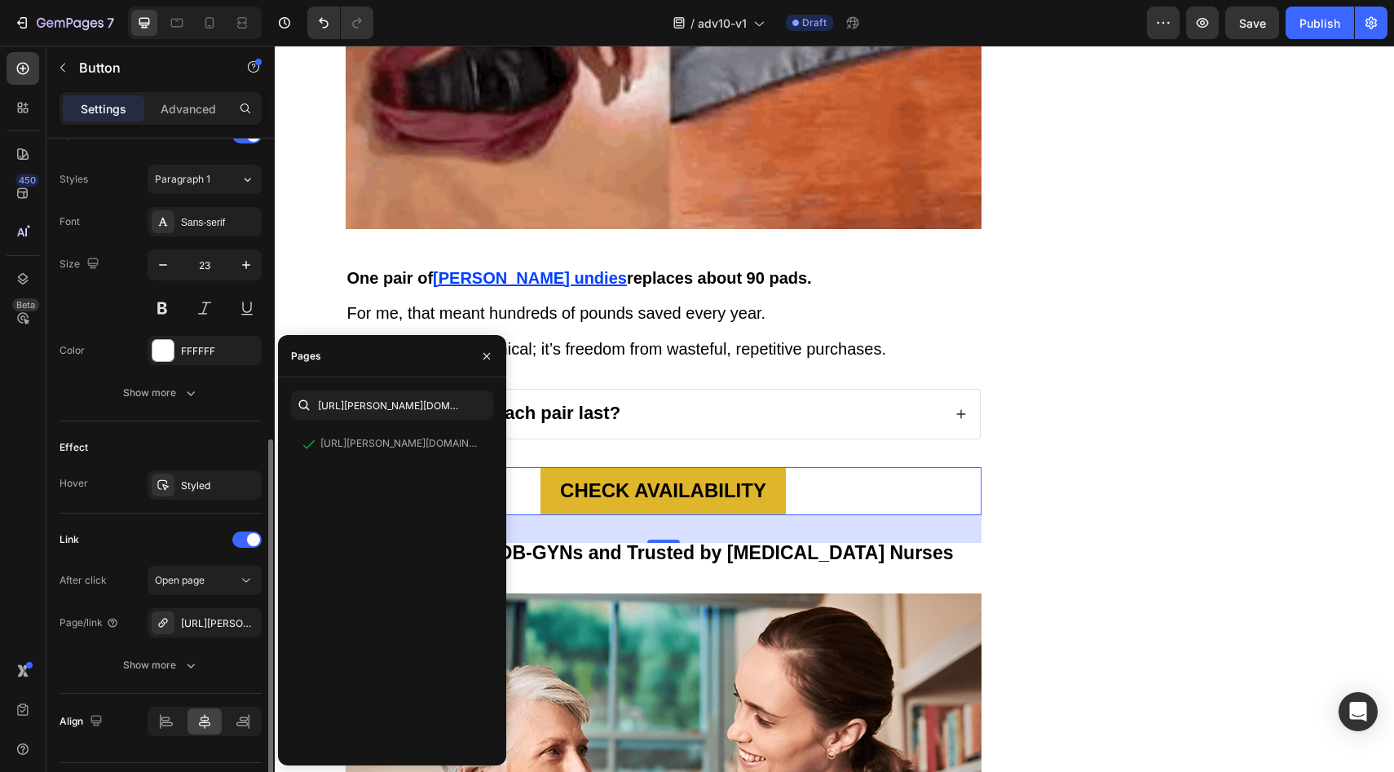
click at [183, 438] on div "Effect" at bounding box center [160, 447] width 202 height 26
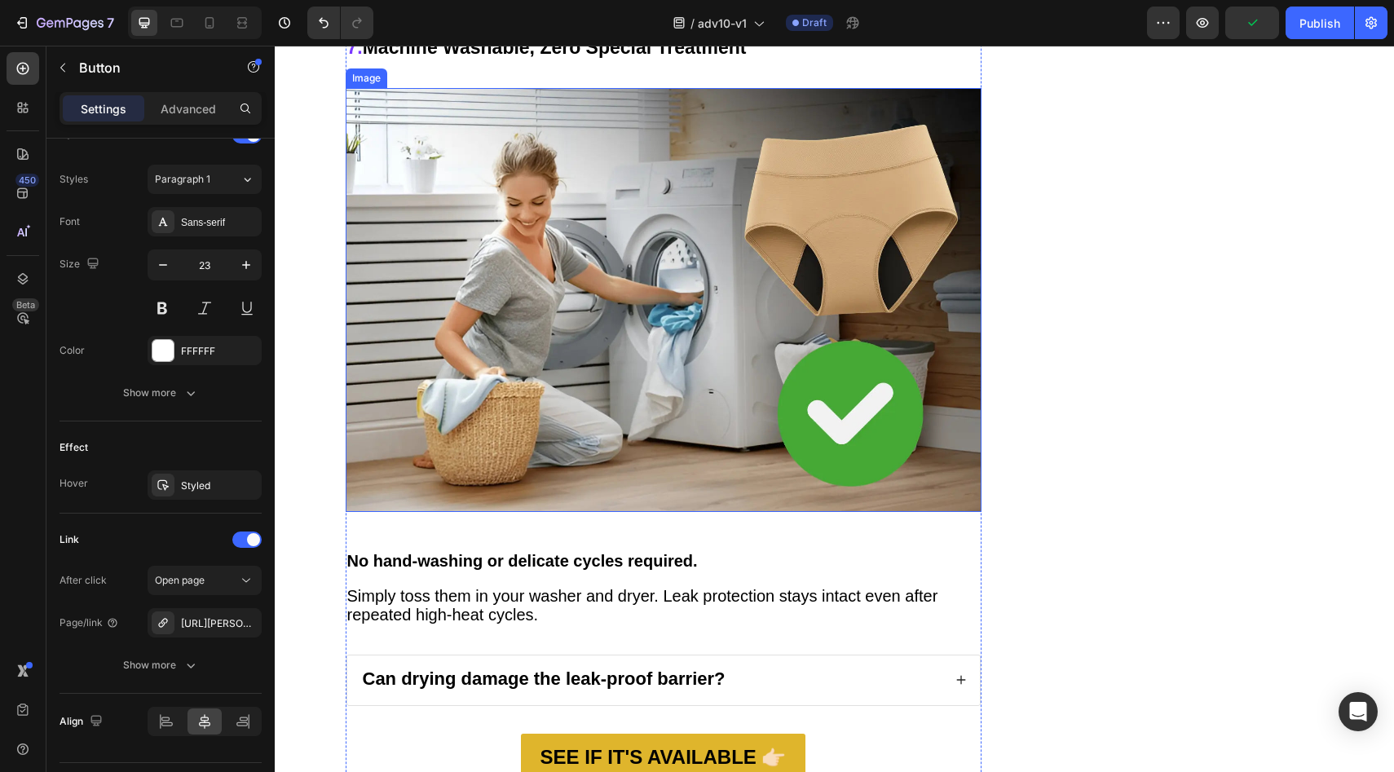
scroll to position [7683, 0]
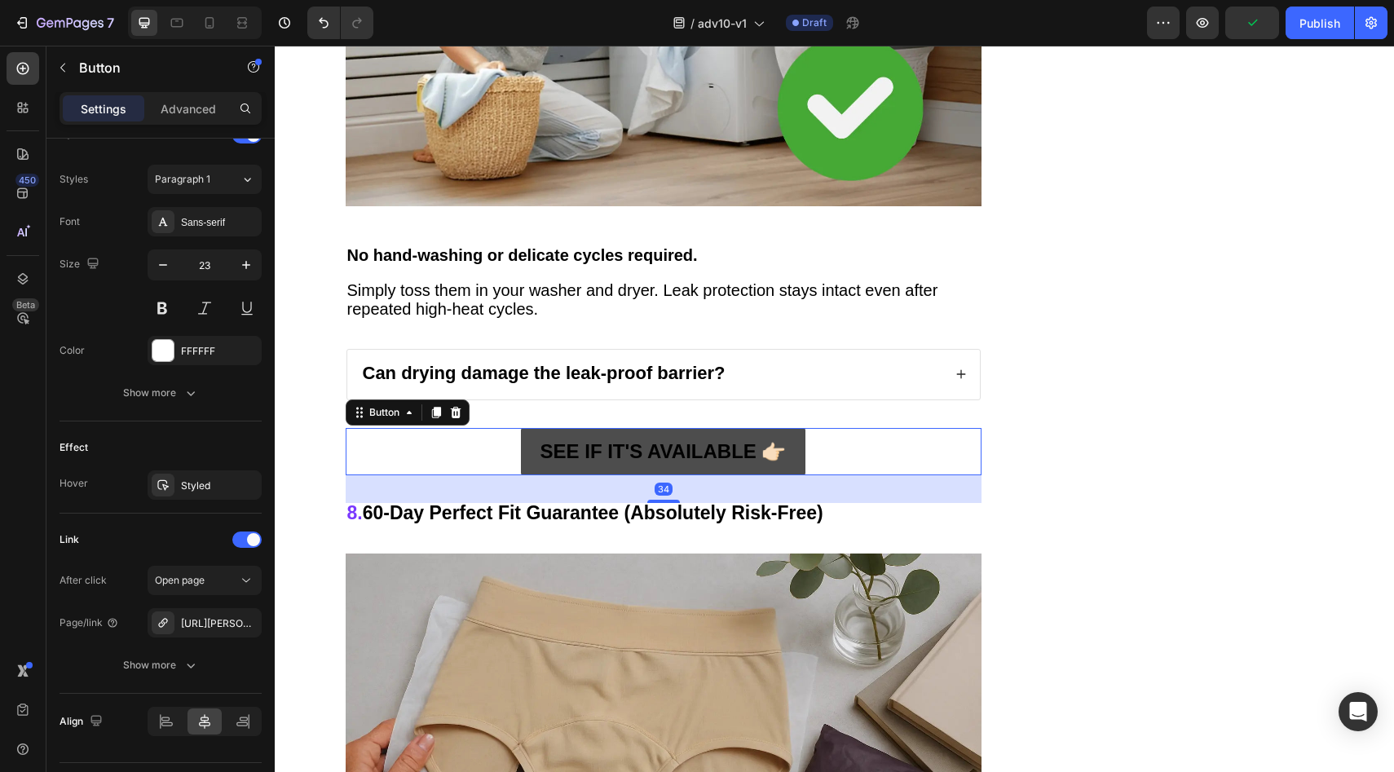
click at [531, 428] on link "SEE IF IT'S AVAILABLE 👉🏻" at bounding box center [663, 451] width 285 height 47
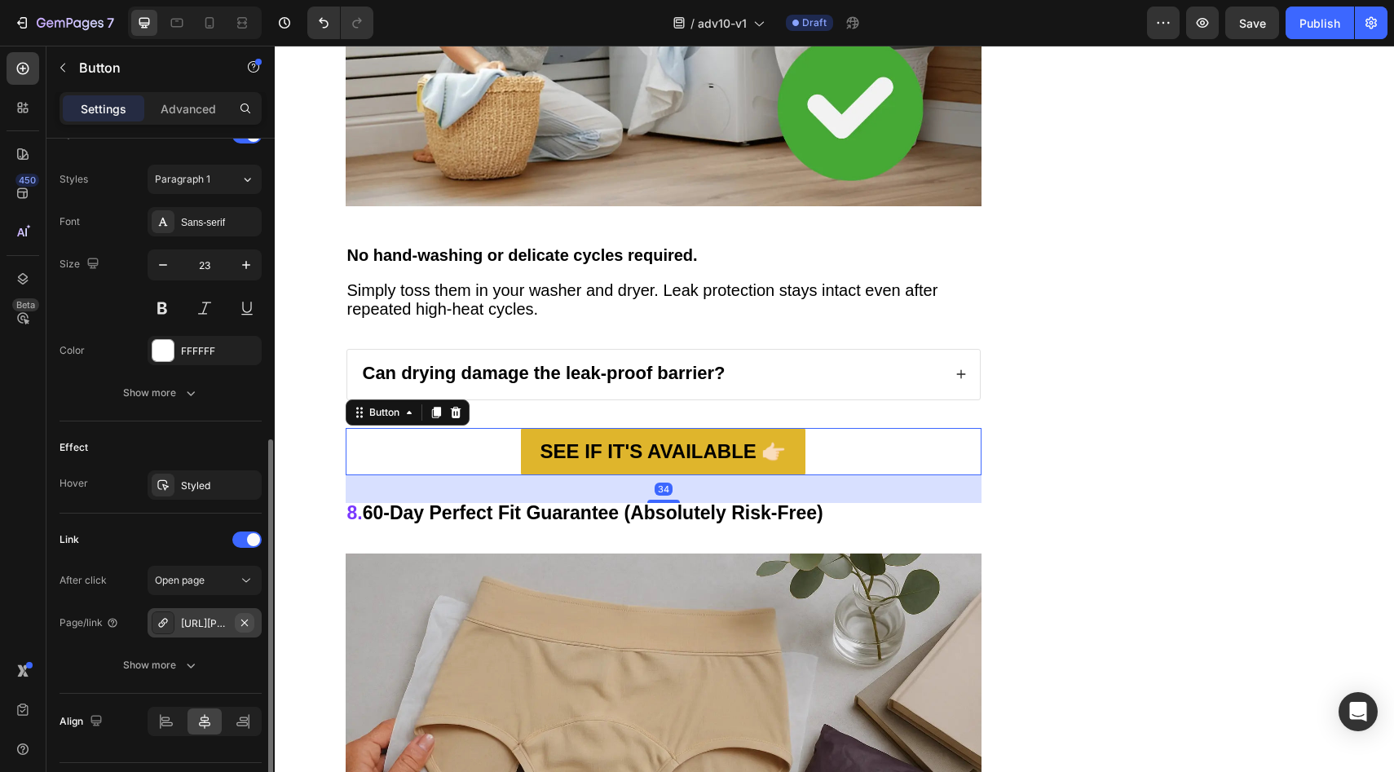
click at [239, 616] on icon "button" at bounding box center [244, 622] width 13 height 13
click at [224, 633] on div "Add..." at bounding box center [205, 622] width 114 height 29
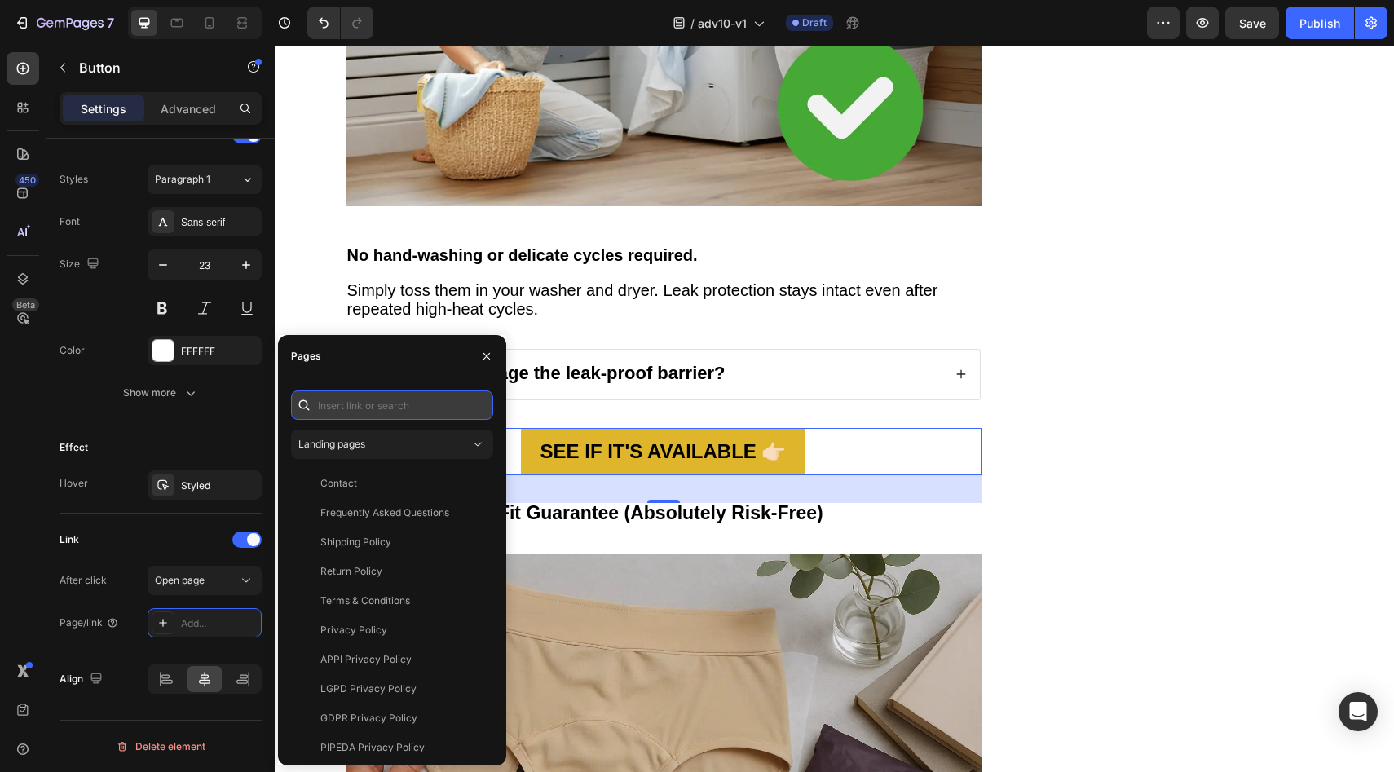
click at [354, 407] on input "text" at bounding box center [392, 404] width 202 height 29
paste input "https://vera-underwear.com/products/veras-signature-leakproof-underwear-5-pack2"
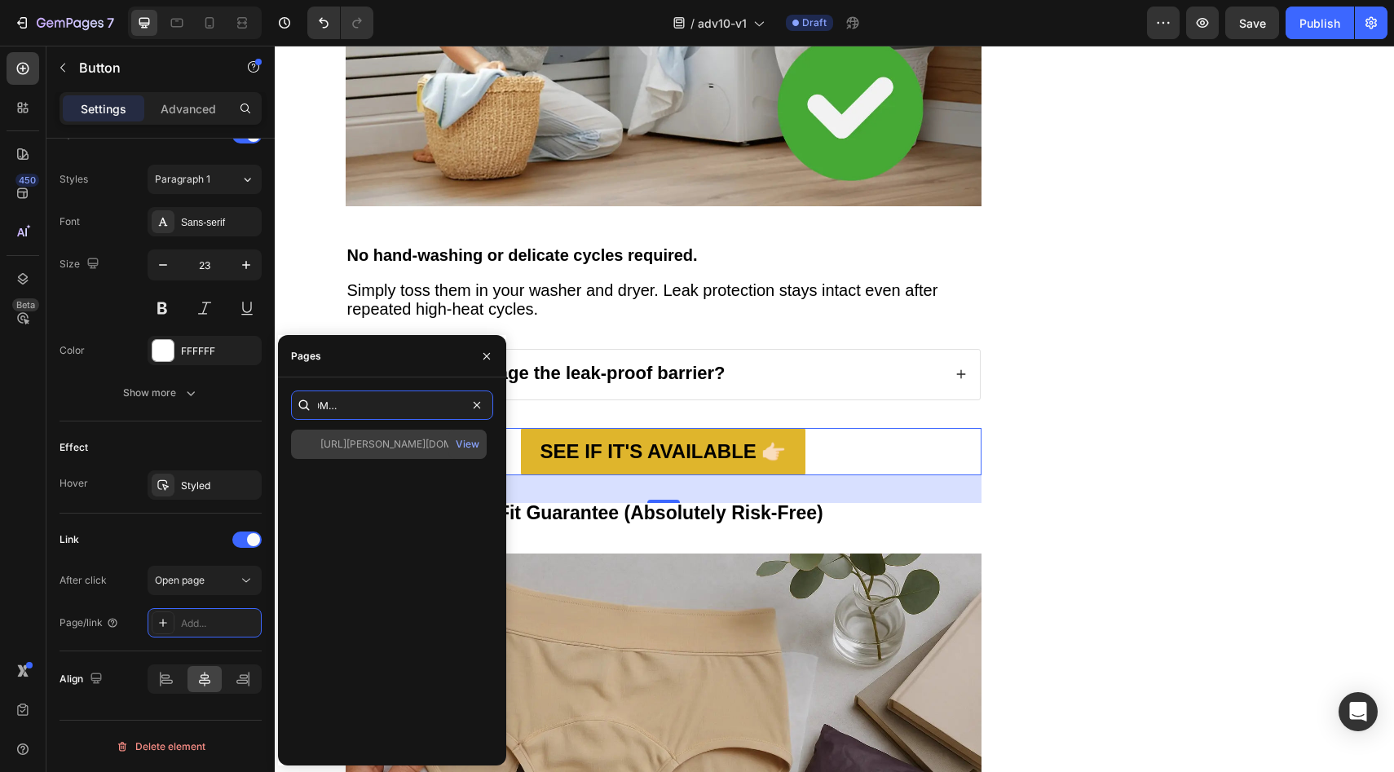
type input "https://vera-underwear.com/products/veras-signature-leakproof-underwear-5-pack2"
click at [350, 435] on div "https://vera-underwear.com/products/veras-signature-leakproof-underwear-5-pack2…" at bounding box center [389, 444] width 196 height 29
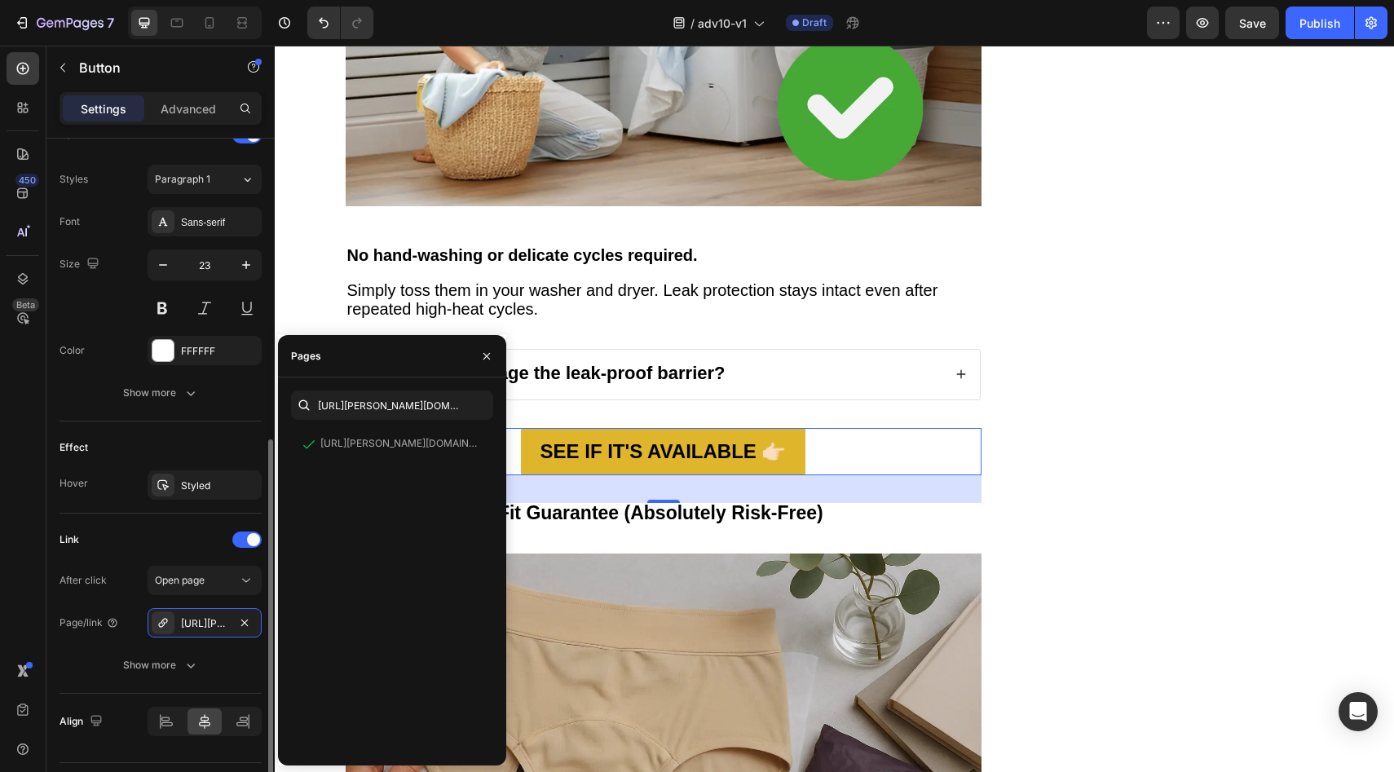
click at [215, 439] on div "Effect" at bounding box center [160, 447] width 202 height 26
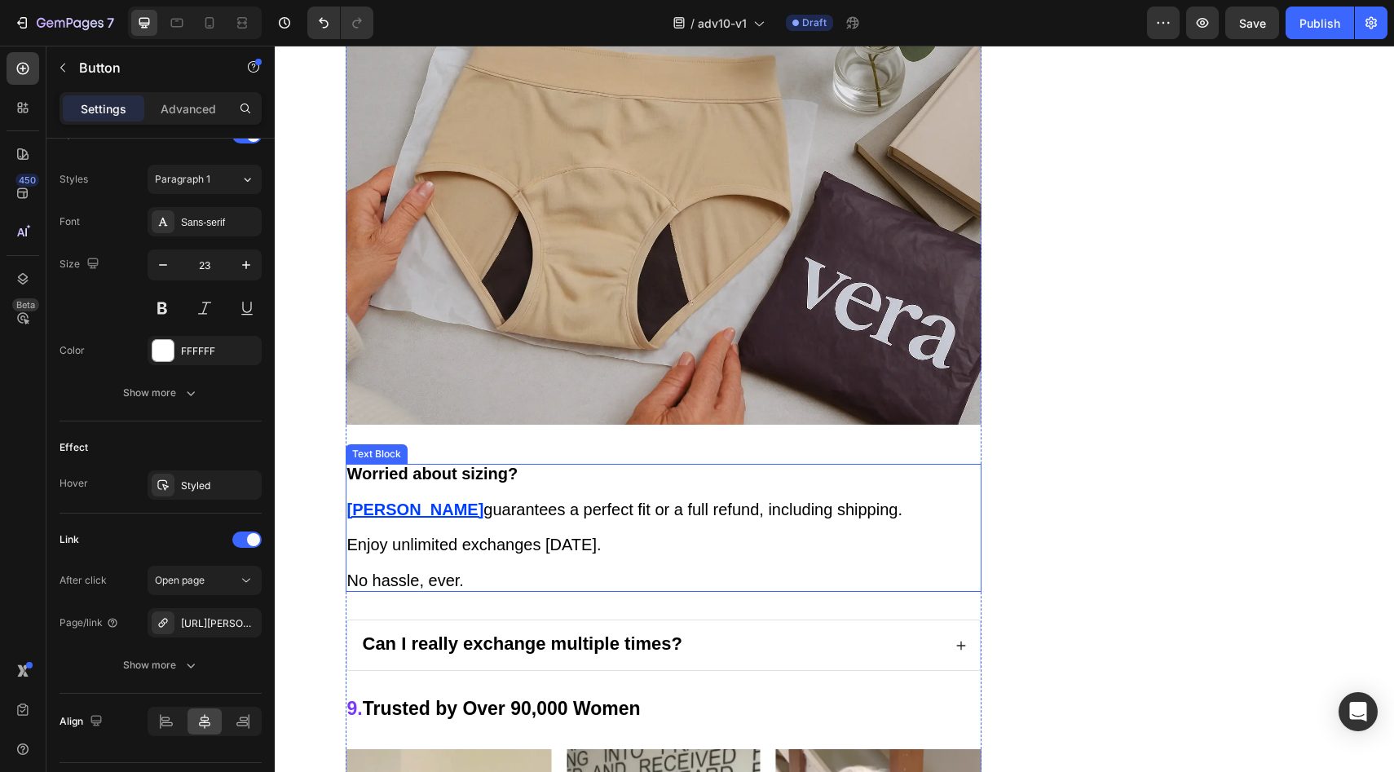
scroll to position [8564, 0]
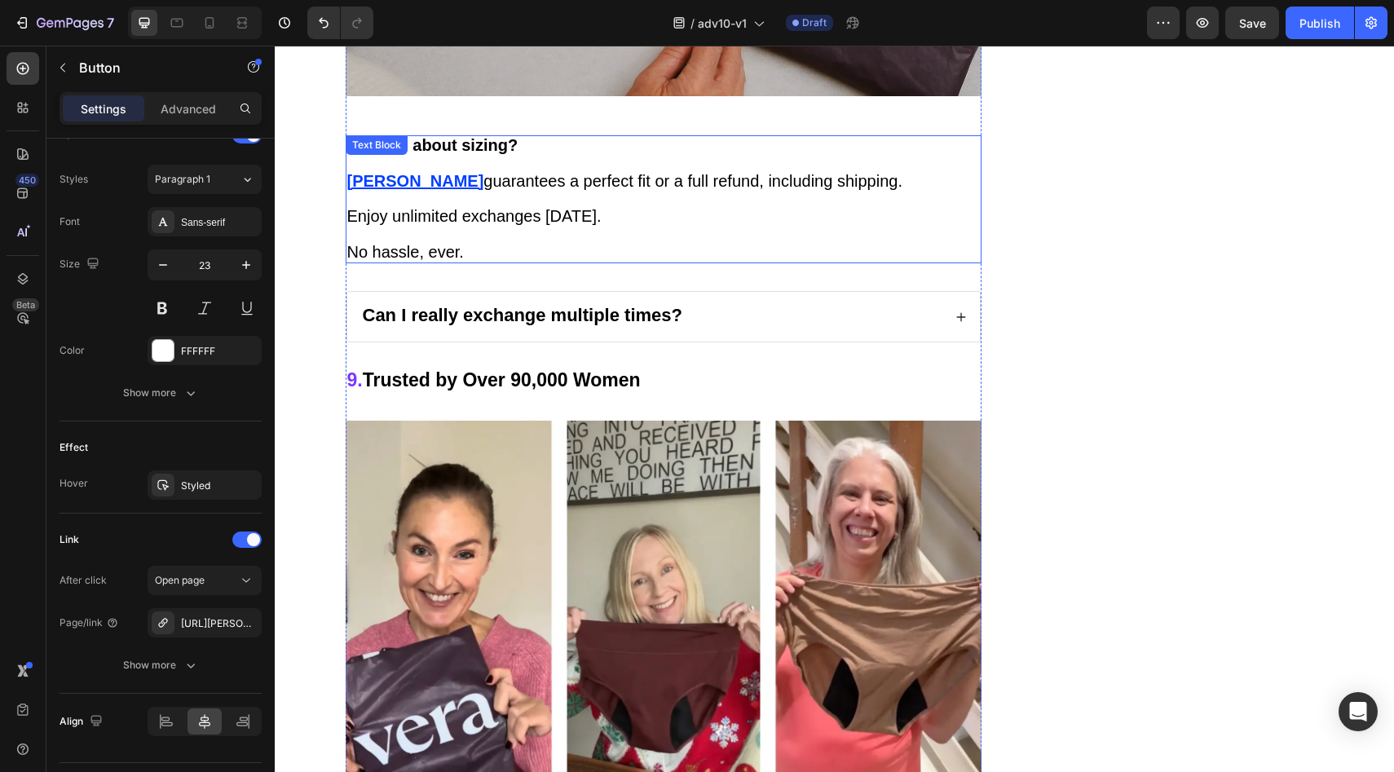
click at [359, 172] on u "Vera" at bounding box center [415, 181] width 137 height 18
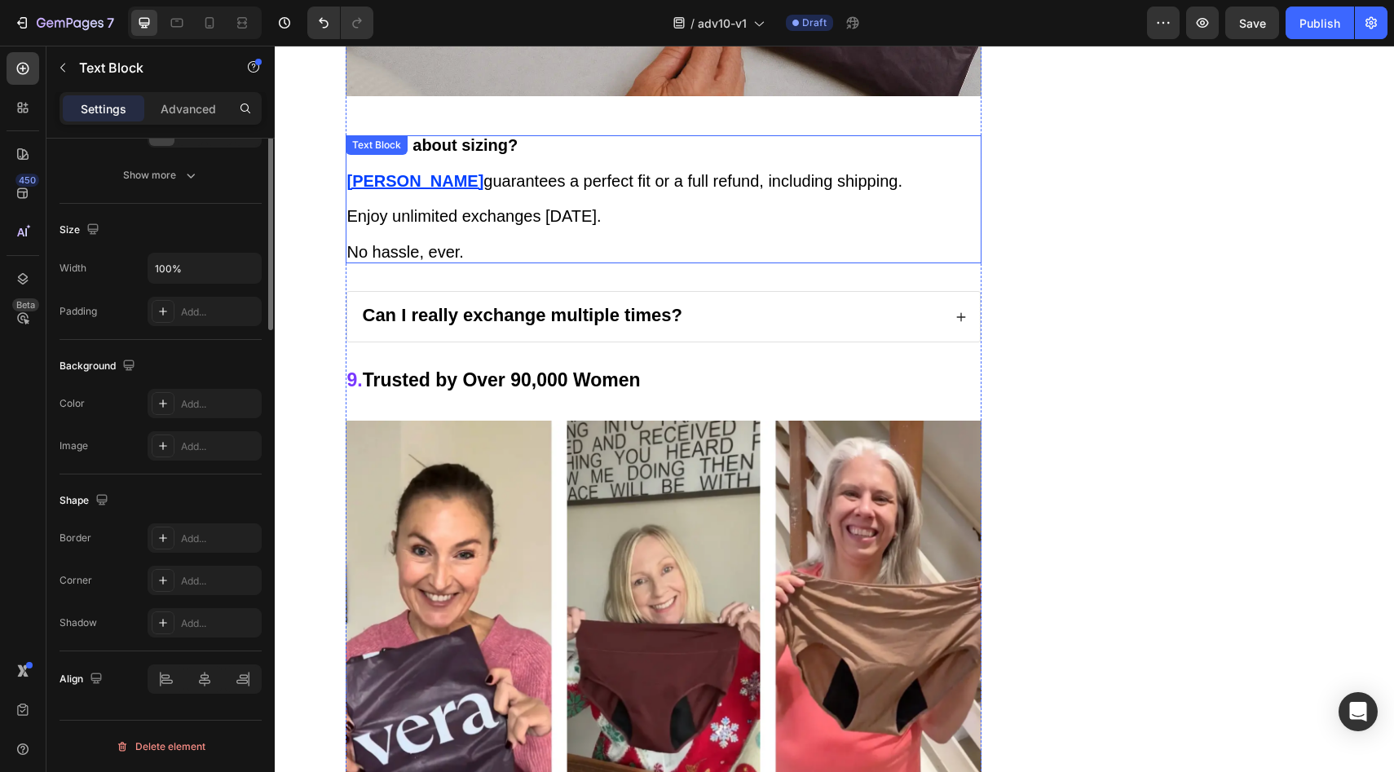
scroll to position [0, 0]
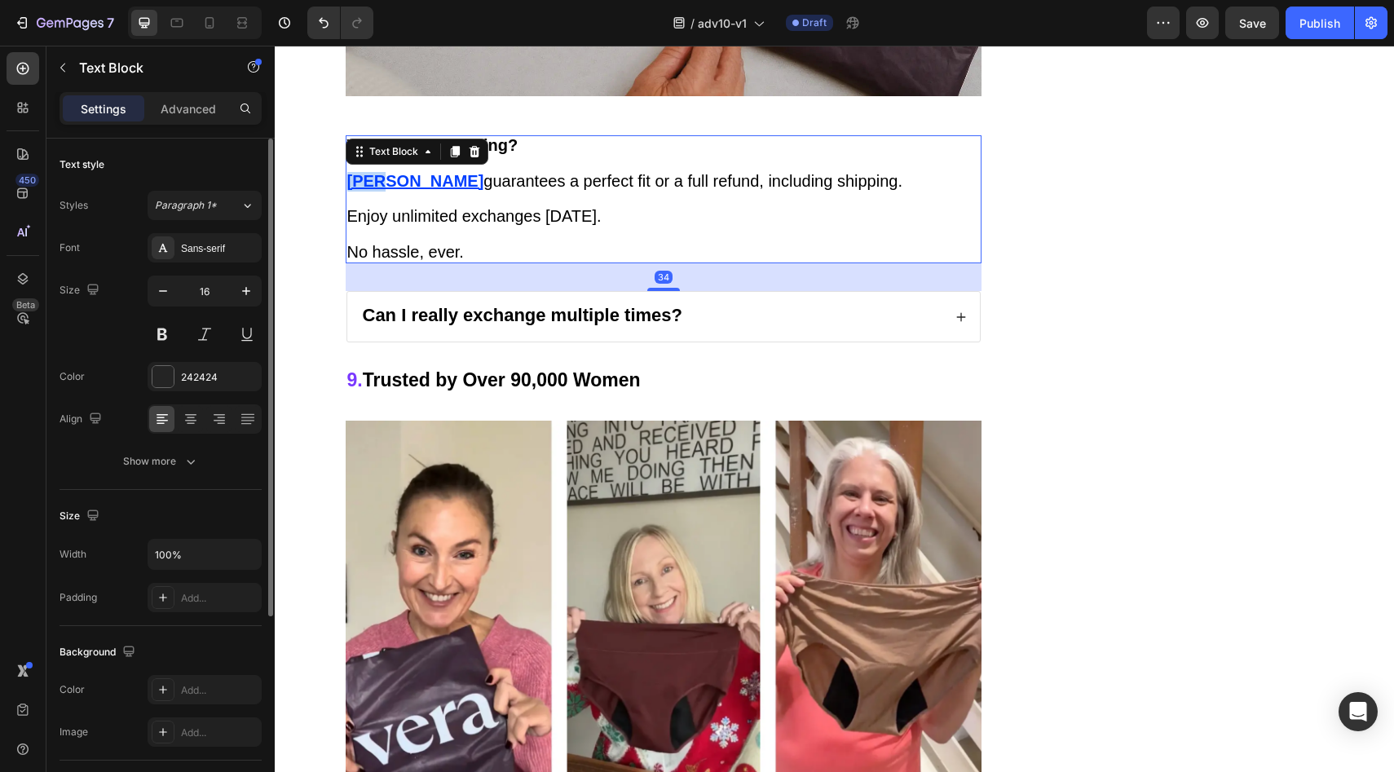
click at [359, 172] on u "Vera" at bounding box center [415, 181] width 137 height 18
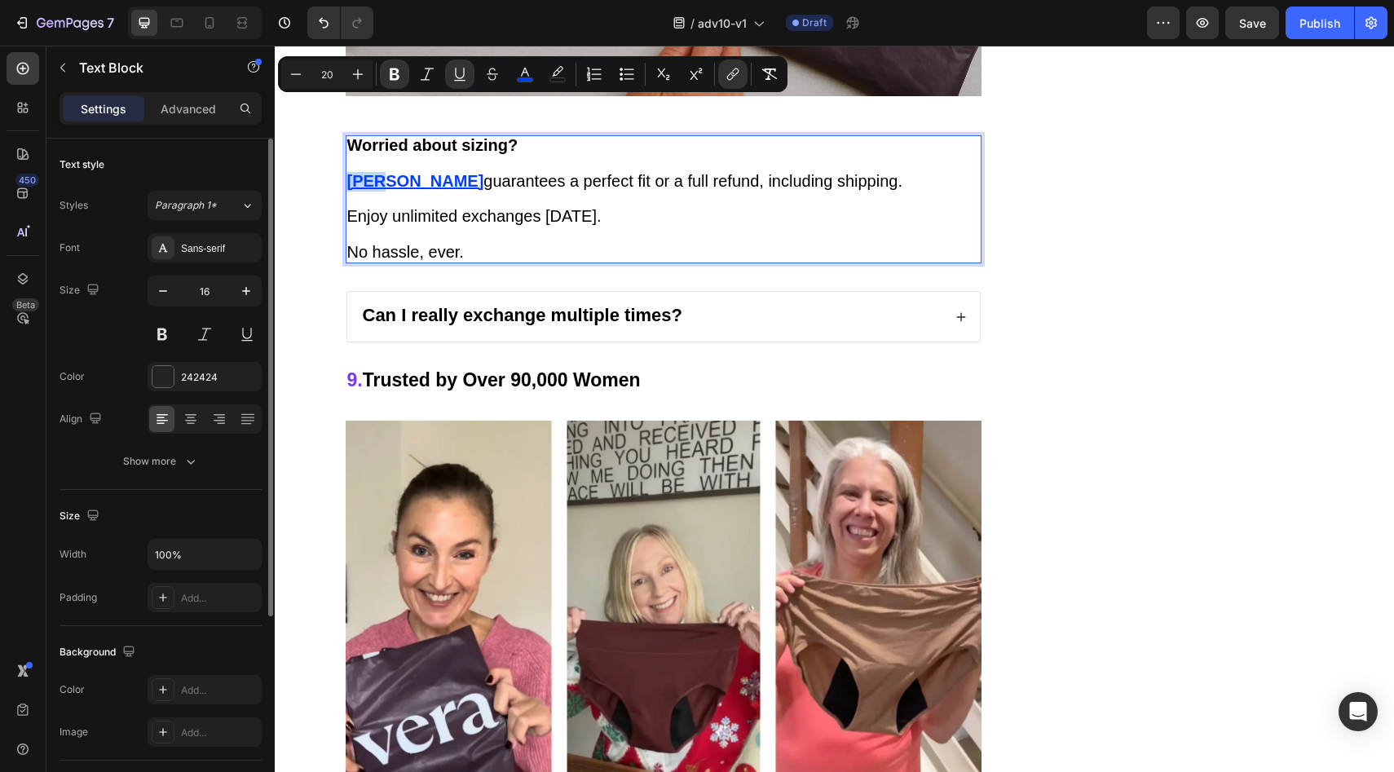
click at [359, 172] on u "Vera" at bounding box center [415, 181] width 137 height 18
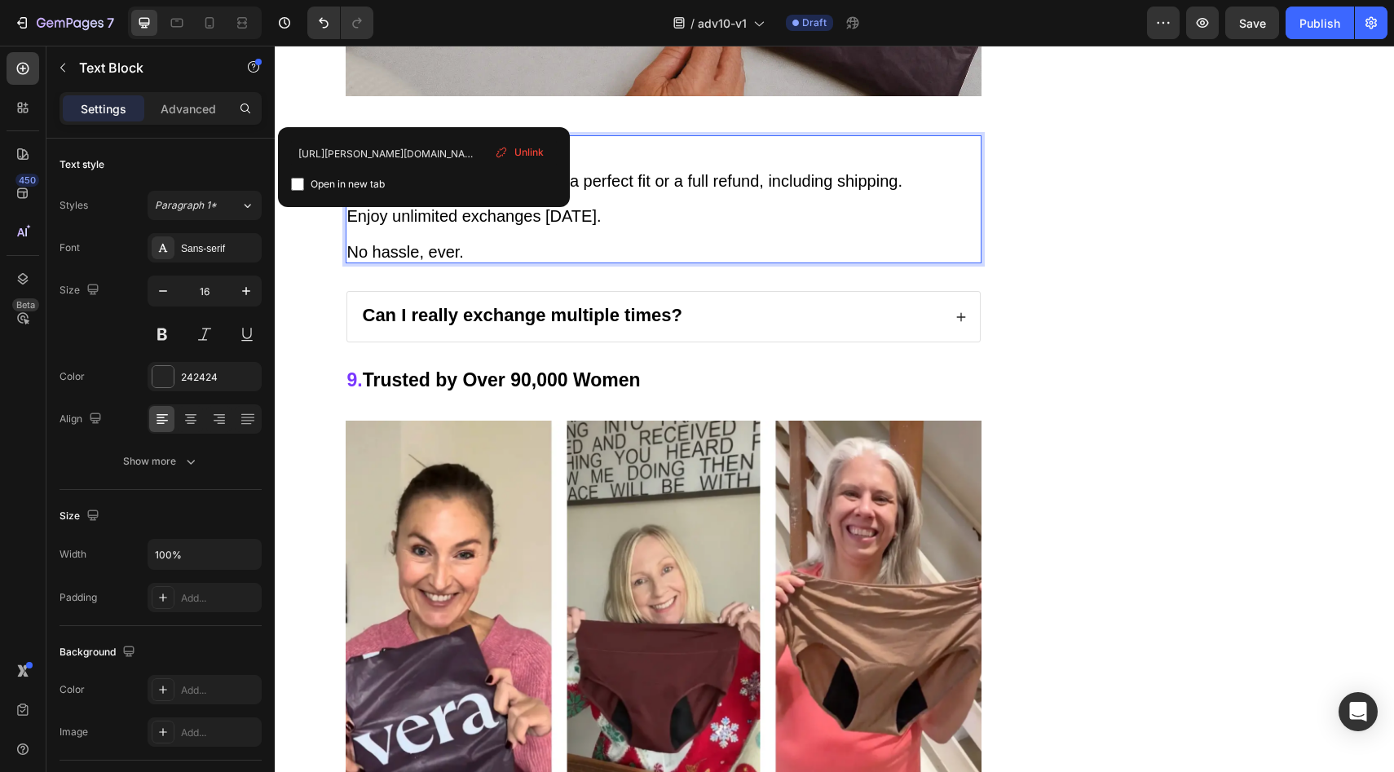
drag, startPoint x: 526, startPoint y: 155, endPoint x: 65, endPoint y: 64, distance: 469.3
click at [526, 155] on span "Unlink" at bounding box center [528, 152] width 29 height 15
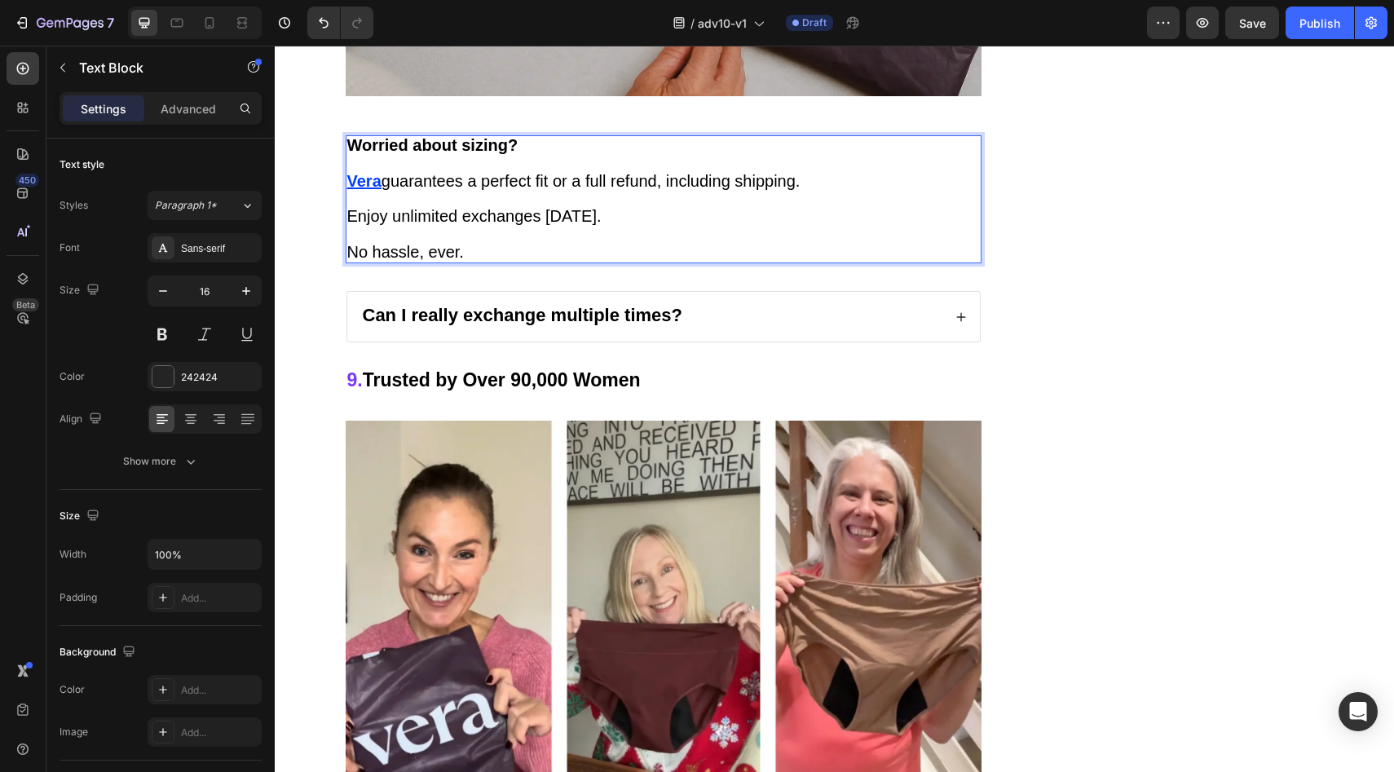
click at [356, 172] on u "Ve" at bounding box center [356, 181] width 19 height 18
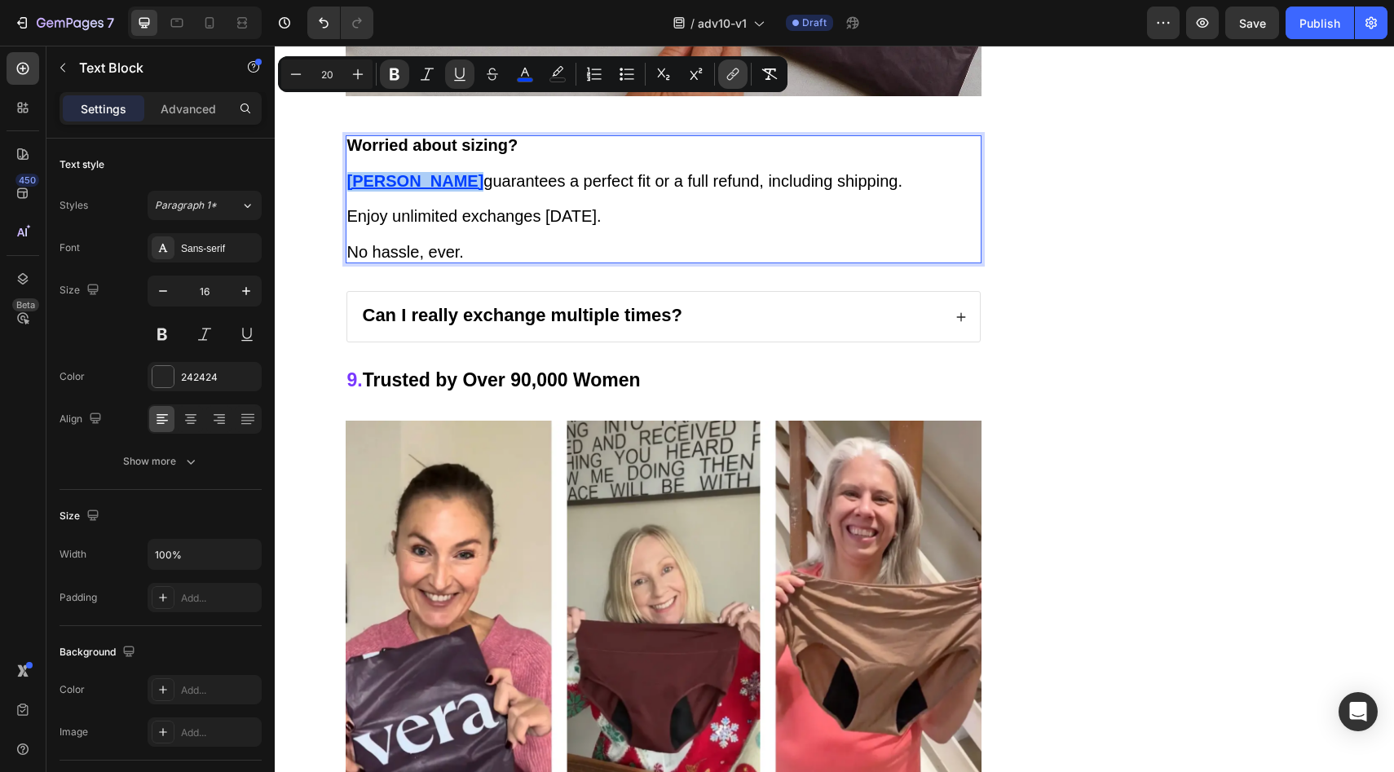
click at [737, 76] on icon "Editor contextual toolbar" at bounding box center [733, 74] width 16 height 16
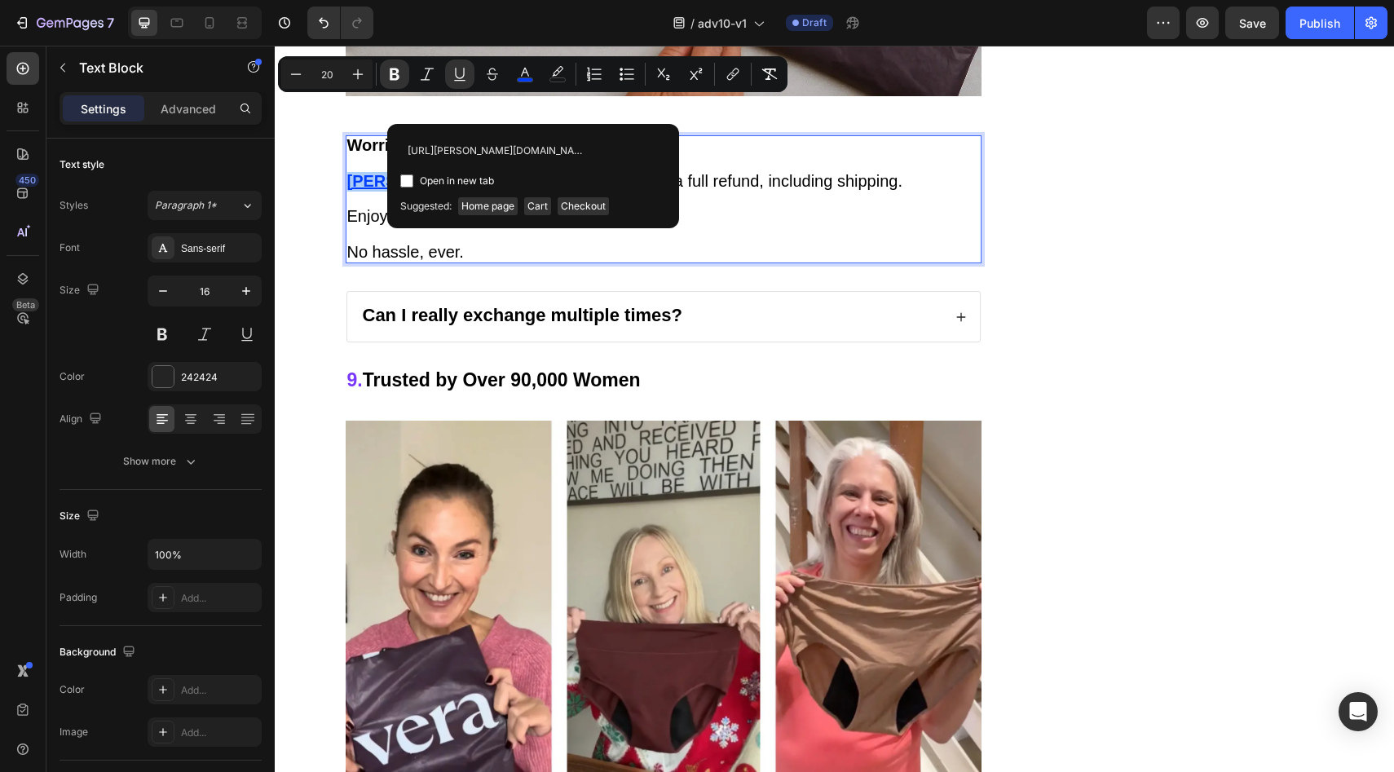
scroll to position [0, 214]
click at [743, 244] on p "No hassle, ever." at bounding box center [663, 253] width 632 height 19
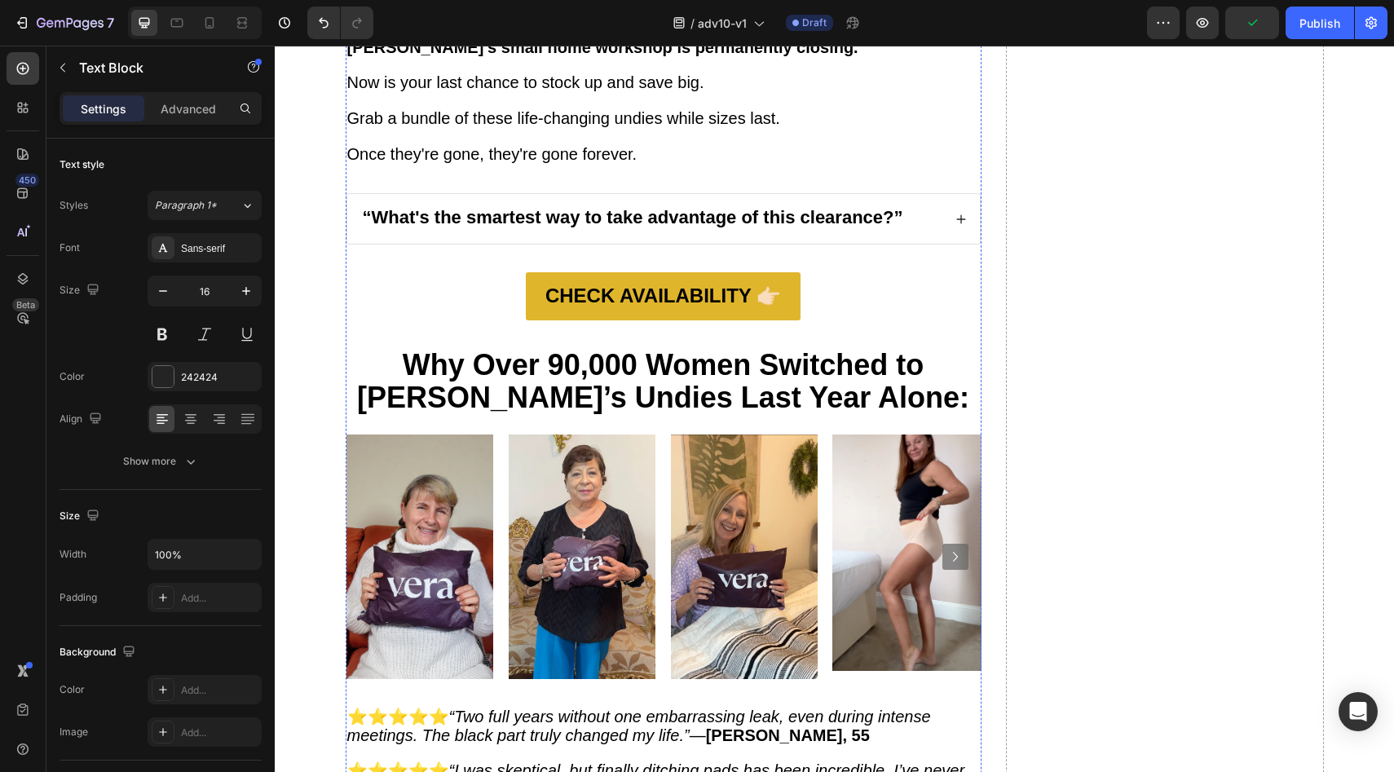
scroll to position [10135, 0]
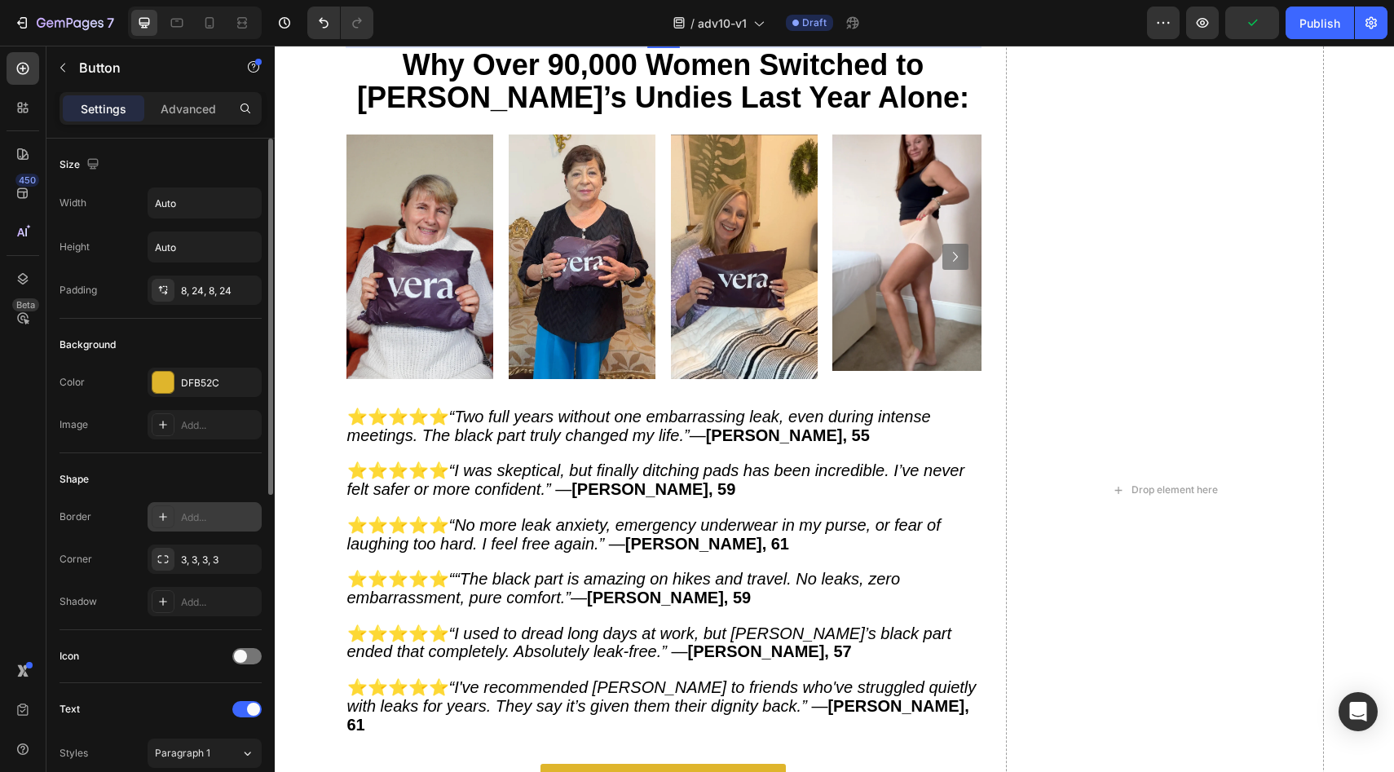
scroll to position [567, 0]
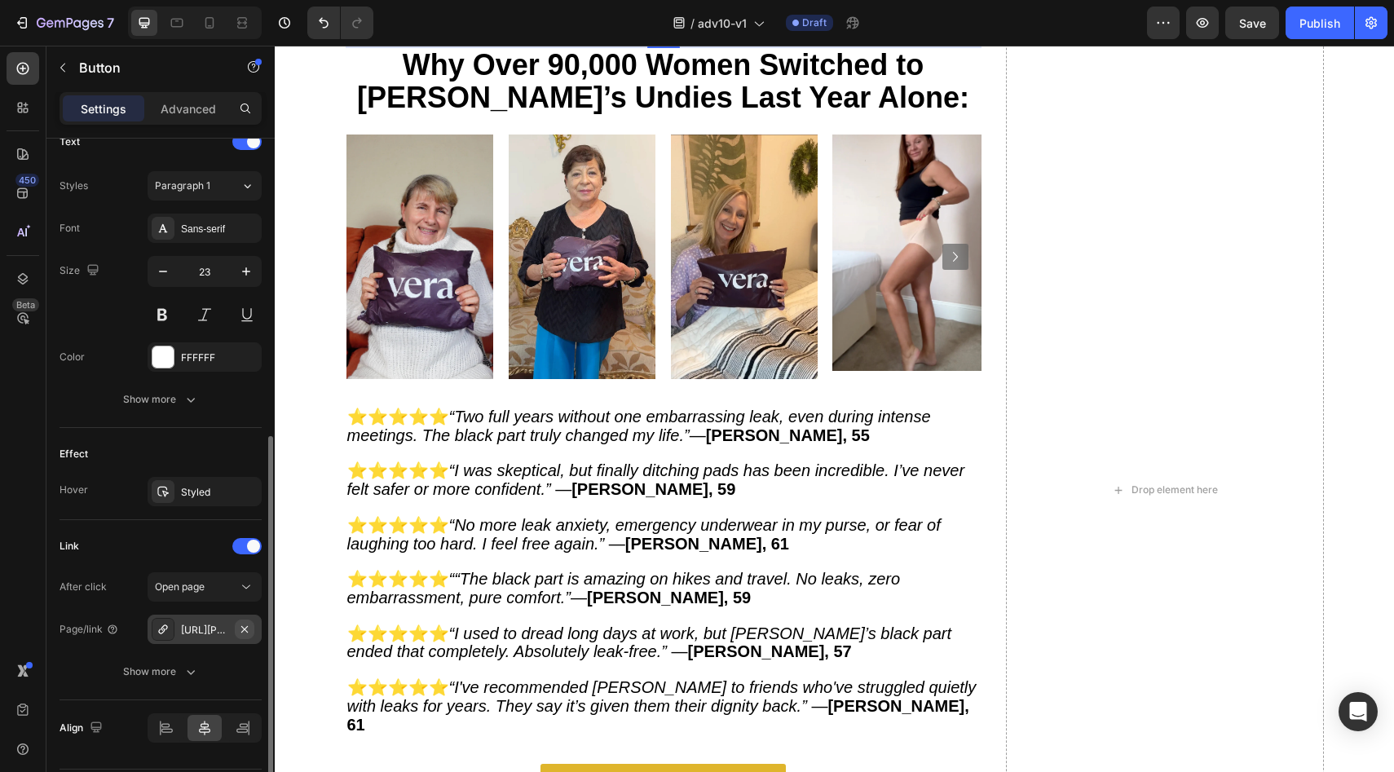
click at [242, 634] on icon "button" at bounding box center [244, 629] width 13 height 13
click at [236, 634] on div "Add..." at bounding box center [219, 630] width 77 height 15
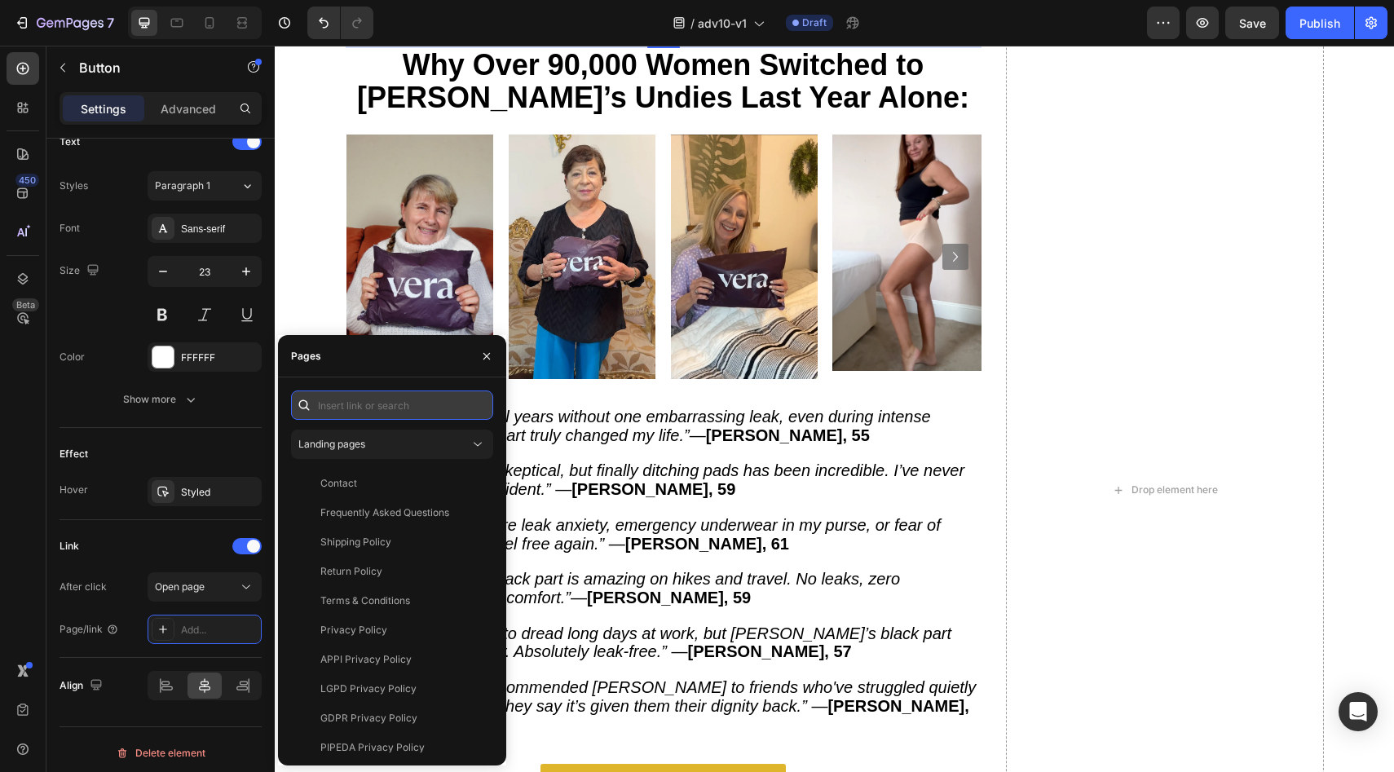
click at [342, 400] on input "text" at bounding box center [392, 404] width 202 height 29
paste input "https://vera-underwear.com/products/veras-signature-leakproof-underwear-5-pack2"
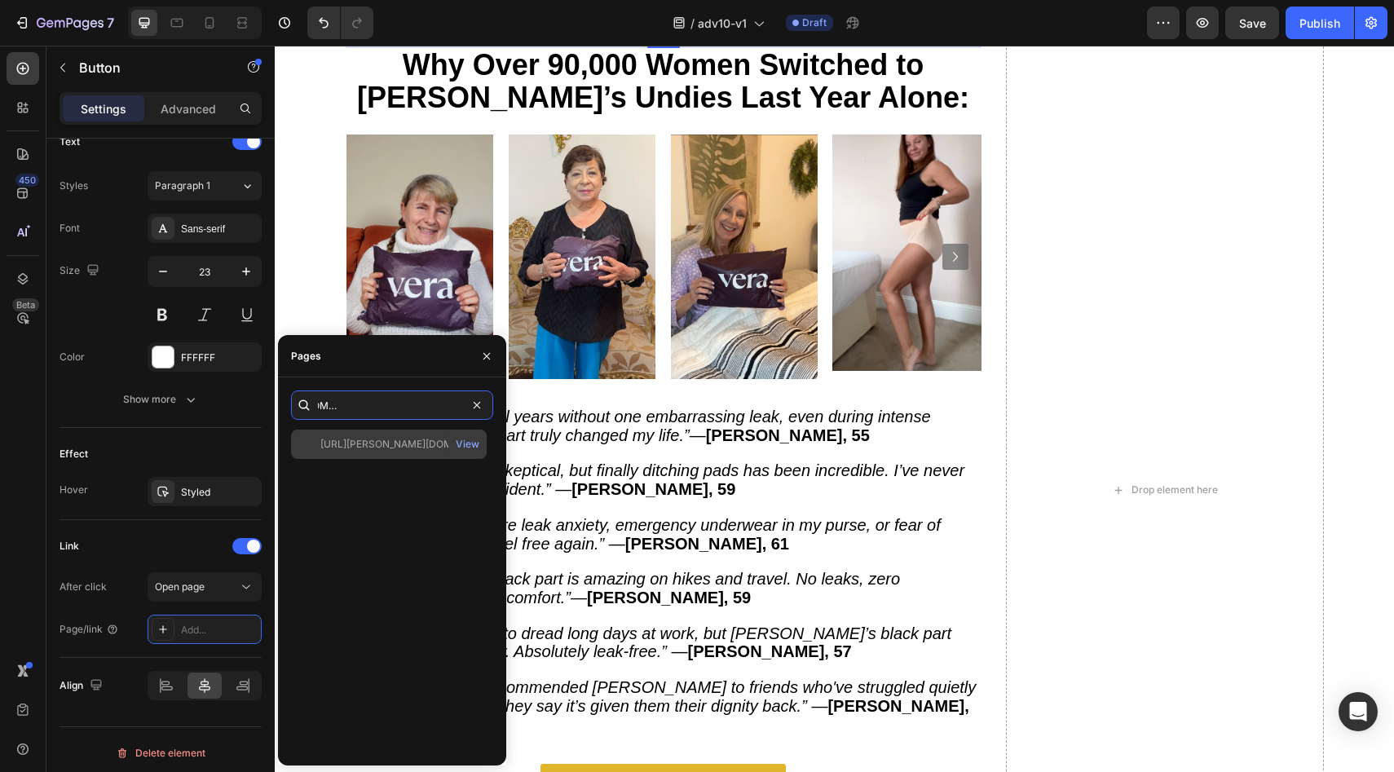
type input "https://vera-underwear.com/products/veras-signature-leakproof-underwear-5-pack2"
click at [339, 448] on div "https://vera-underwear.com/products/veras-signature-leakproof-underwear-5-pack2" at bounding box center [398, 444] width 156 height 15
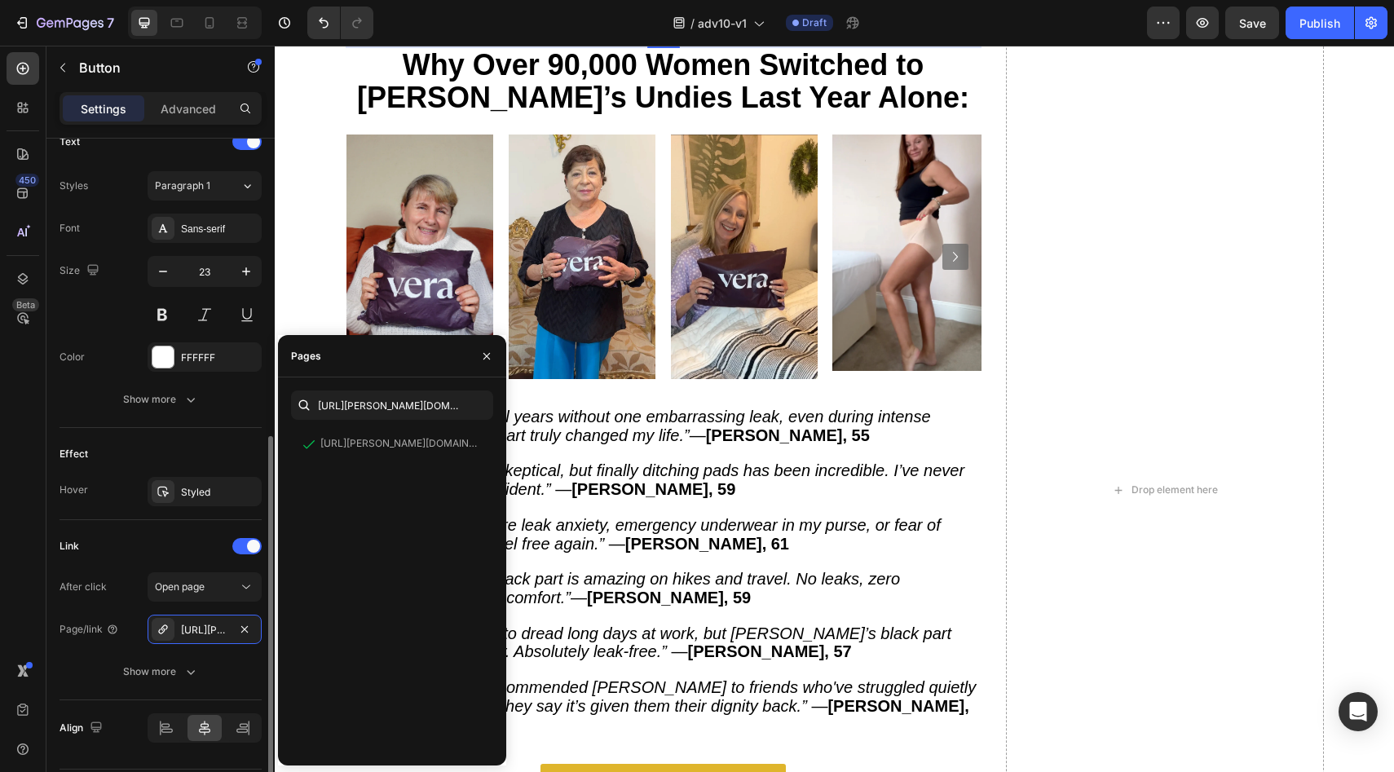
click at [202, 458] on div "Effect" at bounding box center [160, 454] width 202 height 26
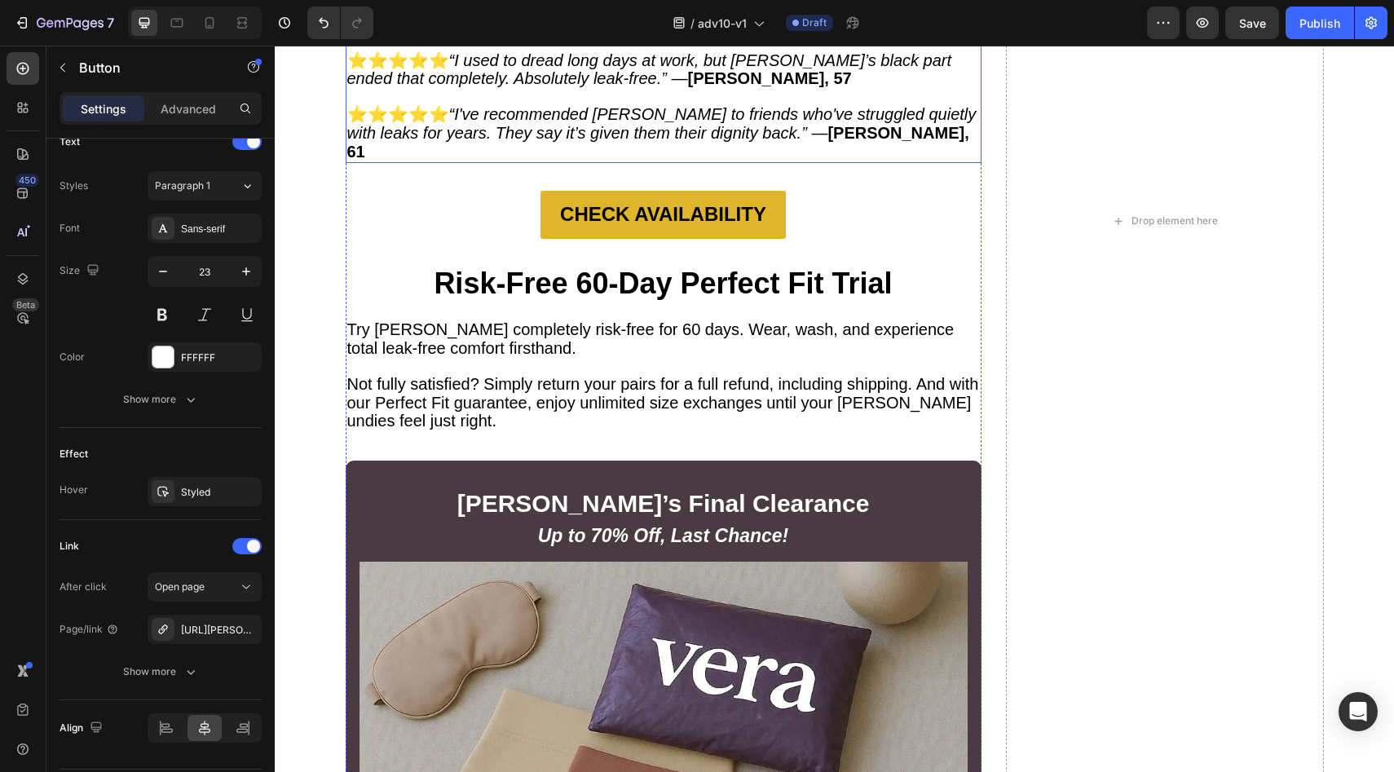
scroll to position [10839, 0]
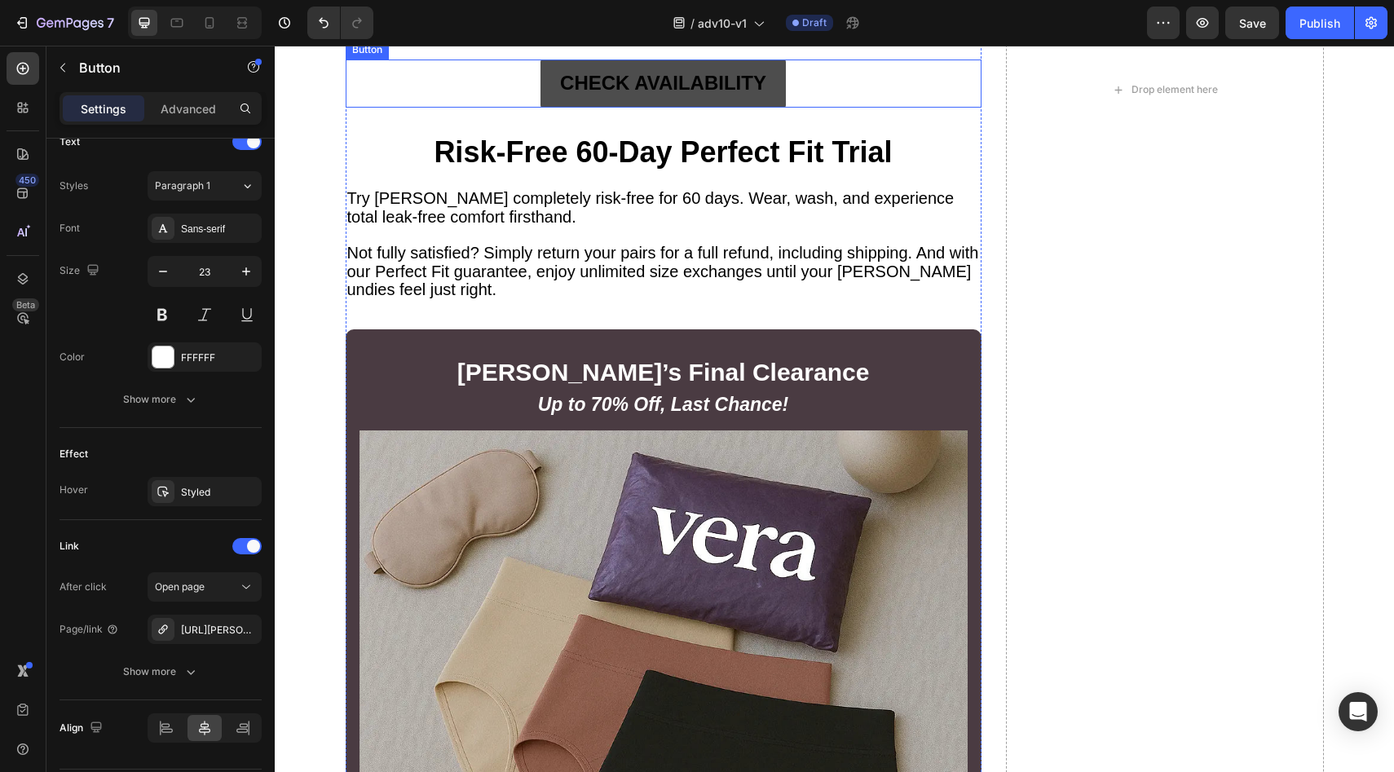
click at [543, 107] on link "CHECK AVAILABILITY" at bounding box center [662, 82] width 245 height 47
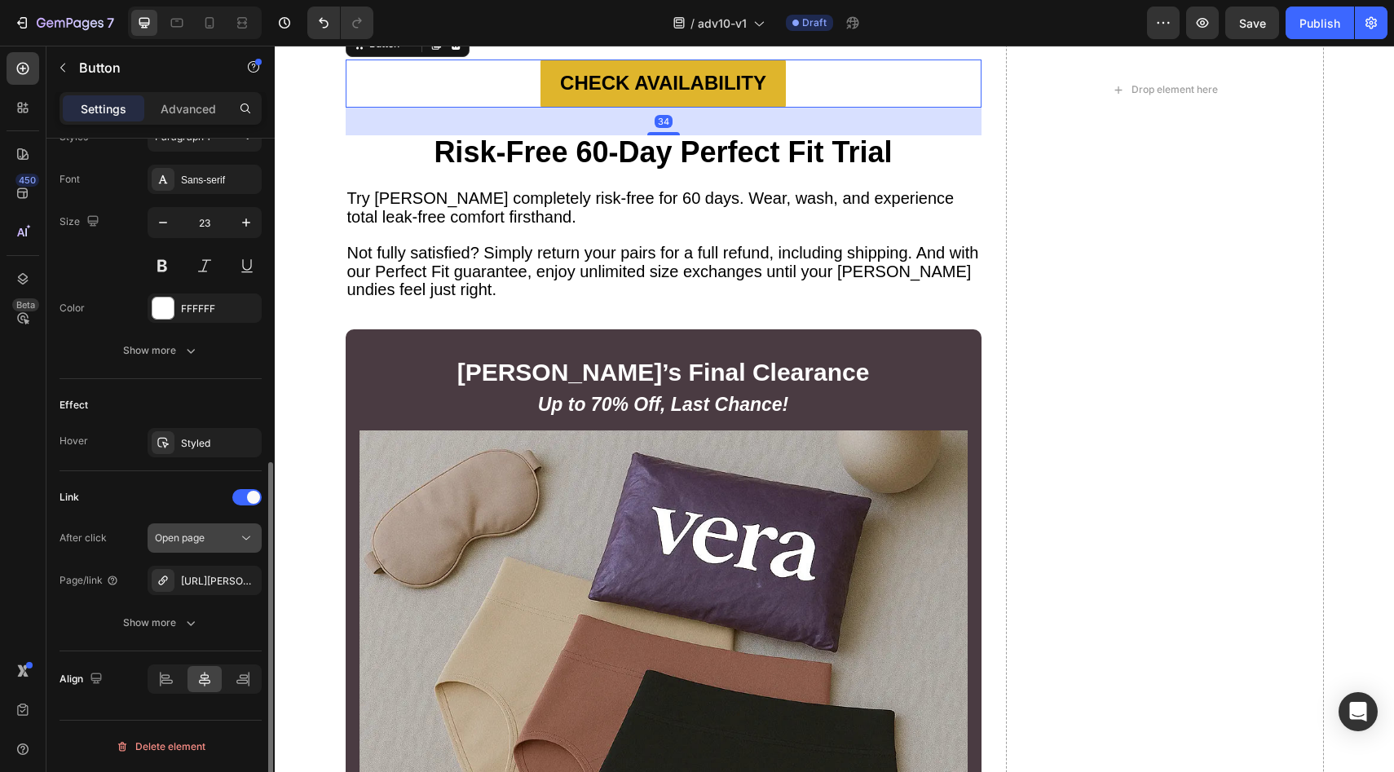
click at [0, 0] on button "button" at bounding box center [0, 0] width 0 height 0
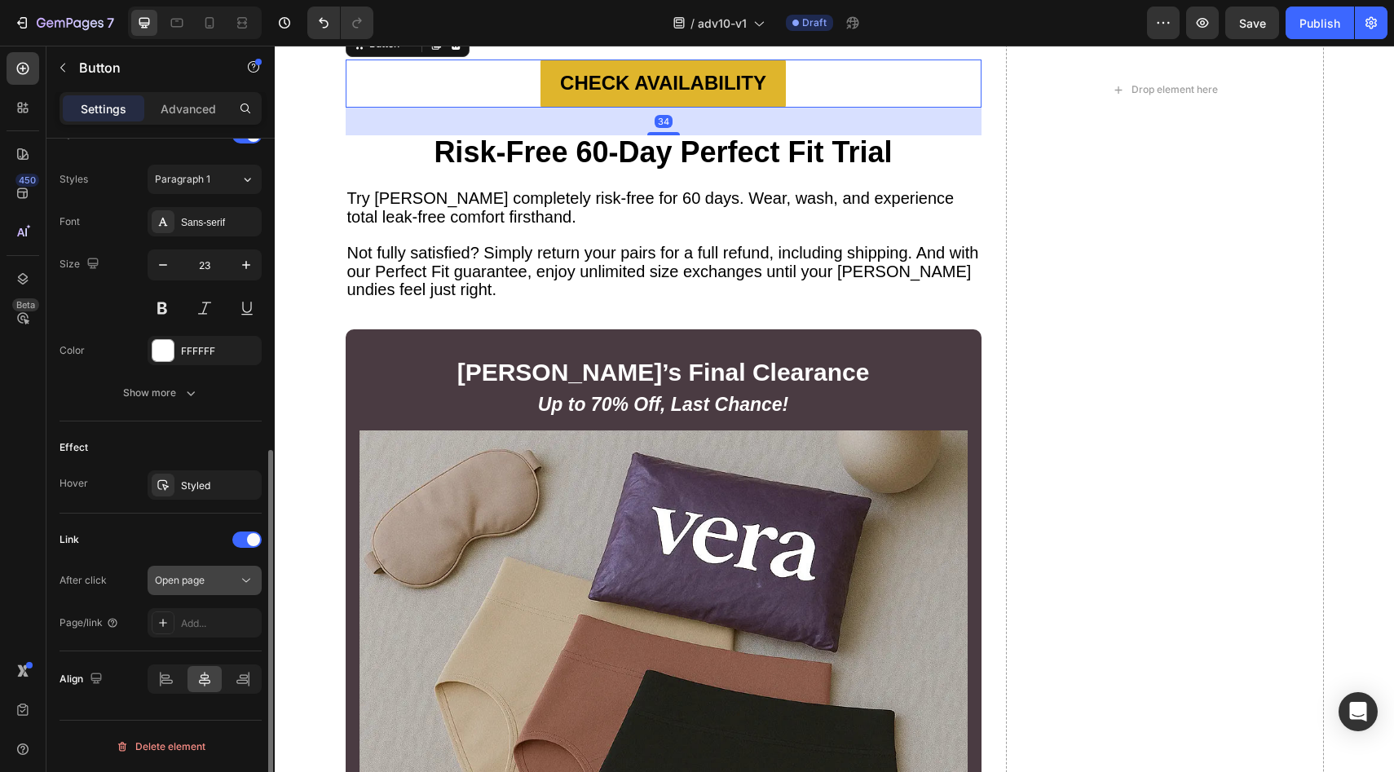
scroll to position [574, 0]
click at [235, 586] on div "Open page" at bounding box center [196, 580] width 83 height 15
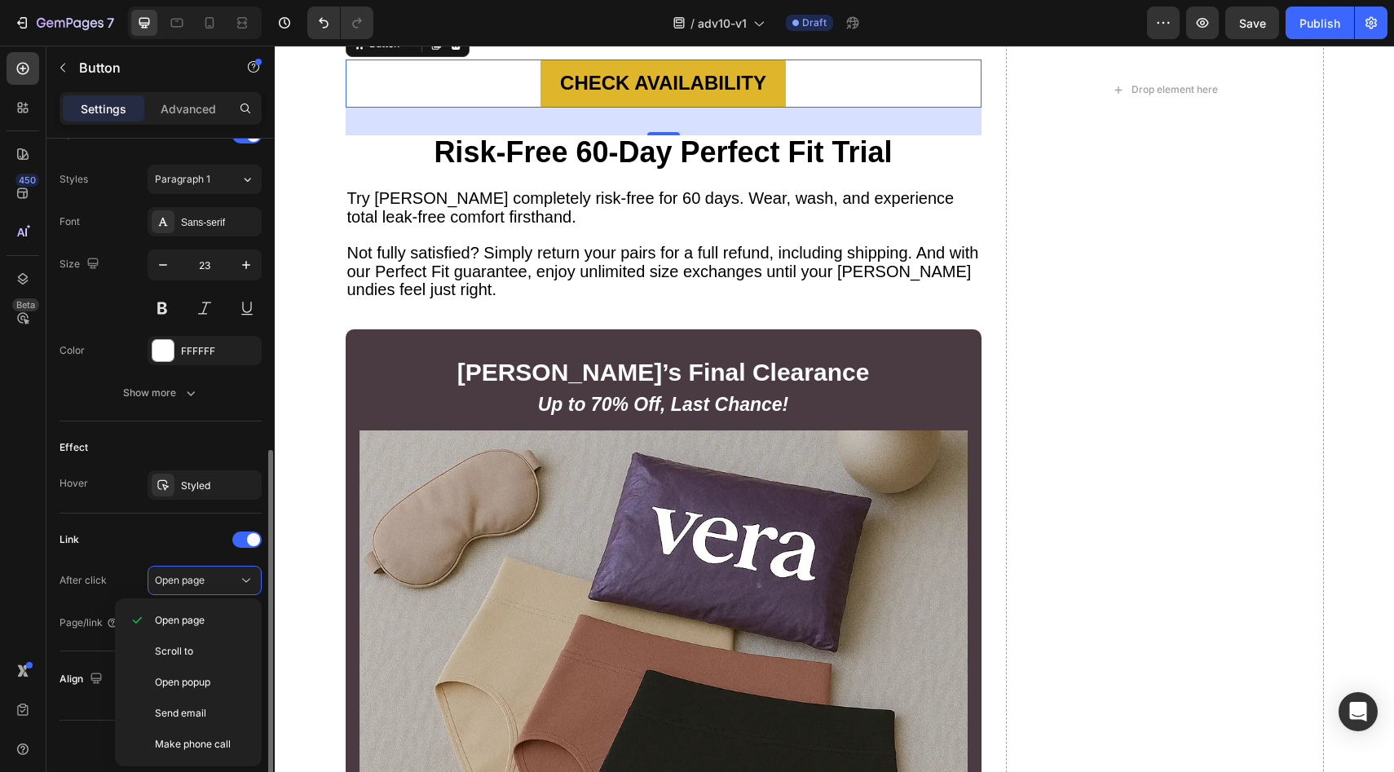
click at [195, 522] on div "Link After click Open page Page/link Add..." at bounding box center [160, 582] width 202 height 138
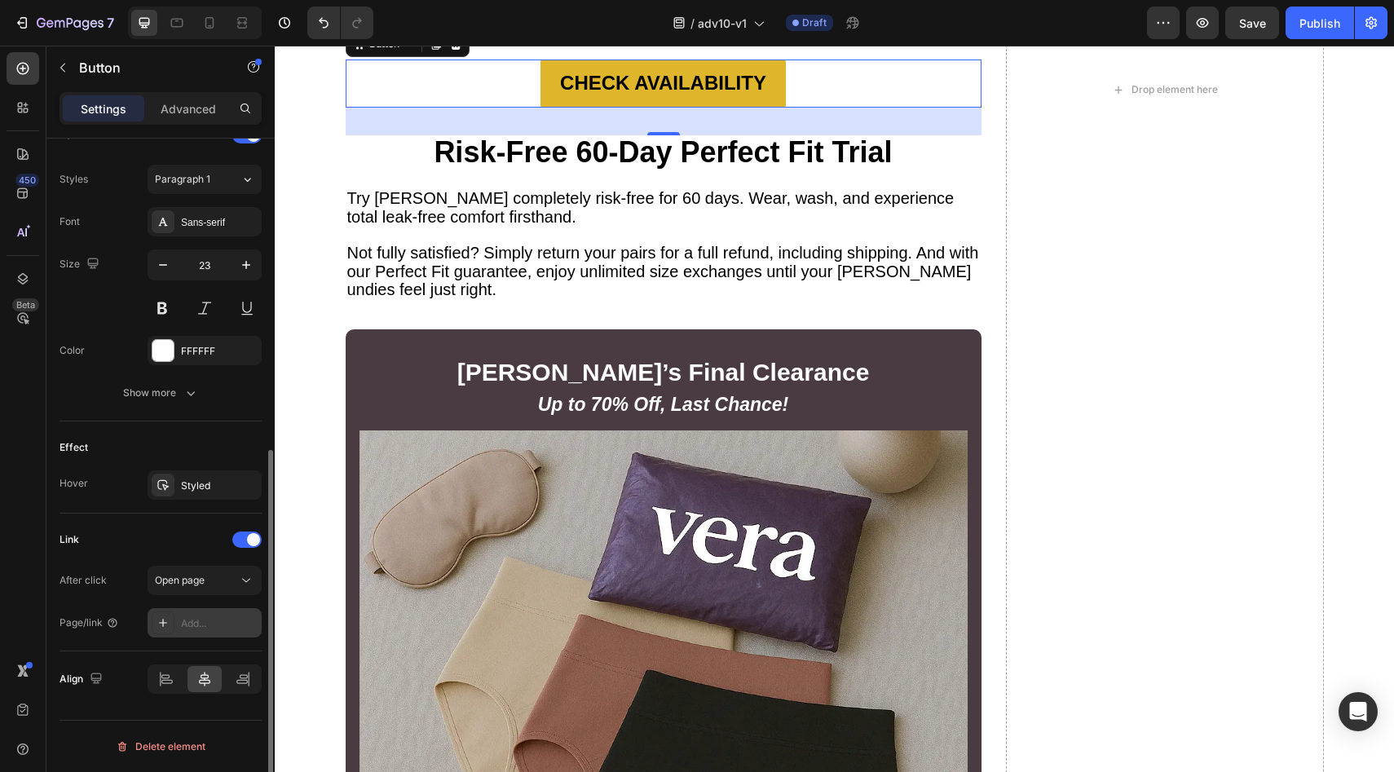
click at [214, 632] on div "Add..." at bounding box center [205, 622] width 114 height 29
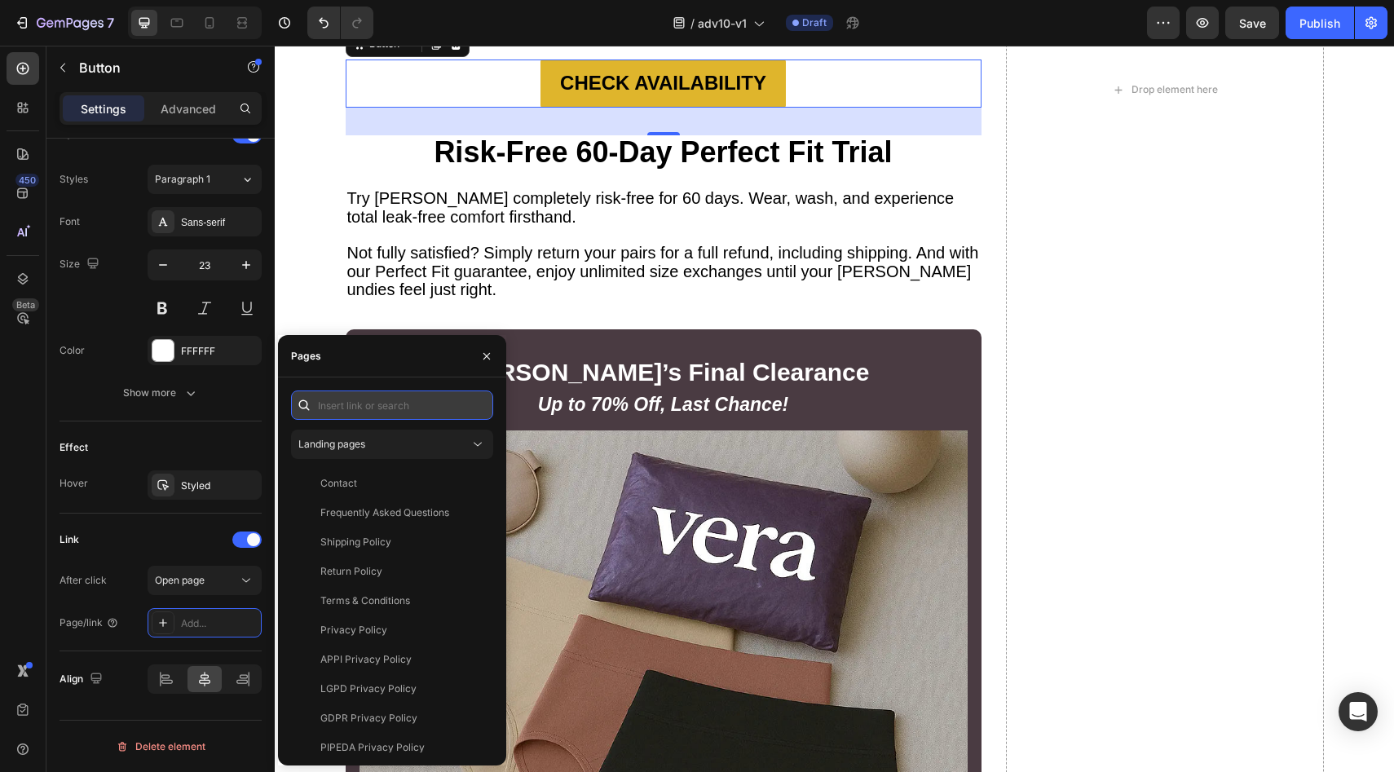
click at [363, 412] on input "text" at bounding box center [392, 404] width 202 height 29
paste input "https://vera-underwear.com/products/veras-signature-leakproof-underwear-5-pack2"
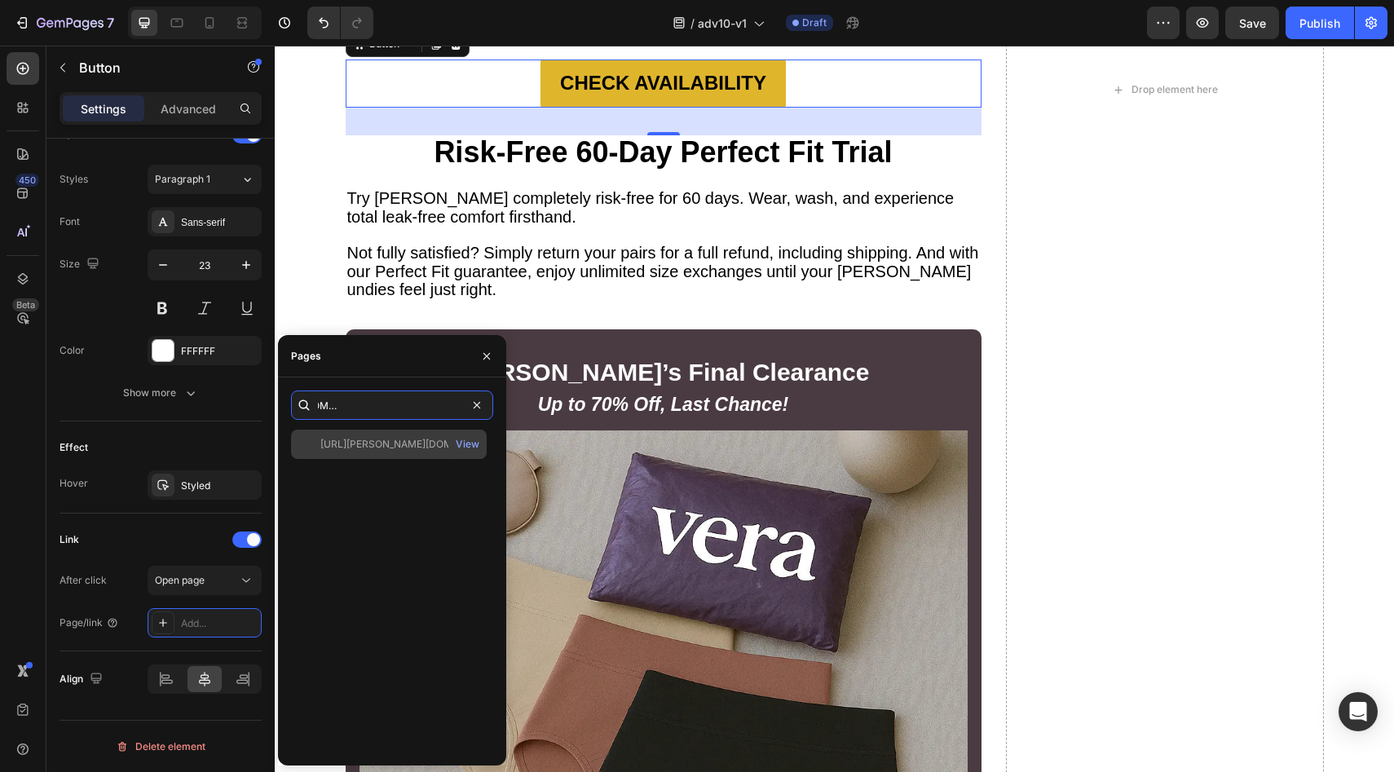
type input "https://vera-underwear.com/products/veras-signature-leakproof-underwear-5-pack2"
click at [364, 452] on div "https://vera-underwear.com/products/veras-signature-leakproof-underwear-5-pack2…" at bounding box center [389, 444] width 196 height 29
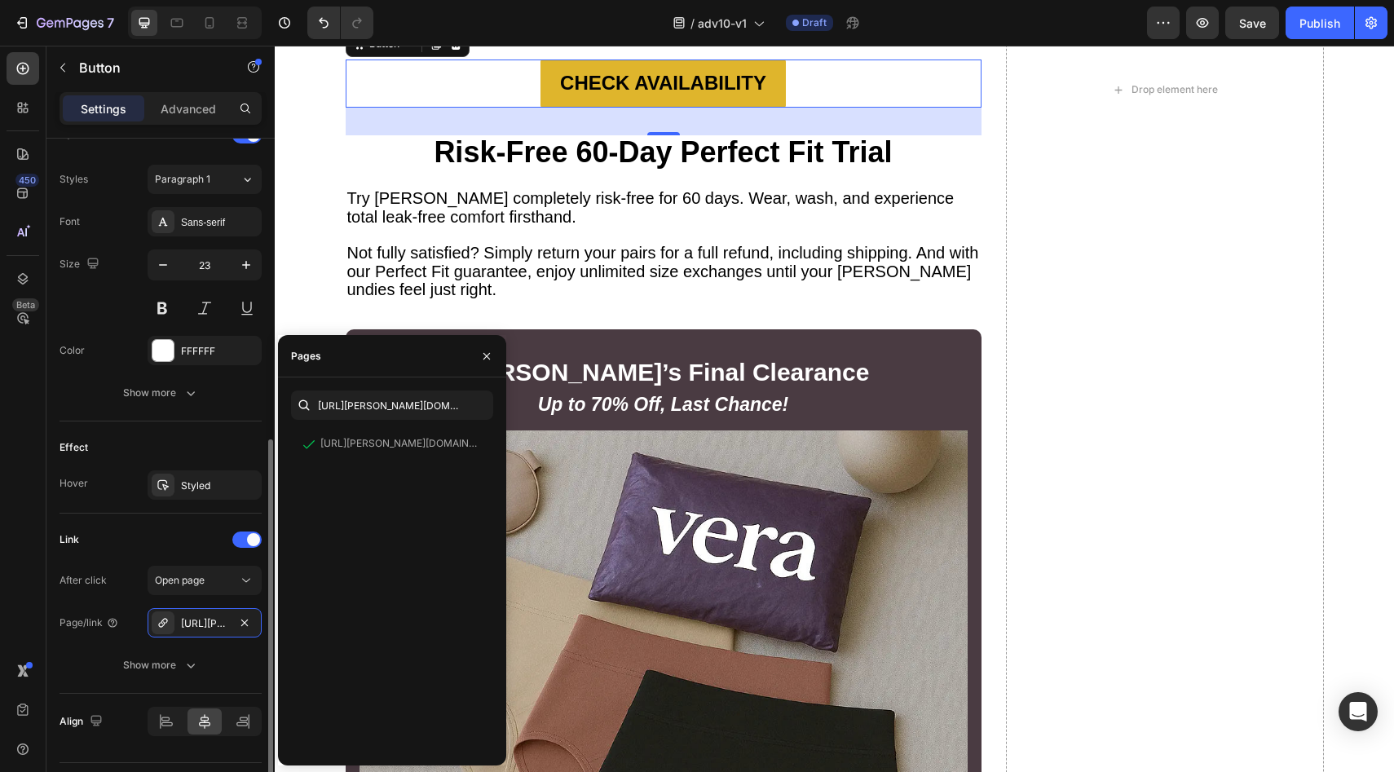
click at [212, 442] on div "Effect" at bounding box center [160, 447] width 202 height 26
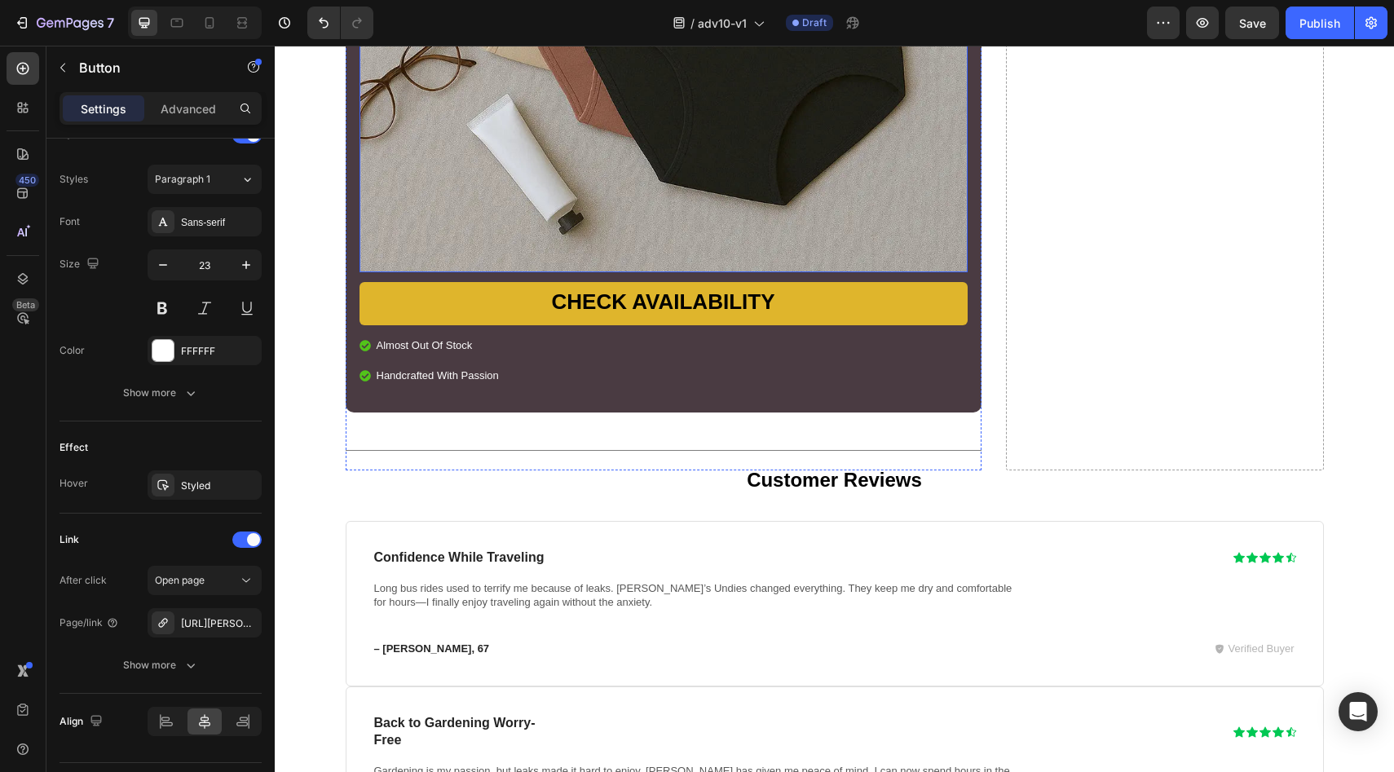
scroll to position [11949, 0]
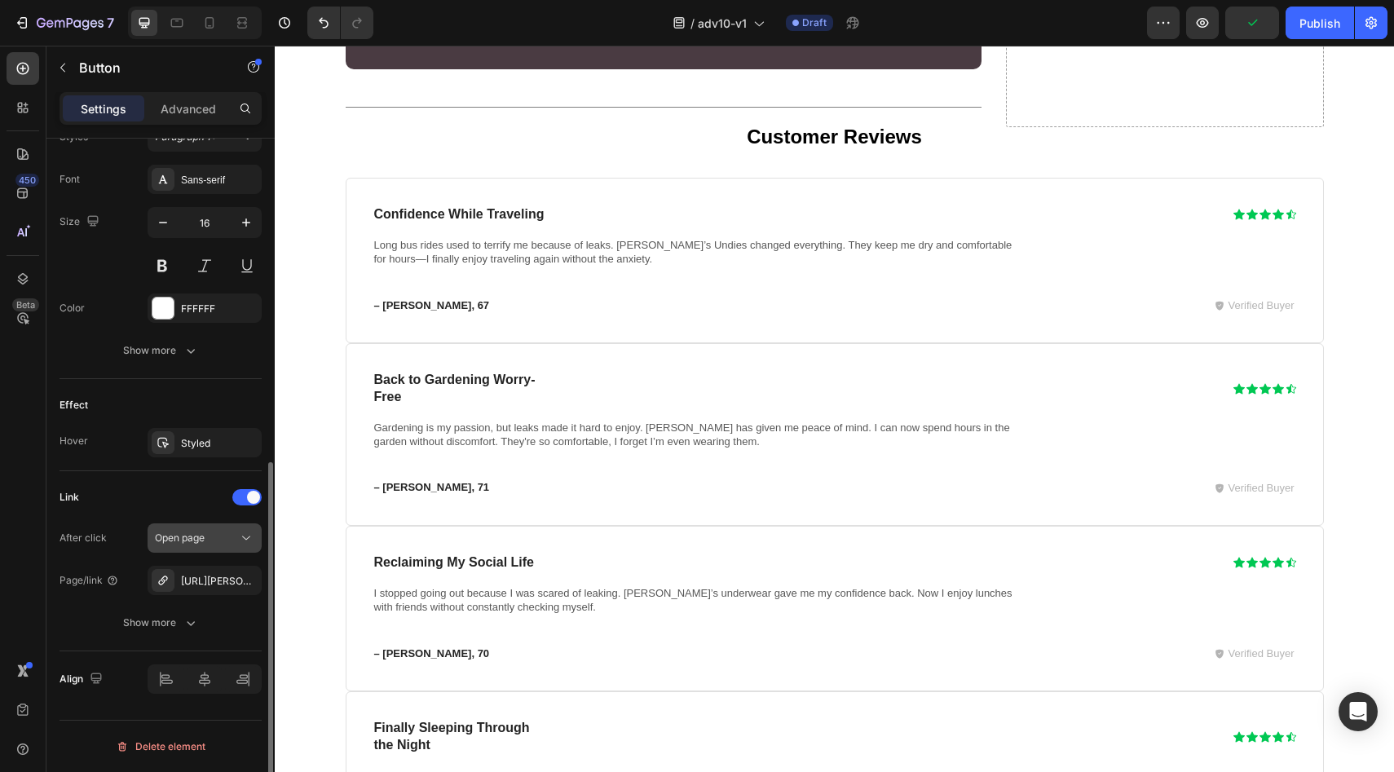
click at [0, 0] on icon "button" at bounding box center [0, 0] width 0 height 0
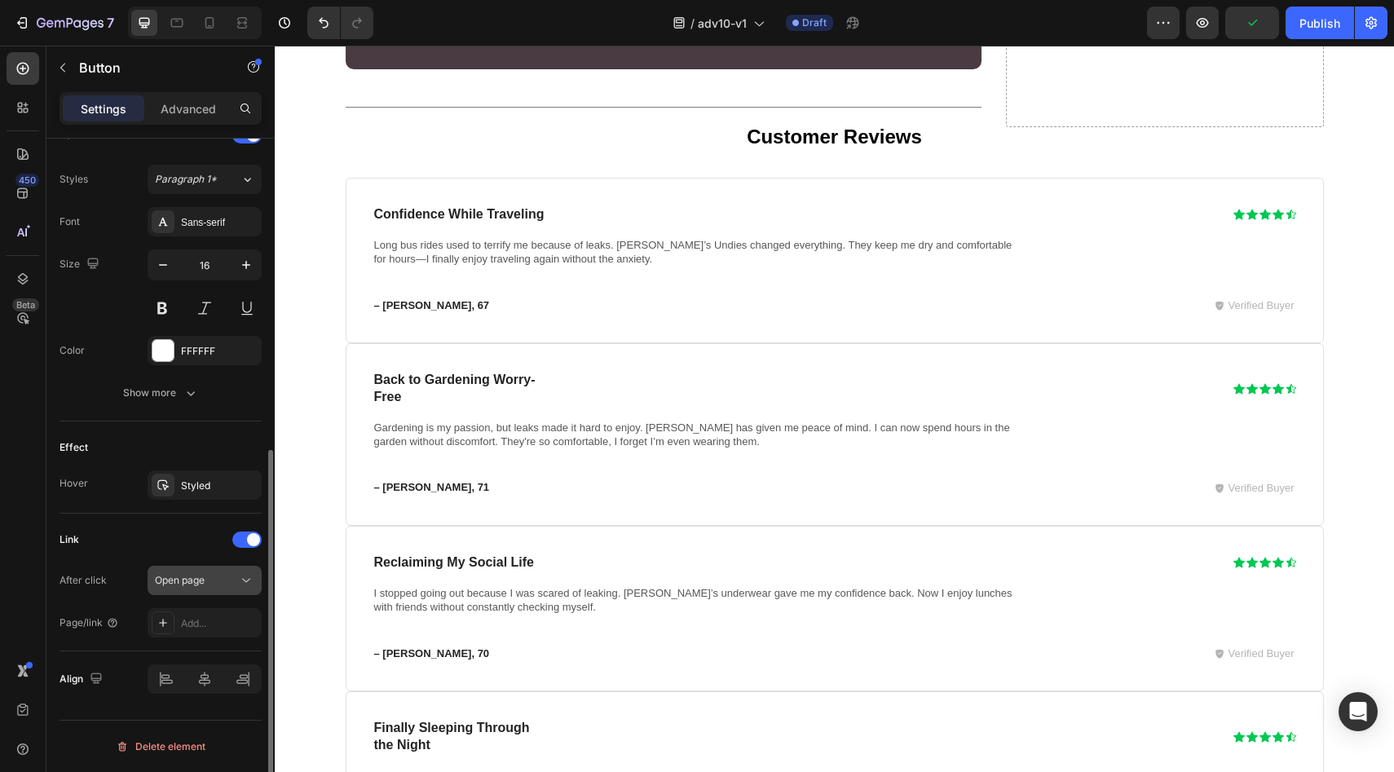
scroll to position [574, 0]
click at [243, 586] on icon at bounding box center [246, 580] width 16 height 16
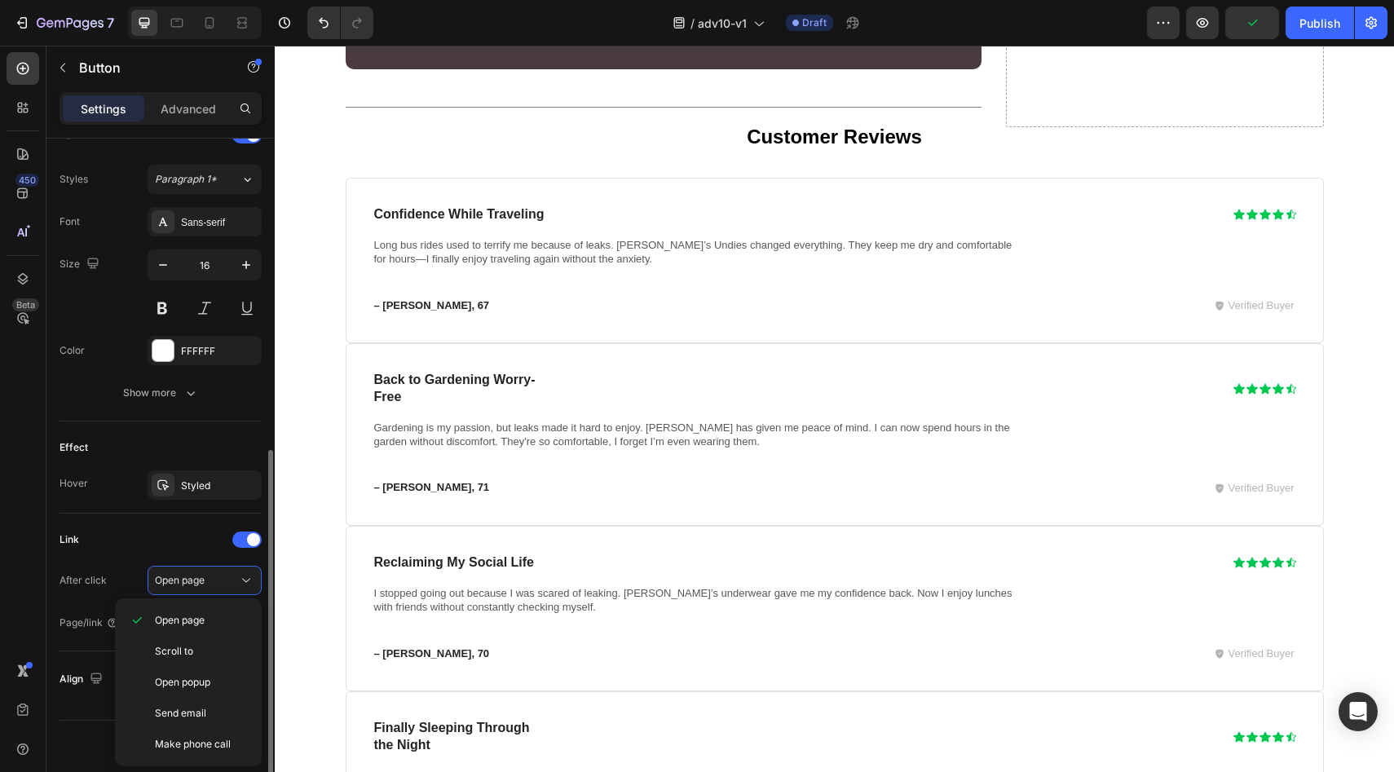
click at [199, 541] on div "Link" at bounding box center [160, 540] width 202 height 26
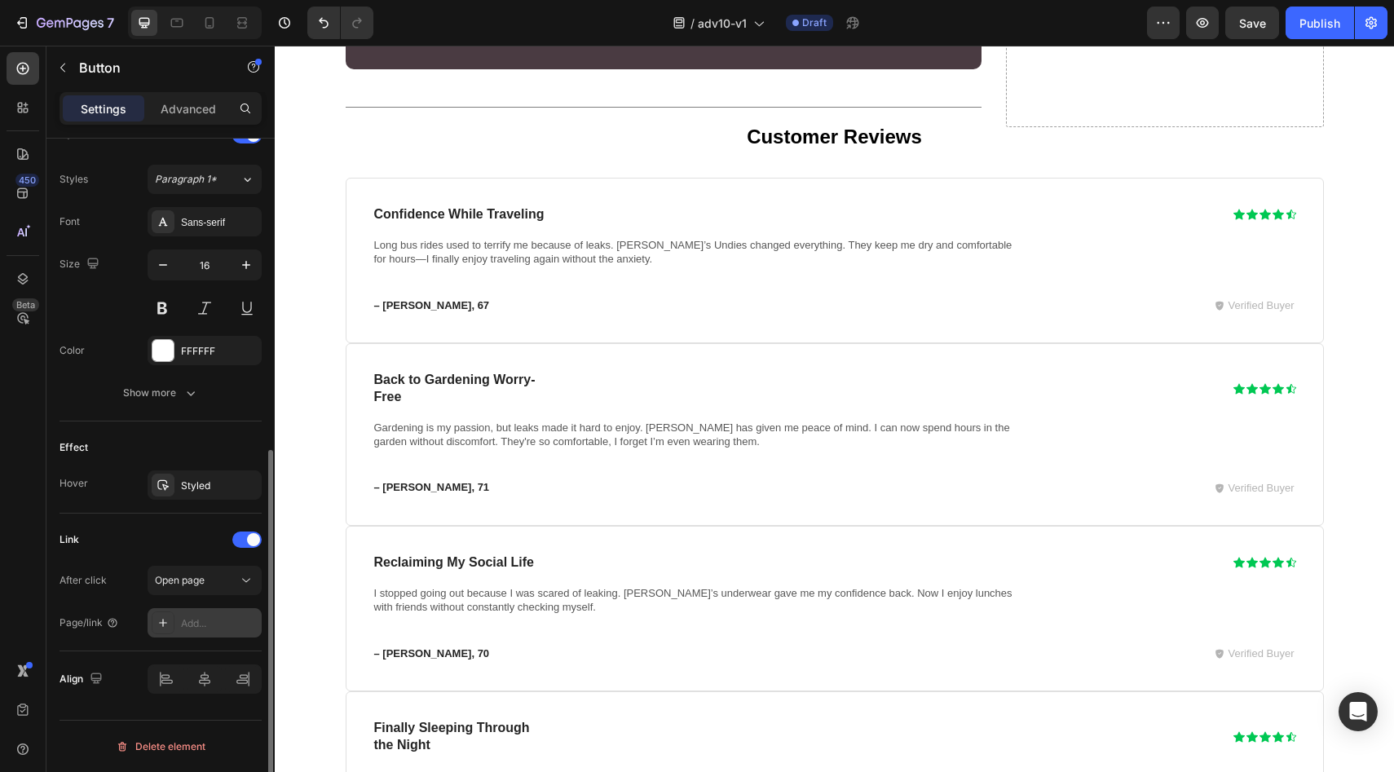
click at [231, 625] on div "Add..." at bounding box center [219, 623] width 77 height 15
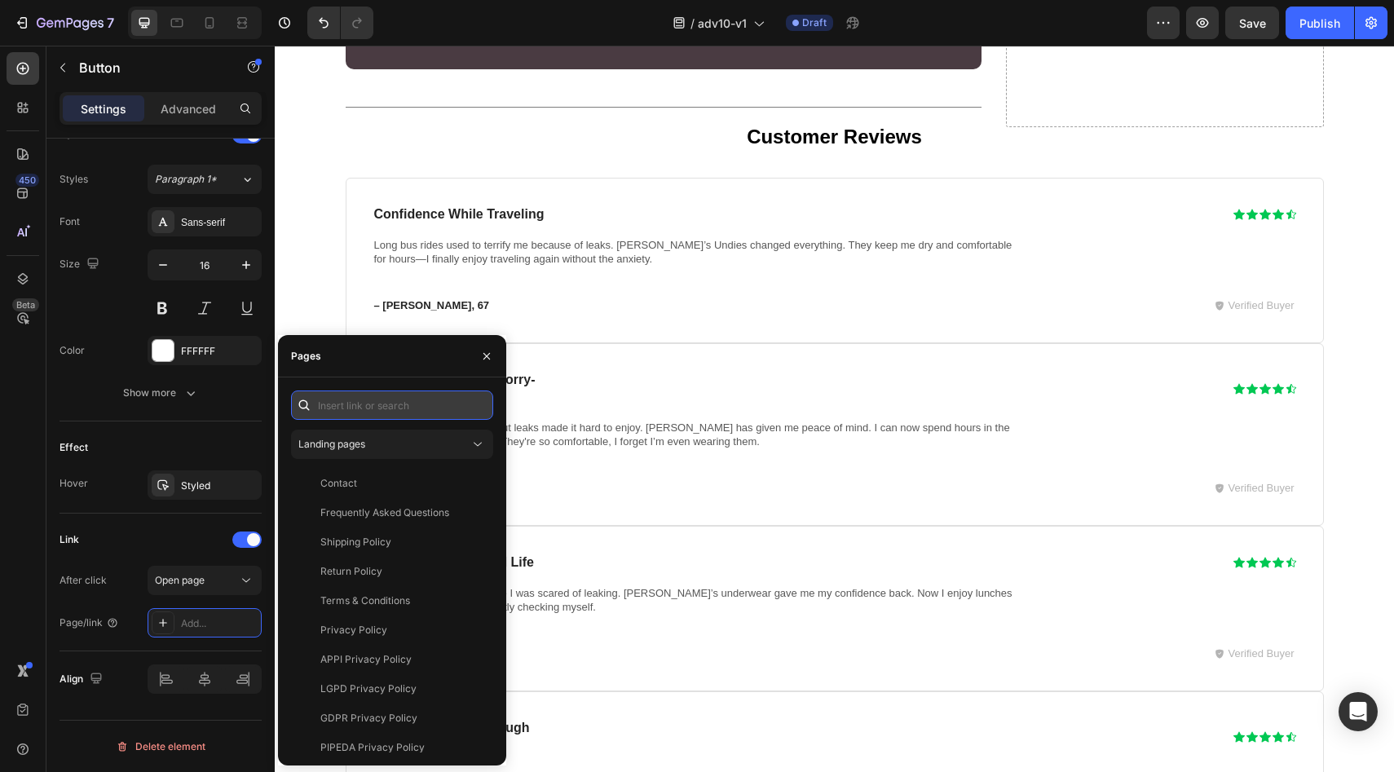
click at [362, 413] on input "text" at bounding box center [392, 404] width 202 height 29
paste input "https://vera-underwear.com/products/veras-signature-leakproof-underwear-5-pack2"
type input "https://vera-underwear.com/products/veras-signature-leakproof-underwear-5-pack2"
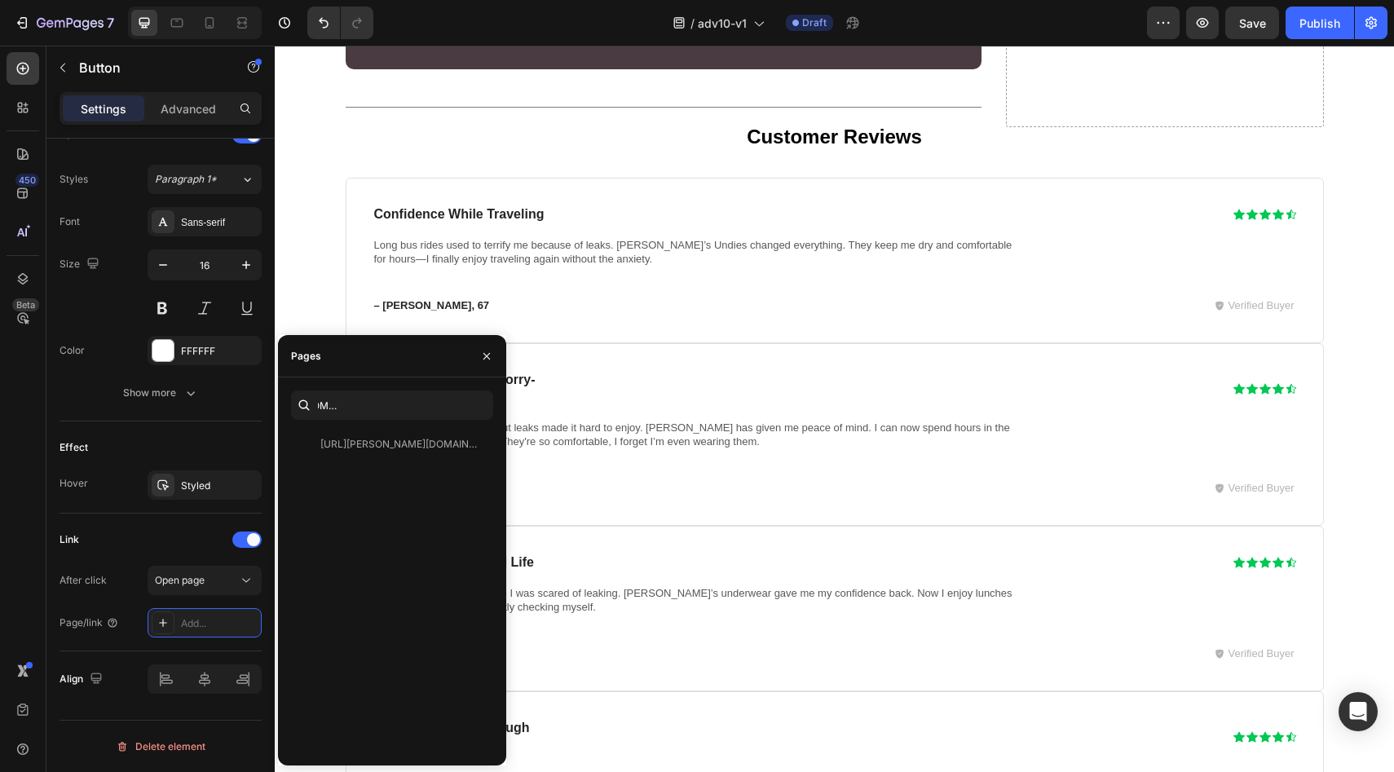
click at [352, 446] on div "https://vera-underwear.com/products/veras-signature-leakproof-underwear-5-pack2" at bounding box center [398, 444] width 156 height 15
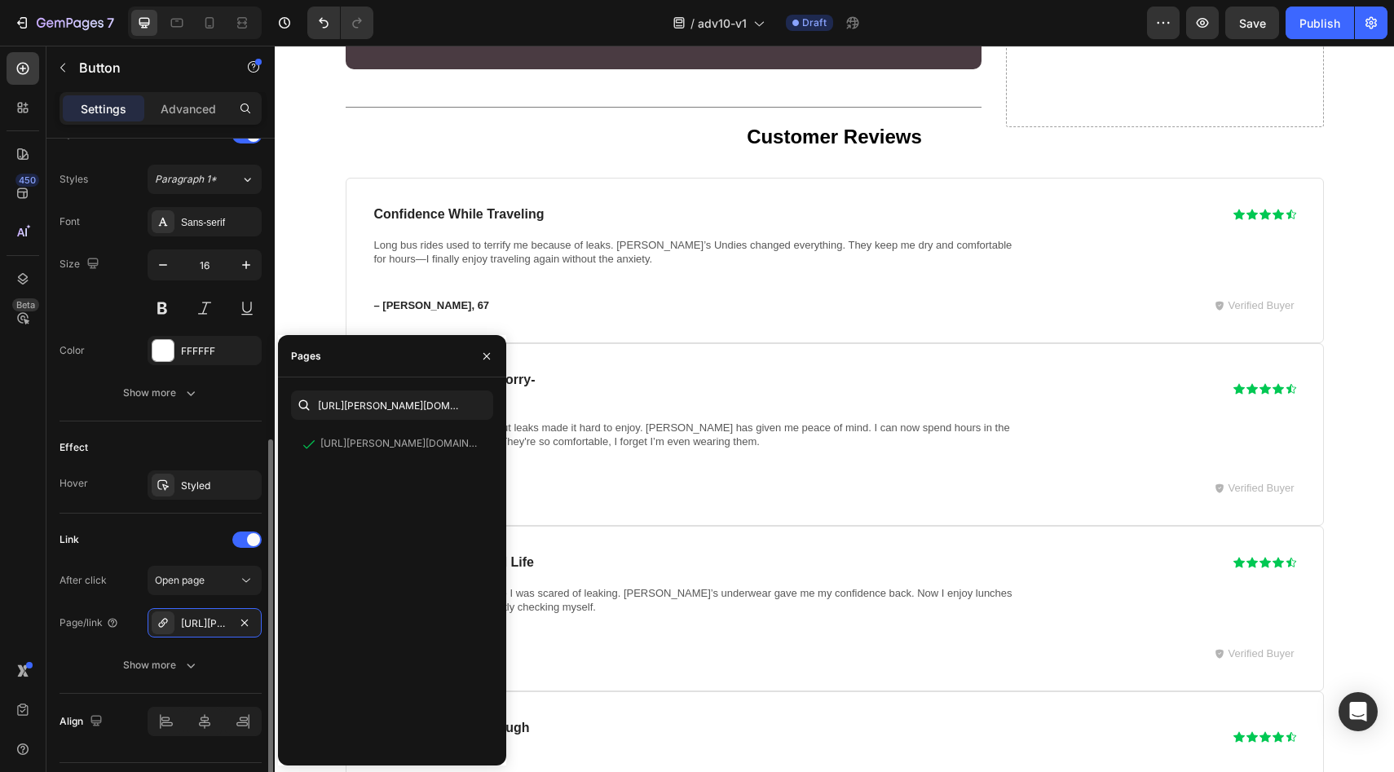
drag, startPoint x: 206, startPoint y: 434, endPoint x: 246, endPoint y: 445, distance: 41.3
click at [206, 434] on div "Effect" at bounding box center [160, 447] width 202 height 26
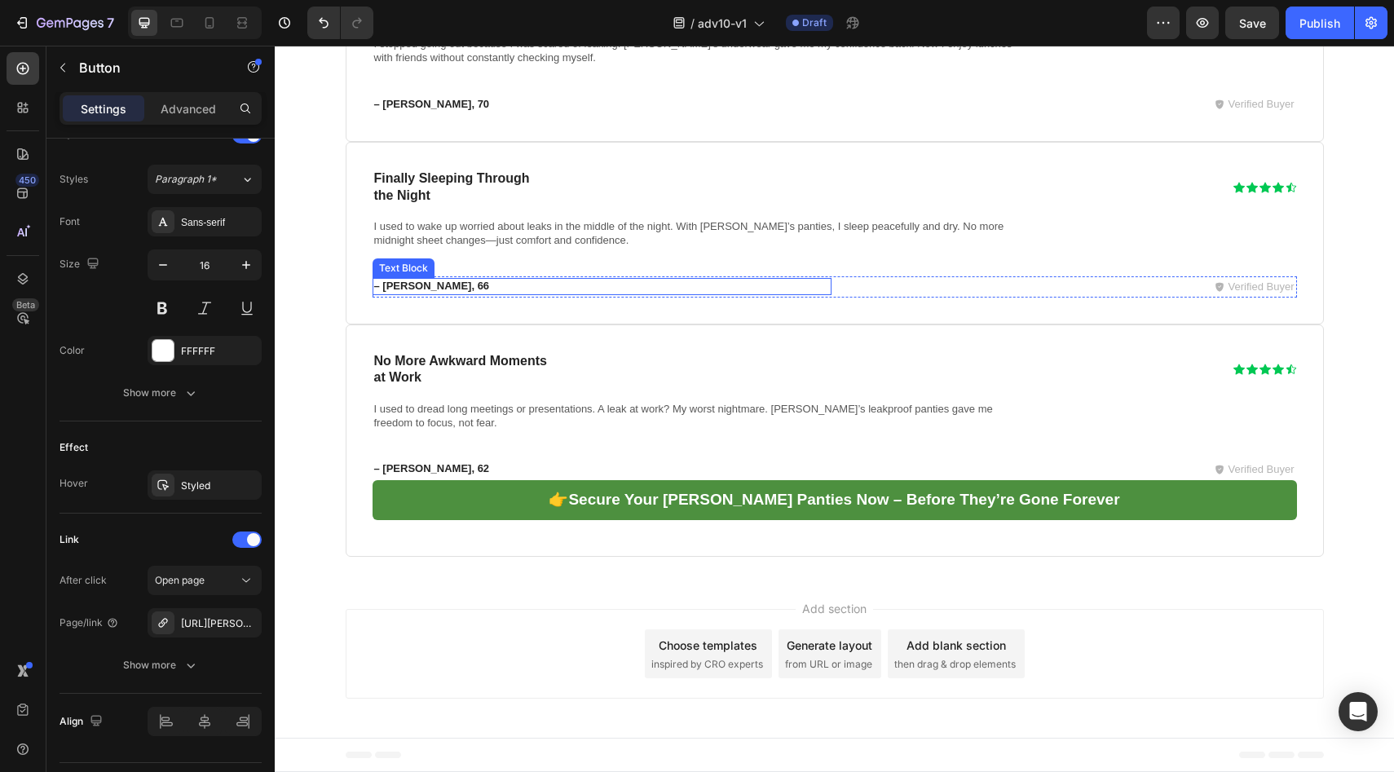
scroll to position [12886, 0]
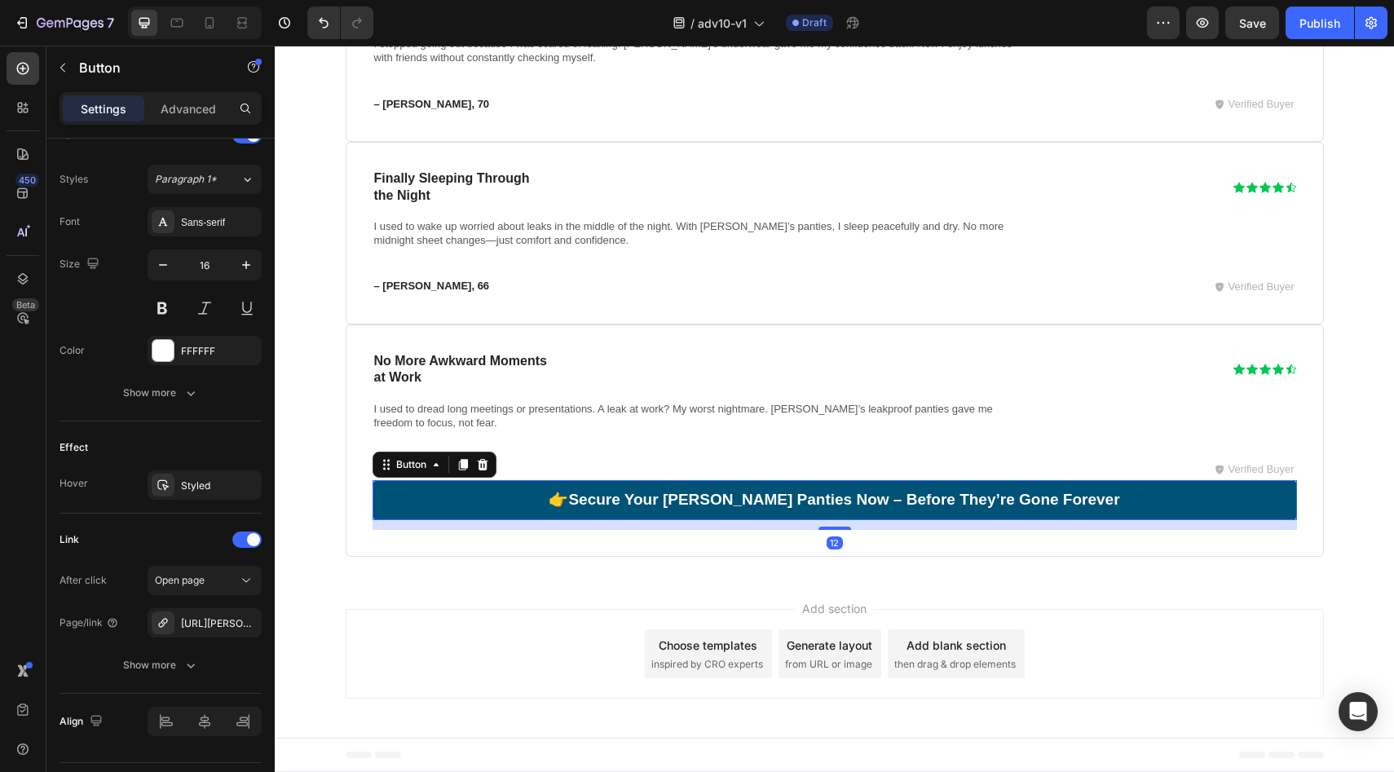
click at [409, 508] on link "👉 Secure Your Vera Leakproof Panties Now – Before They’re Gone Forever" at bounding box center [834, 500] width 924 height 41
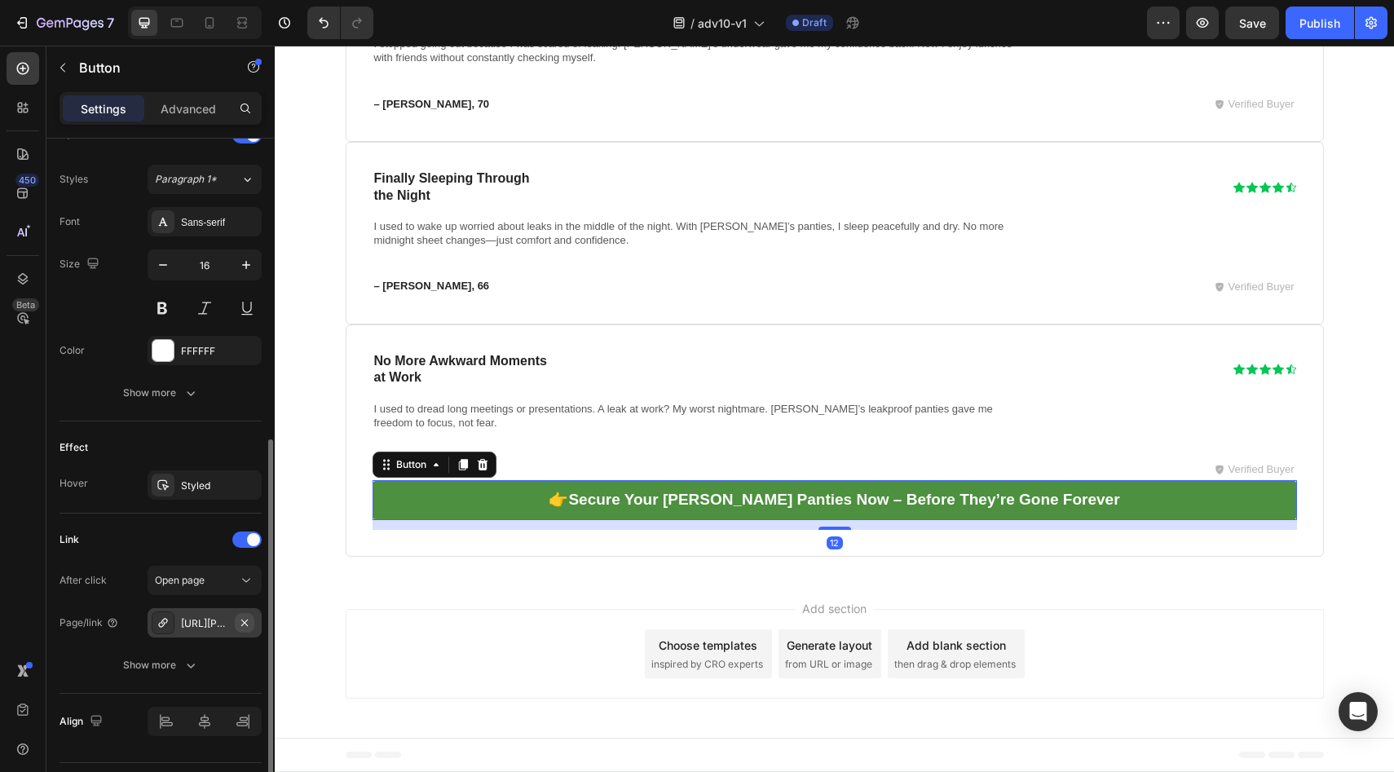
click at [245, 628] on icon "button" at bounding box center [244, 622] width 13 height 13
click at [239, 633] on div "Add..." at bounding box center [205, 622] width 114 height 29
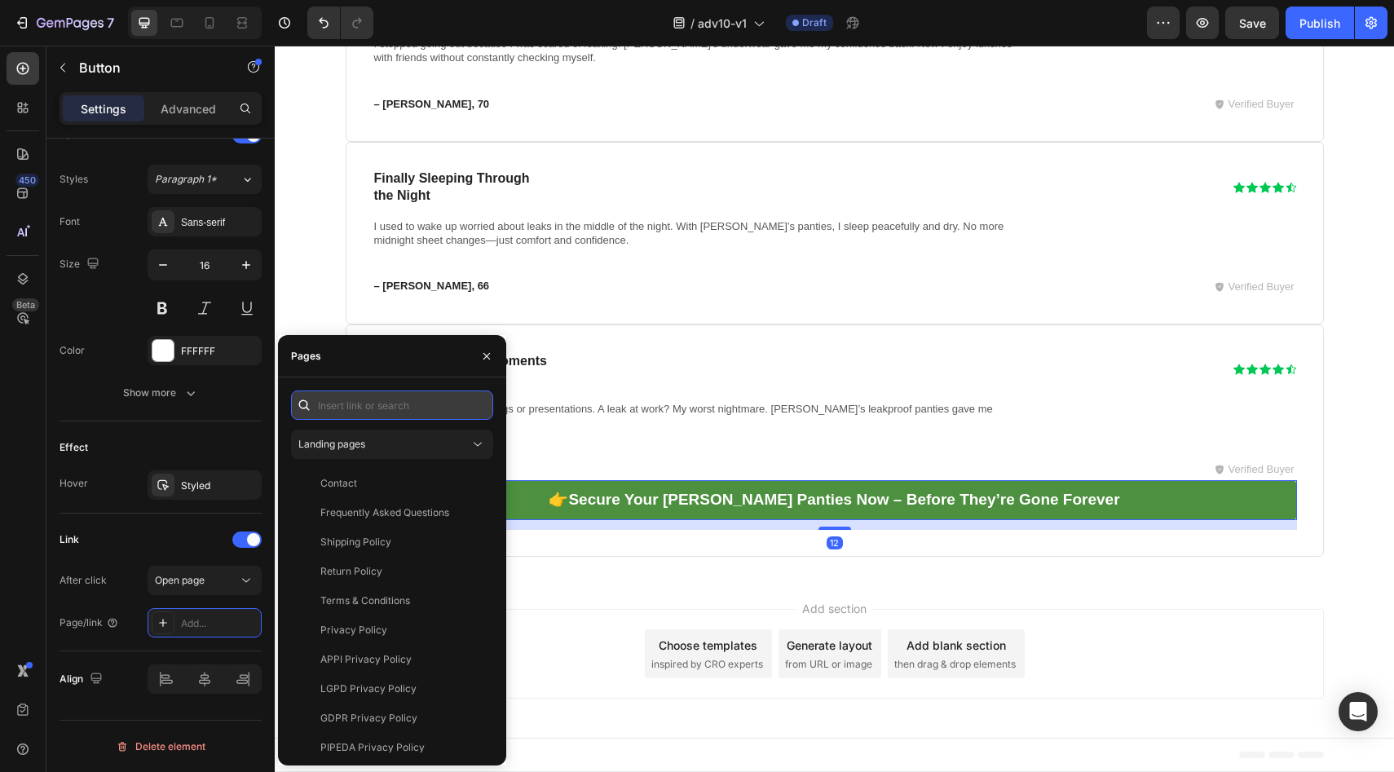
click at [380, 408] on input "text" at bounding box center [392, 404] width 202 height 29
paste input "https://vera-underwear.com/products/veras-signature-leakproof-underwear-5-pack2"
type input "https://vera-underwear.com/products/veras-signature-leakproof-underwear-5-pack2"
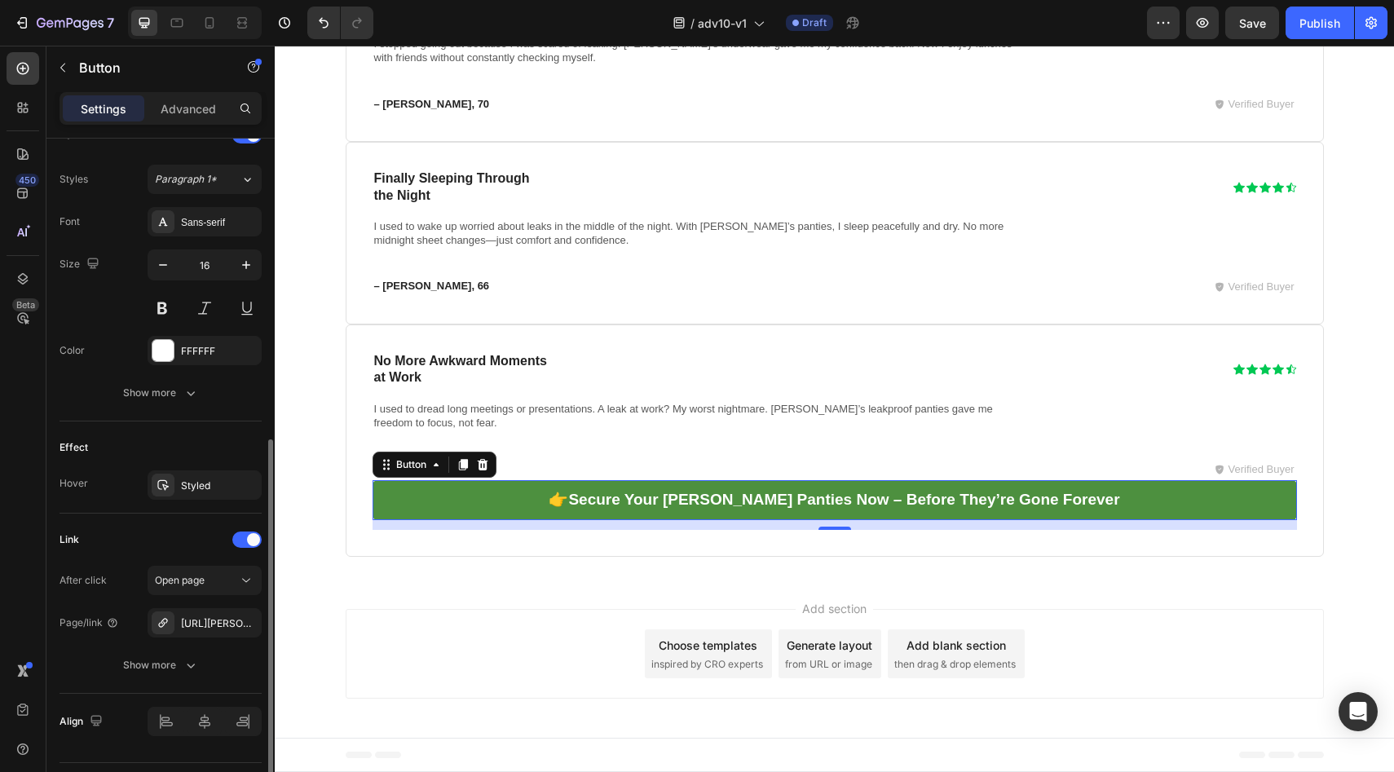
click at [233, 422] on div "Effect Hover Styled" at bounding box center [160, 467] width 202 height 92
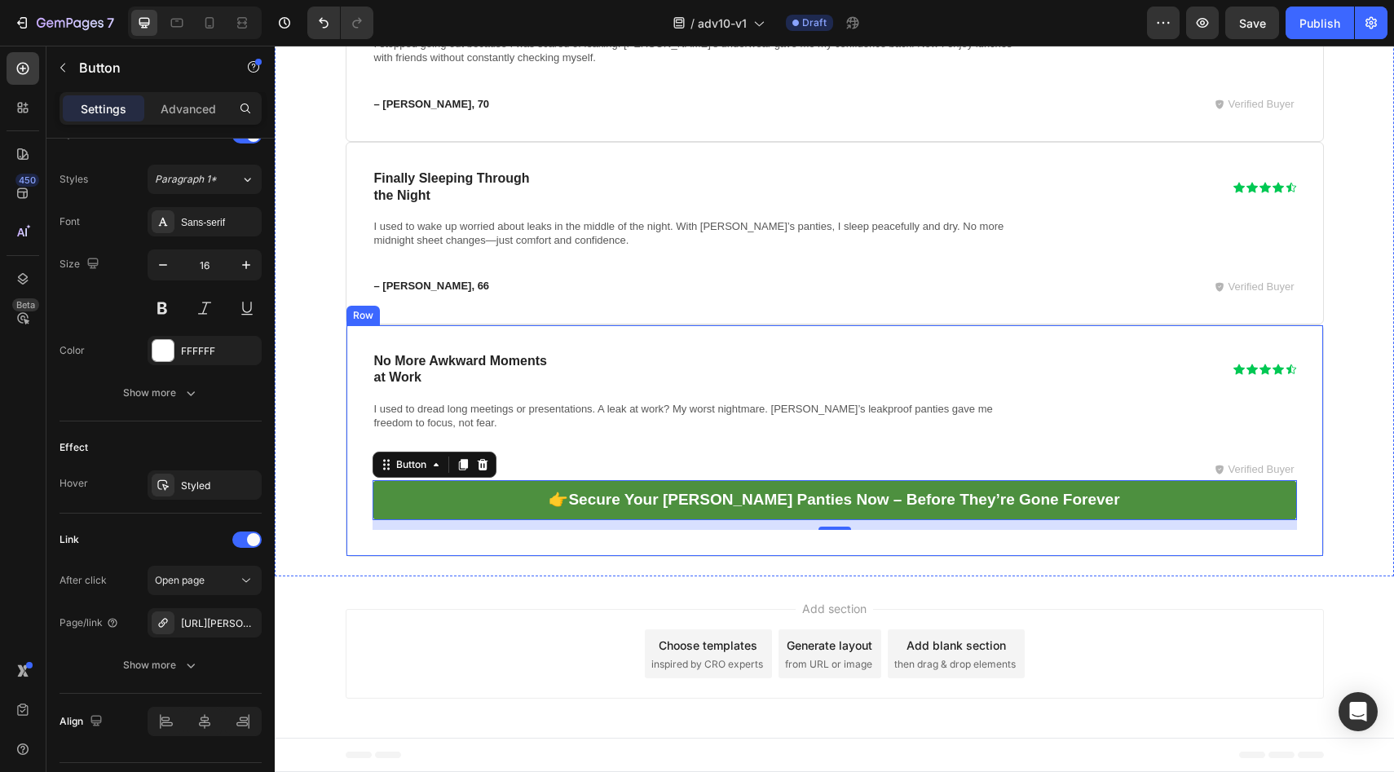
click at [594, 453] on div "No More Awkward Moments at Work Heading Icon Icon Icon Icon Icon Icon List Row …" at bounding box center [834, 440] width 924 height 179
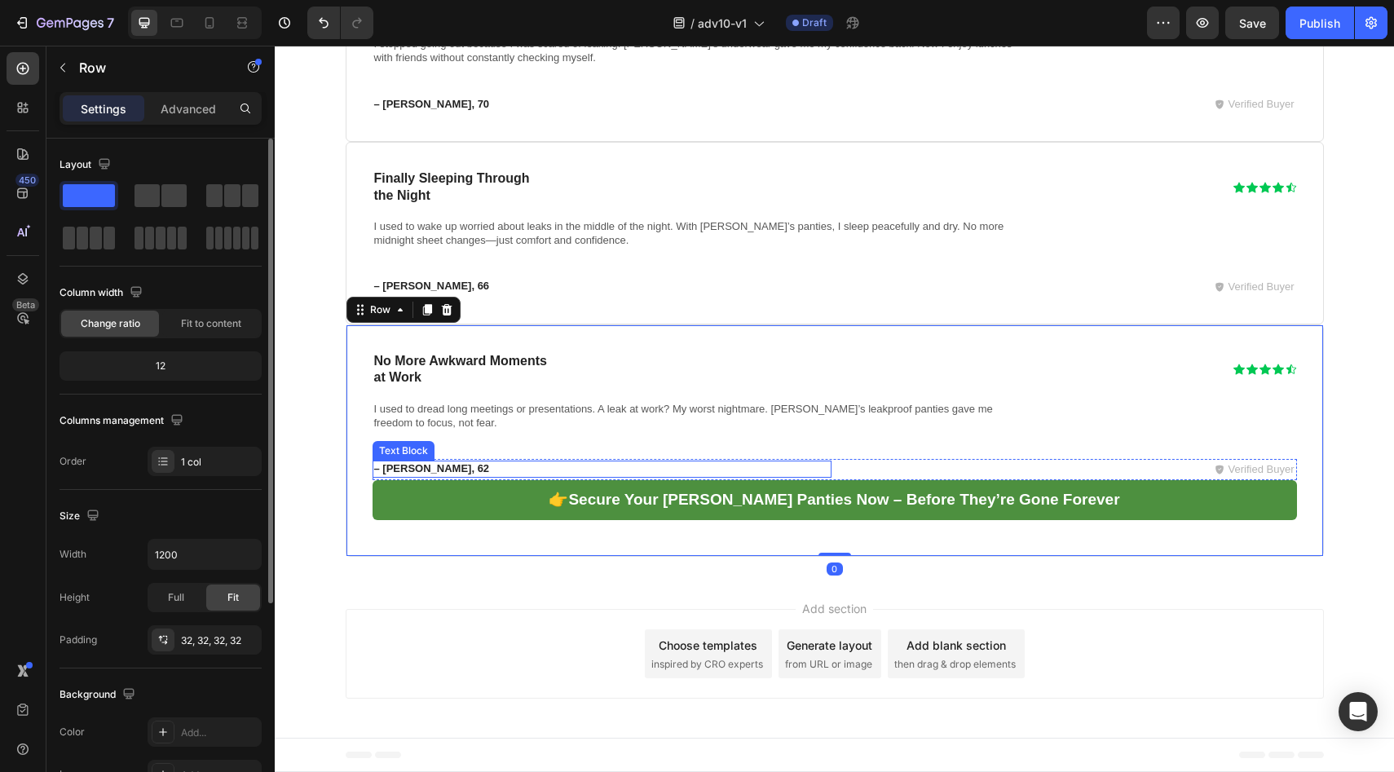
click at [493, 464] on p "– Lily, 62" at bounding box center [462, 469] width 177 height 14
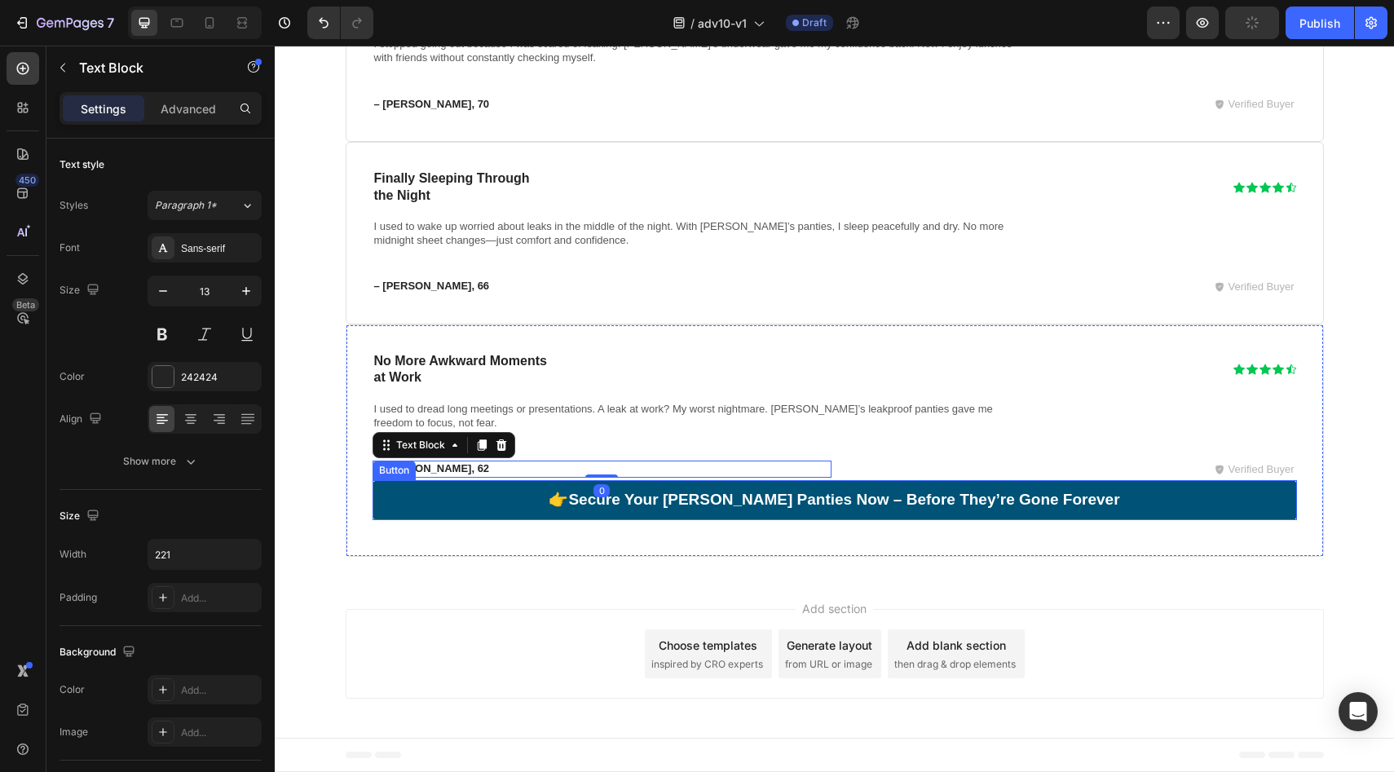
click at [843, 511] on link "👉 Secure Your Vera Leakproof Panties Now – Before They’re Gone Forever" at bounding box center [834, 500] width 924 height 41
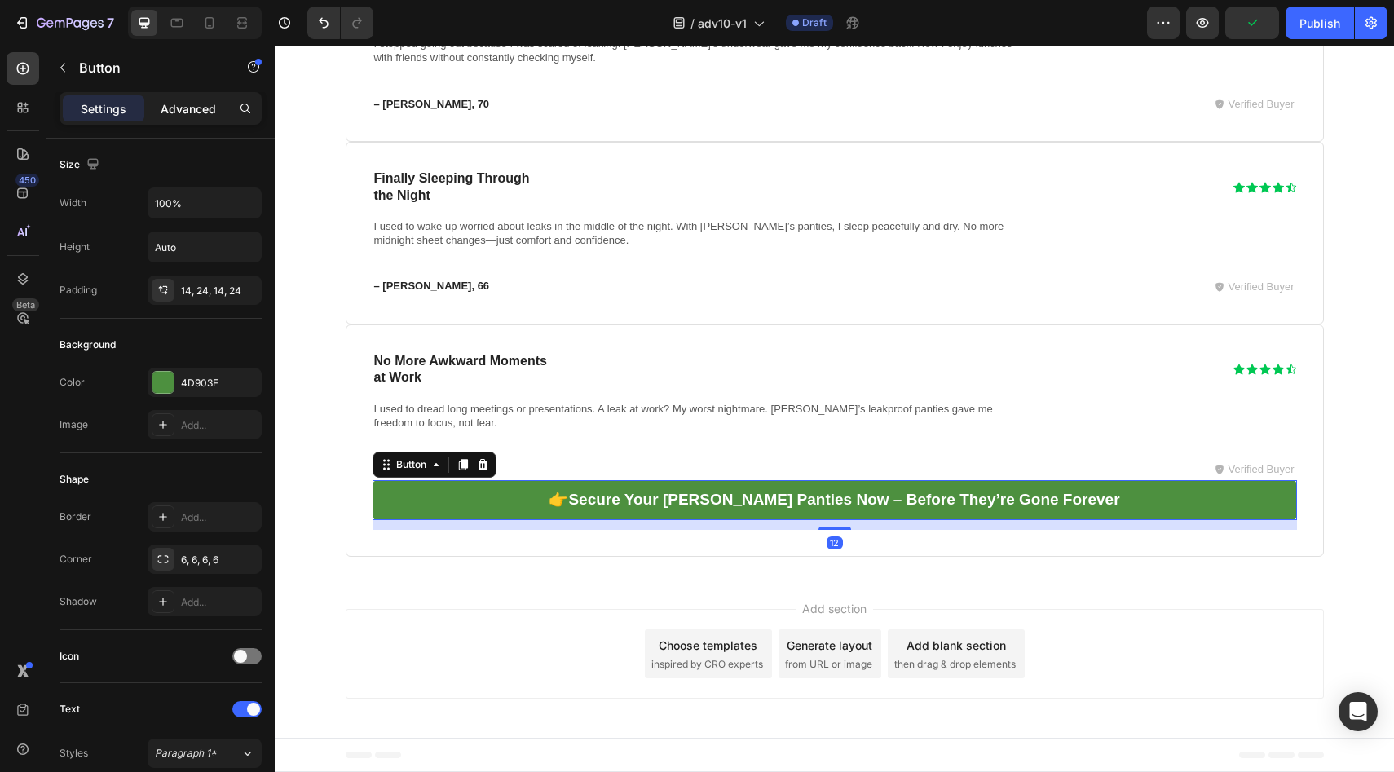
click at [207, 110] on p "Advanced" at bounding box center [188, 108] width 55 height 17
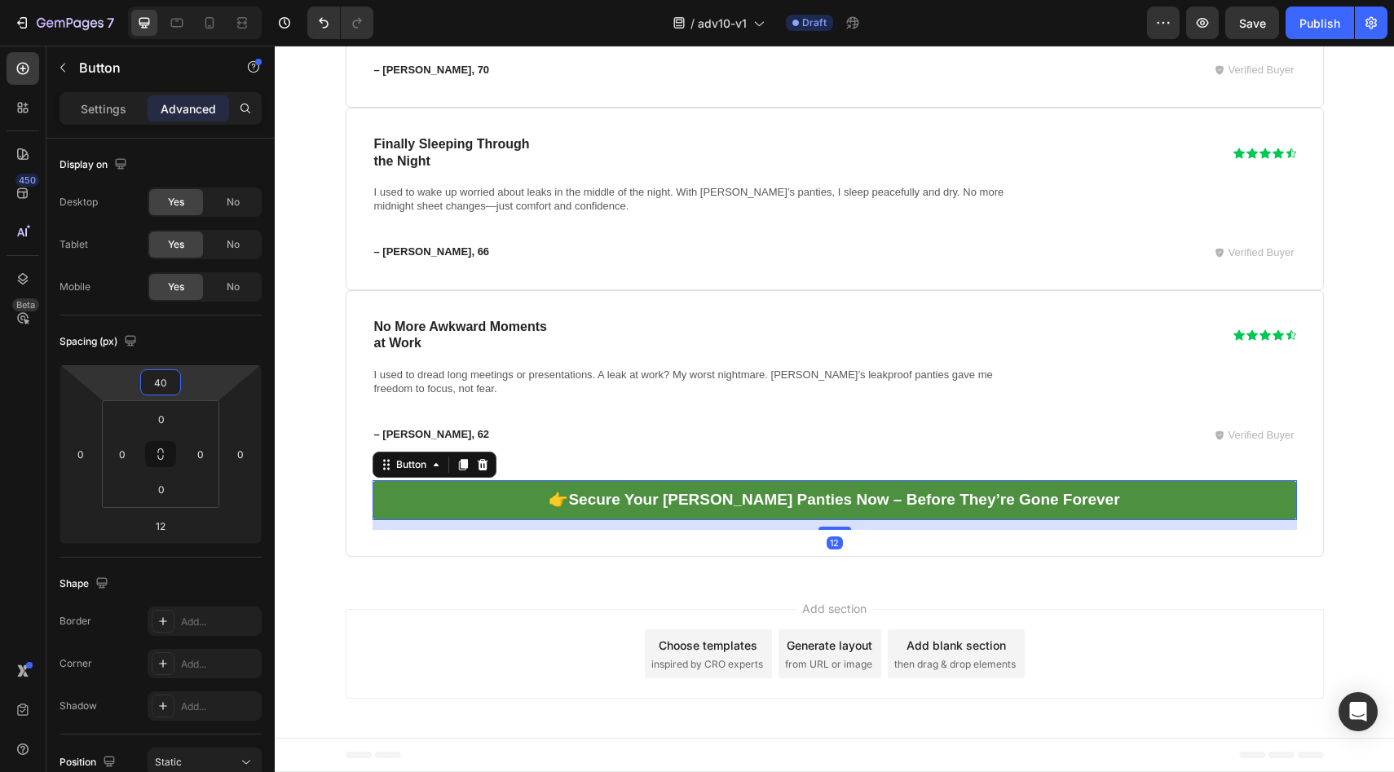
drag, startPoint x: 188, startPoint y: 384, endPoint x: 188, endPoint y: 368, distance: 16.3
click at [188, 0] on html "7 Version history / adv10-v1 Draft Preview Save Publish 450 Beta Sections(18) E…" at bounding box center [697, 0] width 1394 height 0
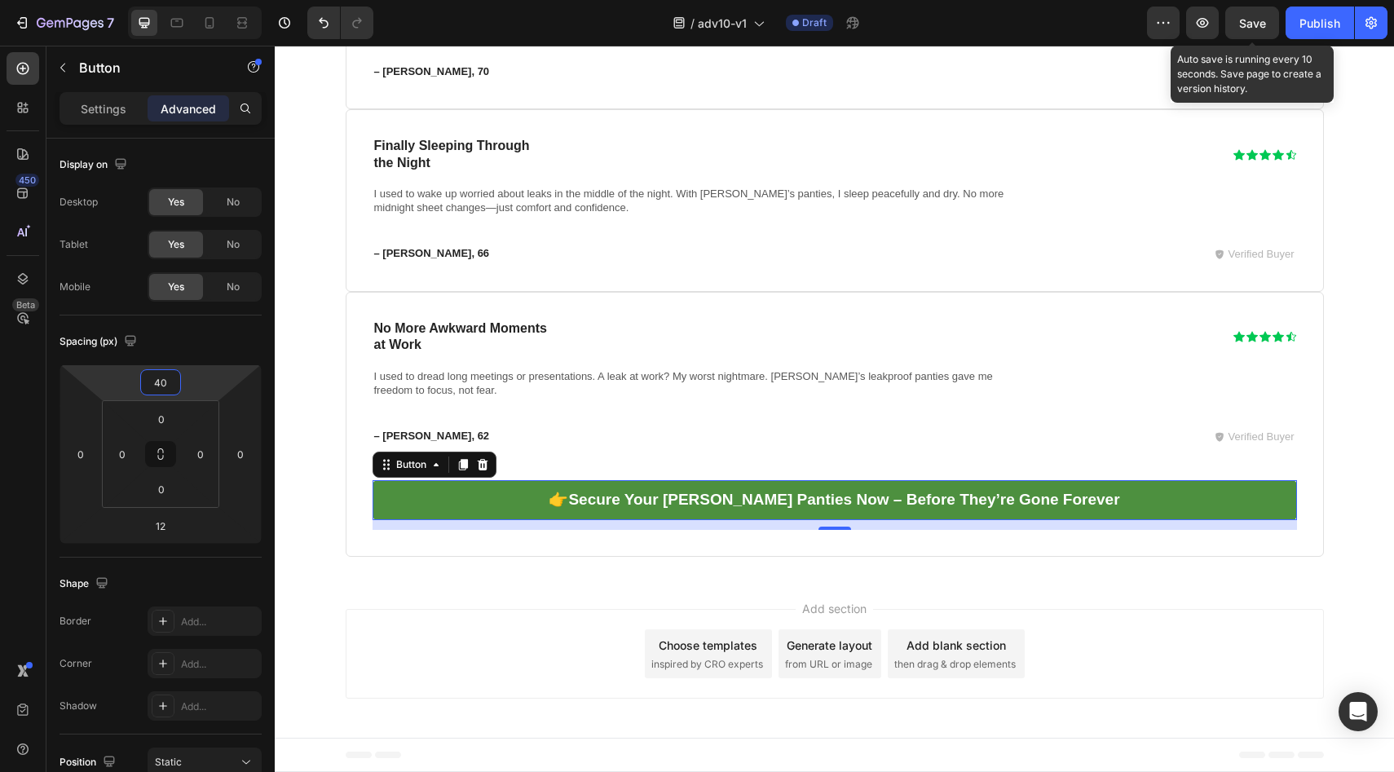
click at [1245, 29] on span "Save" at bounding box center [1252, 23] width 27 height 14
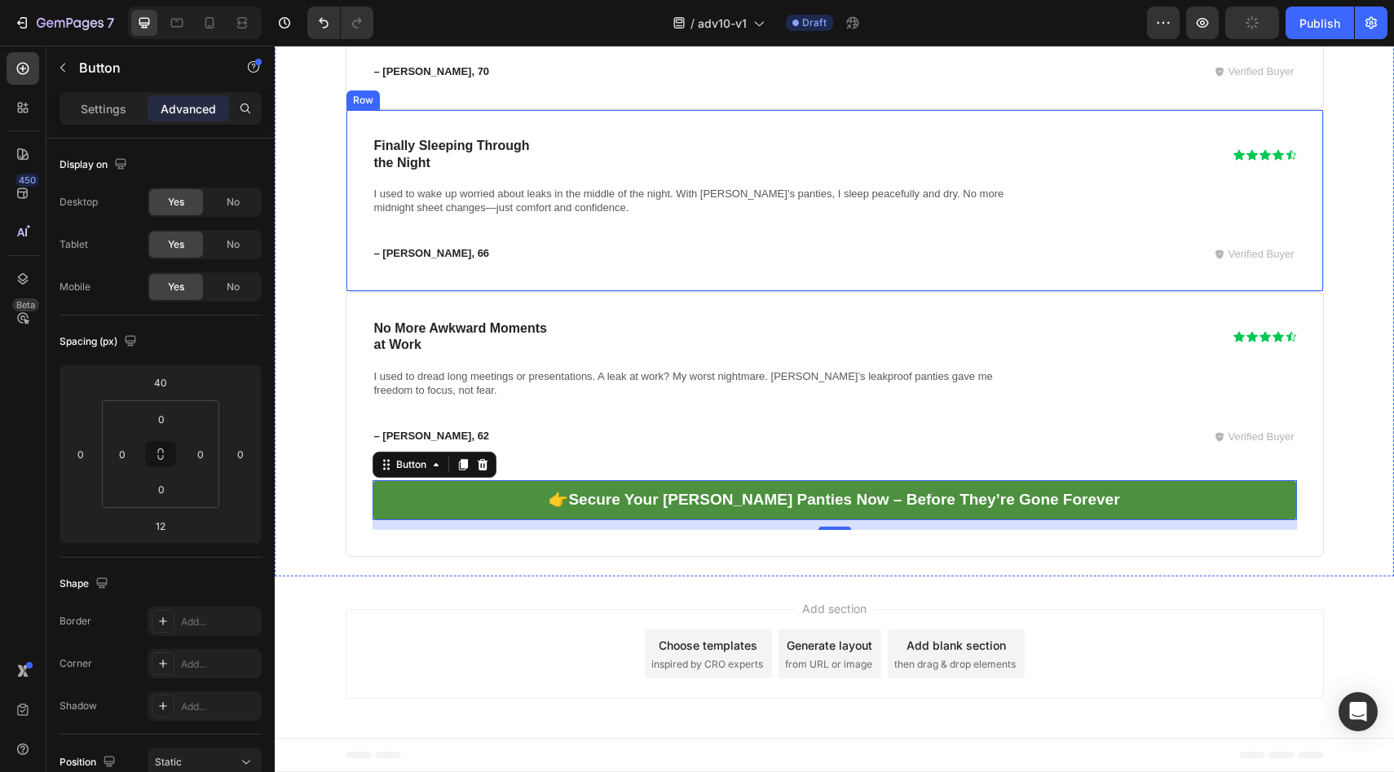
scroll to position [12918, 0]
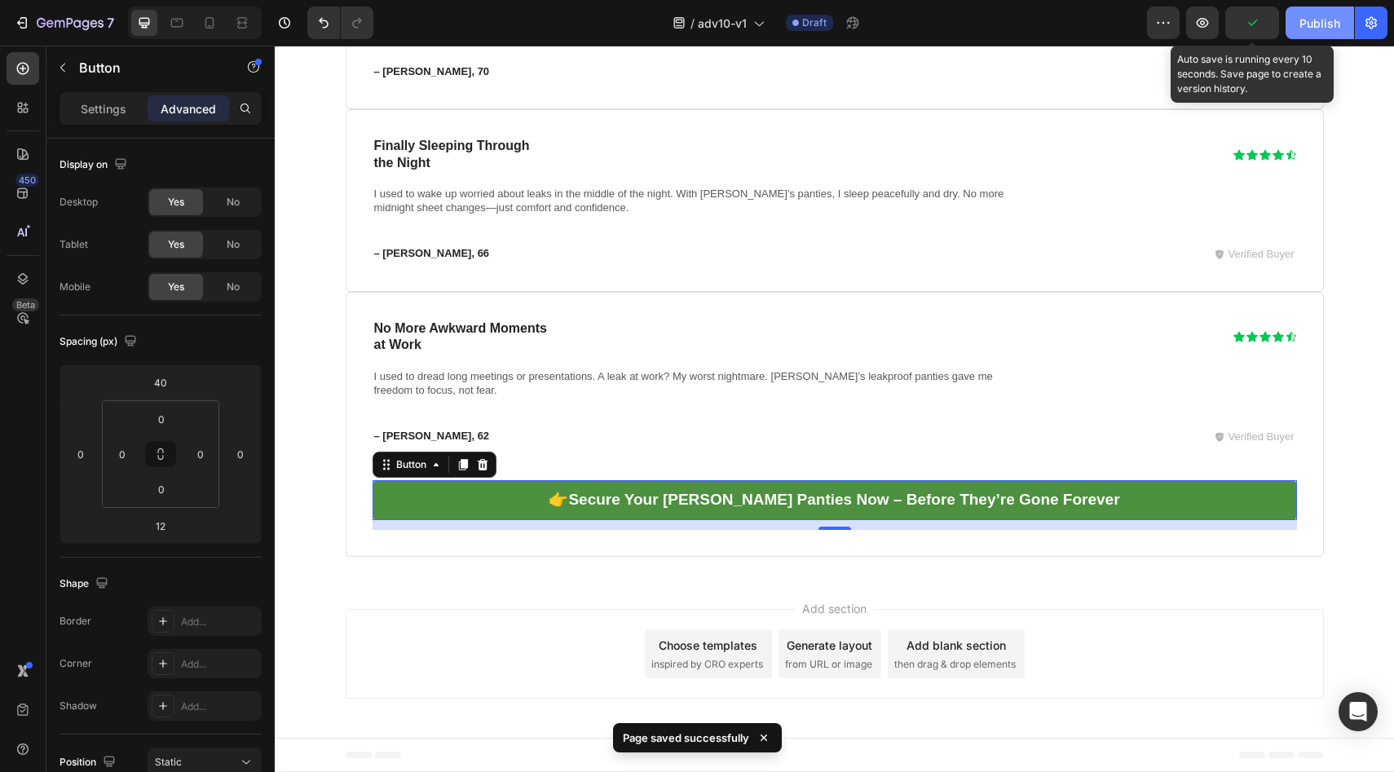
click at [1307, 15] on div "Publish" at bounding box center [1319, 23] width 41 height 17
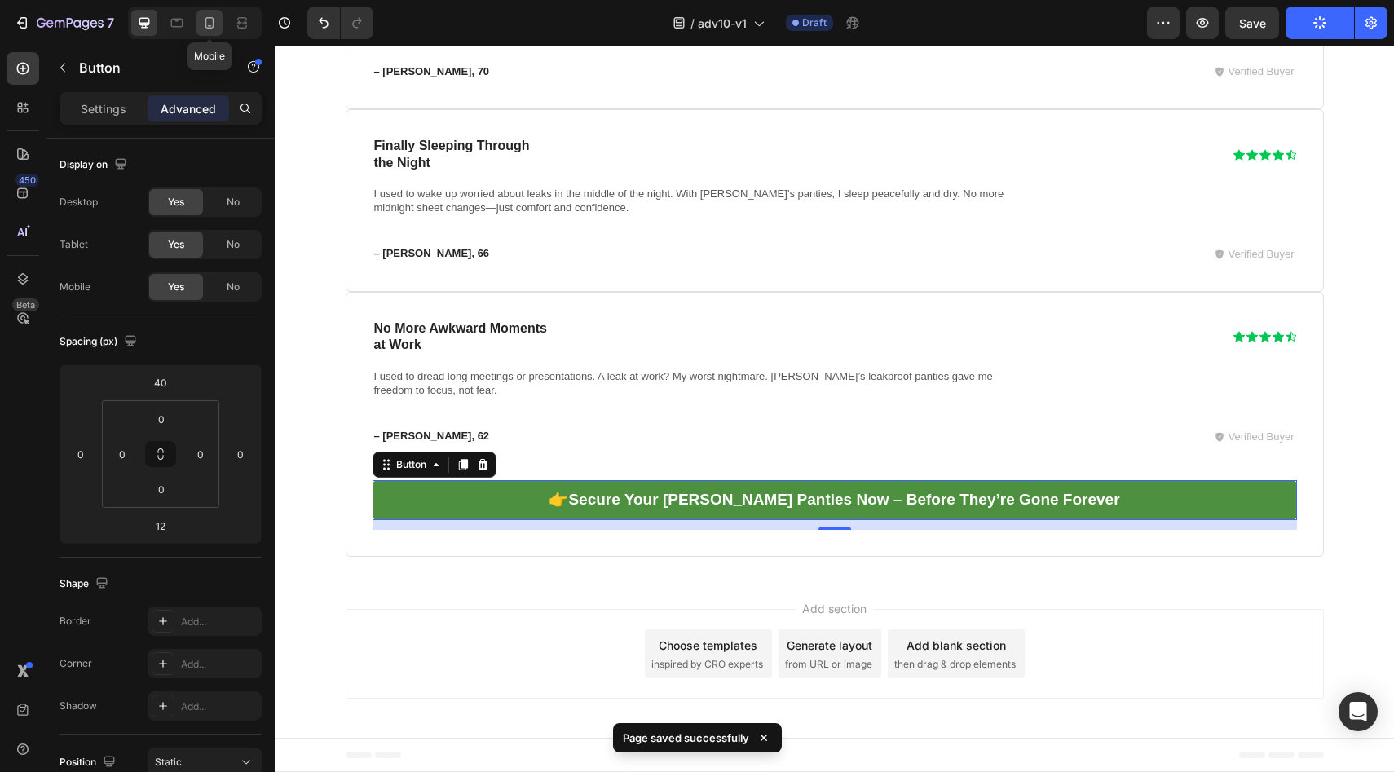
click at [217, 21] on icon at bounding box center [209, 23] width 16 height 16
type input "0"
type input "31"
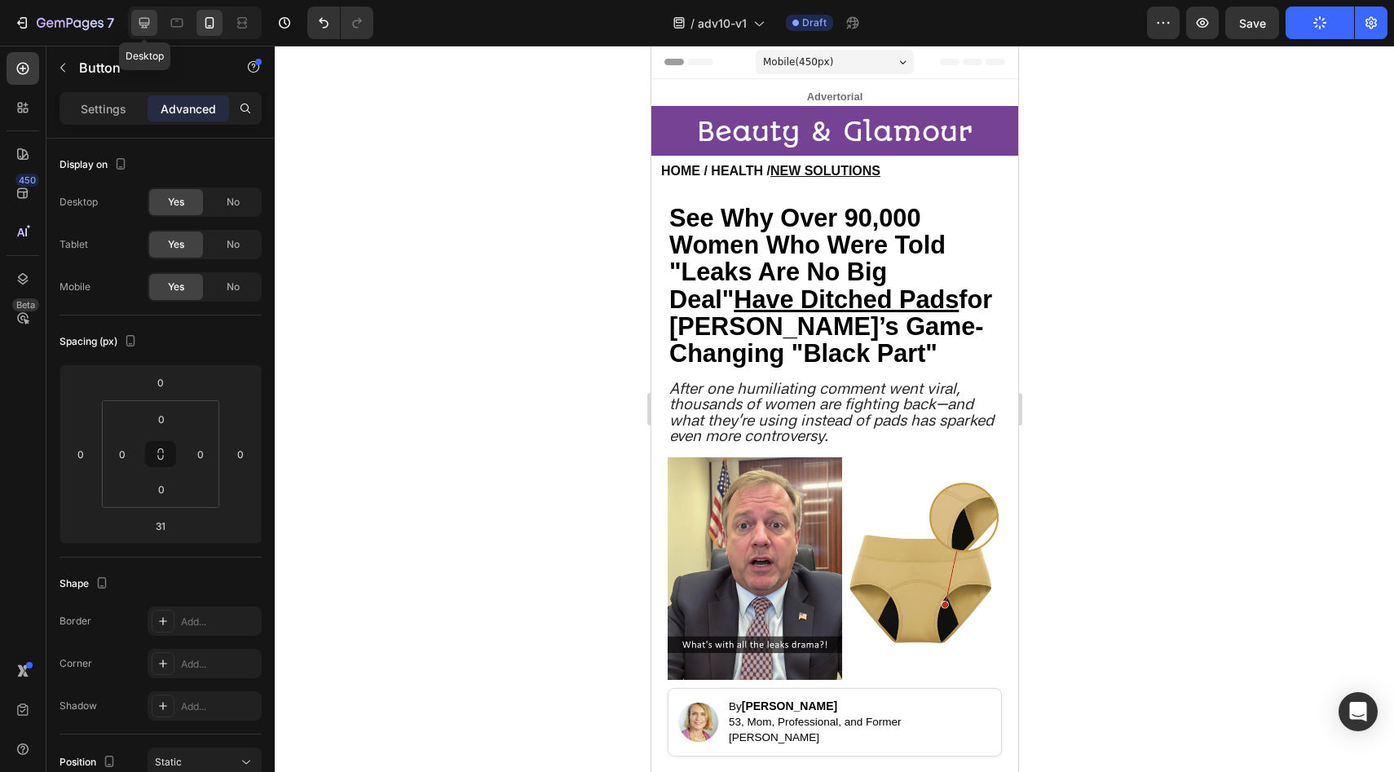
click at [146, 19] on icon at bounding box center [144, 23] width 16 height 16
type input "40"
type input "12"
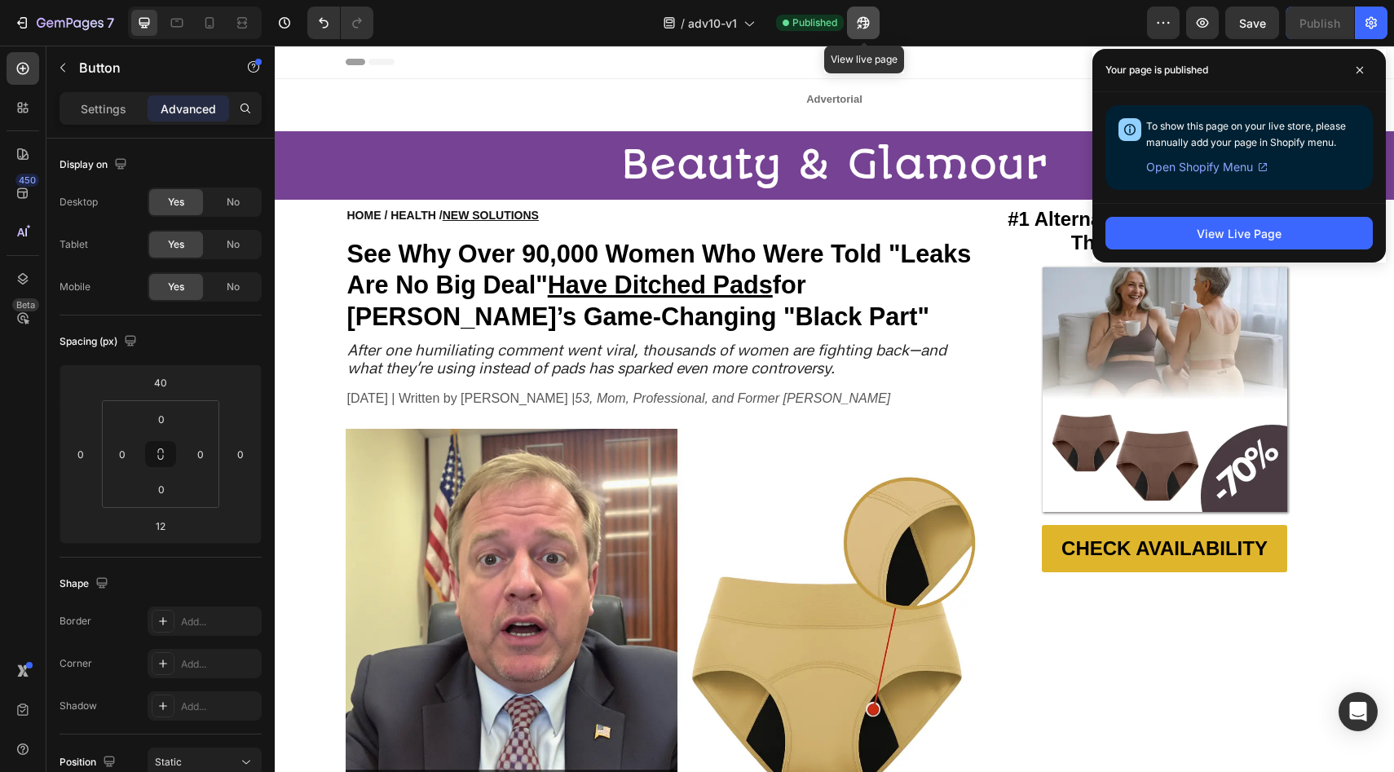
click at [873, 29] on button "button" at bounding box center [863, 23] width 33 height 33
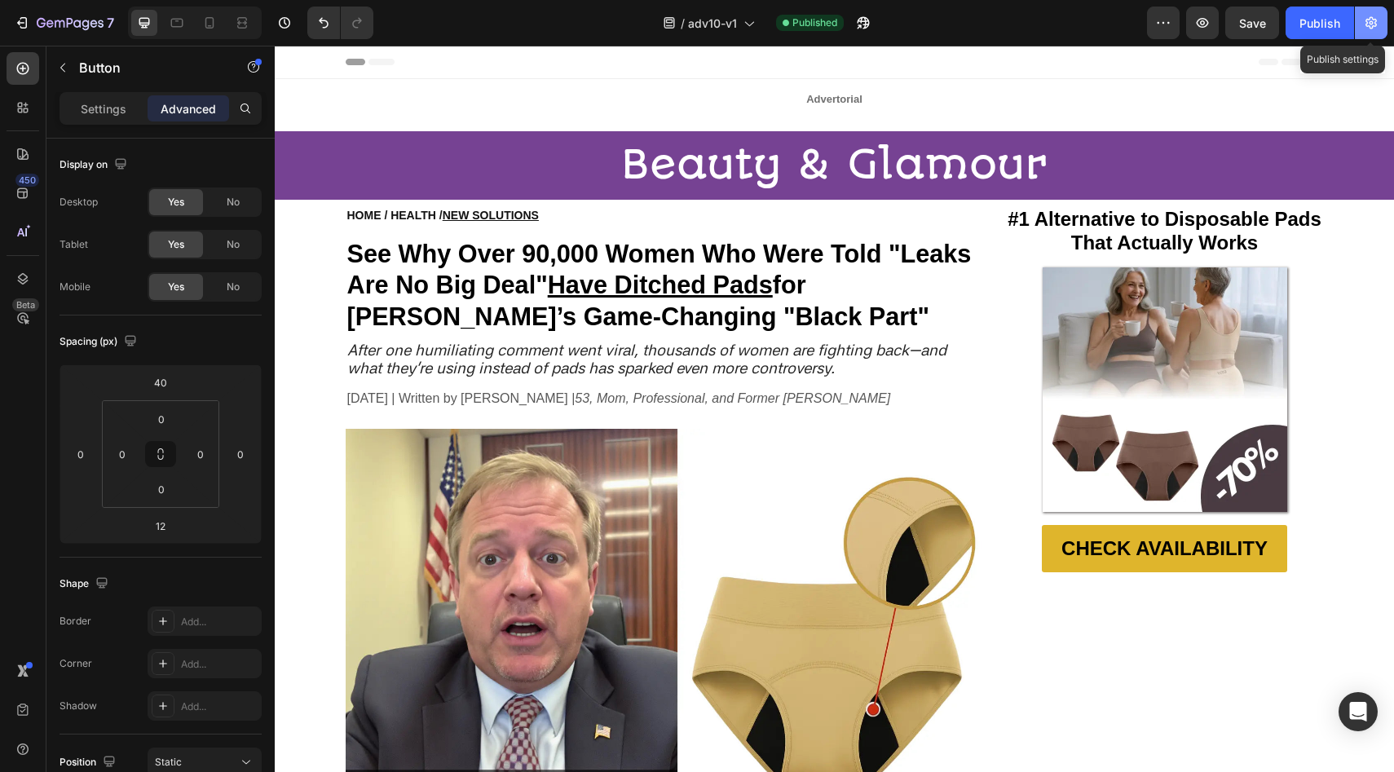
click at [1363, 21] on icon "button" at bounding box center [1371, 23] width 16 height 16
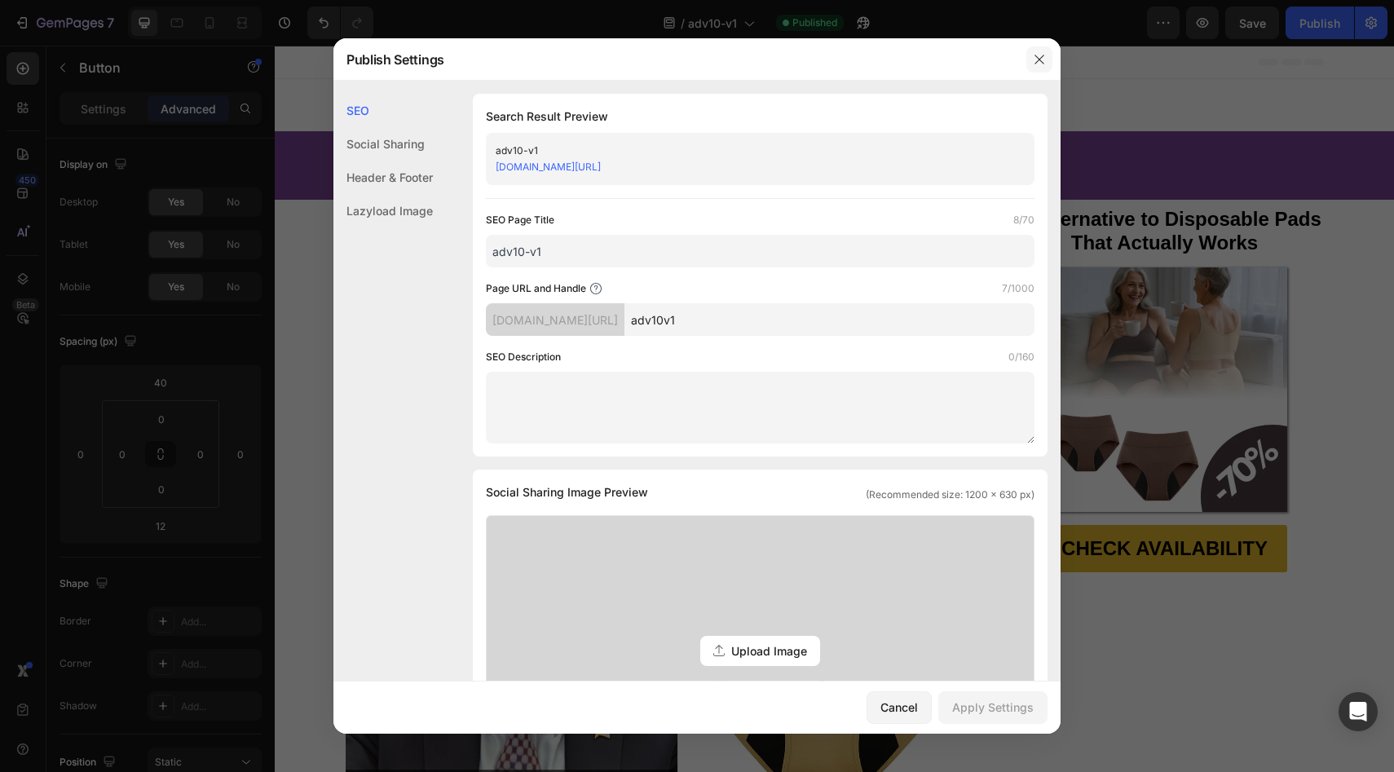
click at [1030, 63] on button "button" at bounding box center [1039, 59] width 26 height 26
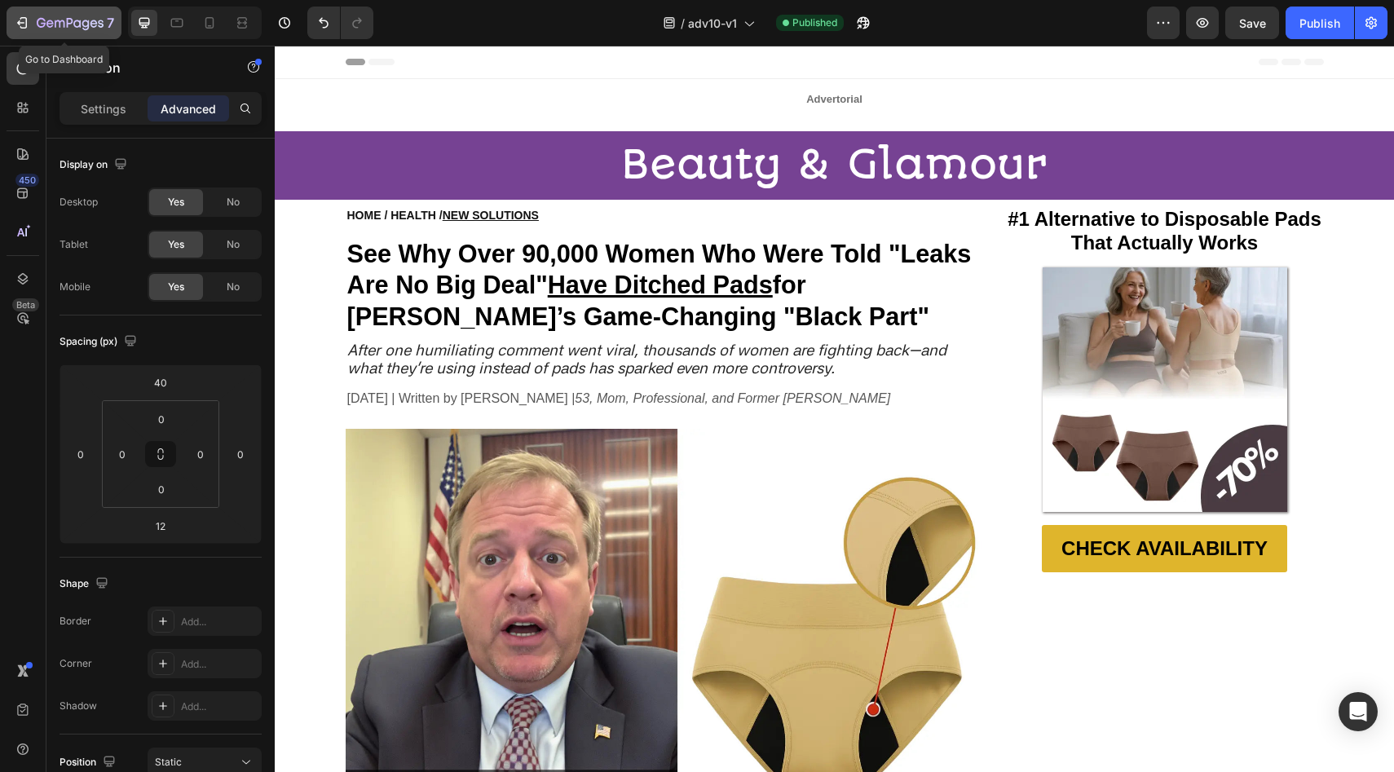
click at [64, 24] on icon "button" at bounding box center [60, 23] width 10 height 7
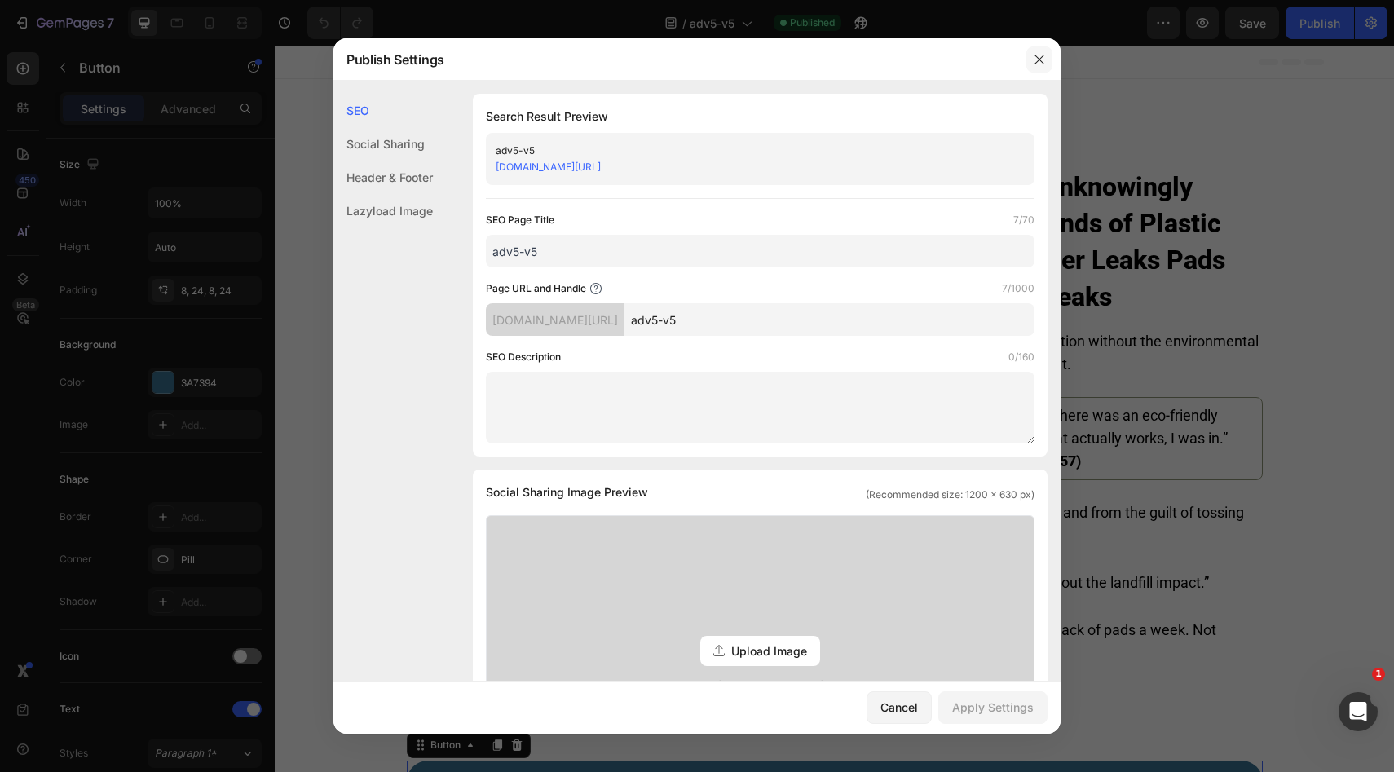
click at [1030, 62] on button "button" at bounding box center [1039, 59] width 26 height 26
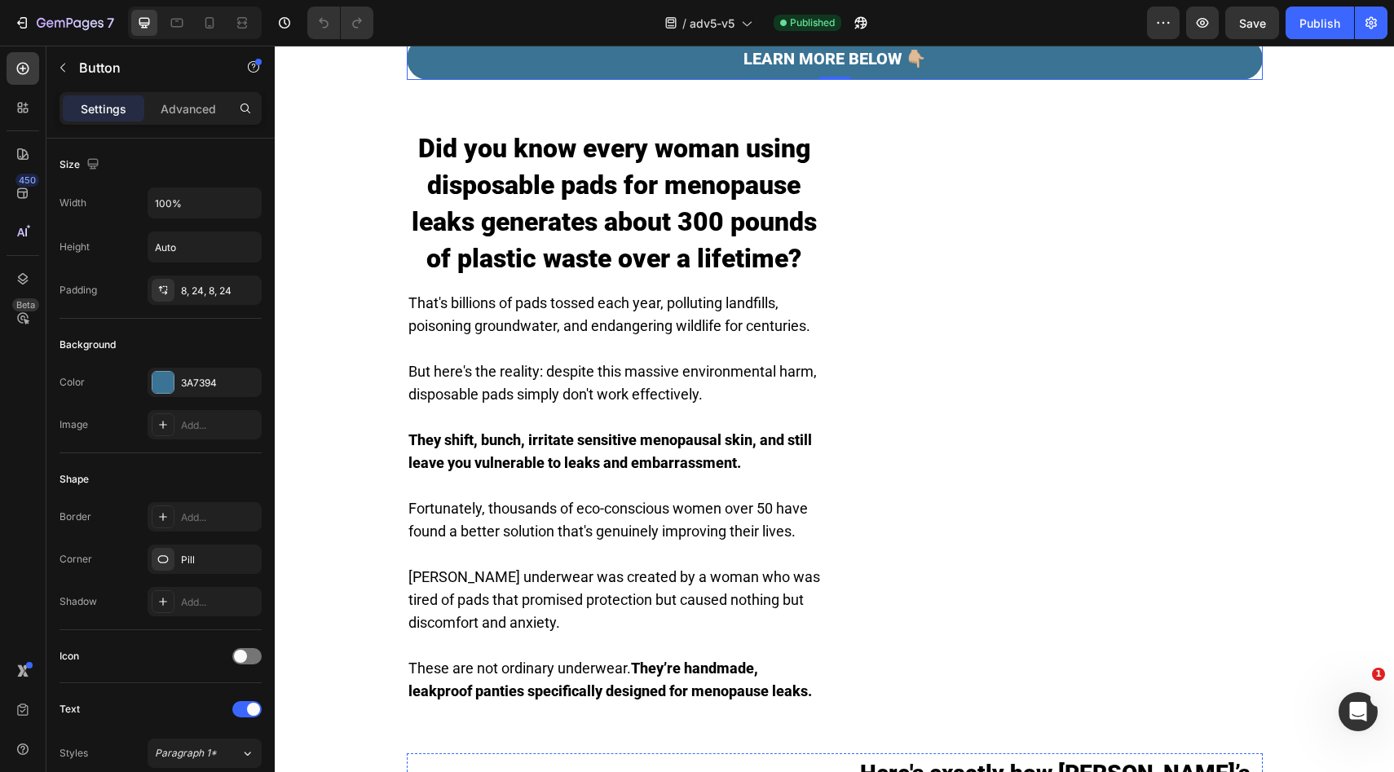
scroll to position [154, 0]
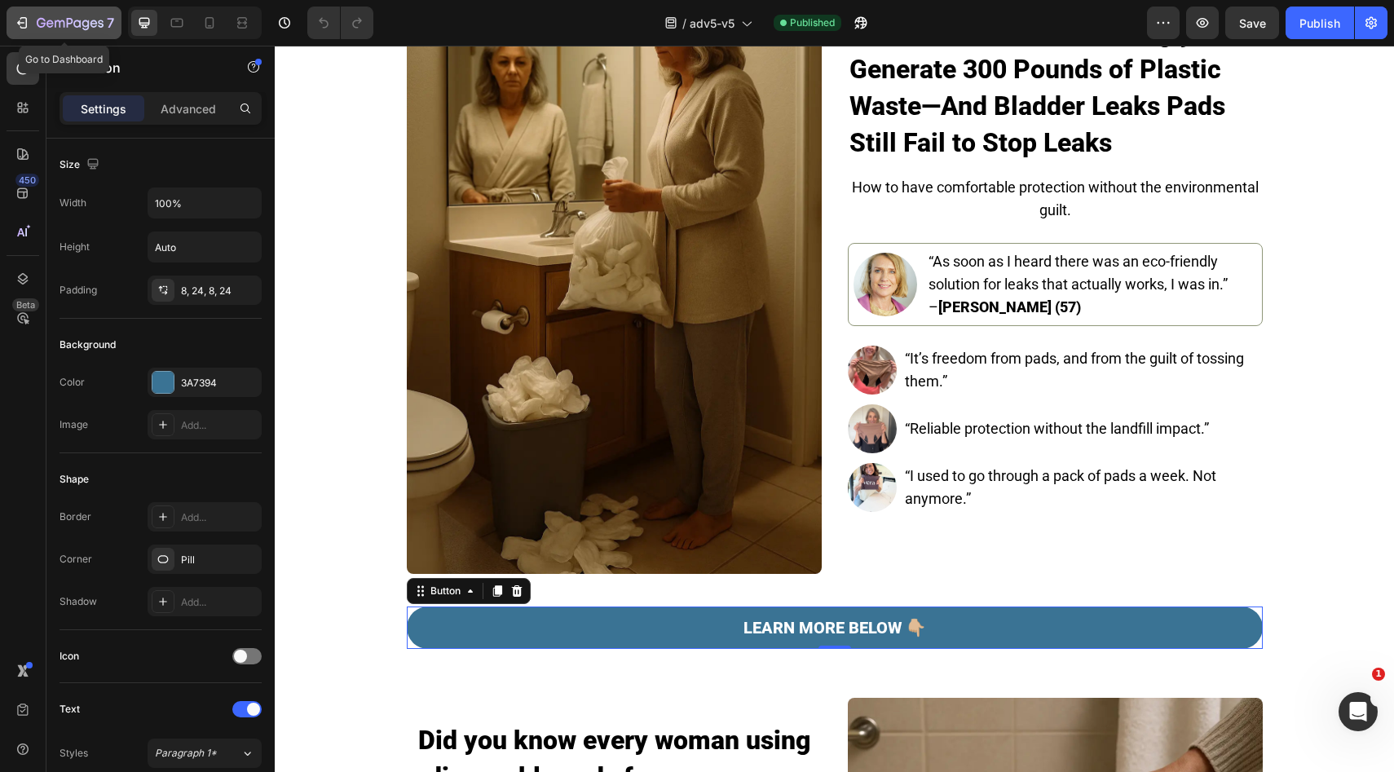
click at [60, 30] on icon "button" at bounding box center [70, 24] width 67 height 14
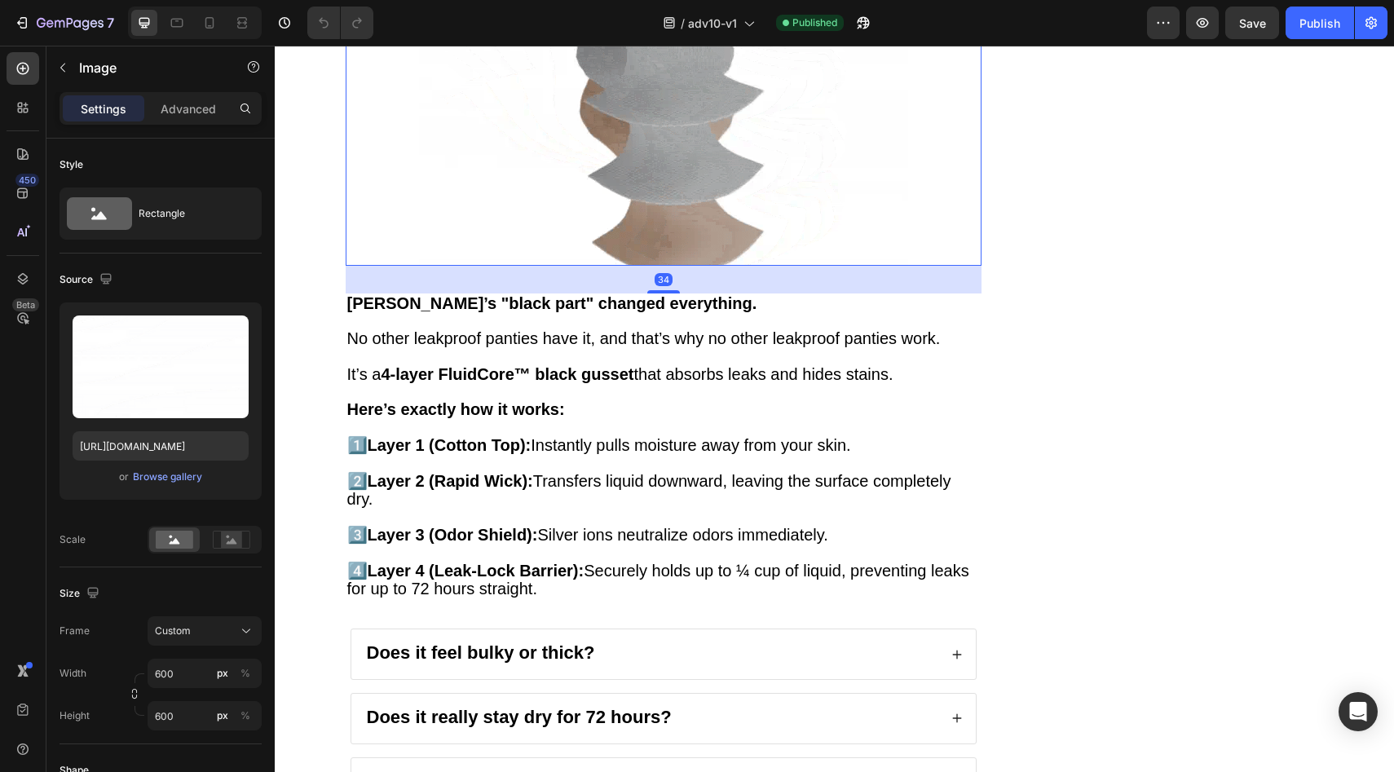
click at [590, 266] on img at bounding box center [663, 21] width 489 height 489
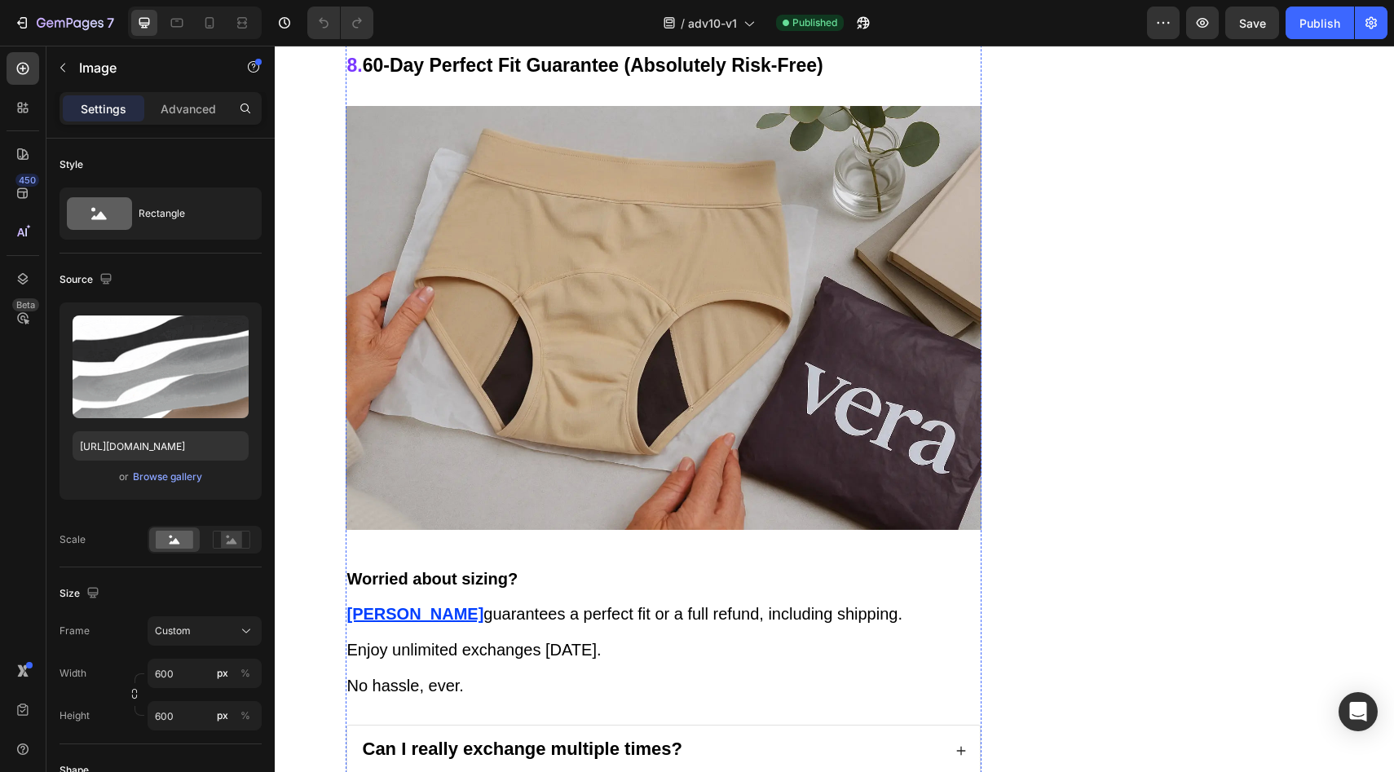
scroll to position [4985, 0]
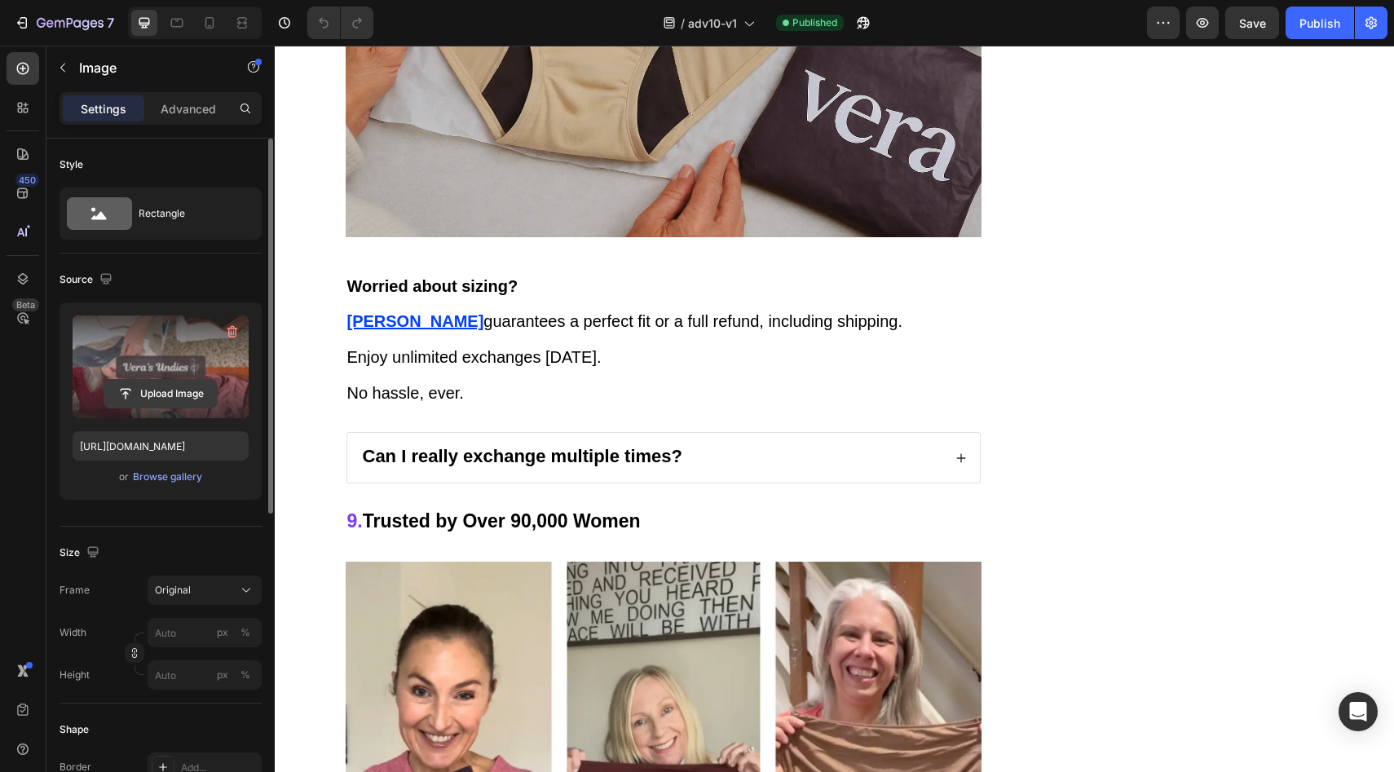
click at [169, 401] on input "file" at bounding box center [160, 394] width 112 height 28
click at [182, 396] on input "file" at bounding box center [160, 394] width 112 height 28
click at [167, 403] on input "file" at bounding box center [160, 394] width 112 height 28
click at [187, 408] on label at bounding box center [161, 366] width 176 height 103
click at [187, 408] on input "file" at bounding box center [160, 394] width 112 height 28
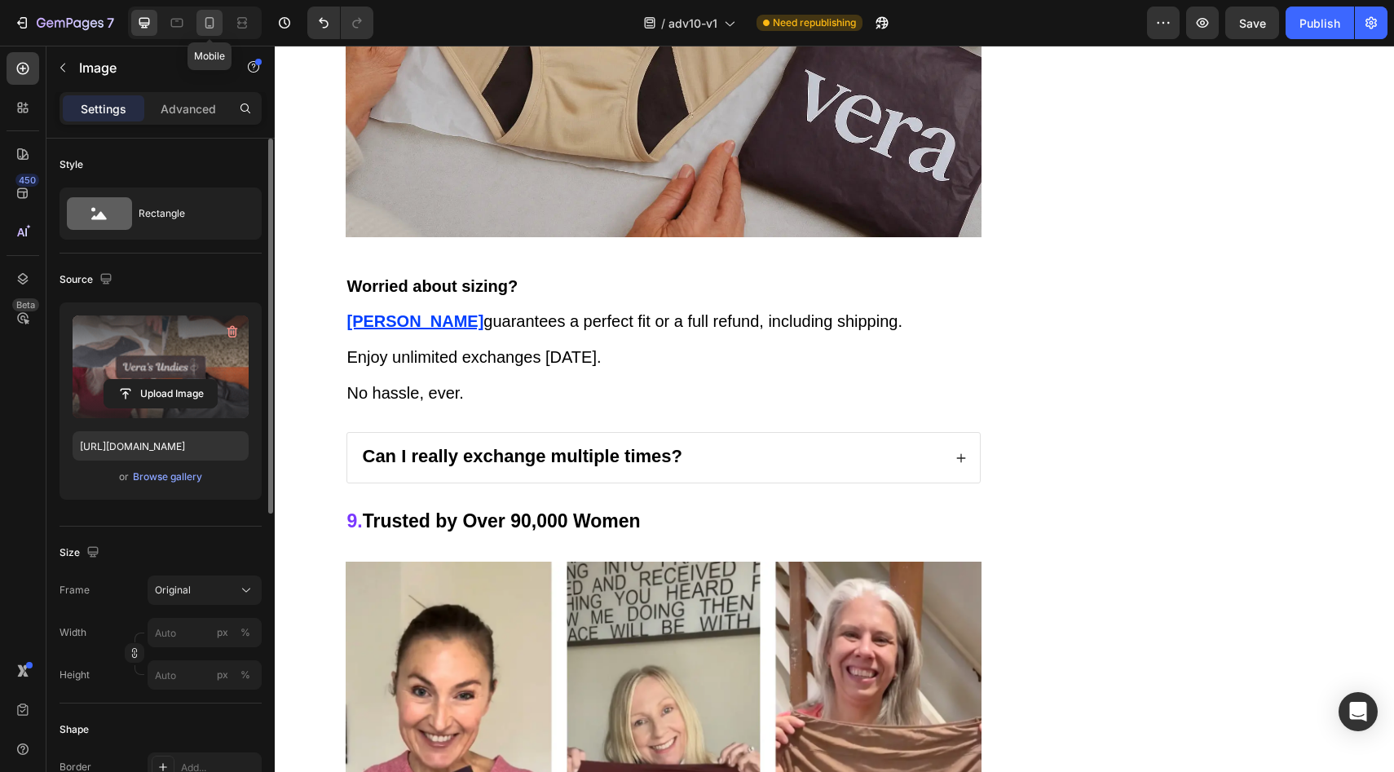
click at [207, 24] on icon at bounding box center [209, 23] width 16 height 16
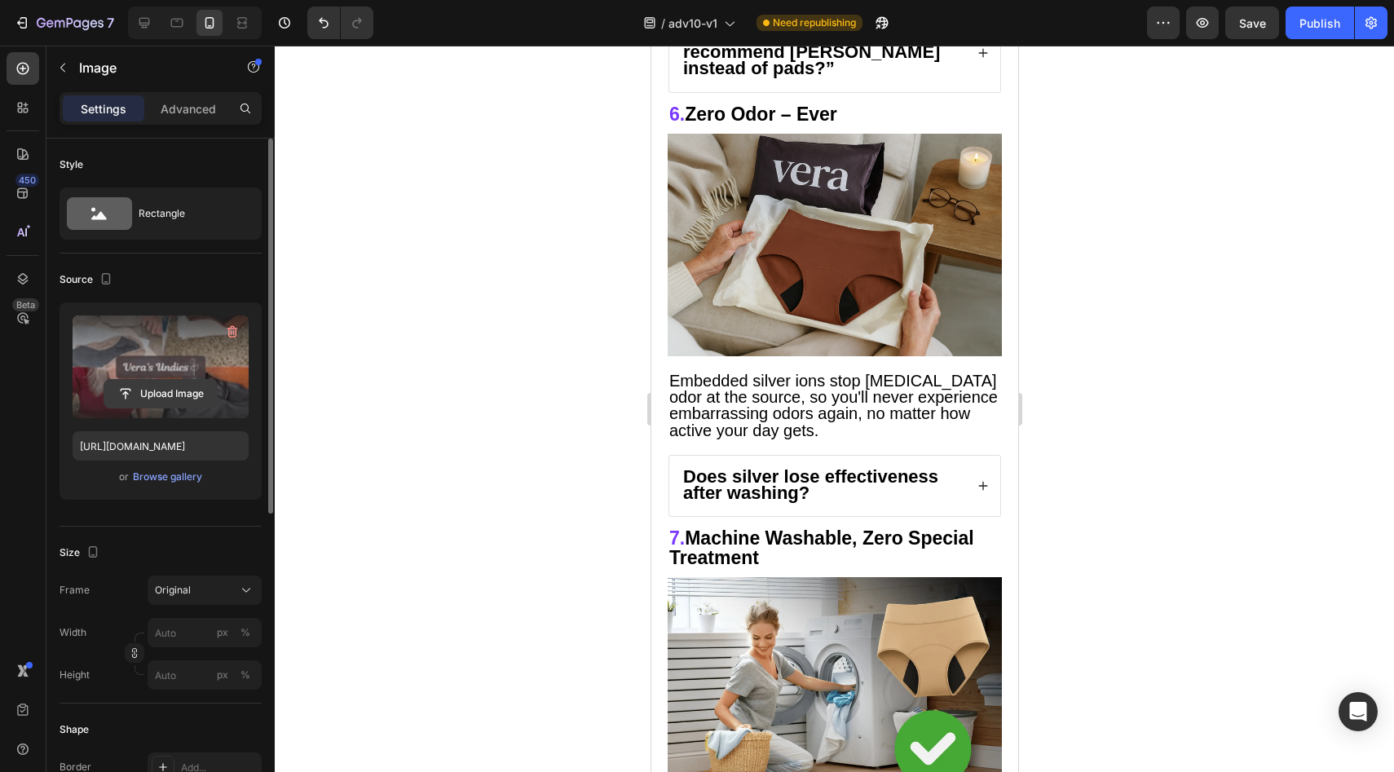
scroll to position [3930, 0]
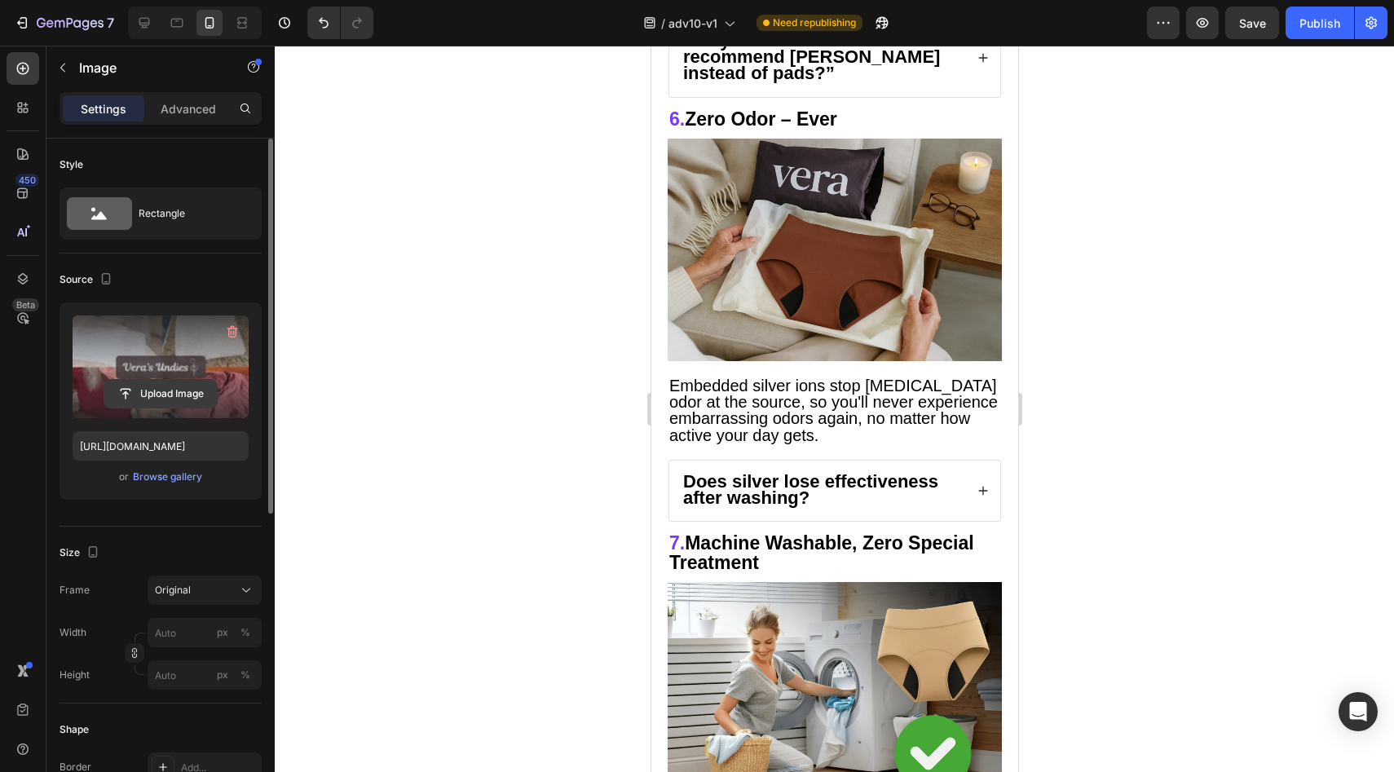
click at [178, 393] on input "file" at bounding box center [160, 394] width 112 height 28
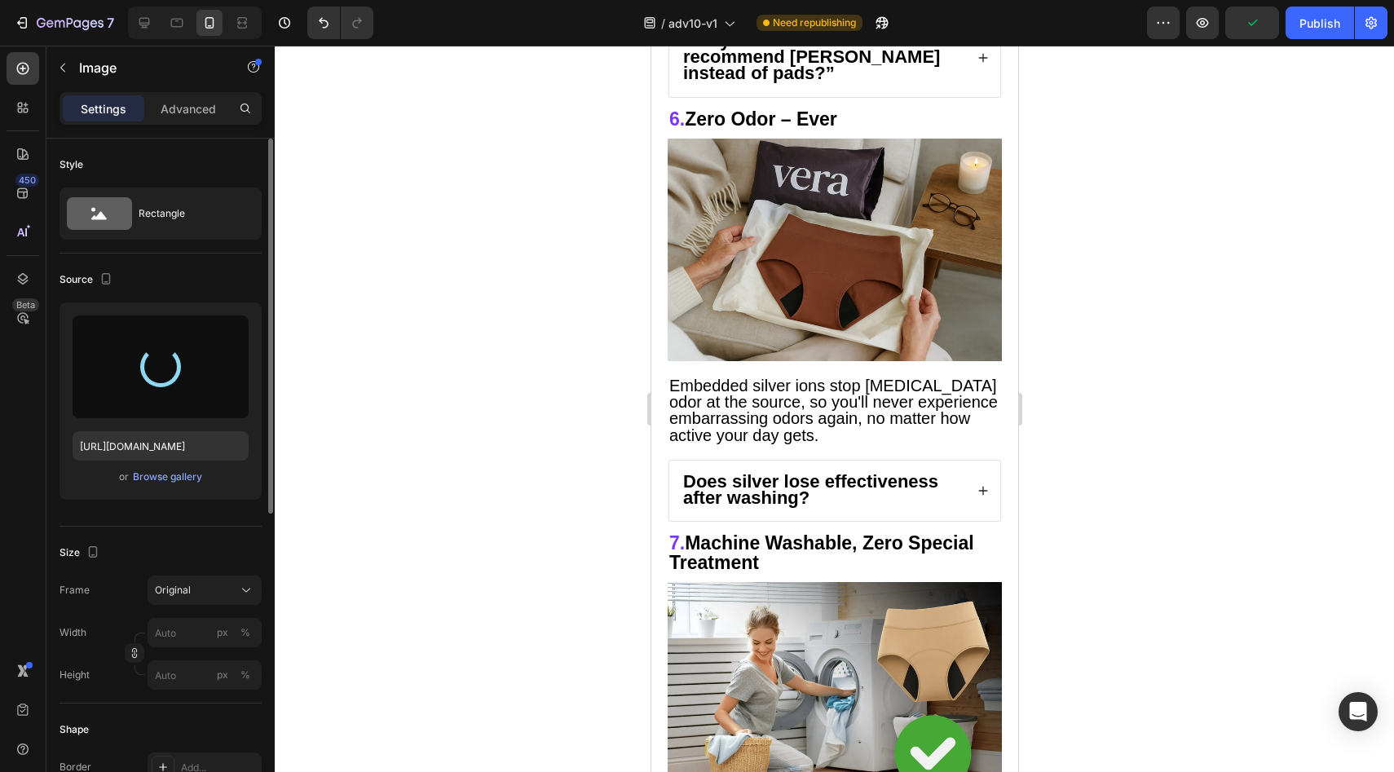
type input "https://cdn.shopify.com/s/files/1/0859/7979/1708/files/gempages_532940531508970…"
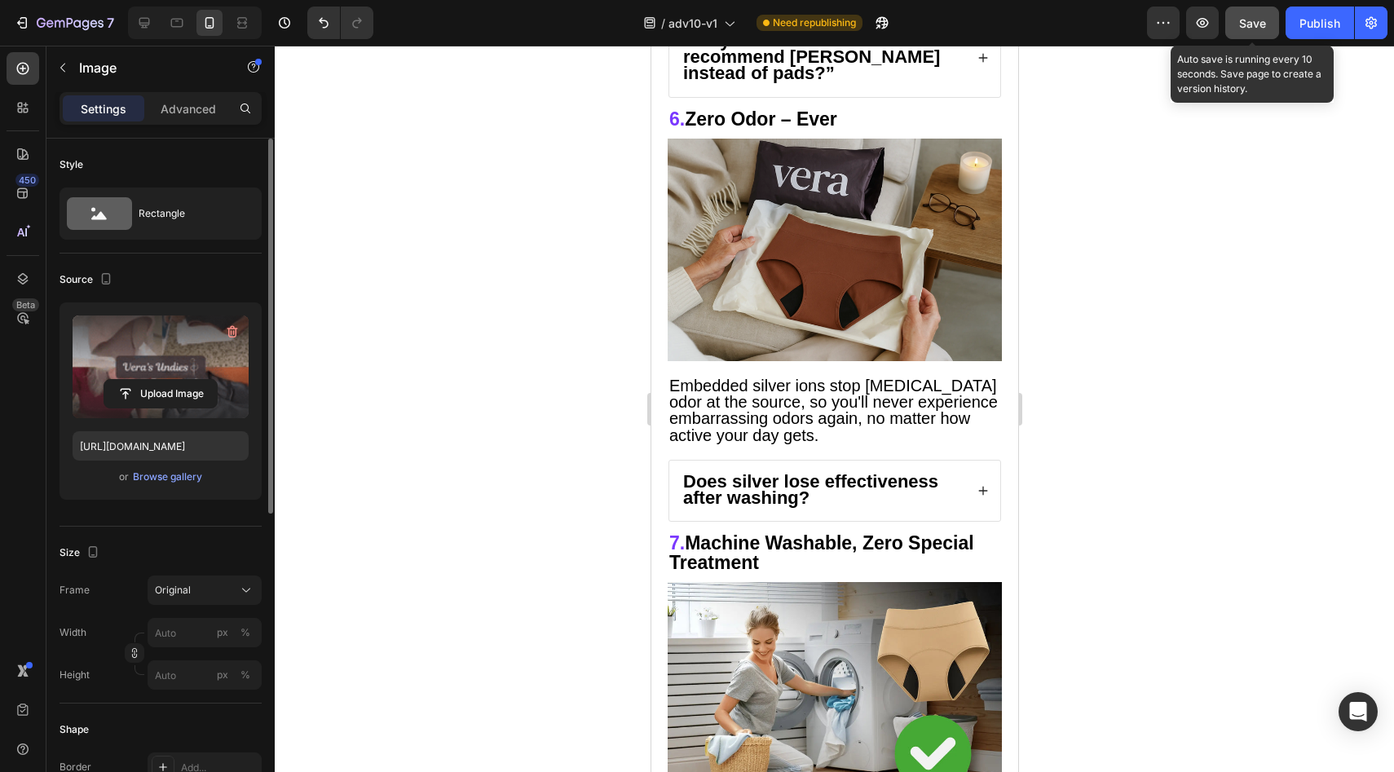
click at [1249, 17] on span "Save" at bounding box center [1252, 23] width 27 height 14
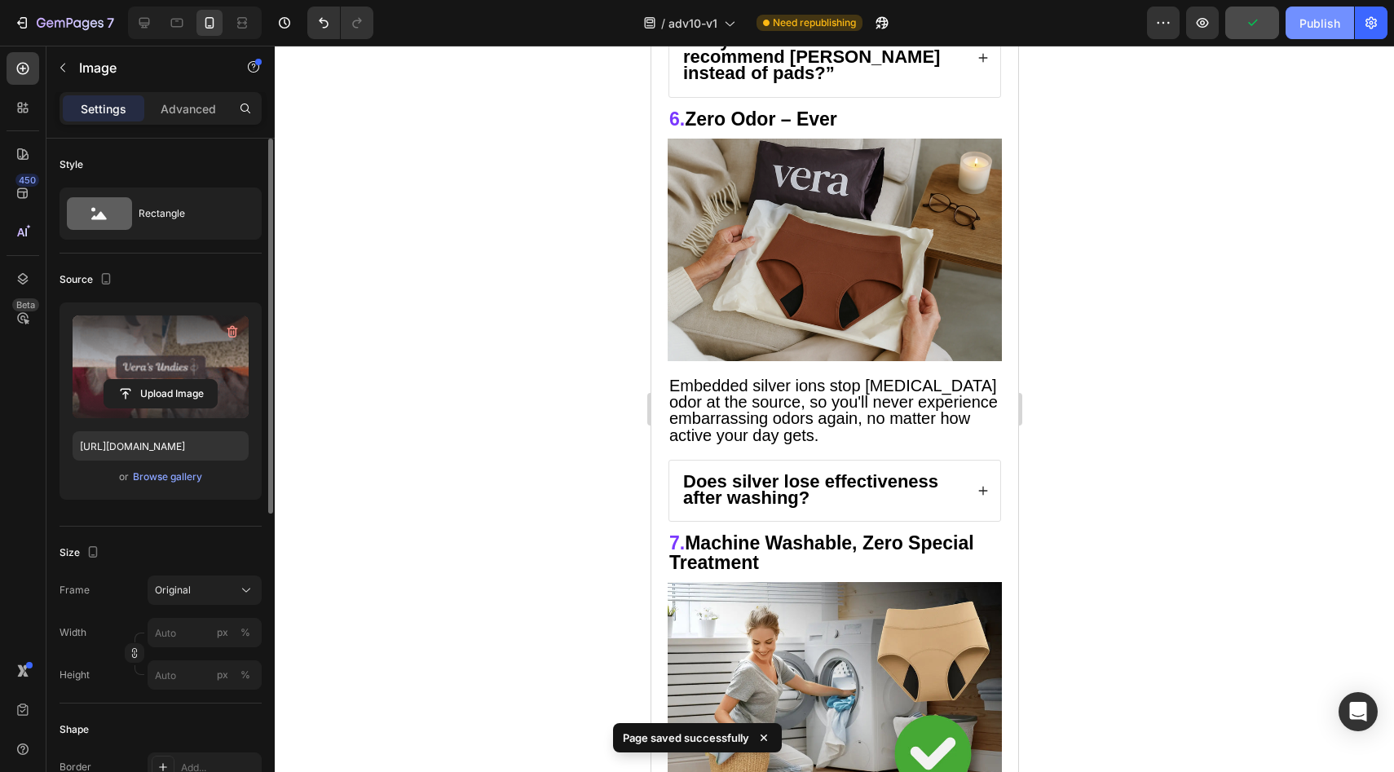
click at [1318, 33] on button "Publish" at bounding box center [1319, 23] width 68 height 33
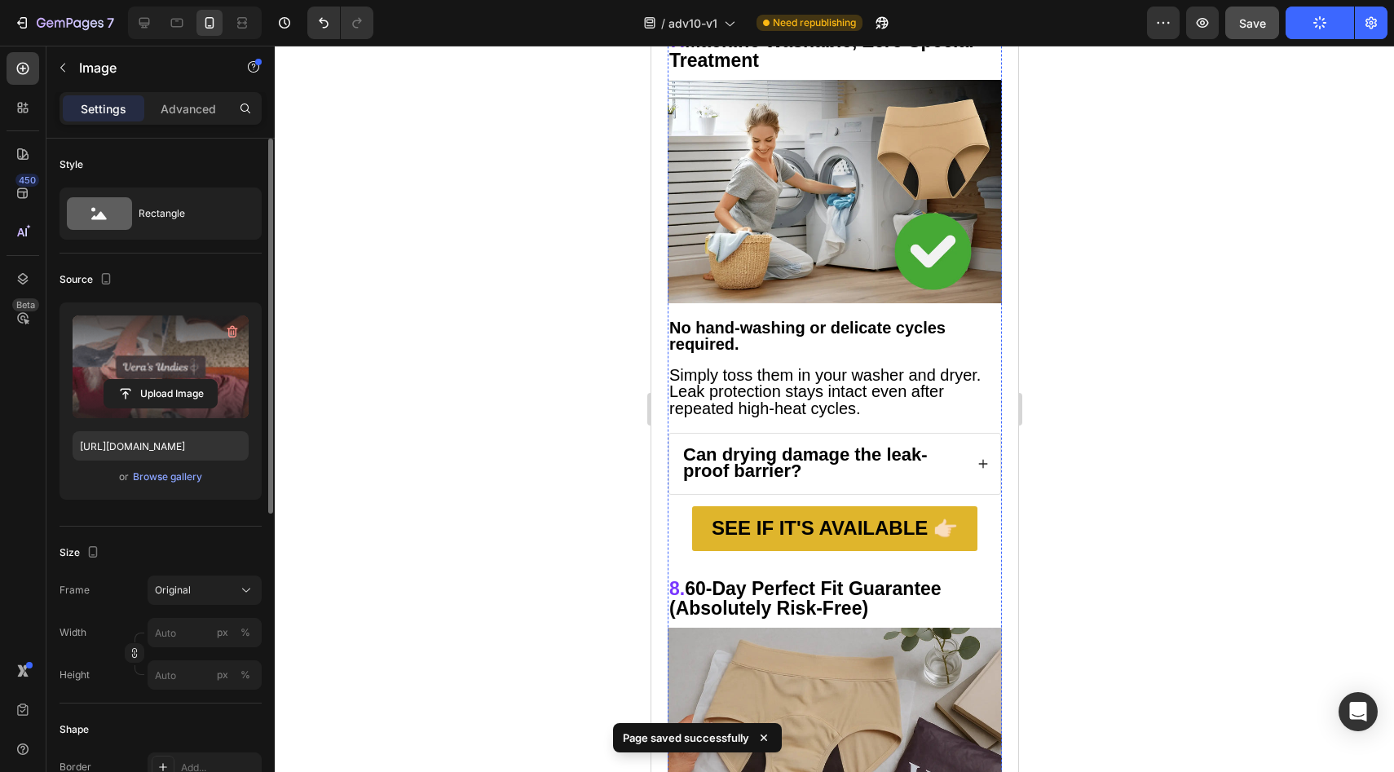
scroll to position [4413, 0]
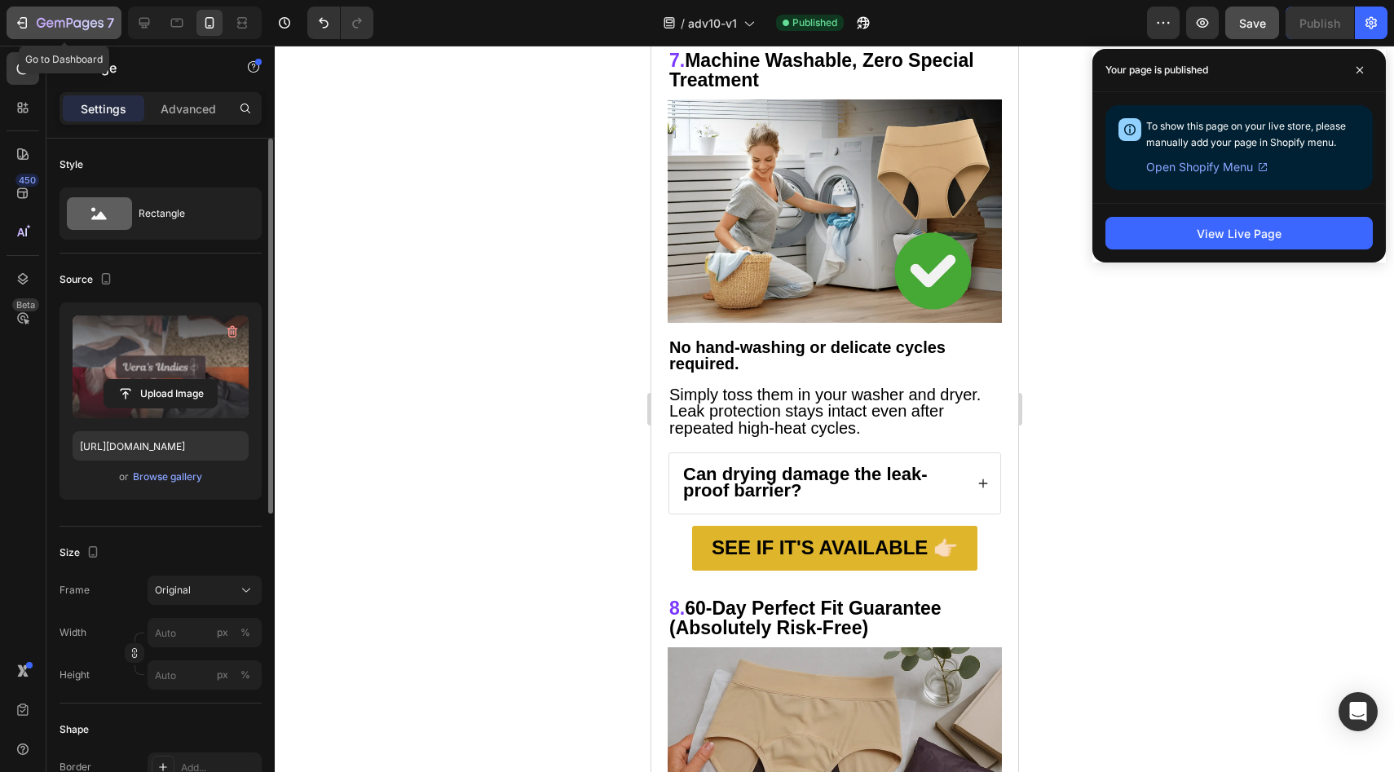
click at [86, 30] on icon "button" at bounding box center [85, 25] width 7 height 11
